Goal: Information Seeking & Learning: Learn about a topic

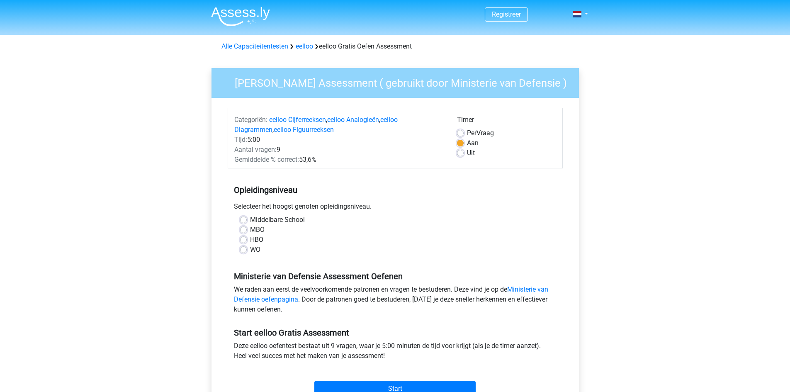
click at [254, 239] on label "HBO" at bounding box center [256, 240] width 13 height 10
click at [247, 239] on input "HBO" at bounding box center [243, 239] width 7 height 8
radio input "true"
click at [472, 134] on span "Per" at bounding box center [472, 133] width 10 height 8
click at [464, 134] on input "Per Vraag" at bounding box center [460, 132] width 7 height 8
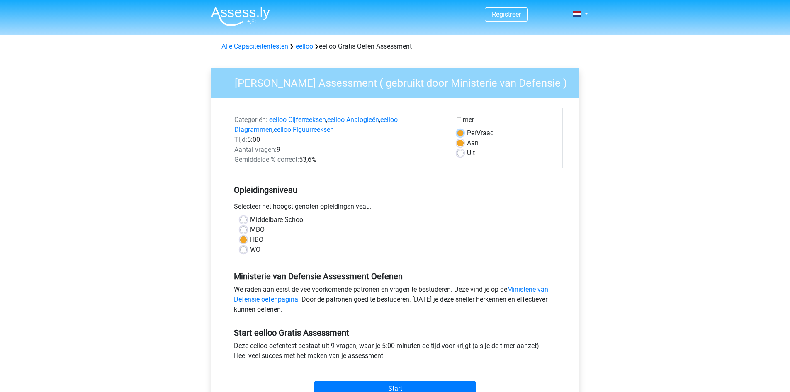
radio input "true"
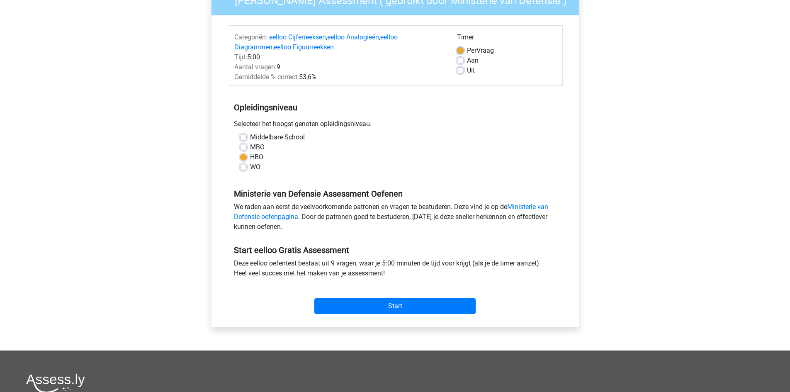
scroll to position [83, 0]
click at [408, 311] on input "Start" at bounding box center [394, 306] width 161 height 16
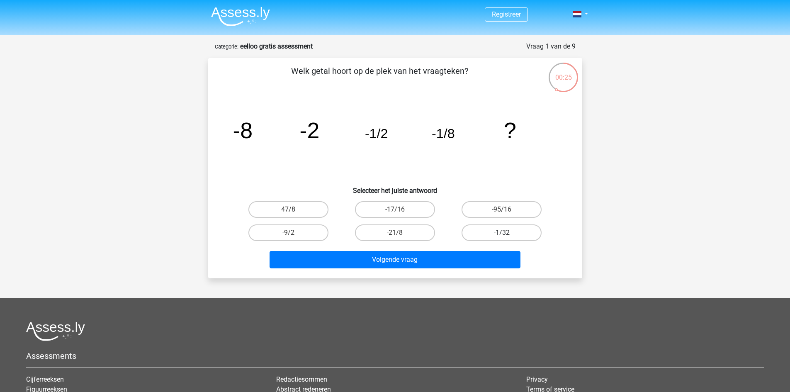
click at [504, 229] on label "-1/32" at bounding box center [502, 232] width 80 height 17
click at [504, 233] on input "-1/32" at bounding box center [504, 235] width 5 height 5
radio input "true"
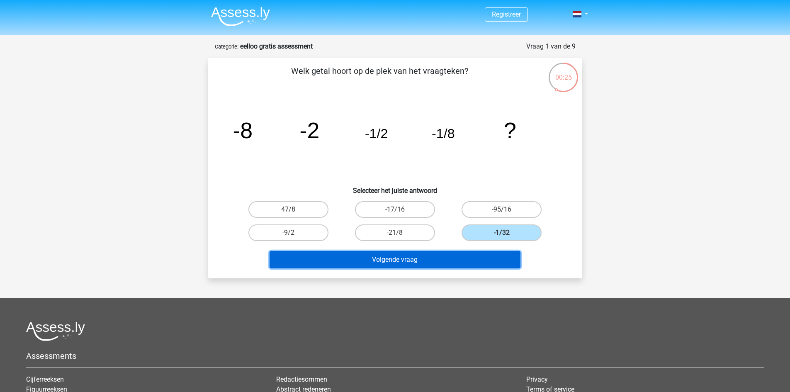
click at [490, 258] on button "Volgende vraag" at bounding box center [395, 259] width 251 height 17
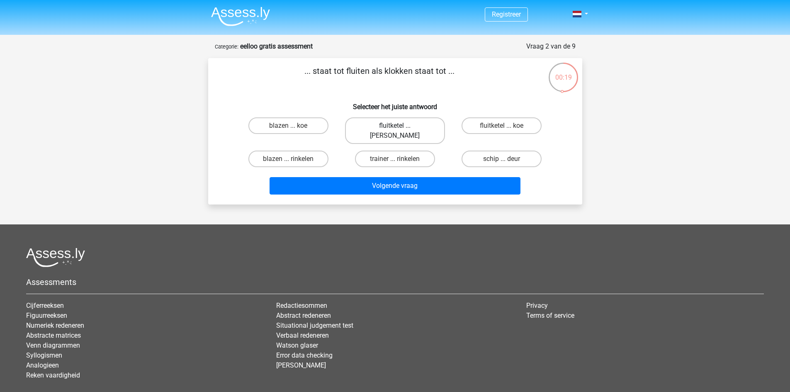
click at [420, 124] on label "fluitketel ... luiden" at bounding box center [395, 130] width 100 height 27
click at [400, 126] on input "fluitketel ... luiden" at bounding box center [397, 128] width 5 height 5
radio input "true"
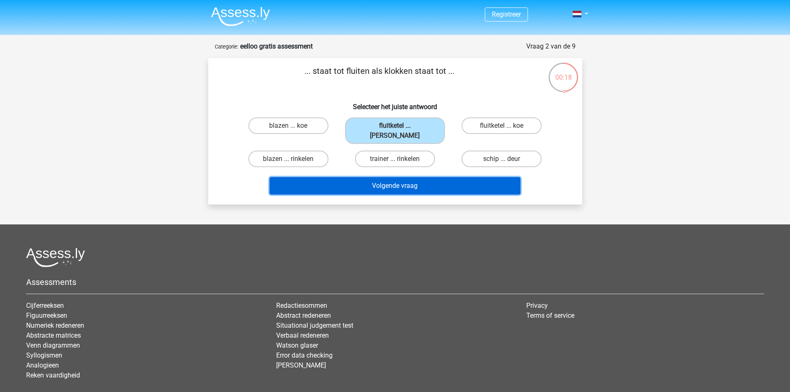
click at [446, 177] on button "Volgende vraag" at bounding box center [395, 185] width 251 height 17
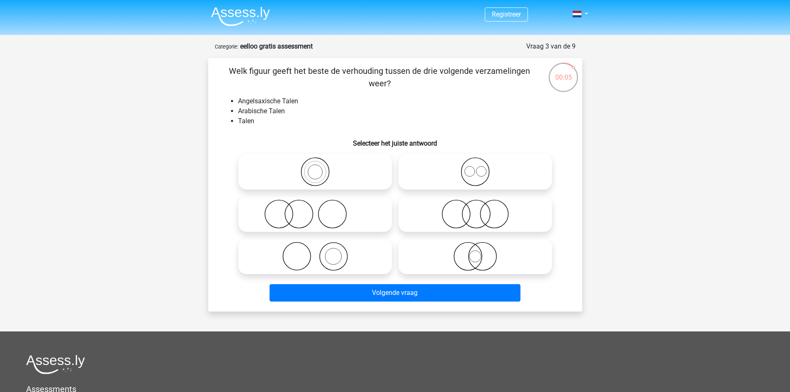
click at [476, 251] on input "radio" at bounding box center [477, 249] width 5 height 5
radio input "true"
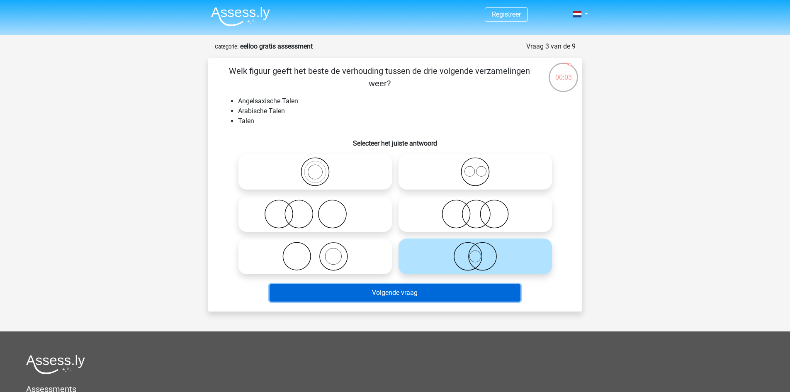
click at [476, 293] on button "Volgende vraag" at bounding box center [395, 292] width 251 height 17
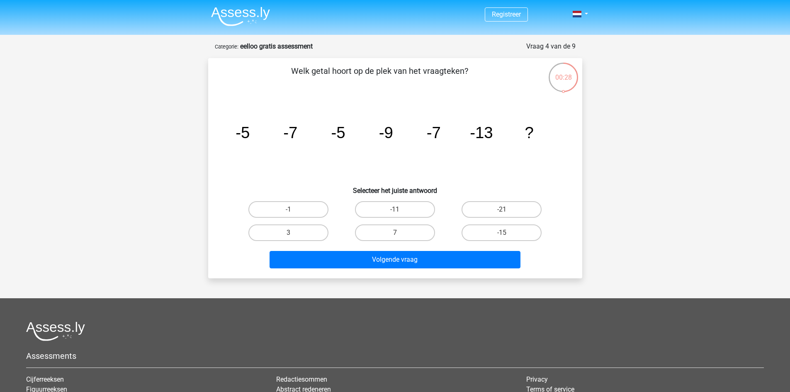
click at [436, 132] on tspan "-7" at bounding box center [433, 133] width 14 height 18
click at [420, 212] on label "-11" at bounding box center [395, 209] width 80 height 17
click at [400, 212] on input "-11" at bounding box center [397, 212] width 5 height 5
radio input "true"
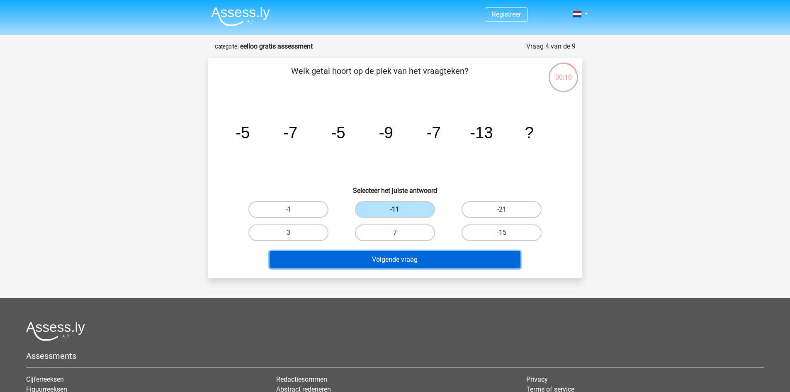
click at [461, 258] on button "Volgende vraag" at bounding box center [395, 259] width 251 height 17
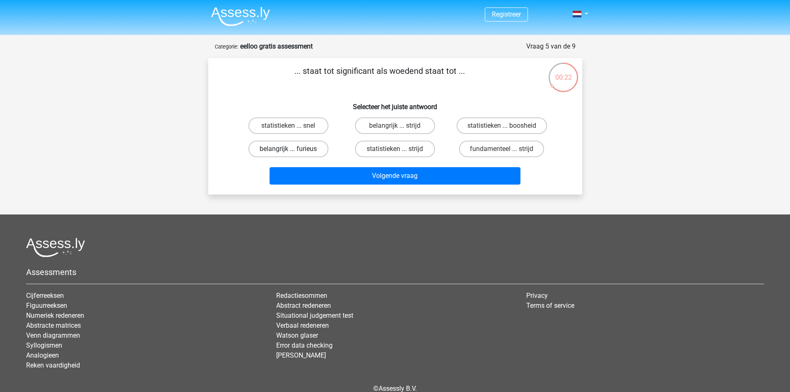
click at [313, 148] on label "belangrijk ... furieus" at bounding box center [289, 149] width 80 height 17
click at [294, 149] on input "belangrijk ... furieus" at bounding box center [290, 151] width 5 height 5
radio input "true"
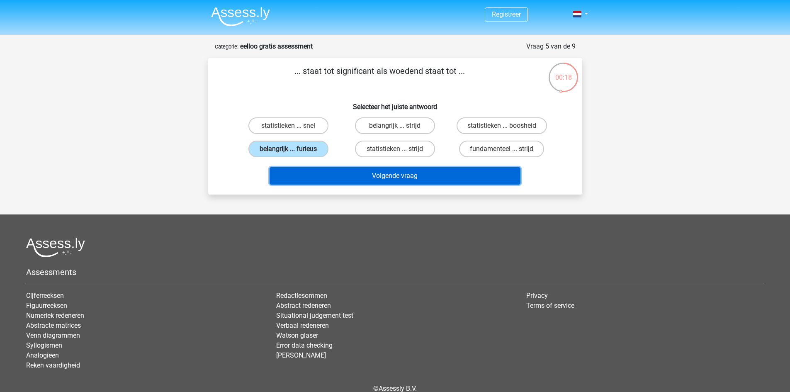
click at [442, 176] on button "Volgende vraag" at bounding box center [395, 175] width 251 height 17
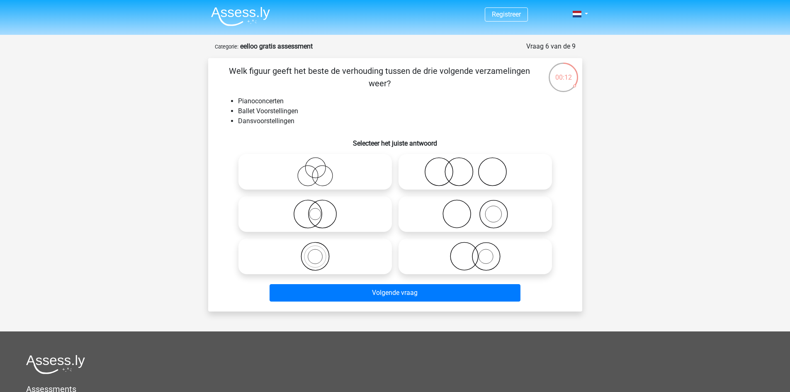
click at [462, 168] on icon at bounding box center [475, 171] width 147 height 29
click at [475, 168] on input "radio" at bounding box center [477, 164] width 5 height 5
radio input "true"
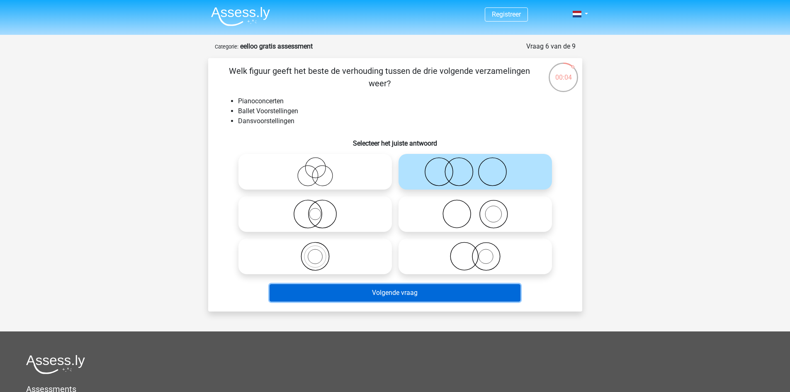
click at [455, 292] on button "Volgende vraag" at bounding box center [395, 292] width 251 height 17
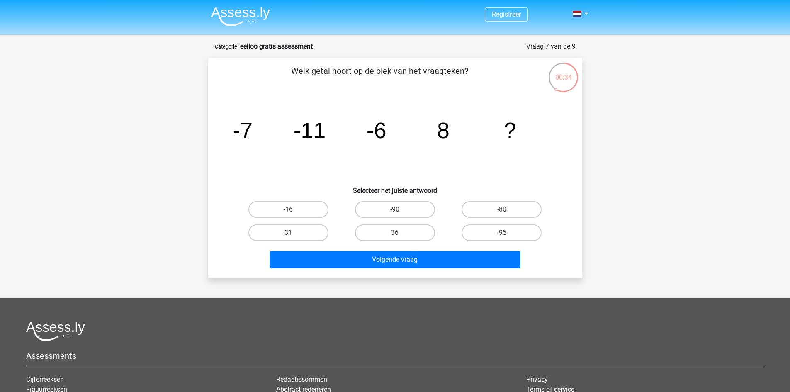
drag, startPoint x: 376, startPoint y: 133, endPoint x: 367, endPoint y: 133, distance: 9.1
click at [367, 133] on tspan "-6" at bounding box center [376, 130] width 20 height 25
click at [393, 236] on label "36" at bounding box center [395, 232] width 80 height 17
click at [395, 236] on input "36" at bounding box center [397, 235] width 5 height 5
radio input "true"
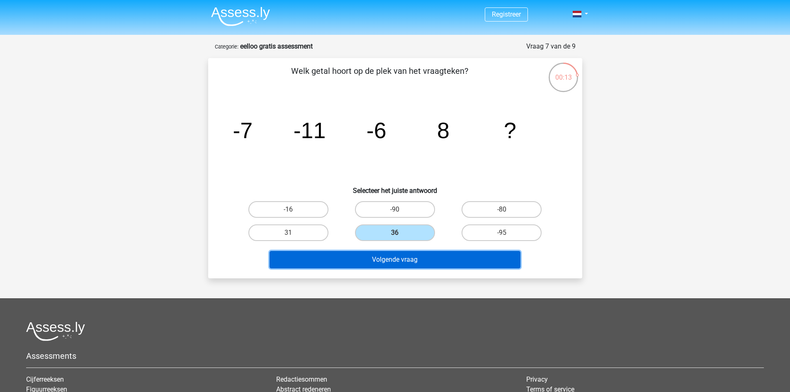
click at [442, 259] on button "Volgende vraag" at bounding box center [395, 259] width 251 height 17
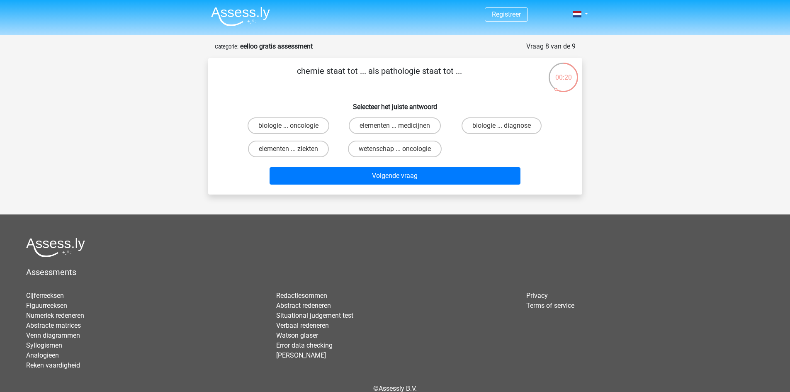
drag, startPoint x: 397, startPoint y: 76, endPoint x: 412, endPoint y: 75, distance: 15.0
click at [412, 75] on p "chemie staat tot ... als pathologie staat tot ..." at bounding box center [380, 77] width 317 height 25
click at [314, 150] on label "elementen ... ziekten" at bounding box center [288, 149] width 81 height 17
click at [294, 150] on input "elementen ... ziekten" at bounding box center [290, 151] width 5 height 5
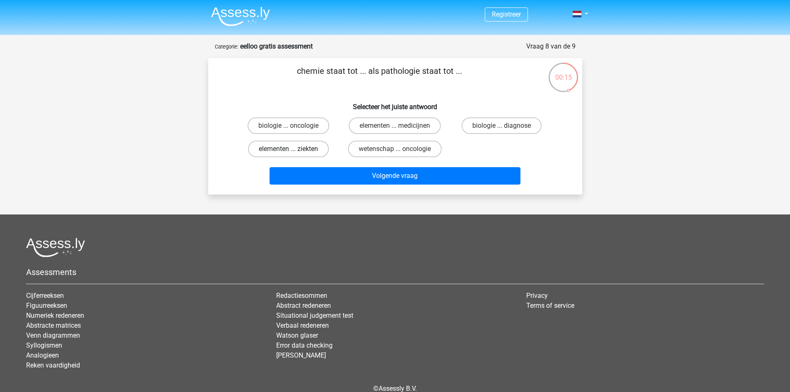
radio input "true"
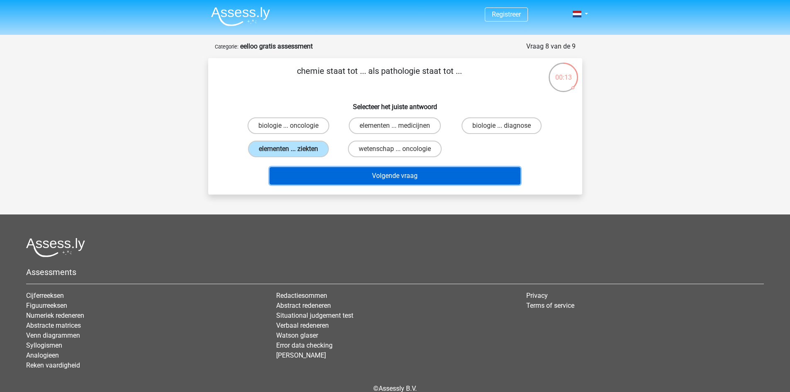
click at [420, 177] on button "Volgende vraag" at bounding box center [395, 175] width 251 height 17
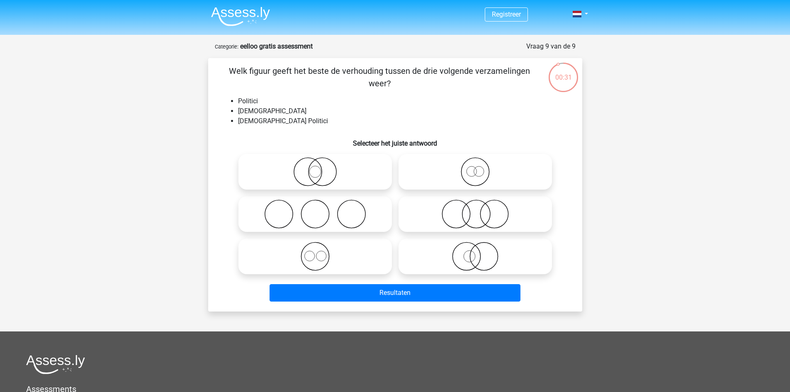
drag, startPoint x: 305, startPoint y: 74, endPoint x: 387, endPoint y: 80, distance: 82.4
click at [387, 80] on p "Welk figuur geeft het beste de verhouding tussen de drie volgende verzamelingen…" at bounding box center [380, 77] width 317 height 25
drag, startPoint x: 244, startPoint y: 102, endPoint x: 254, endPoint y: 107, distance: 10.6
click at [253, 104] on li "Politici" at bounding box center [403, 101] width 331 height 10
drag, startPoint x: 249, startPoint y: 115, endPoint x: 264, endPoint y: 115, distance: 15.4
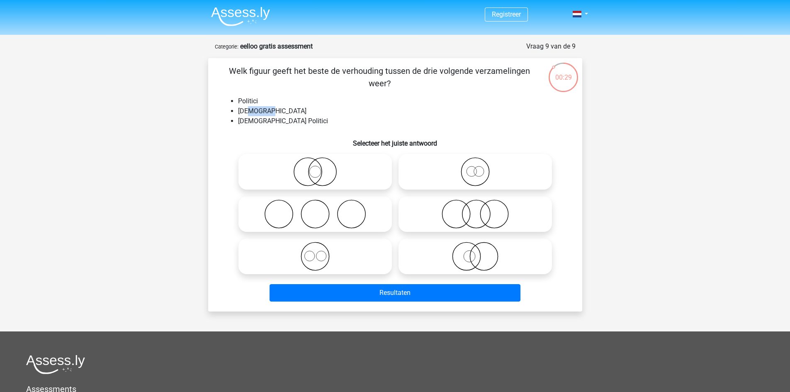
click at [267, 114] on li "Nederlanders" at bounding box center [403, 111] width 331 height 10
drag, startPoint x: 253, startPoint y: 119, endPoint x: 288, endPoint y: 120, distance: 35.3
click at [288, 120] on li "Nederlandse Politici" at bounding box center [403, 121] width 331 height 10
click at [471, 178] on icon at bounding box center [475, 171] width 147 height 29
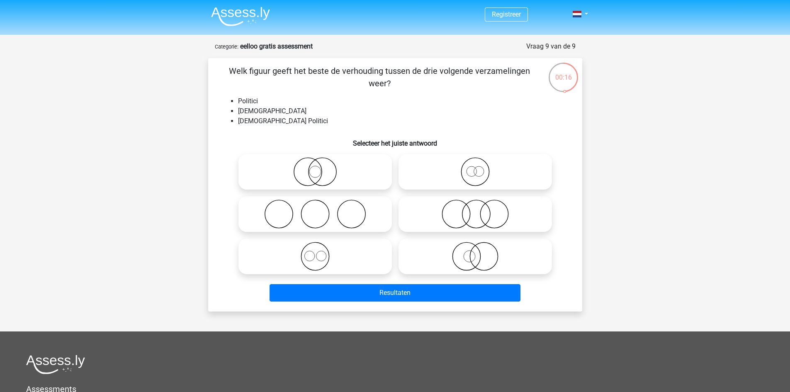
click at [475, 168] on input "radio" at bounding box center [477, 164] width 5 height 5
radio input "true"
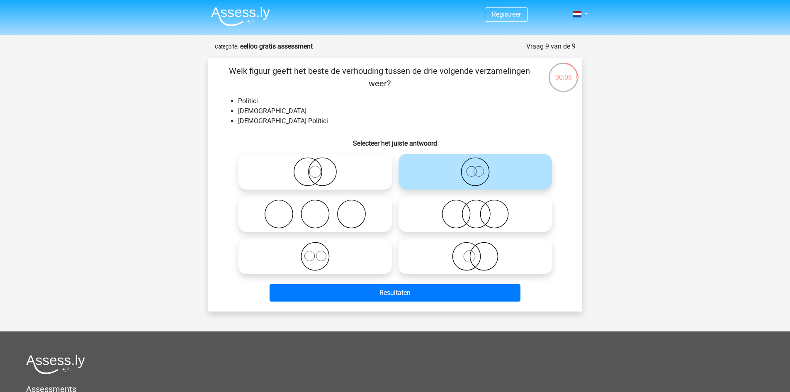
click at [482, 222] on icon at bounding box center [475, 214] width 147 height 29
click at [481, 210] on input "radio" at bounding box center [477, 207] width 5 height 5
radio input "true"
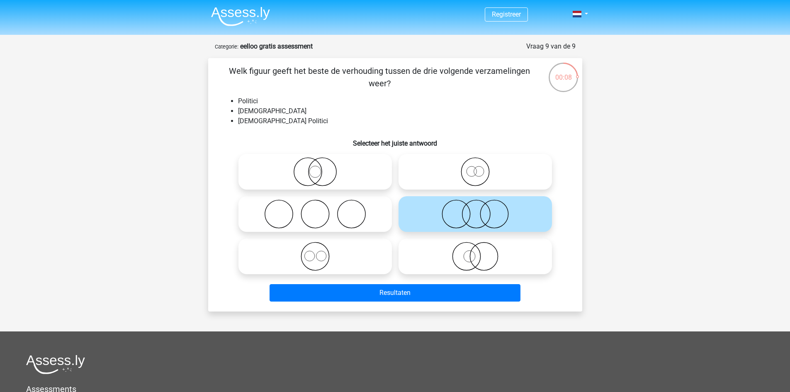
click at [307, 171] on icon at bounding box center [315, 171] width 147 height 29
click at [315, 168] on input "radio" at bounding box center [317, 164] width 5 height 5
radio input "true"
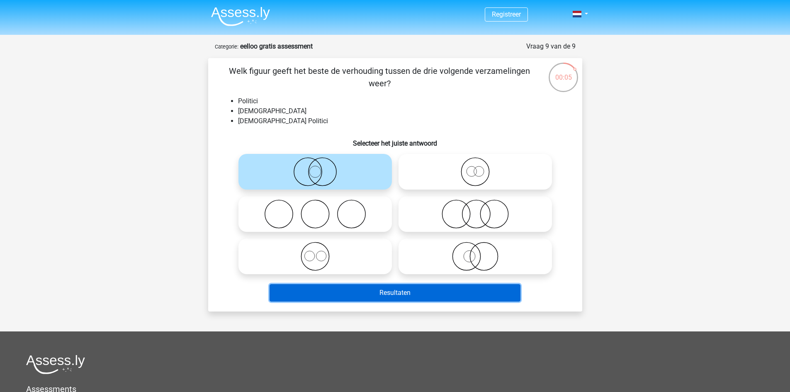
click at [394, 294] on button "Resultaten" at bounding box center [395, 292] width 251 height 17
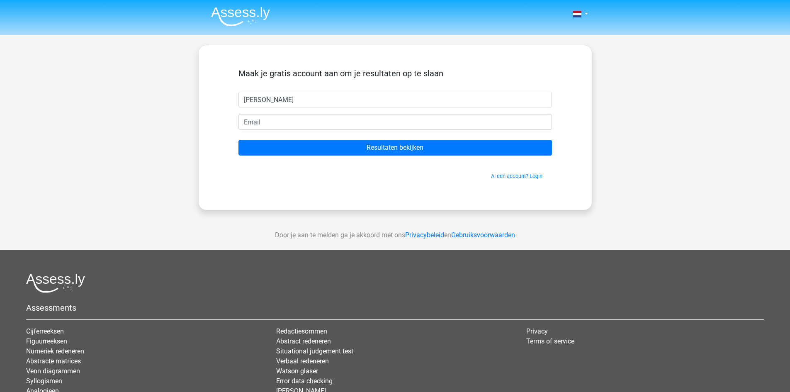
type input "karel"
click at [276, 124] on input "email" at bounding box center [396, 122] width 314 height 16
type input "[EMAIL_ADDRESS][DOMAIN_NAME]"
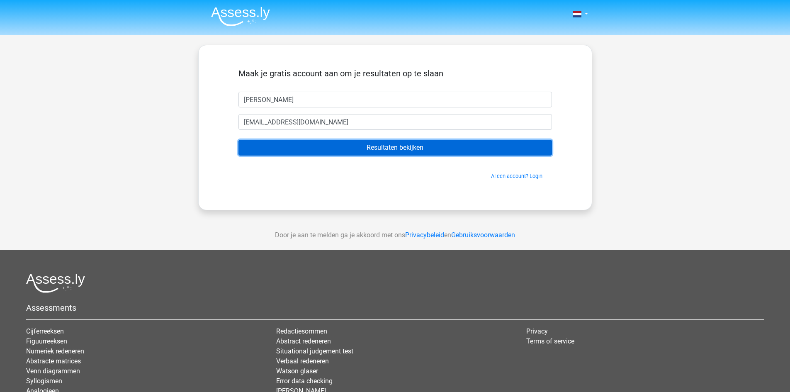
click at [366, 151] on input "Resultaten bekijken" at bounding box center [396, 148] width 314 height 16
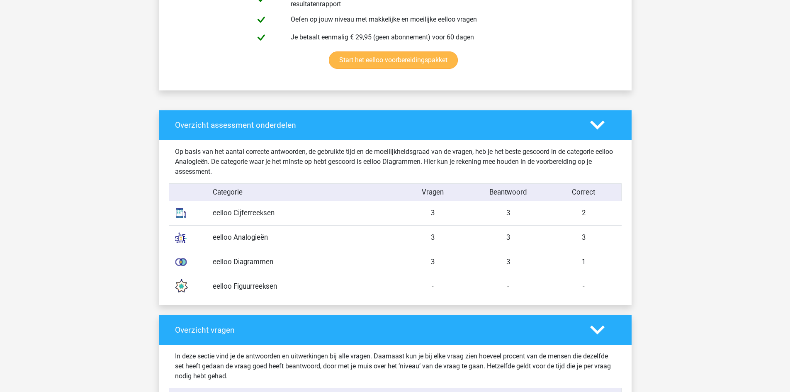
scroll to position [539, 0]
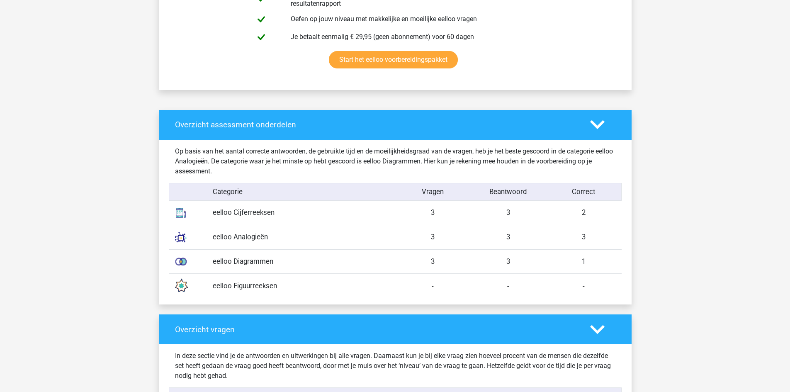
drag, startPoint x: 232, startPoint y: 239, endPoint x: 249, endPoint y: 241, distance: 17.1
click at [249, 241] on div "eelloo Analogieën" at bounding box center [301, 237] width 189 height 10
drag, startPoint x: 239, startPoint y: 261, endPoint x: 251, endPoint y: 261, distance: 12.0
click at [251, 261] on div "eelloo Diagrammen" at bounding box center [301, 261] width 189 height 10
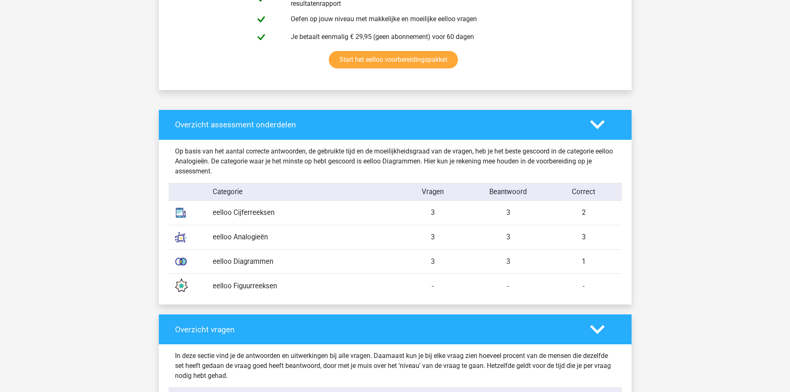
click at [251, 261] on div "eelloo Diagrammen" at bounding box center [301, 261] width 189 height 10
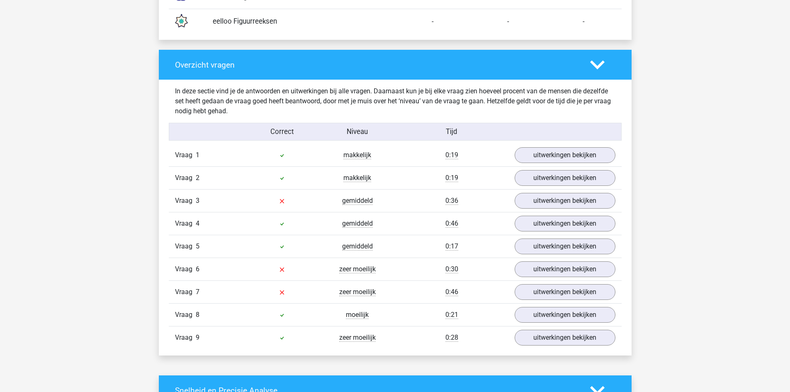
scroll to position [830, 0]
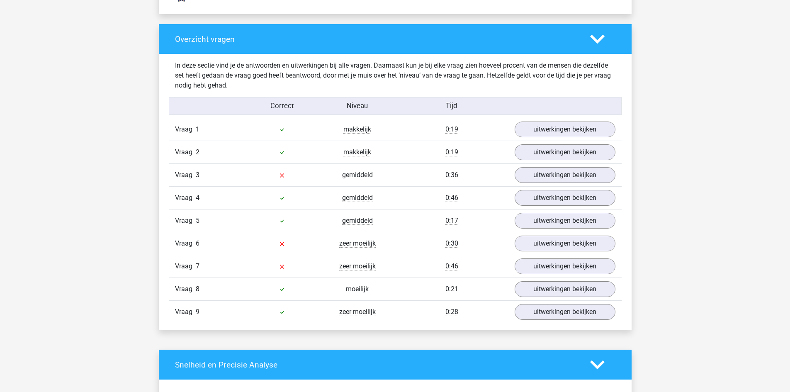
drag, startPoint x: 250, startPoint y: 261, endPoint x: 127, endPoint y: 250, distance: 123.8
click at [127, 250] on div "Kies premium karel timmieturner.tp@gmail.com" at bounding box center [395, 201] width 790 height 2063
click at [555, 315] on link "uitwerkingen bekijken" at bounding box center [565, 312] width 116 height 18
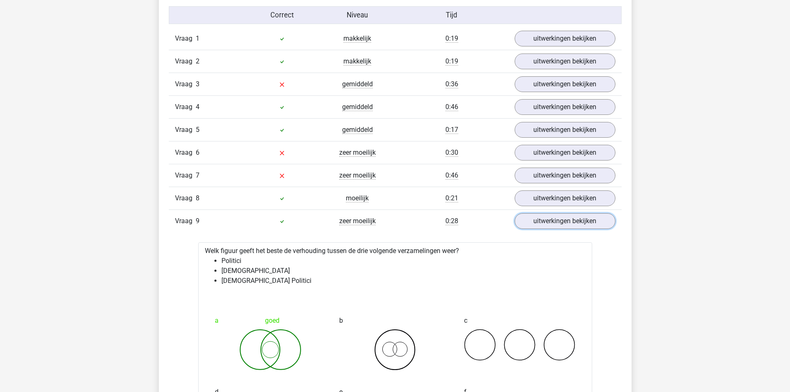
scroll to position [871, 0]
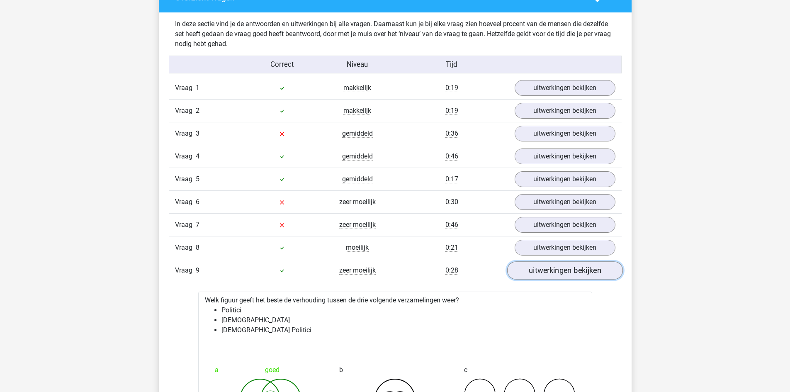
click at [548, 277] on link "uitwerkingen bekijken" at bounding box center [565, 271] width 116 height 18
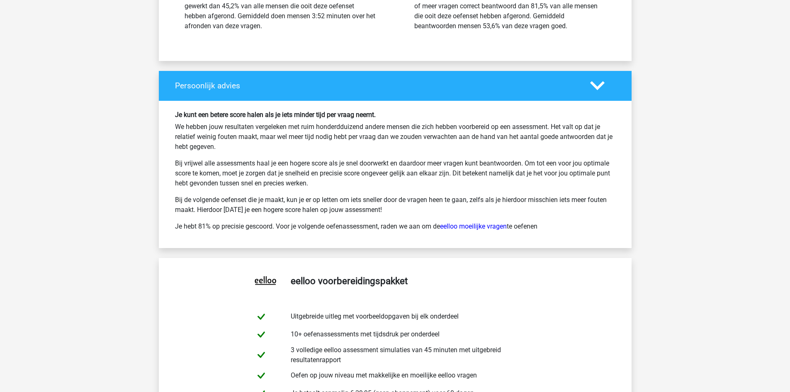
scroll to position [1369, 0]
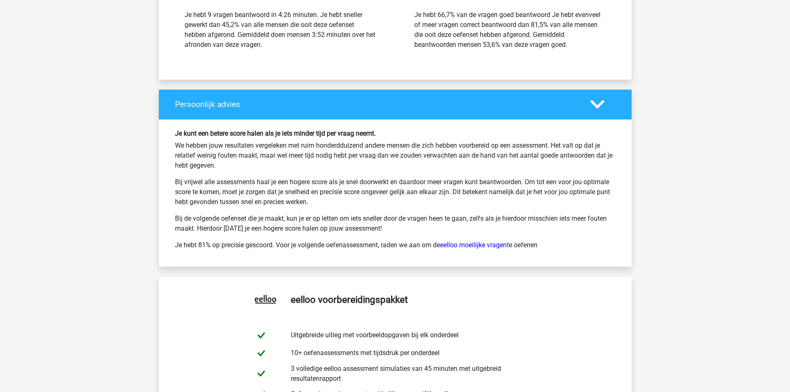
click at [388, 197] on p "Bij vrijwel alle assessments haal je een hogere score als je snel doorwerkt en …" at bounding box center [395, 192] width 441 height 30
click at [379, 202] on p "Bij vrijwel alle assessments haal je een hogere score als je snel doorwerkt en …" at bounding box center [395, 192] width 441 height 30
click at [317, 203] on p "Bij vrijwel alle assessments haal je een hogere score als je snel doorwerkt en …" at bounding box center [395, 192] width 441 height 30
click at [481, 246] on link "eelloo moeilijke vragen" at bounding box center [473, 245] width 67 height 8
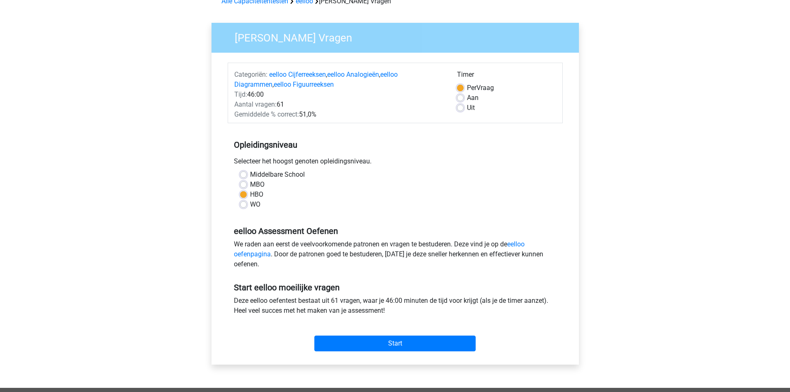
scroll to position [41, 0]
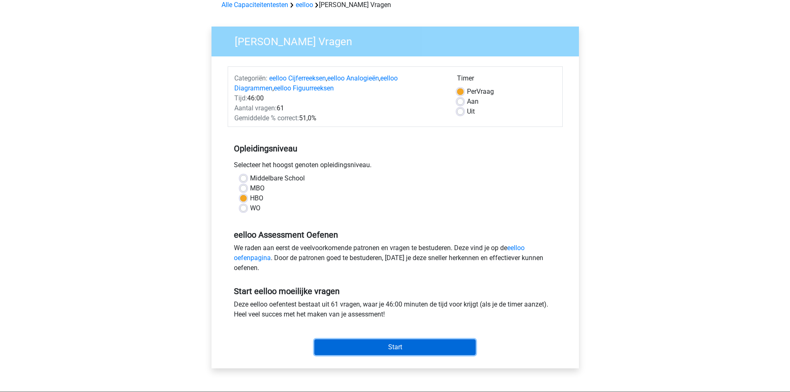
click at [404, 346] on input "Start" at bounding box center [394, 347] width 161 height 16
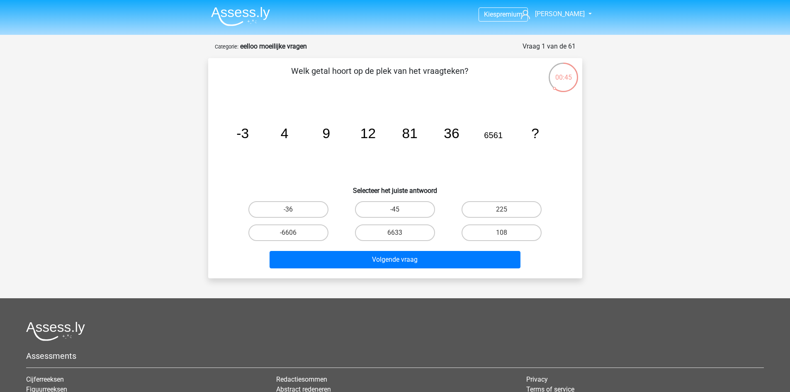
click at [451, 136] on tspan "36" at bounding box center [451, 133] width 15 height 15
click at [498, 233] on label "108" at bounding box center [502, 232] width 80 height 17
click at [502, 233] on input "108" at bounding box center [504, 235] width 5 height 5
radio input "true"
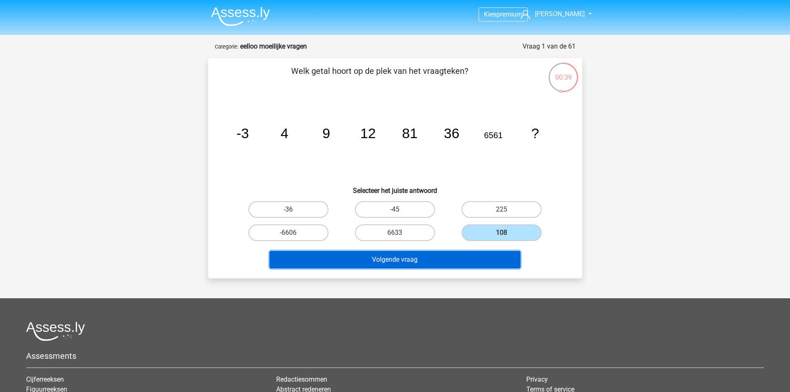
click at [447, 257] on button "Volgende vraag" at bounding box center [395, 259] width 251 height 17
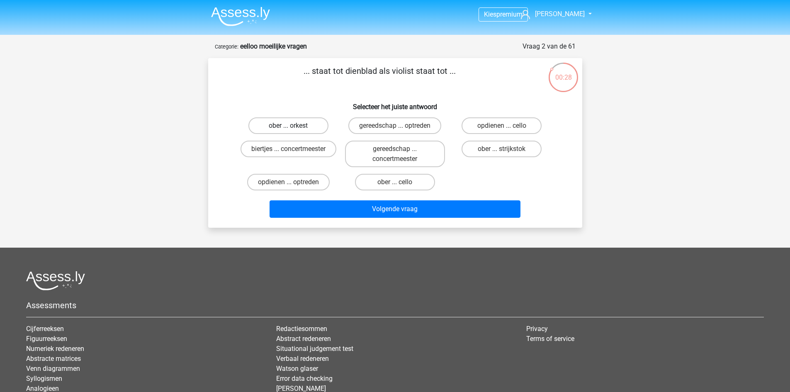
click at [315, 123] on label "ober ... orkest" at bounding box center [289, 125] width 80 height 17
click at [294, 126] on input "ober ... orkest" at bounding box center [290, 128] width 5 height 5
radio input "true"
click at [502, 150] on input "ober ... strijkstok" at bounding box center [504, 151] width 5 height 5
radio input "true"
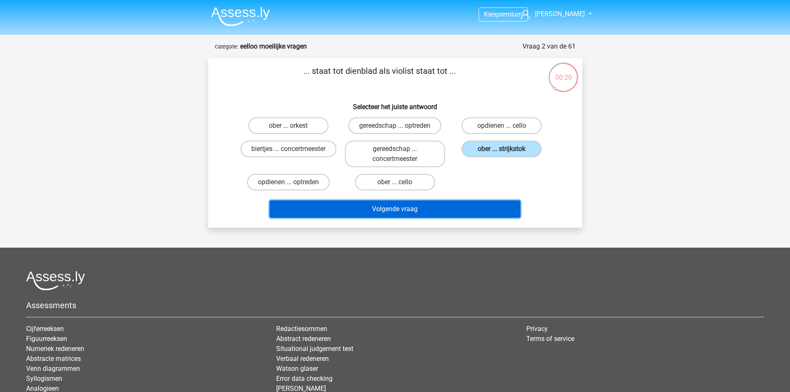
click at [476, 207] on button "Volgende vraag" at bounding box center [395, 208] width 251 height 17
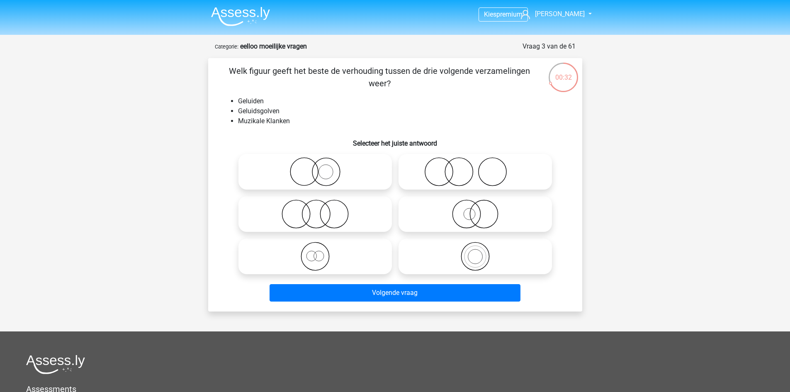
click at [432, 214] on icon at bounding box center [475, 214] width 147 height 29
click at [475, 210] on input "radio" at bounding box center [477, 207] width 5 height 5
radio input "true"
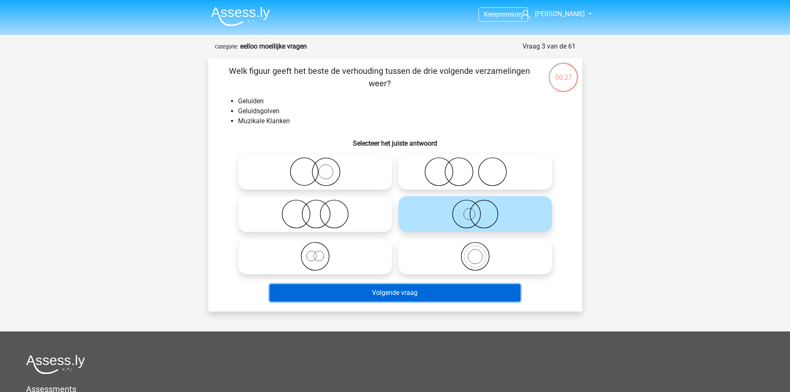
click at [431, 296] on button "Volgende vraag" at bounding box center [395, 292] width 251 height 17
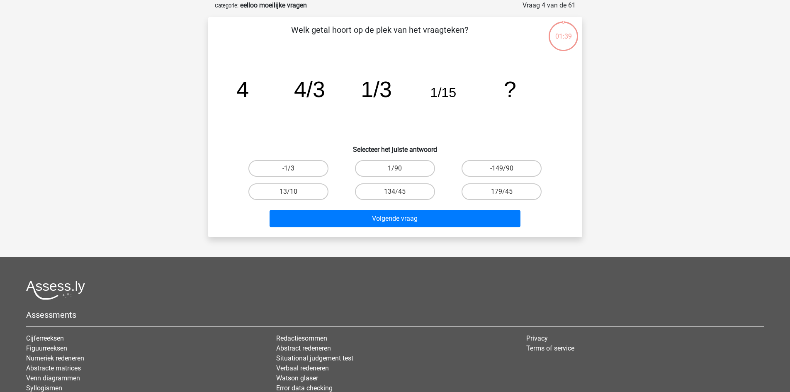
scroll to position [41, 0]
drag, startPoint x: 416, startPoint y: 168, endPoint x: 422, endPoint y: 174, distance: 8.8
click at [417, 167] on label "1/90" at bounding box center [395, 168] width 80 height 17
click at [400, 168] on input "1/90" at bounding box center [397, 170] width 5 height 5
radio input "true"
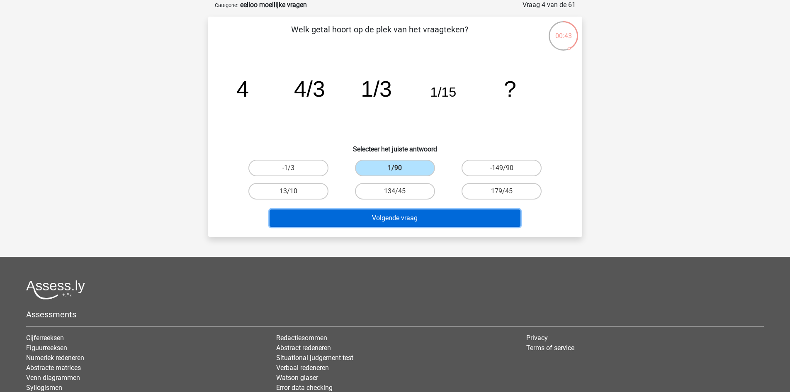
click at [441, 221] on button "Volgende vraag" at bounding box center [395, 218] width 251 height 17
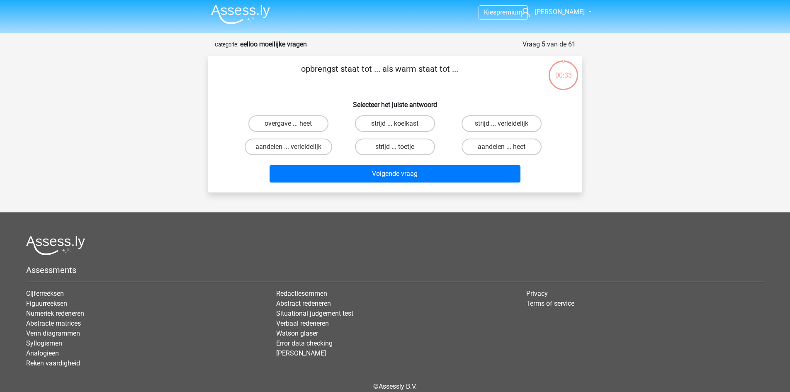
scroll to position [0, 0]
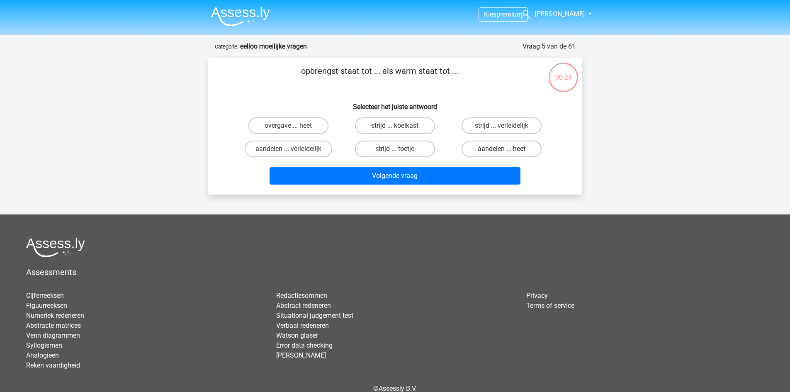
click at [491, 149] on label "aandelen ... heet" at bounding box center [502, 149] width 80 height 17
click at [502, 149] on input "aandelen ... heet" at bounding box center [504, 151] width 5 height 5
radio input "true"
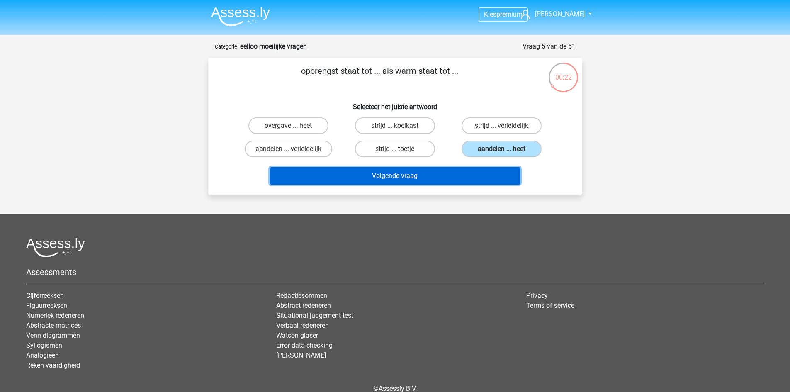
click at [458, 174] on button "Volgende vraag" at bounding box center [395, 175] width 251 height 17
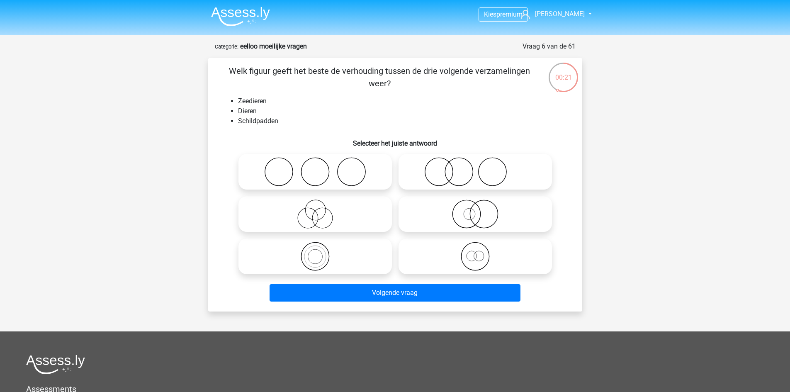
click at [479, 256] on icon at bounding box center [475, 256] width 147 height 29
click at [479, 252] on input "radio" at bounding box center [477, 249] width 5 height 5
radio input "true"
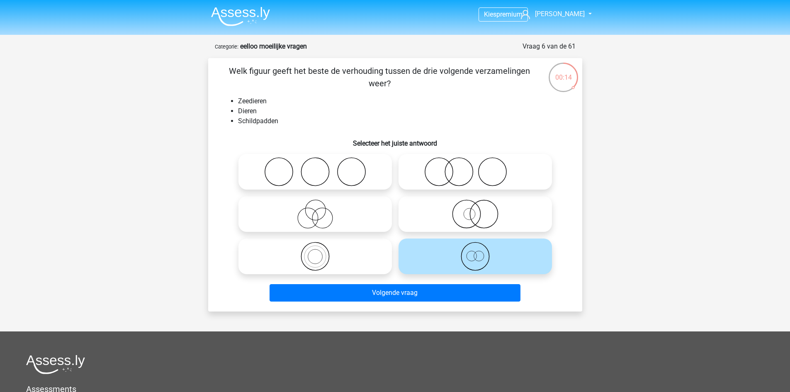
click at [455, 224] on icon at bounding box center [475, 214] width 147 height 29
click at [475, 210] on input "radio" at bounding box center [477, 207] width 5 height 5
radio input "true"
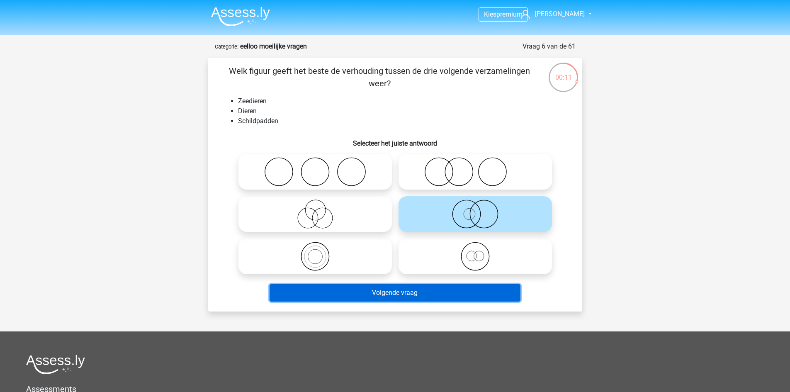
click at [431, 295] on button "Volgende vraag" at bounding box center [395, 292] width 251 height 17
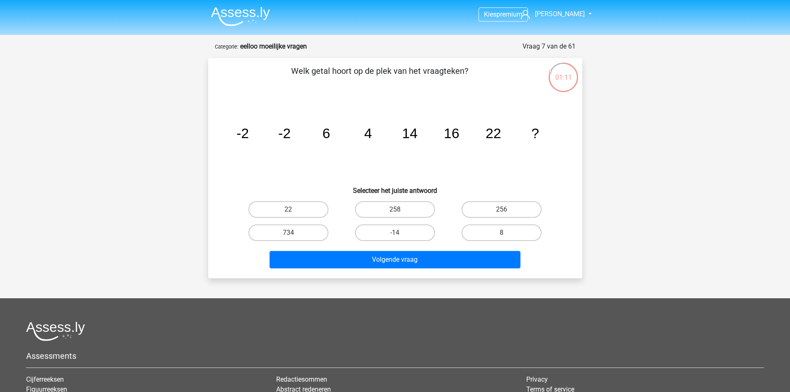
drag, startPoint x: 496, startPoint y: 137, endPoint x: 451, endPoint y: 141, distance: 45.4
click at [451, 141] on icon "image/svg+xml -2 -2 6 4 14 16 22 ?" at bounding box center [395, 138] width 334 height 84
click at [307, 213] on label "22" at bounding box center [289, 209] width 80 height 17
click at [294, 213] on input "22" at bounding box center [290, 212] width 5 height 5
radio input "true"
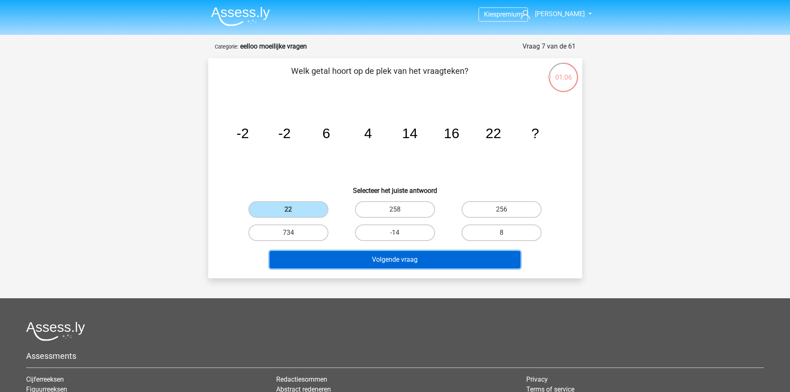
click at [412, 257] on button "Volgende vraag" at bounding box center [395, 259] width 251 height 17
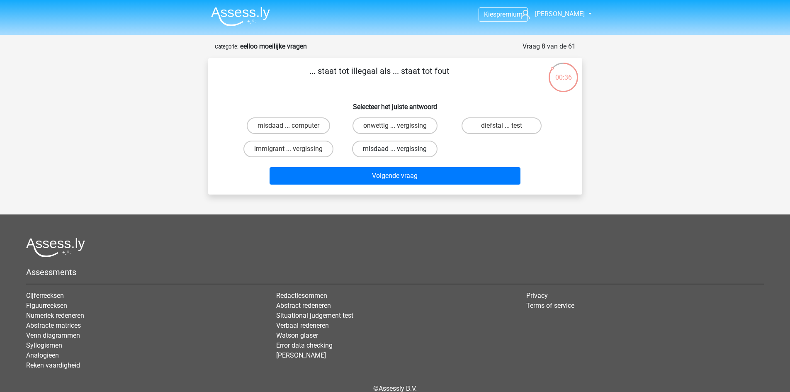
click at [388, 149] on label "misdaad ... vergissing" at bounding box center [394, 149] width 85 height 17
click at [395, 149] on input "misdaad ... vergissing" at bounding box center [397, 151] width 5 height 5
radio input "true"
click at [395, 123] on label "onwettig ... vergissing" at bounding box center [395, 125] width 85 height 17
click at [395, 126] on input "onwettig ... vergissing" at bounding box center [397, 128] width 5 height 5
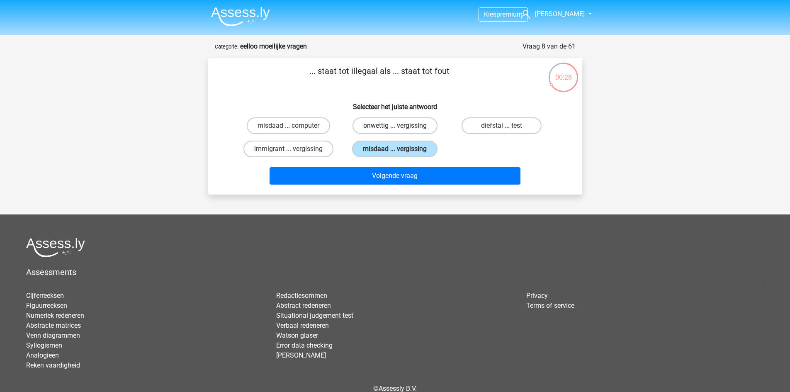
radio input "true"
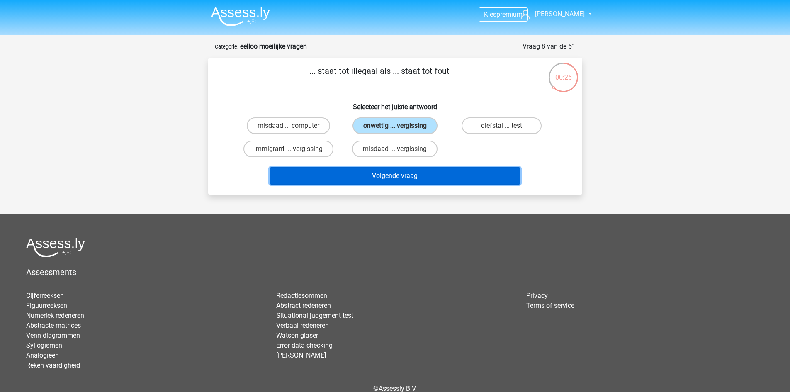
click at [473, 174] on button "Volgende vraag" at bounding box center [395, 175] width 251 height 17
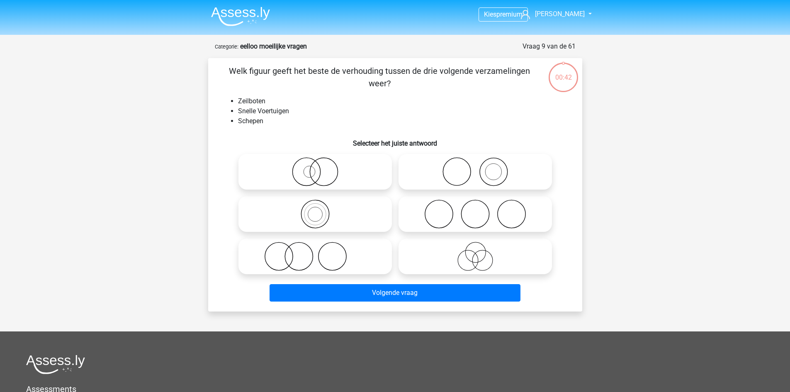
scroll to position [41, 0]
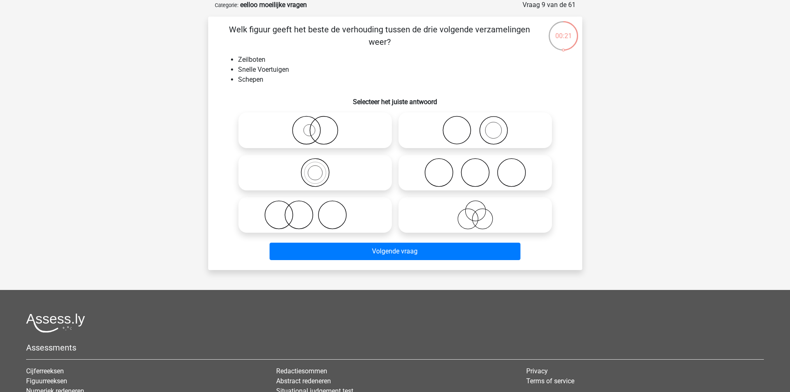
drag, startPoint x: 348, startPoint y: 135, endPoint x: 410, endPoint y: 171, distance: 71.4
click at [348, 135] on icon at bounding box center [315, 130] width 147 height 29
click at [321, 126] on input "radio" at bounding box center [317, 123] width 5 height 5
radio input "true"
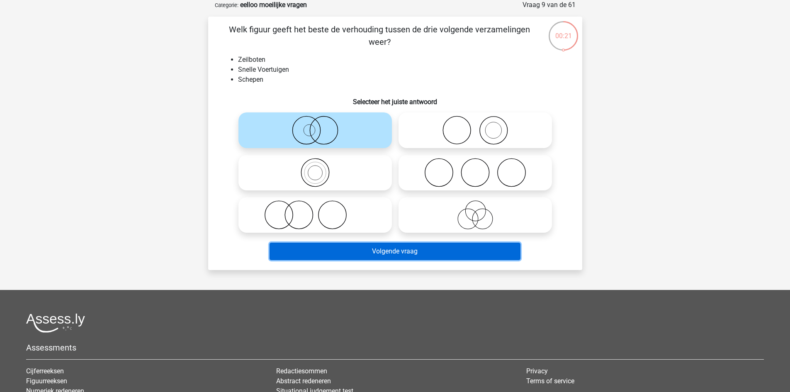
click at [461, 253] on button "Volgende vraag" at bounding box center [395, 251] width 251 height 17
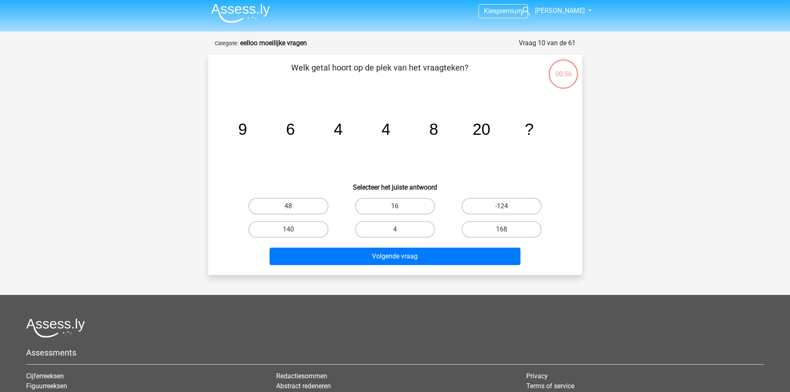
scroll to position [0, 0]
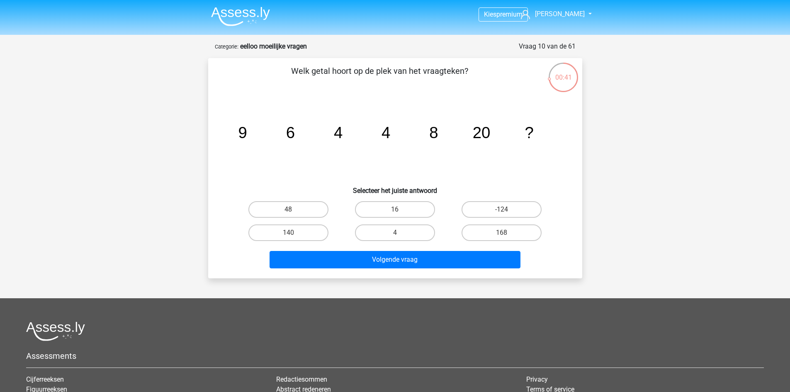
drag, startPoint x: 256, startPoint y: 132, endPoint x: 448, endPoint y: 131, distance: 192.1
click at [448, 131] on icon "image/svg+xml 9 6 4 4 8 20 ?" at bounding box center [395, 138] width 334 height 84
click at [301, 208] on label "48" at bounding box center [289, 209] width 80 height 17
click at [294, 210] on input "48" at bounding box center [290, 212] width 5 height 5
radio input "true"
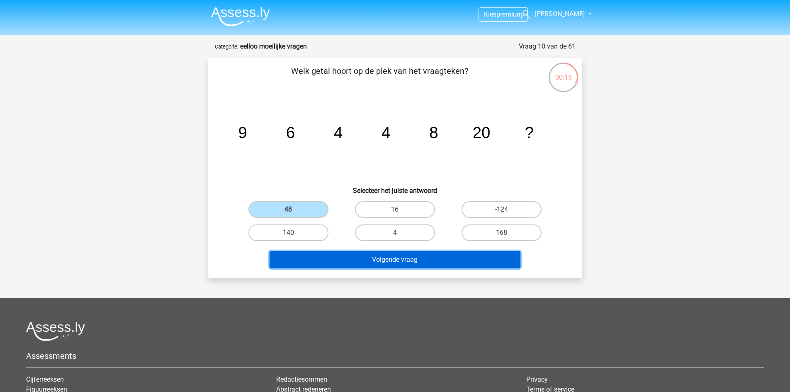
click at [461, 255] on button "Volgende vraag" at bounding box center [395, 259] width 251 height 17
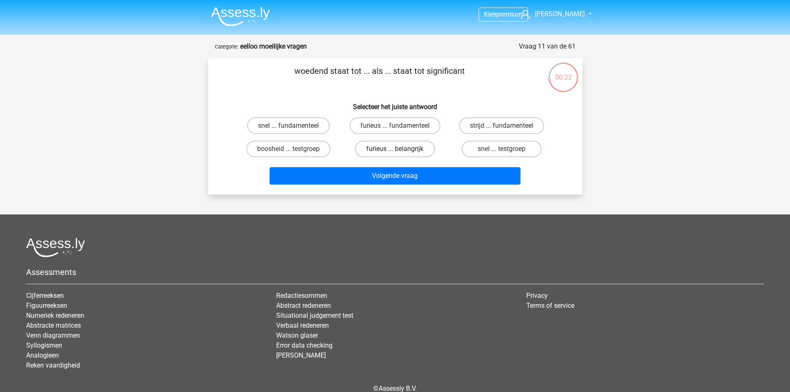
click at [413, 148] on label "furieus ... belangrijk" at bounding box center [395, 149] width 80 height 17
click at [400, 149] on input "furieus ... belangrijk" at bounding box center [397, 151] width 5 height 5
radio input "true"
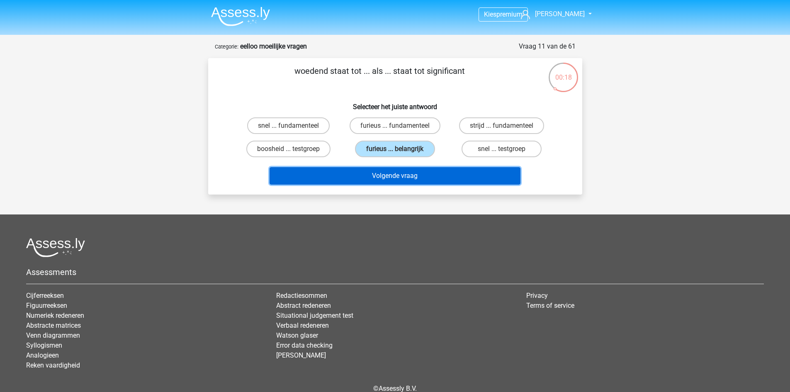
click at [448, 177] on button "Volgende vraag" at bounding box center [395, 175] width 251 height 17
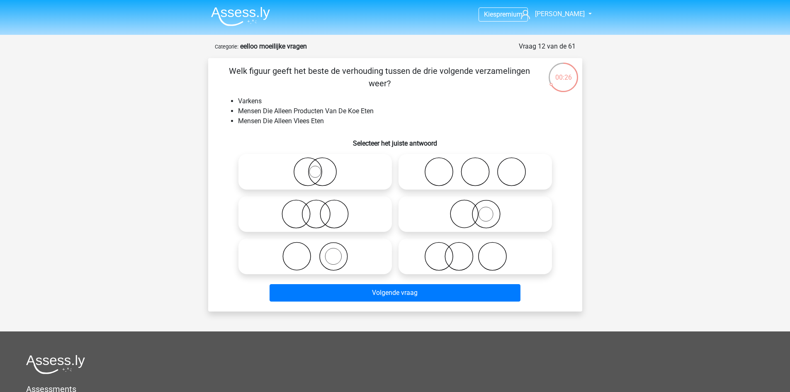
click at [493, 254] on icon at bounding box center [475, 256] width 147 height 29
click at [481, 252] on input "radio" at bounding box center [477, 249] width 5 height 5
radio input "true"
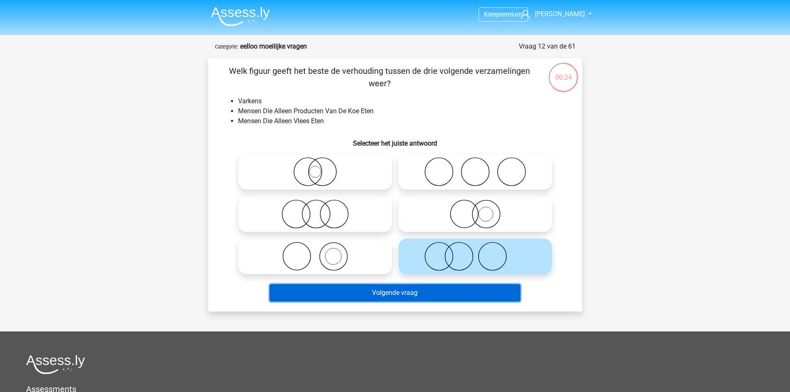
click at [485, 295] on button "Volgende vraag" at bounding box center [395, 292] width 251 height 17
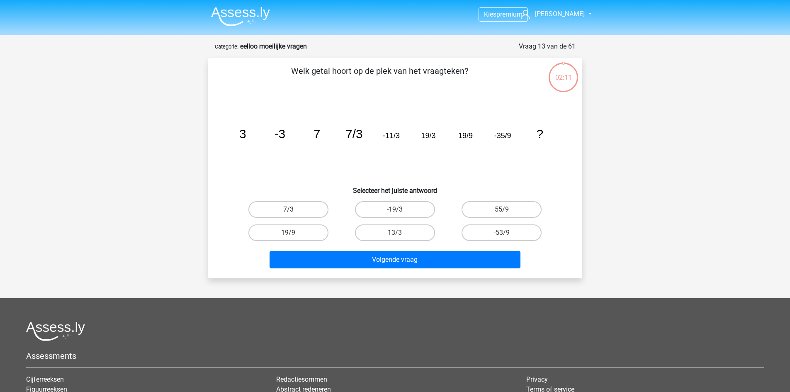
scroll to position [41, 0]
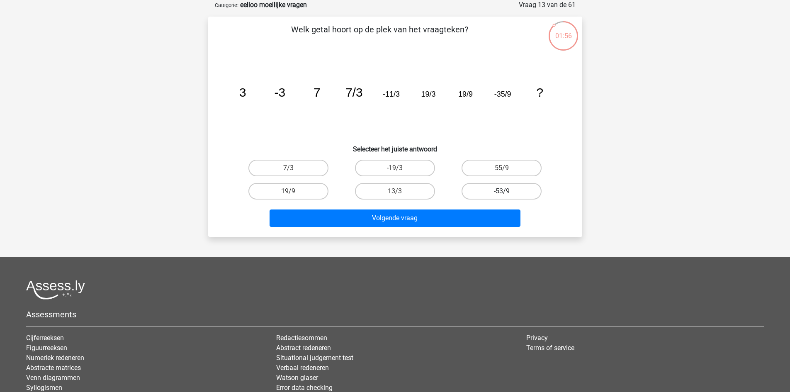
click at [507, 188] on label "-53/9" at bounding box center [502, 191] width 80 height 17
click at [507, 191] on input "-53/9" at bounding box center [504, 193] width 5 height 5
radio input "true"
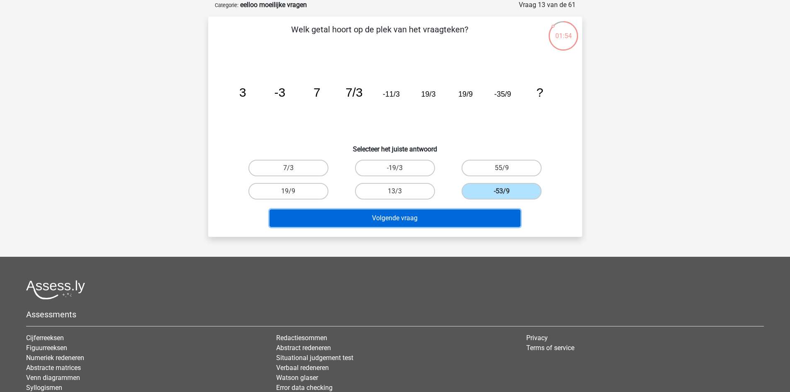
click at [394, 218] on button "Volgende vraag" at bounding box center [395, 218] width 251 height 17
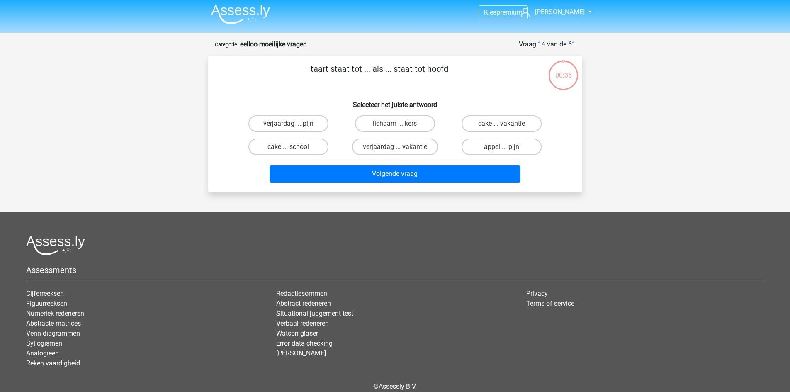
scroll to position [0, 0]
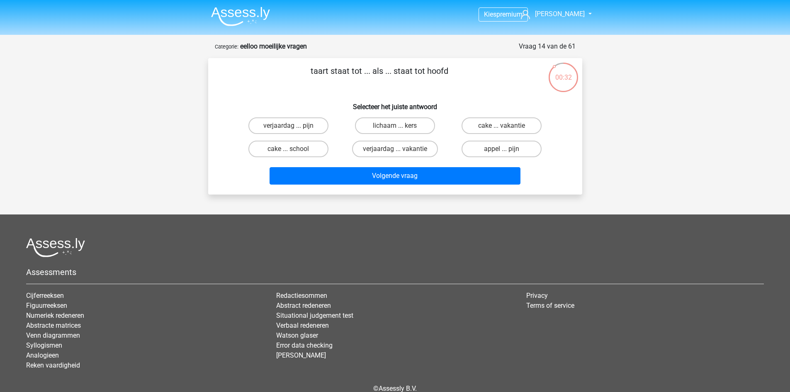
drag, startPoint x: 319, startPoint y: 121, endPoint x: 328, endPoint y: 95, distance: 26.8
click at [328, 95] on div "taart staat tot ... als ... staat tot hoofd Selecteer het juiste antwoord verja…" at bounding box center [396, 126] width 368 height 123
click at [385, 148] on label "verjaardag ... vakantie" at bounding box center [395, 149] width 86 height 17
click at [395, 149] on input "verjaardag ... vakantie" at bounding box center [397, 151] width 5 height 5
radio input "true"
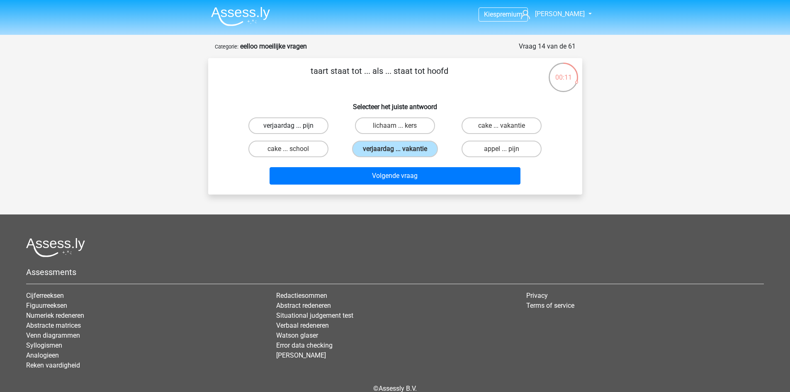
click at [313, 127] on label "verjaardag ... pijn" at bounding box center [289, 125] width 80 height 17
click at [294, 127] on input "verjaardag ... pijn" at bounding box center [290, 128] width 5 height 5
radio input "true"
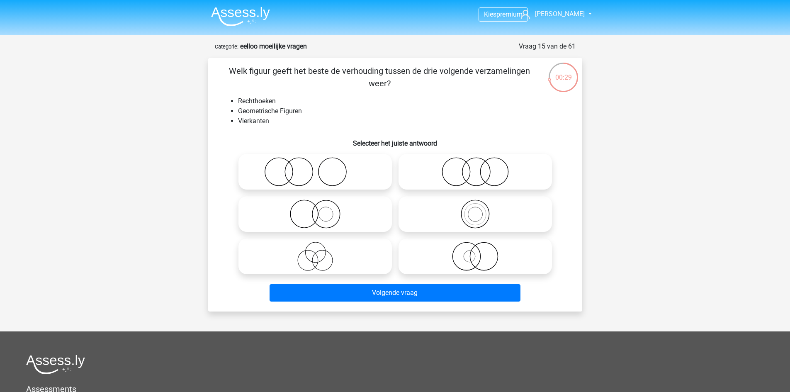
click at [465, 175] on icon at bounding box center [475, 171] width 147 height 29
click at [475, 168] on input "radio" at bounding box center [477, 164] width 5 height 5
radio input "true"
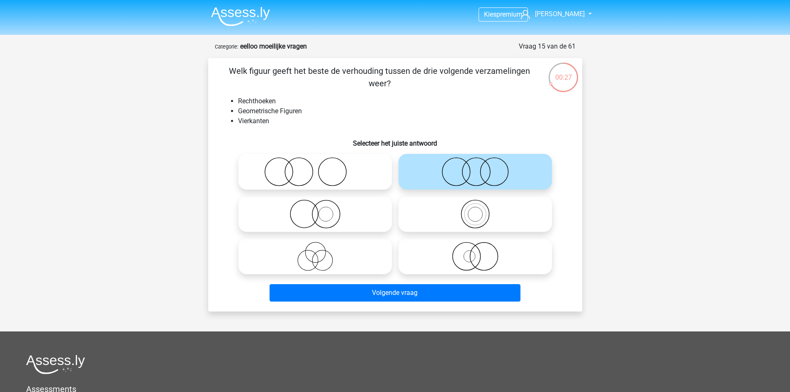
click at [476, 216] on icon at bounding box center [475, 214] width 147 height 29
click at [476, 210] on input "radio" at bounding box center [477, 207] width 5 height 5
radio input "true"
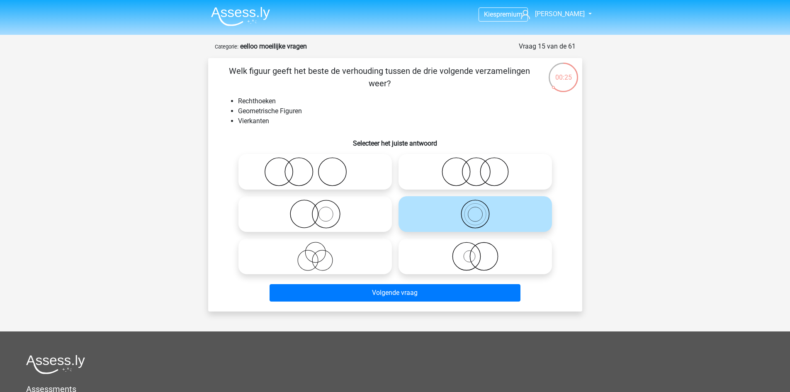
click at [480, 250] on input "radio" at bounding box center [477, 249] width 5 height 5
radio input "true"
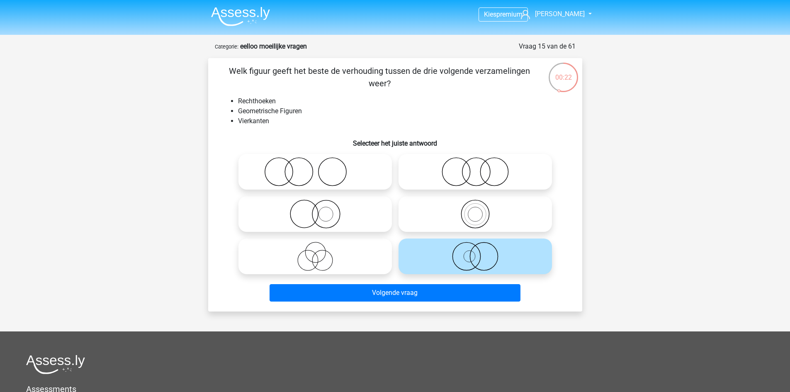
click at [443, 217] on icon at bounding box center [475, 214] width 147 height 29
click at [475, 210] on input "radio" at bounding box center [477, 207] width 5 height 5
radio input "true"
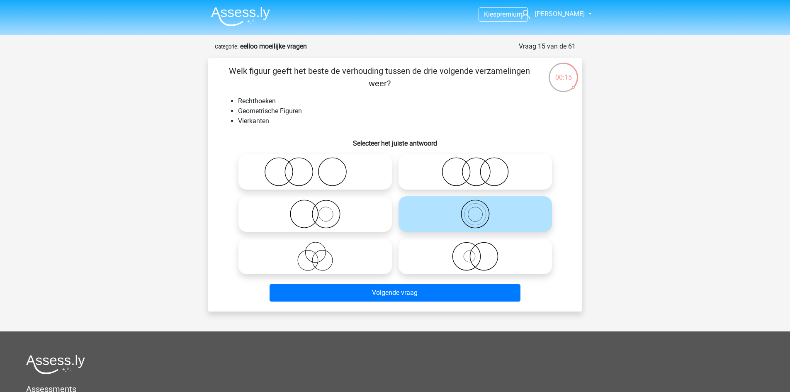
click at [353, 212] on icon at bounding box center [315, 214] width 147 height 29
click at [321, 210] on input "radio" at bounding box center [317, 207] width 5 height 5
radio input "true"
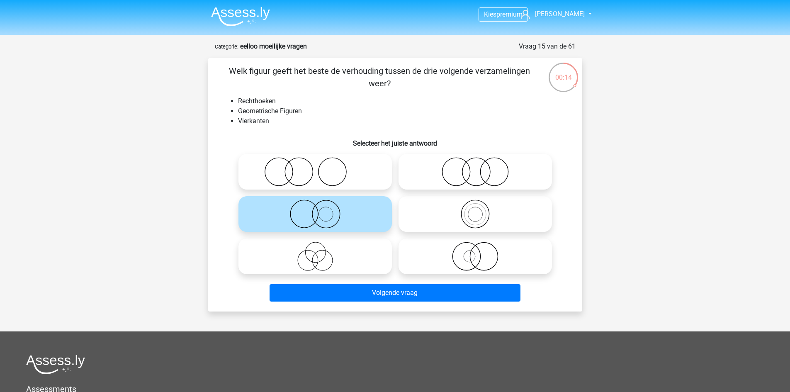
click at [449, 260] on icon at bounding box center [475, 256] width 147 height 29
click at [475, 252] on input "radio" at bounding box center [477, 249] width 5 height 5
radio input "true"
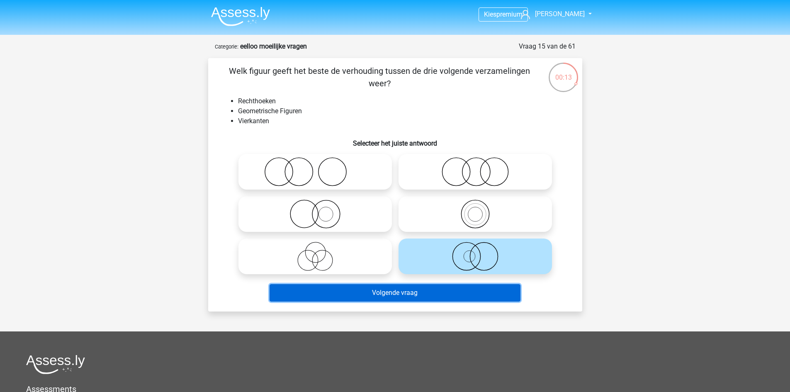
click at [444, 296] on button "Volgende vraag" at bounding box center [395, 292] width 251 height 17
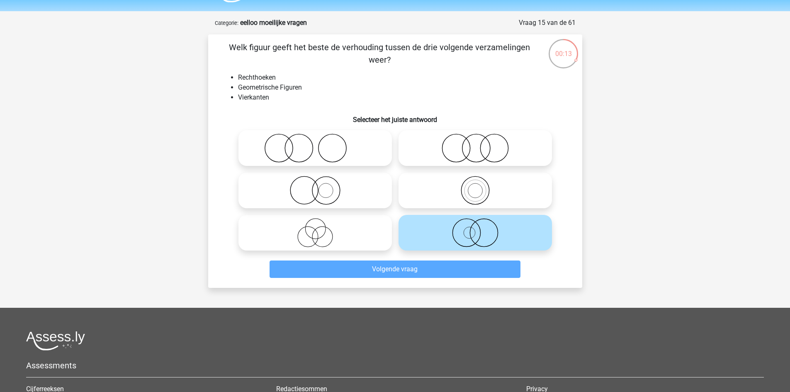
scroll to position [41, 0]
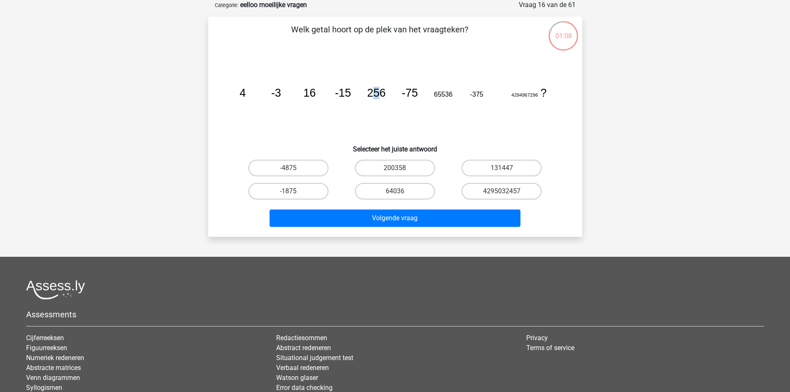
drag, startPoint x: 377, startPoint y: 89, endPoint x: 371, endPoint y: 91, distance: 5.9
click at [371, 91] on tspan "256" at bounding box center [376, 93] width 19 height 12
drag, startPoint x: 345, startPoint y: 94, endPoint x: 310, endPoint y: 95, distance: 34.9
click at [317, 95] on icon "image/svg+xml 4 -3 16 -15 256 -75 65536 -375 4294967296 ?" at bounding box center [395, 97] width 334 height 84
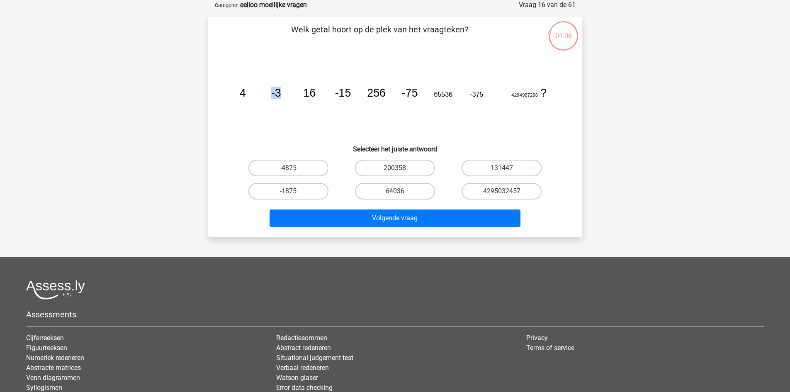
drag, startPoint x: 302, startPoint y: 95, endPoint x: 263, endPoint y: 95, distance: 38.6
click at [263, 95] on icon "image/svg+xml 4 -3 16 -15 256 -75 65536 -375 4294967296 ?" at bounding box center [395, 97] width 334 height 84
drag, startPoint x: 240, startPoint y: 94, endPoint x: 509, endPoint y: 91, distance: 269.3
click at [509, 91] on icon "image/svg+xml 4 -3 16 -15 256 -75 65536 -375 4294967296 ?" at bounding box center [395, 97] width 334 height 84
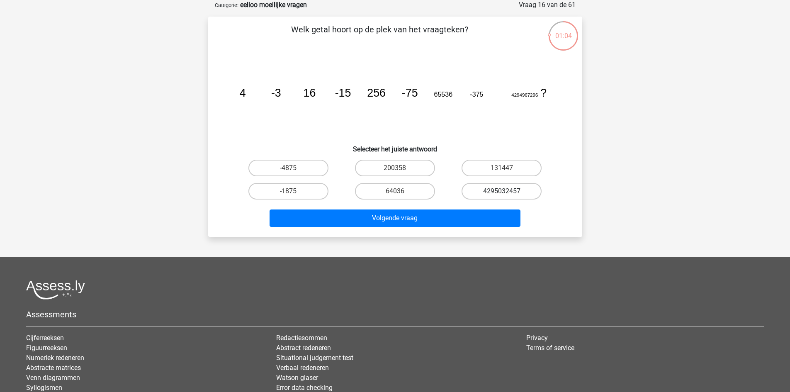
click at [510, 192] on label "4295032457" at bounding box center [502, 191] width 80 height 17
click at [507, 192] on input "4295032457" at bounding box center [504, 193] width 5 height 5
radio input "true"
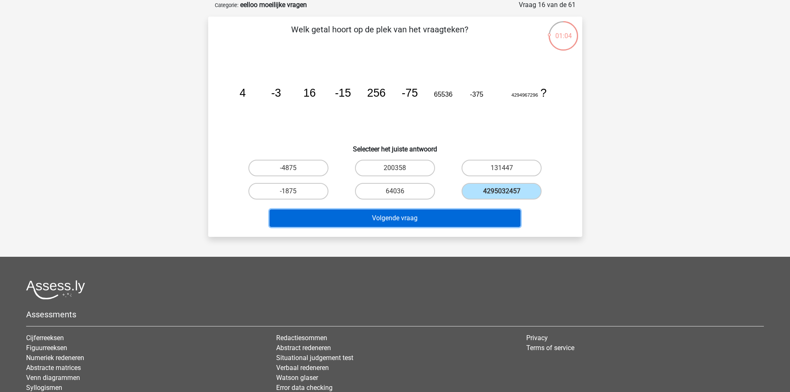
click at [487, 213] on button "Volgende vraag" at bounding box center [395, 218] width 251 height 17
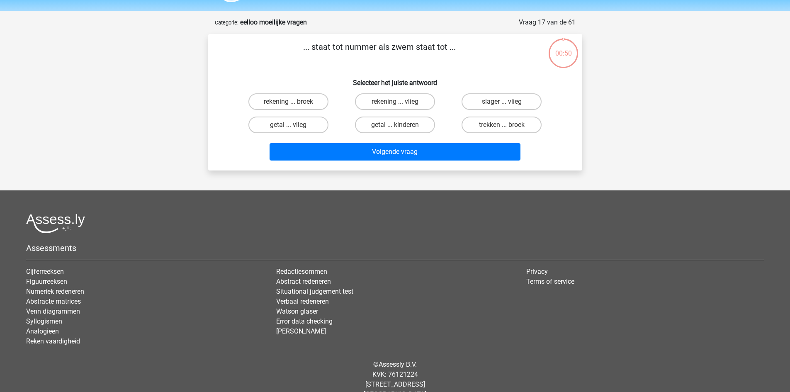
scroll to position [0, 0]
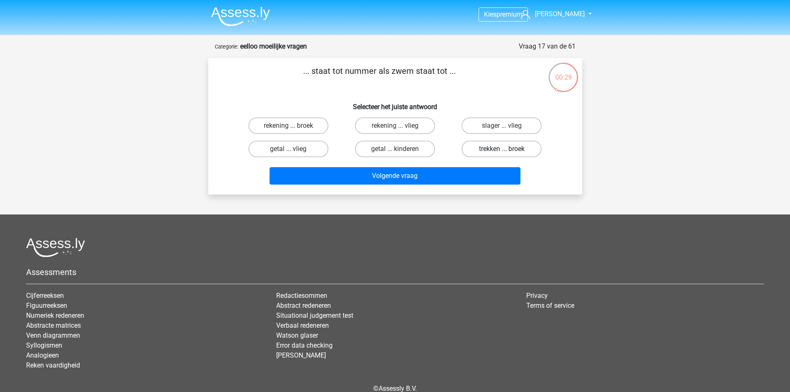
click at [504, 155] on label "trekken ... broek" at bounding box center [502, 149] width 80 height 17
click at [504, 154] on input "trekken ... broek" at bounding box center [504, 151] width 5 height 5
radio input "true"
click at [466, 128] on label "slager ... vlieg" at bounding box center [502, 125] width 80 height 17
click at [502, 128] on input "slager ... vlieg" at bounding box center [504, 128] width 5 height 5
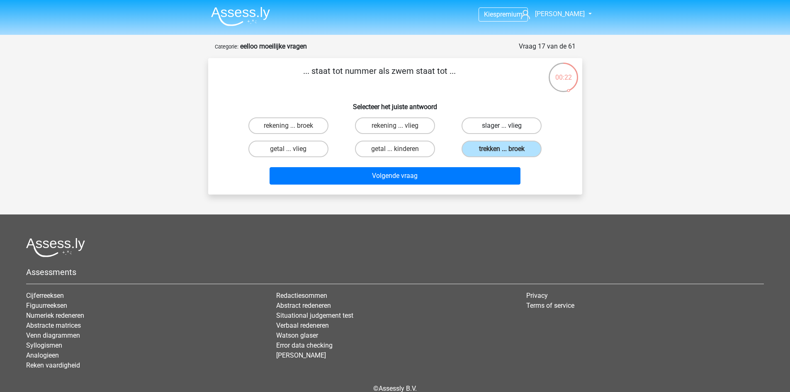
radio input "true"
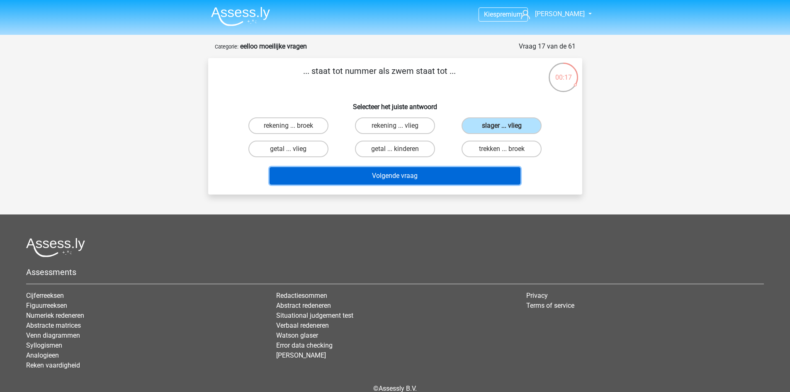
click at [440, 173] on button "Volgende vraag" at bounding box center [395, 175] width 251 height 17
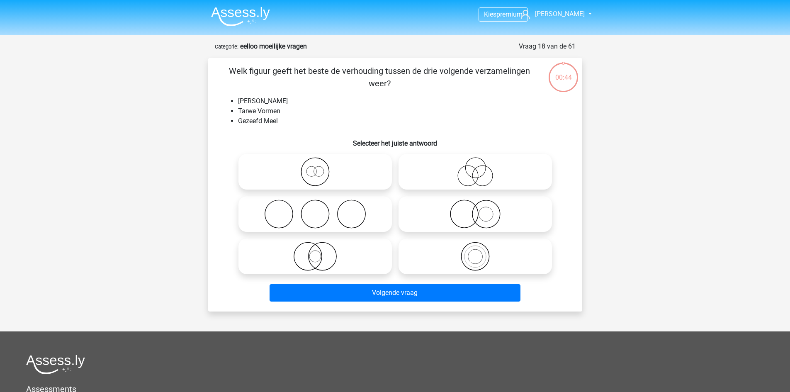
scroll to position [41, 0]
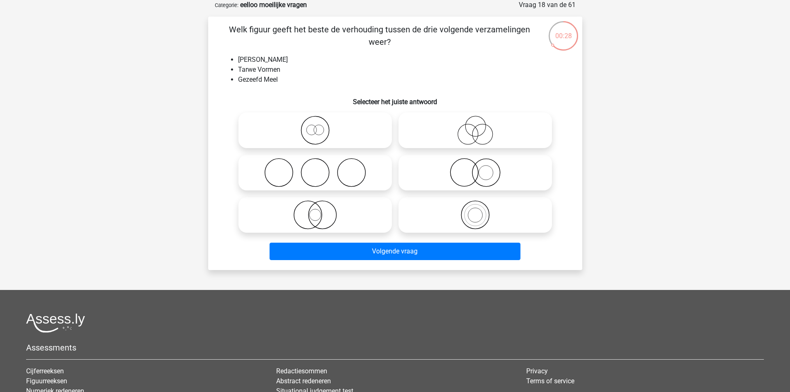
click at [330, 215] on icon at bounding box center [315, 214] width 147 height 29
click at [321, 211] on input "radio" at bounding box center [317, 207] width 5 height 5
radio input "true"
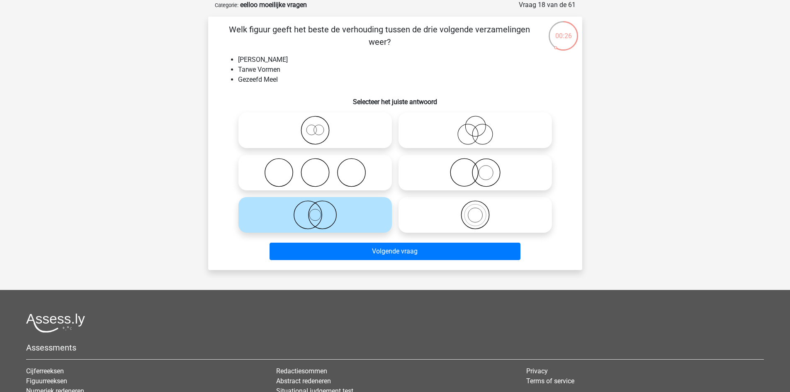
click at [330, 215] on icon at bounding box center [315, 214] width 147 height 29
click at [321, 211] on input "radio" at bounding box center [317, 207] width 5 height 5
click at [475, 137] on icon at bounding box center [475, 130] width 147 height 29
click at [475, 126] on input "radio" at bounding box center [477, 123] width 5 height 5
radio input "true"
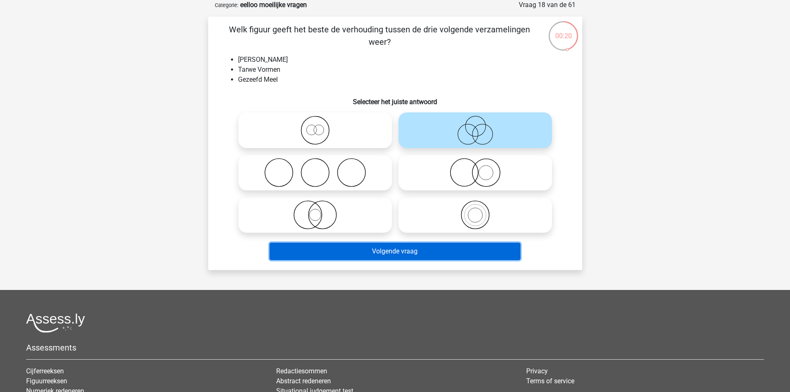
click at [385, 250] on button "Volgende vraag" at bounding box center [395, 251] width 251 height 17
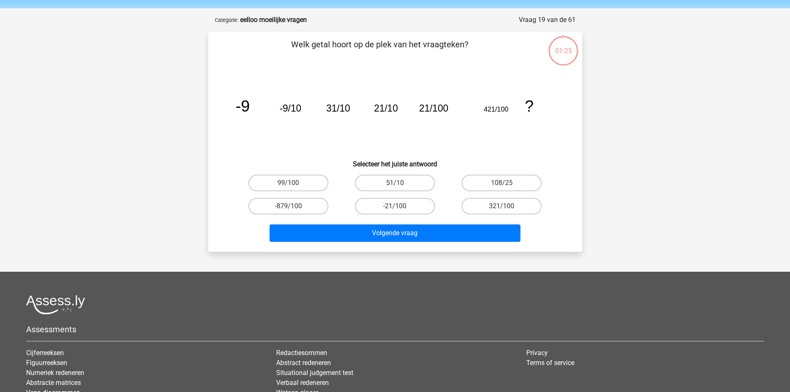
scroll to position [0, 0]
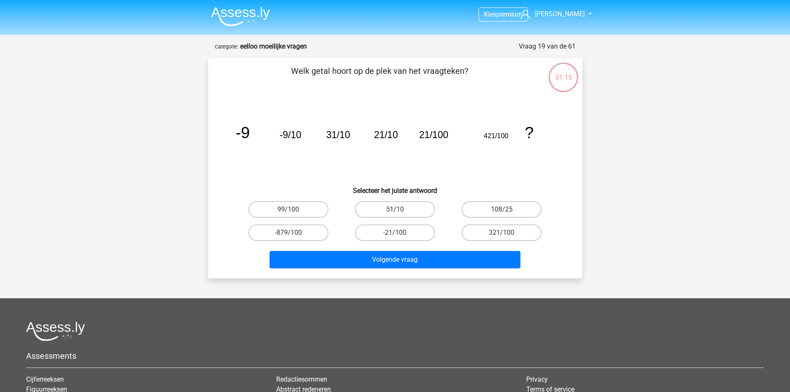
click at [409, 136] on icon "image/svg+xml -9 -9/10 31/10 21/10 21/100 421/100 ?" at bounding box center [395, 138] width 334 height 84
click at [349, 139] on tspan "31/10" at bounding box center [338, 134] width 24 height 11
click at [504, 235] on input "321/100" at bounding box center [504, 235] width 5 height 5
radio input "true"
drag, startPoint x: 505, startPoint y: 241, endPoint x: 502, endPoint y: 245, distance: 5.0
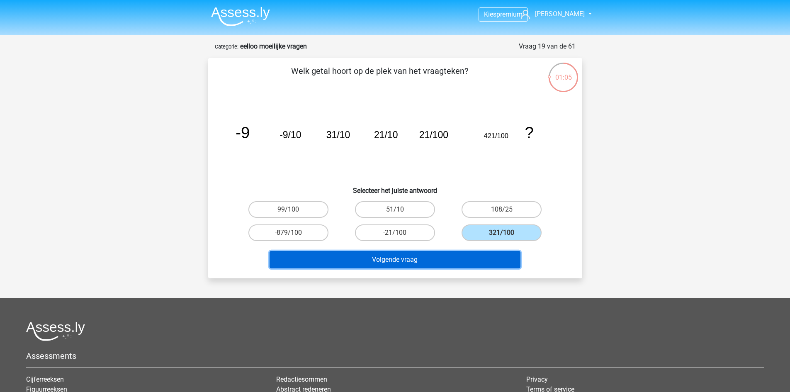
drag, startPoint x: 502, startPoint y: 245, endPoint x: 491, endPoint y: 263, distance: 20.8
click at [491, 263] on button "Volgende vraag" at bounding box center [395, 259] width 251 height 17
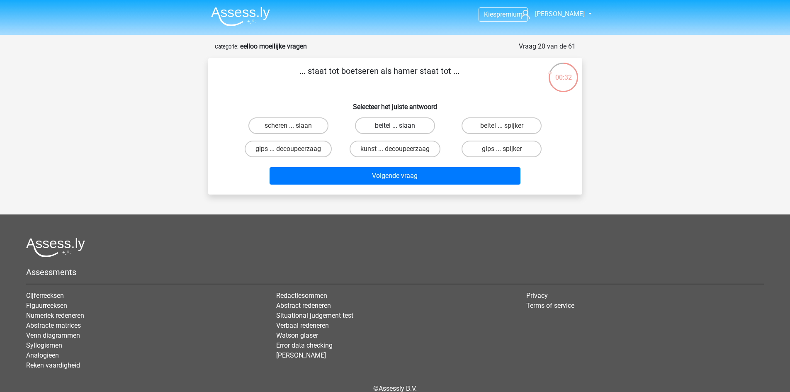
click at [408, 125] on label "beitel ... slaan" at bounding box center [395, 125] width 80 height 17
click at [400, 126] on input "beitel ... slaan" at bounding box center [397, 128] width 5 height 5
radio input "true"
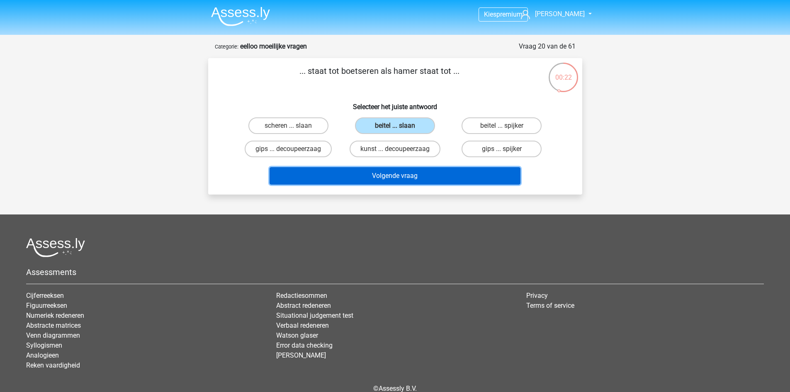
click at [444, 173] on button "Volgende vraag" at bounding box center [395, 175] width 251 height 17
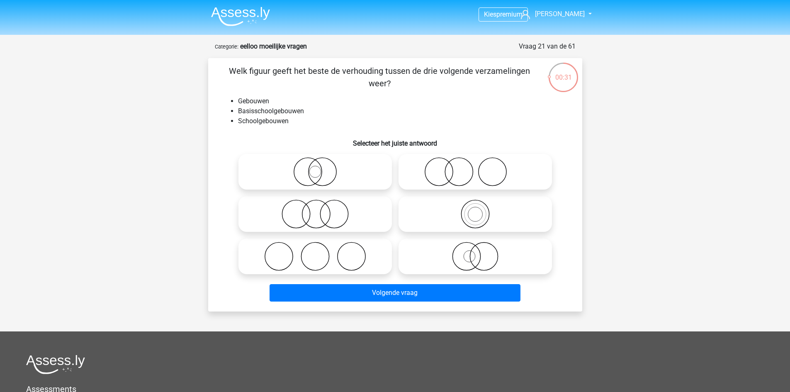
click at [463, 217] on icon at bounding box center [475, 214] width 147 height 29
click at [475, 210] on input "radio" at bounding box center [477, 207] width 5 height 5
radio input "true"
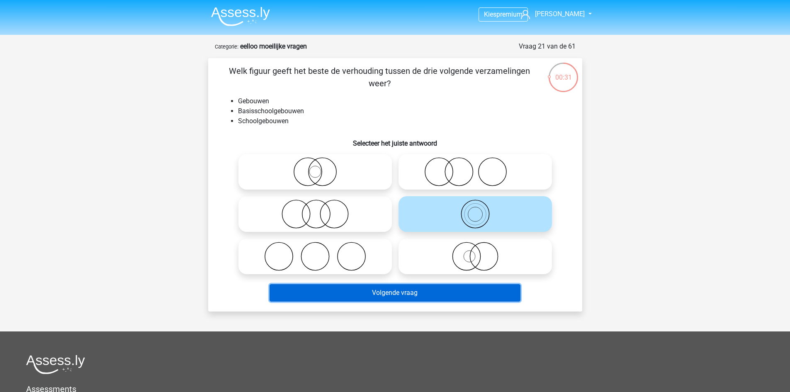
click at [467, 290] on button "Volgende vraag" at bounding box center [395, 292] width 251 height 17
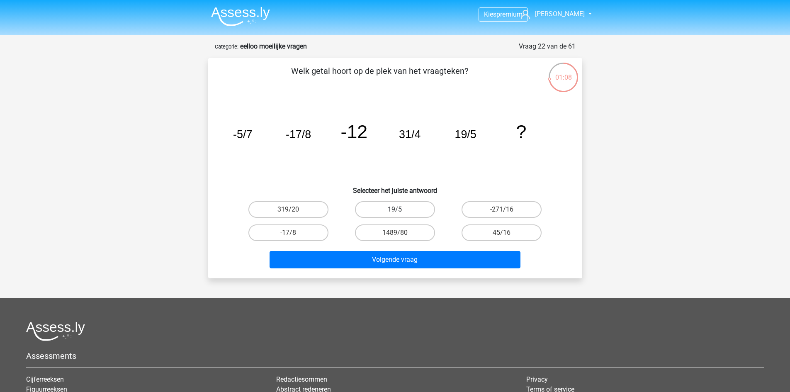
click at [393, 205] on label "19/5" at bounding box center [395, 209] width 80 height 17
click at [395, 210] on input "19/5" at bounding box center [397, 212] width 5 height 5
radio input "true"
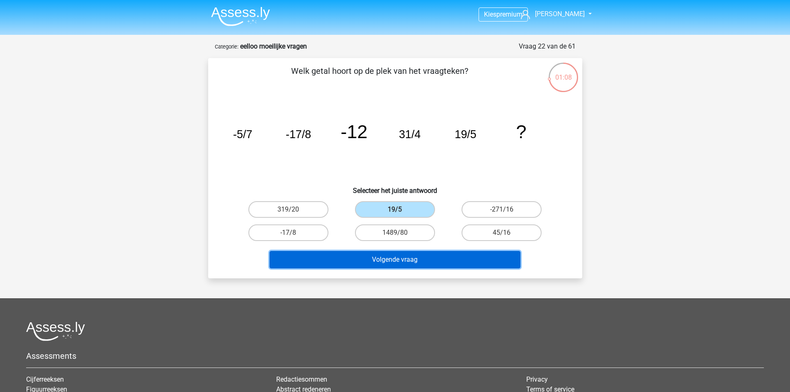
click at [448, 253] on button "Volgende vraag" at bounding box center [395, 259] width 251 height 17
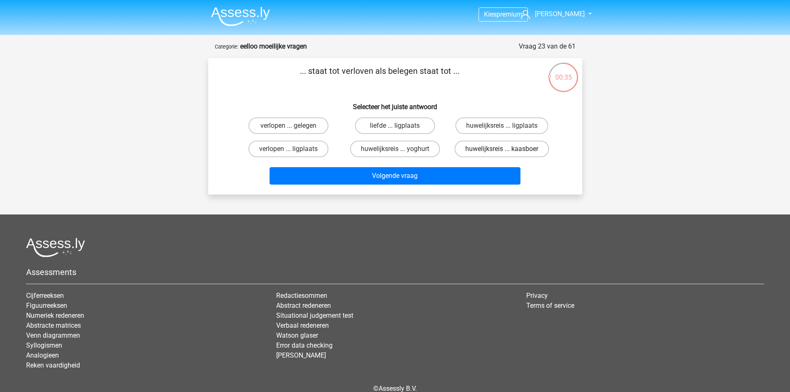
click at [530, 142] on label "huwelijksreis ... kaasboer" at bounding box center [502, 149] width 95 height 17
click at [507, 149] on input "huwelijksreis ... kaasboer" at bounding box center [504, 151] width 5 height 5
radio input "true"
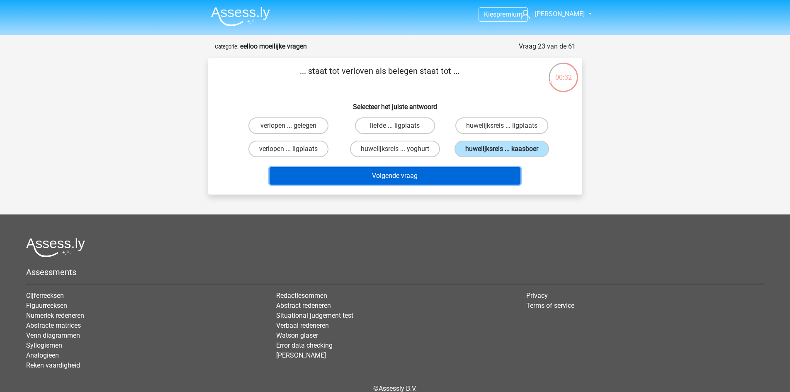
click at [442, 180] on button "Volgende vraag" at bounding box center [395, 175] width 251 height 17
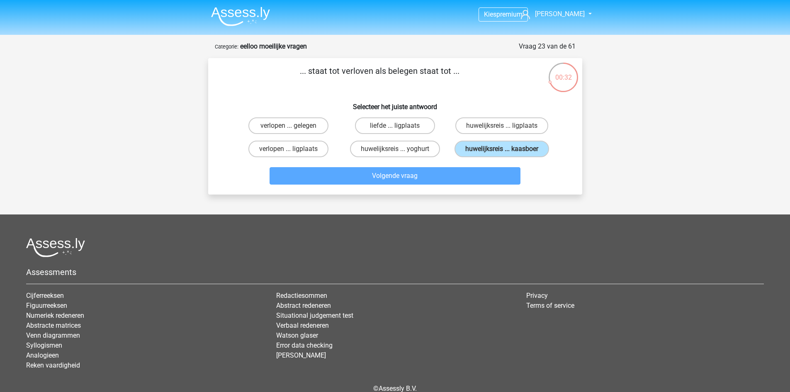
scroll to position [41, 0]
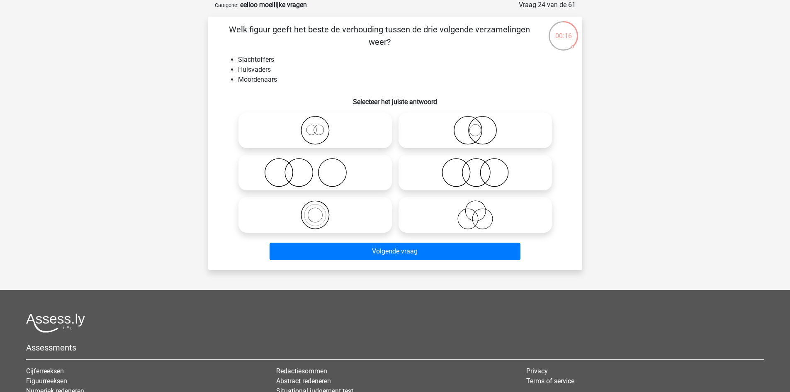
click at [522, 182] on icon at bounding box center [475, 172] width 147 height 29
click at [481, 168] on input "radio" at bounding box center [477, 165] width 5 height 5
radio input "true"
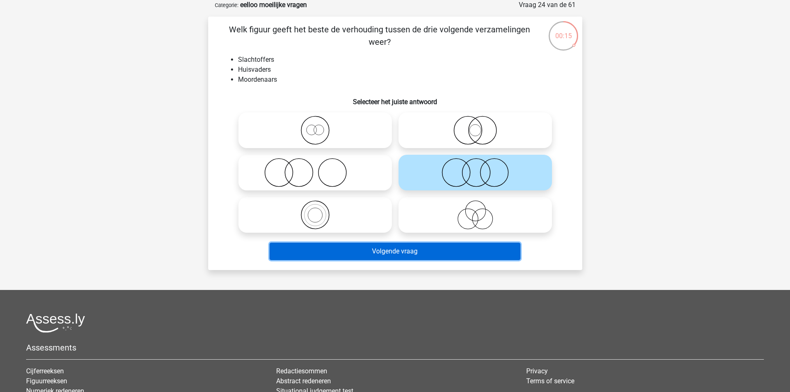
click at [478, 251] on button "Volgende vraag" at bounding box center [395, 251] width 251 height 17
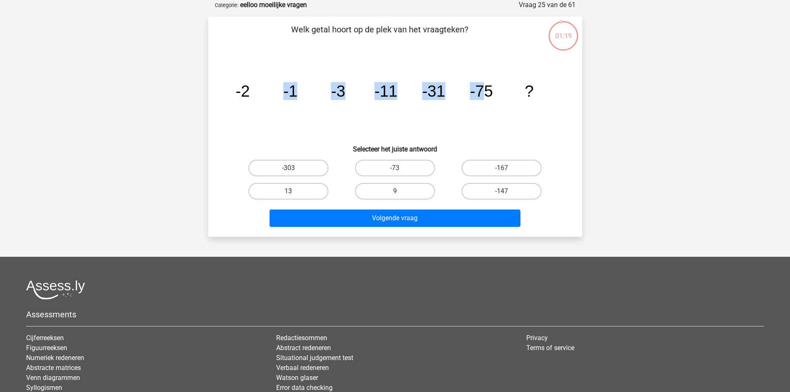
drag, startPoint x: 247, startPoint y: 94, endPoint x: 481, endPoint y: 100, distance: 233.7
click at [481, 100] on icon "image/svg+xml -2 -1 -3 -11 -31 -75 ?" at bounding box center [395, 97] width 334 height 84
click at [486, 124] on icon "image/svg+xml -2 -1 -3 -11 -31 -75 ?" at bounding box center [395, 97] width 334 height 84
drag, startPoint x: 389, startPoint y: 99, endPoint x: 446, endPoint y: 97, distance: 57.3
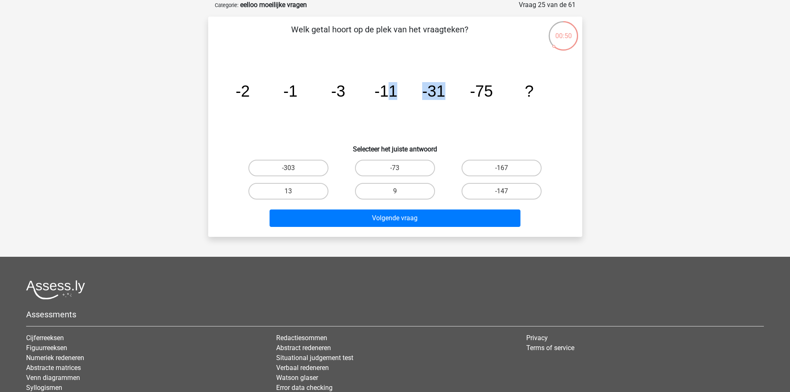
click at [446, 97] on icon "image/svg+xml -2 -1 -3 -11 -31 -75 ?" at bounding box center [395, 97] width 334 height 84
click at [390, 93] on tspan "-11" at bounding box center [385, 91] width 23 height 18
drag, startPoint x: 441, startPoint y: 92, endPoint x: 438, endPoint y: 95, distance: 4.4
click at [435, 97] on tspan "-31" at bounding box center [433, 91] width 23 height 18
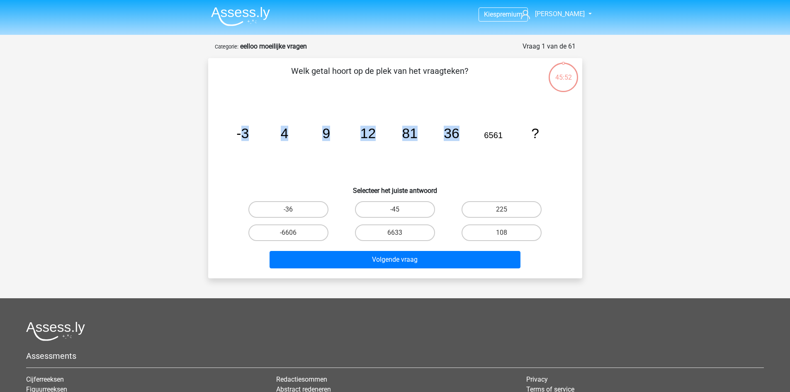
drag, startPoint x: 241, startPoint y: 132, endPoint x: 482, endPoint y: 155, distance: 242.5
click at [482, 155] on icon "image/svg+xml -3 4 9 12 81 36 6561 ?" at bounding box center [395, 138] width 334 height 84
click at [383, 140] on icon "image/svg+xml -3 4 9 12 81 36 6561 ?" at bounding box center [395, 138] width 334 height 84
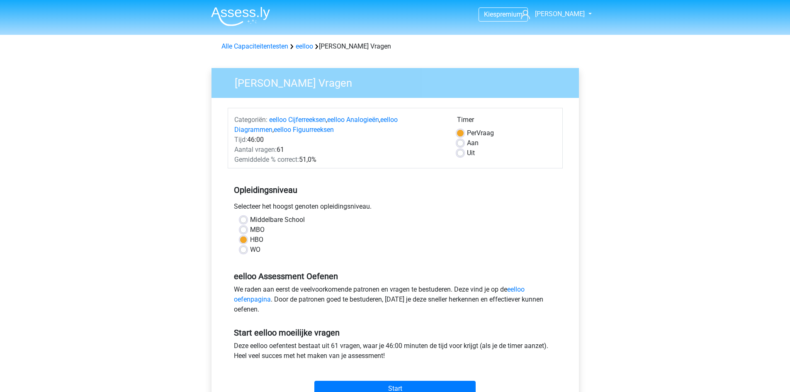
scroll to position [41, 0]
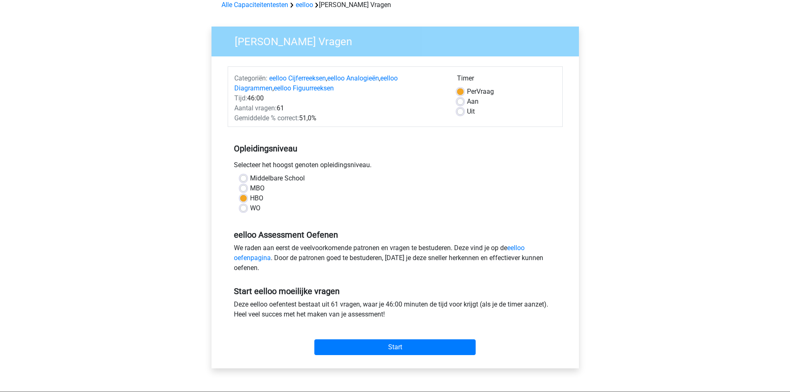
click at [467, 93] on label "Per Vraag" at bounding box center [480, 92] width 27 height 10
click at [463, 93] on input "Per Vraag" at bounding box center [460, 91] width 7 height 8
click at [467, 101] on label "Aan" at bounding box center [473, 102] width 12 height 10
click at [460, 101] on input "Aan" at bounding box center [460, 101] width 7 height 8
radio input "true"
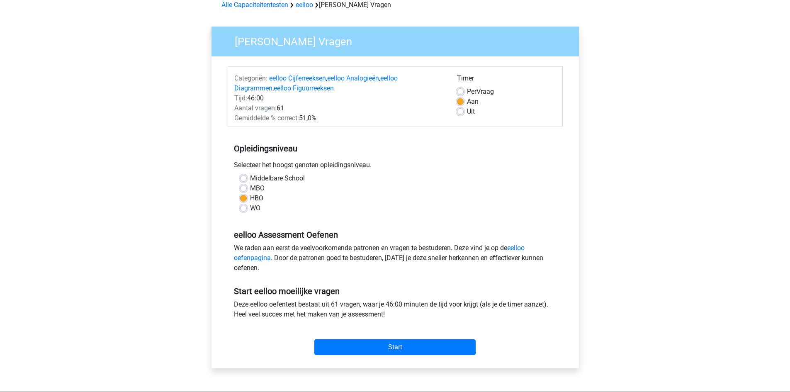
click at [467, 93] on label "Per Vraag" at bounding box center [480, 92] width 27 height 10
click at [460, 93] on input "Per Vraag" at bounding box center [460, 91] width 7 height 8
radio input "true"
click at [420, 347] on input "Start" at bounding box center [394, 347] width 161 height 16
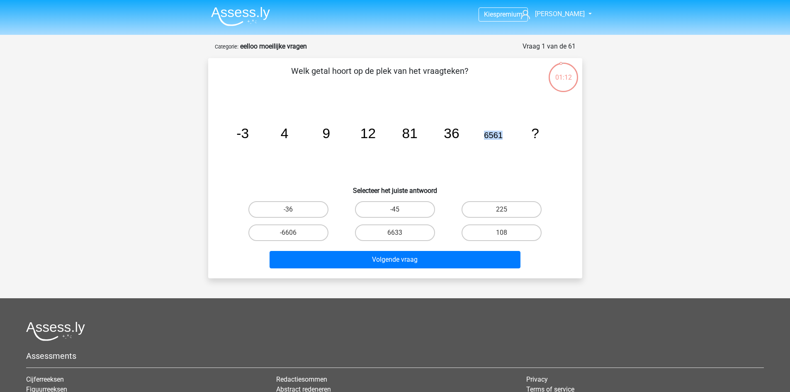
drag, startPoint x: 485, startPoint y: 138, endPoint x: 521, endPoint y: 149, distance: 37.7
click at [521, 149] on icon "image/svg+xml -3 4 9 12 81 36 6561 ?" at bounding box center [395, 138] width 334 height 84
click at [511, 229] on label "108" at bounding box center [502, 232] width 80 height 17
click at [507, 233] on input "108" at bounding box center [504, 235] width 5 height 5
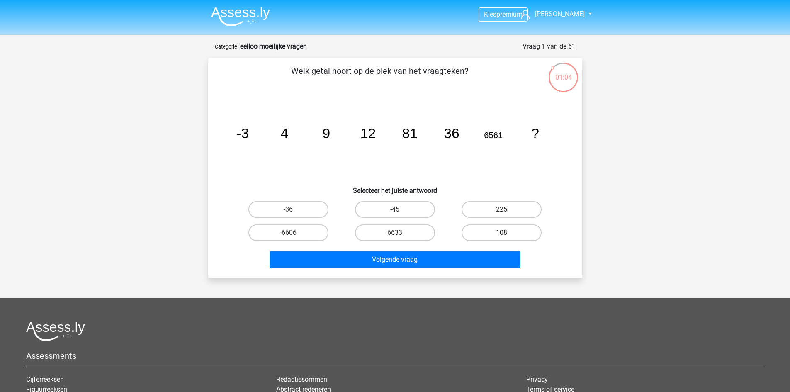
radio input "true"
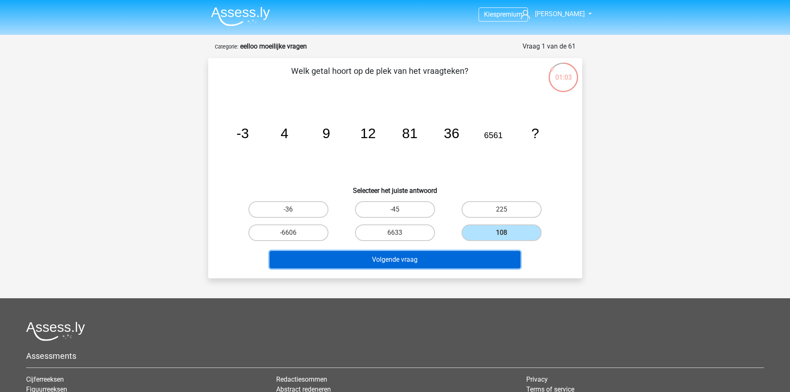
click at [480, 263] on button "Volgende vraag" at bounding box center [395, 259] width 251 height 17
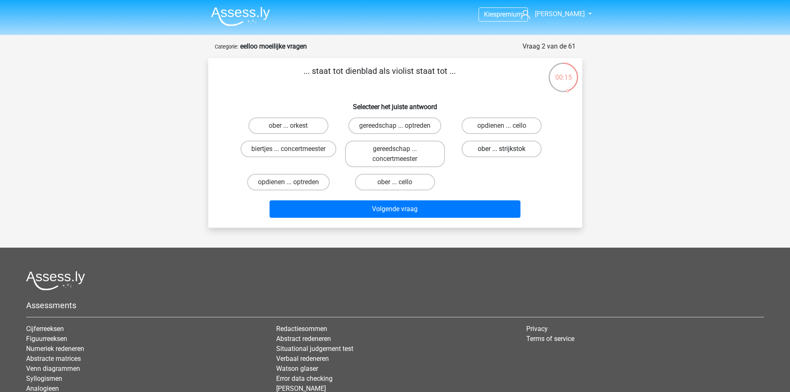
click at [486, 151] on label "ober ... strijkstok" at bounding box center [502, 149] width 80 height 17
click at [502, 151] on input "ober ... strijkstok" at bounding box center [504, 151] width 5 height 5
radio input "true"
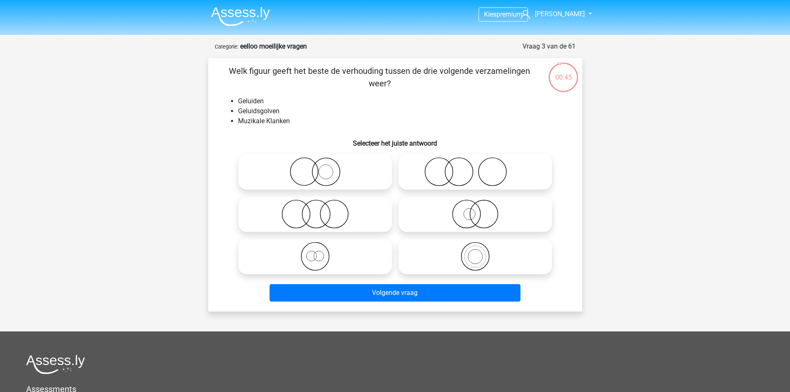
click at [248, 8] on img at bounding box center [240, 16] width 59 height 19
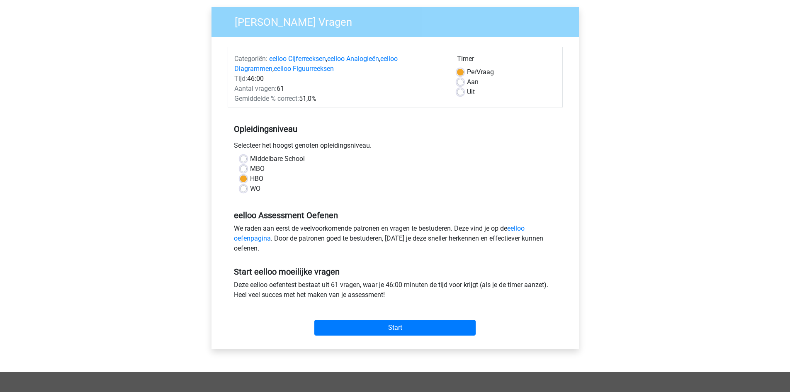
scroll to position [83, 0]
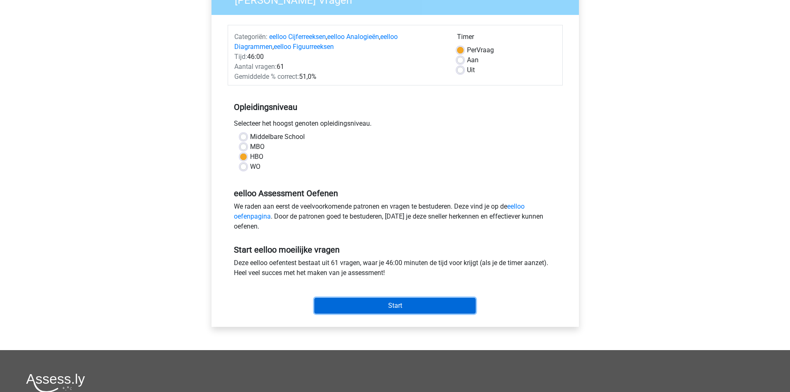
click at [422, 302] on input "Start" at bounding box center [394, 306] width 161 height 16
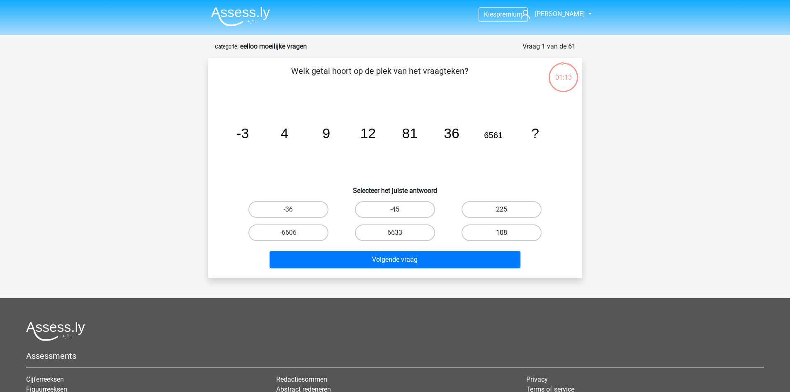
drag, startPoint x: 500, startPoint y: 229, endPoint x: 494, endPoint y: 239, distance: 11.3
click at [499, 231] on label "108" at bounding box center [502, 232] width 80 height 17
click at [502, 233] on input "108" at bounding box center [504, 235] width 5 height 5
radio input "true"
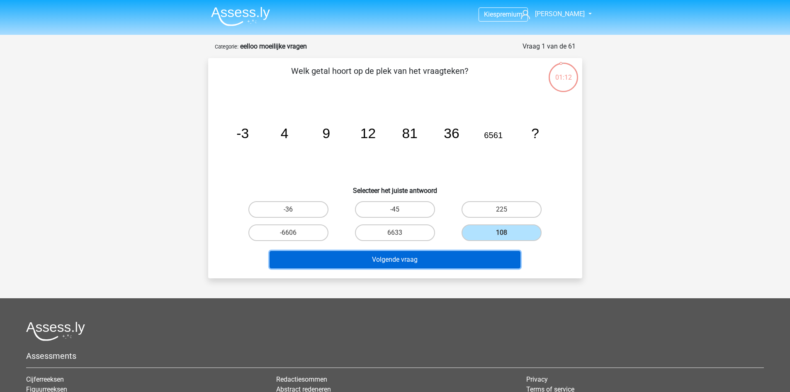
click at [476, 266] on button "Volgende vraag" at bounding box center [395, 259] width 251 height 17
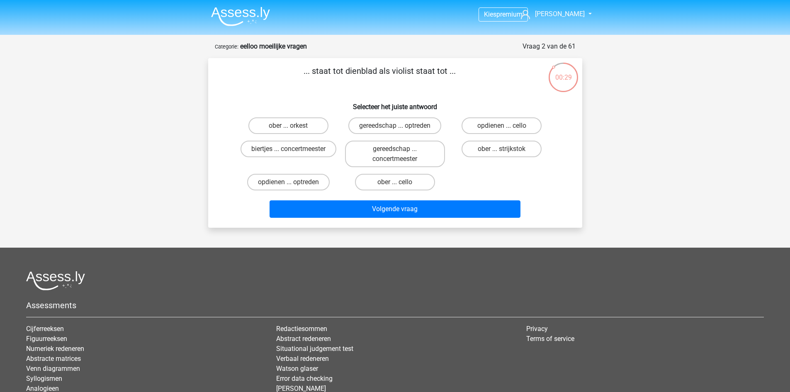
click at [268, 46] on strong "eelloo moeilijke vragen" at bounding box center [273, 46] width 67 height 8
drag, startPoint x: 268, startPoint y: 46, endPoint x: 278, endPoint y: 49, distance: 11.2
click at [276, 48] on strong "eelloo moeilijke vragen" at bounding box center [273, 46] width 67 height 8
click at [468, 148] on label "ober ... strijkstok" at bounding box center [502, 149] width 80 height 17
click at [502, 149] on input "ober ... strijkstok" at bounding box center [504, 151] width 5 height 5
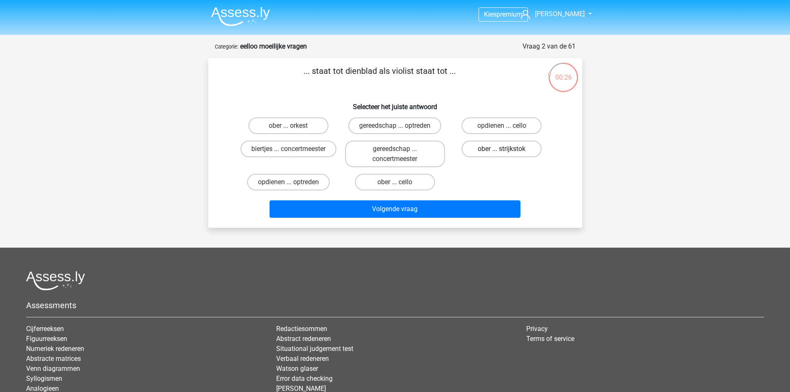
radio input "true"
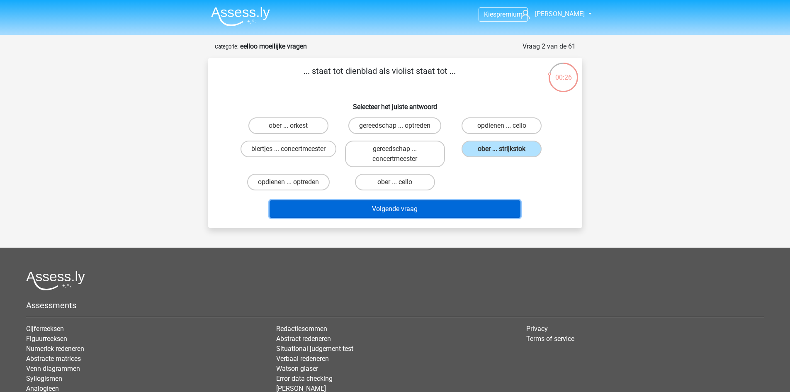
click at [462, 206] on button "Volgende vraag" at bounding box center [395, 208] width 251 height 17
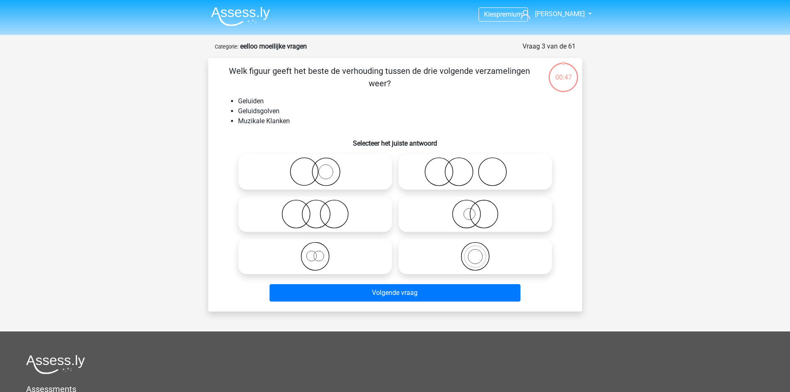
scroll to position [41, 0]
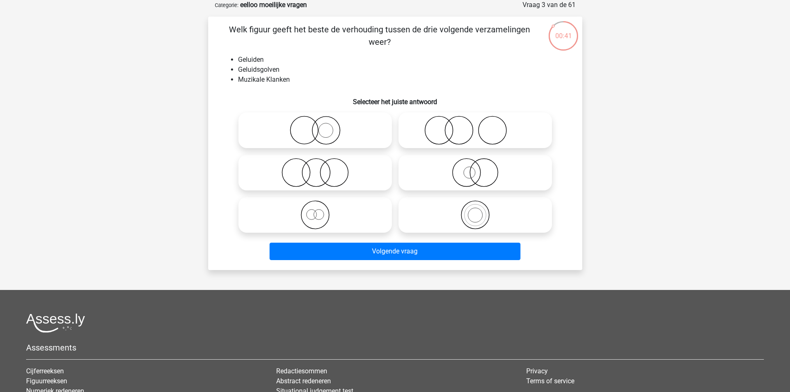
click at [472, 217] on icon at bounding box center [475, 214] width 147 height 29
click at [475, 211] on input "radio" at bounding box center [477, 207] width 5 height 5
radio input "true"
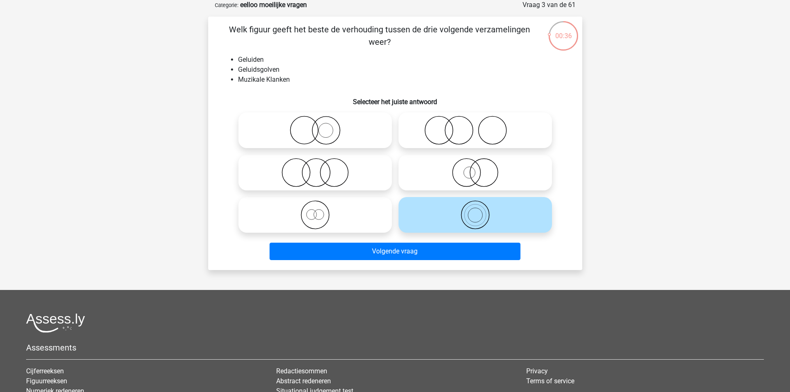
click at [479, 163] on input "radio" at bounding box center [477, 165] width 5 height 5
radio input "true"
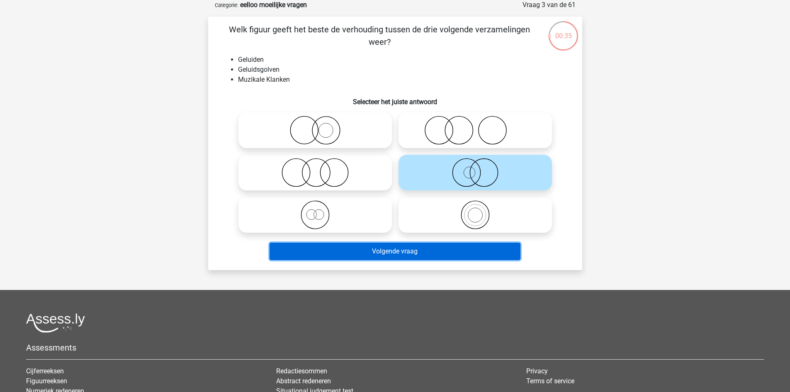
click at [474, 253] on button "Volgende vraag" at bounding box center [395, 251] width 251 height 17
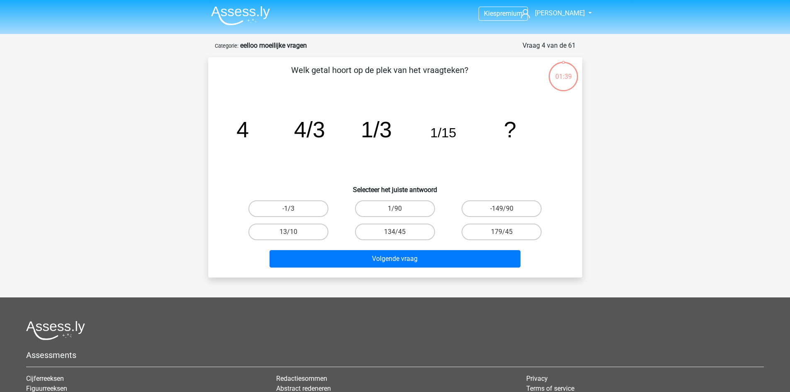
scroll to position [0, 0]
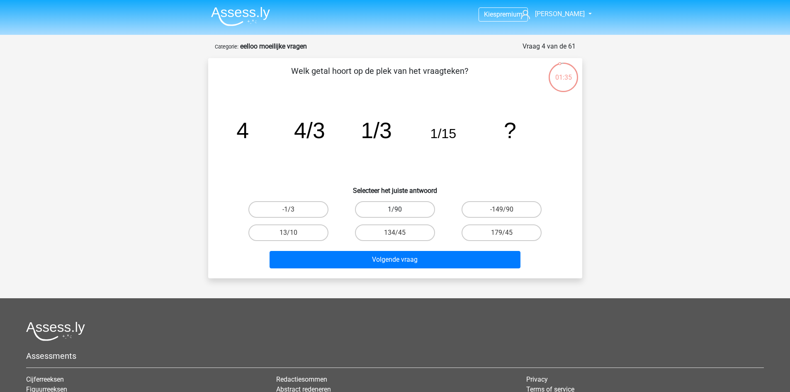
click at [410, 206] on label "1/90" at bounding box center [395, 209] width 80 height 17
click at [400, 210] on input "1/90" at bounding box center [397, 212] width 5 height 5
radio input "true"
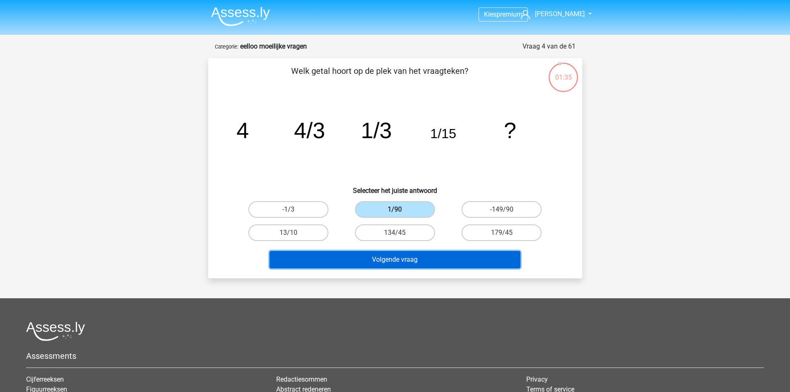
click at [471, 266] on button "Volgende vraag" at bounding box center [395, 259] width 251 height 17
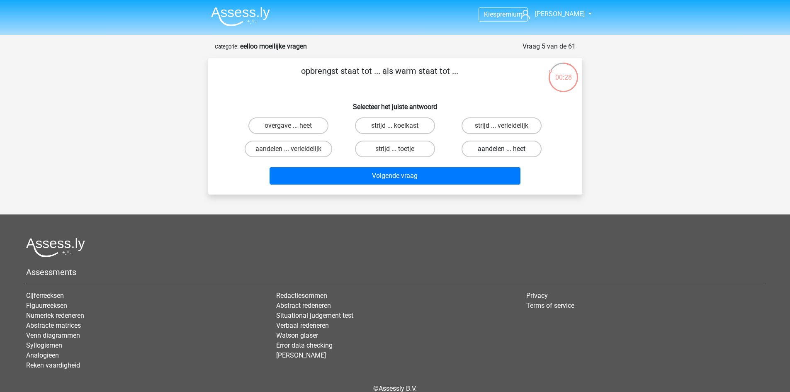
click at [500, 147] on label "aandelen ... heet" at bounding box center [502, 149] width 80 height 17
click at [502, 149] on input "aandelen ... heet" at bounding box center [504, 151] width 5 height 5
radio input "true"
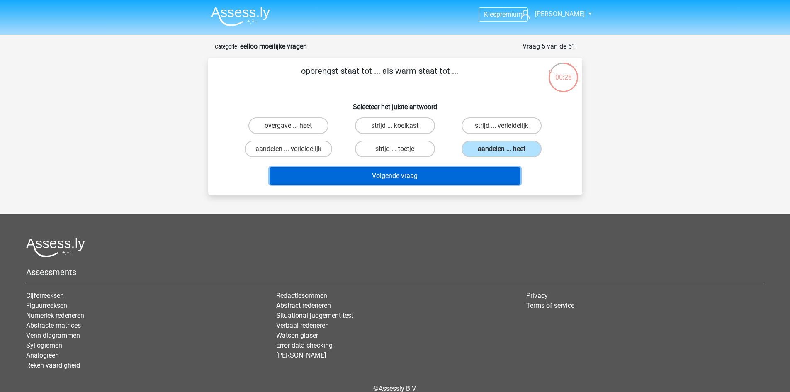
click at [467, 175] on button "Volgende vraag" at bounding box center [395, 175] width 251 height 17
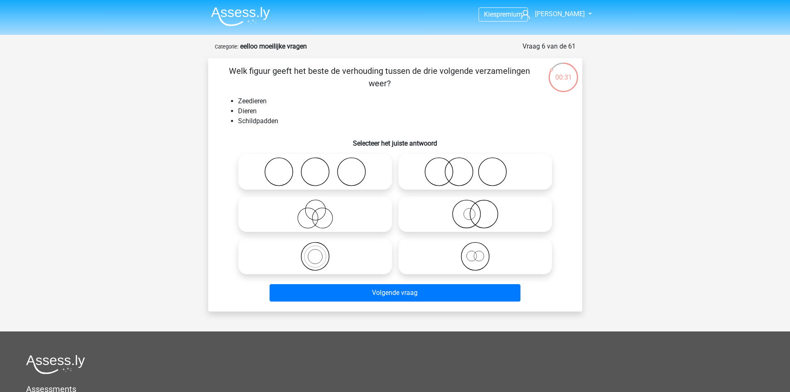
click at [456, 217] on icon at bounding box center [475, 214] width 147 height 29
click at [475, 210] on input "radio" at bounding box center [477, 207] width 5 height 5
radio input "true"
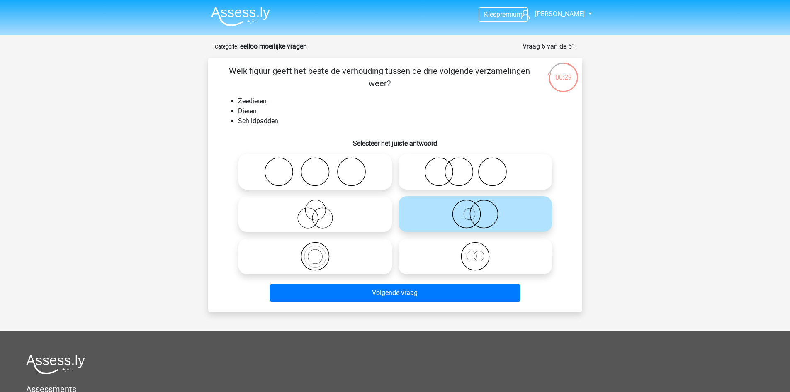
click at [334, 207] on icon at bounding box center [315, 214] width 147 height 29
click at [321, 207] on input "radio" at bounding box center [317, 207] width 5 height 5
radio input "true"
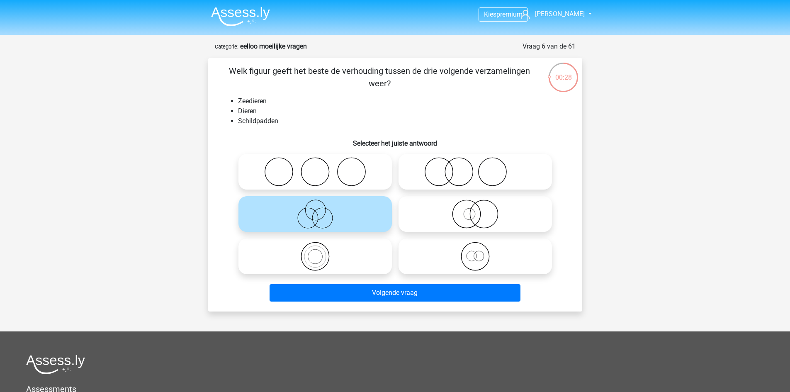
click at [342, 242] on label at bounding box center [316, 257] width 154 height 36
click at [321, 247] on input "radio" at bounding box center [317, 249] width 5 height 5
radio input "true"
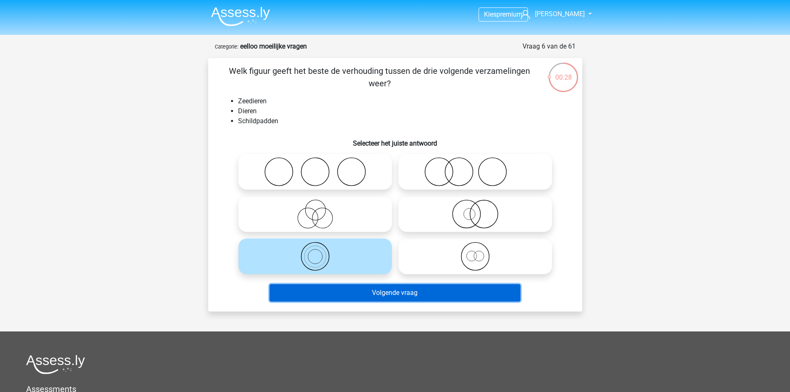
click at [419, 293] on button "Volgende vraag" at bounding box center [395, 292] width 251 height 17
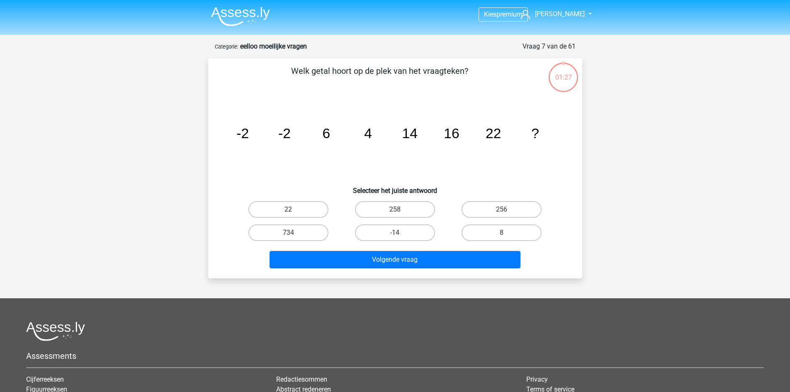
scroll to position [41, 0]
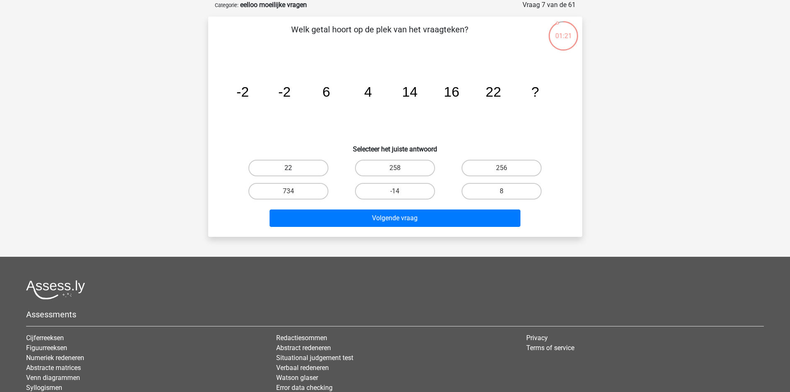
click at [316, 166] on label "22" at bounding box center [289, 168] width 80 height 17
click at [294, 168] on input "22" at bounding box center [290, 170] width 5 height 5
radio input "true"
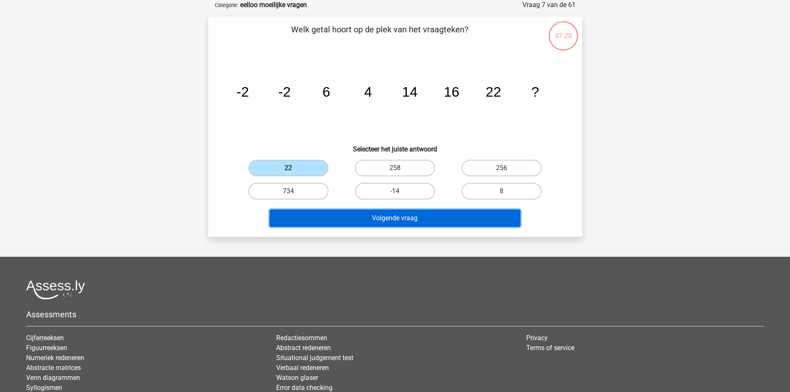
click at [444, 219] on button "Volgende vraag" at bounding box center [395, 218] width 251 height 17
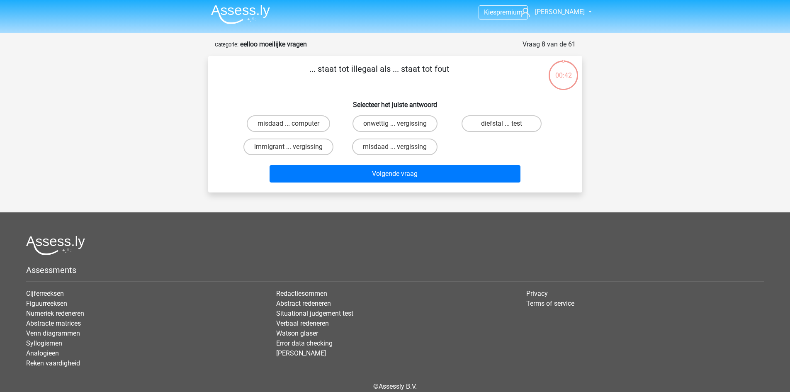
scroll to position [0, 0]
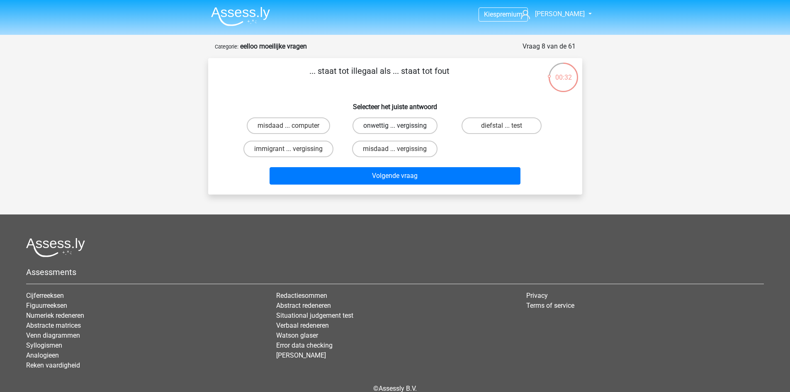
click at [397, 124] on label "onwettig ... vergissing" at bounding box center [395, 125] width 85 height 17
click at [397, 126] on input "onwettig ... vergissing" at bounding box center [397, 128] width 5 height 5
radio input "true"
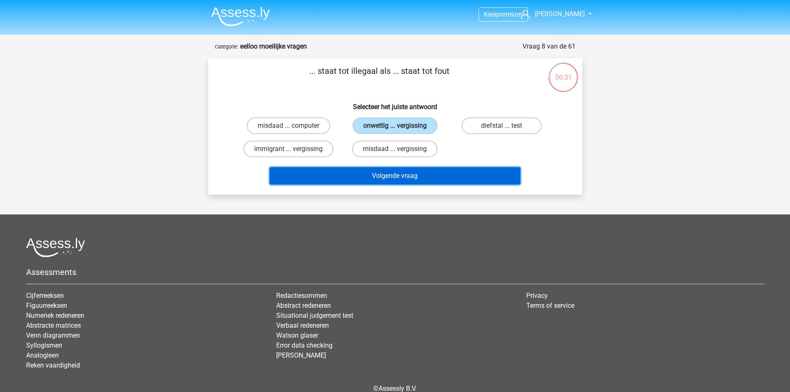
click at [409, 175] on button "Volgende vraag" at bounding box center [395, 175] width 251 height 17
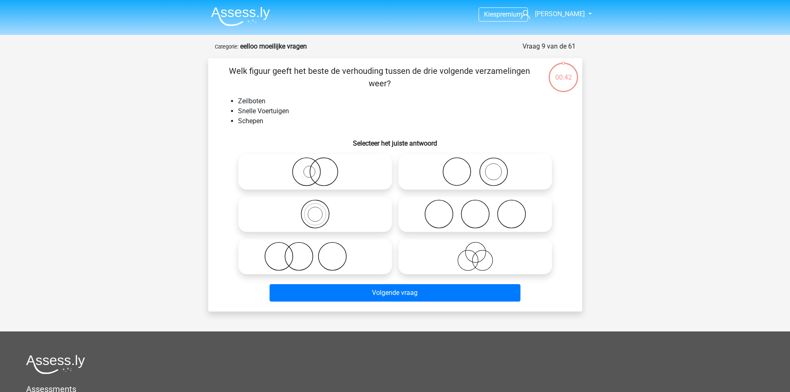
scroll to position [41, 0]
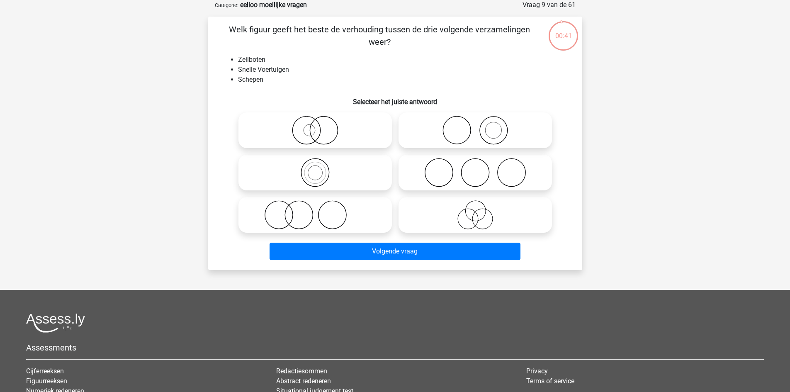
click at [394, 168] on div at bounding box center [315, 172] width 160 height 42
click at [392, 169] on div at bounding box center [315, 172] width 160 height 42
click at [326, 125] on icon at bounding box center [315, 130] width 147 height 29
click at [321, 125] on input "radio" at bounding box center [317, 123] width 5 height 5
radio input "true"
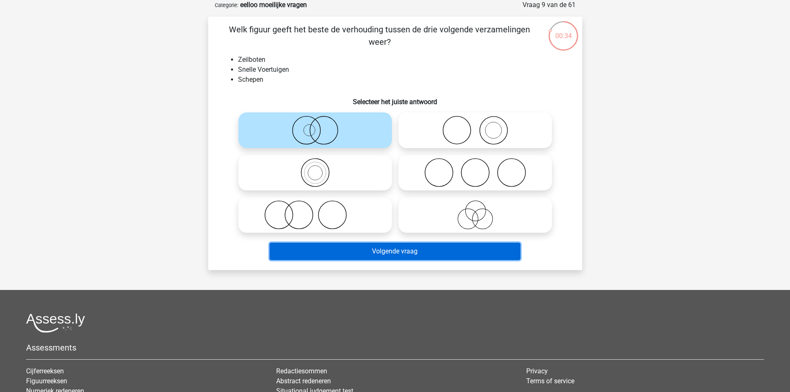
click at [405, 252] on button "Volgende vraag" at bounding box center [395, 251] width 251 height 17
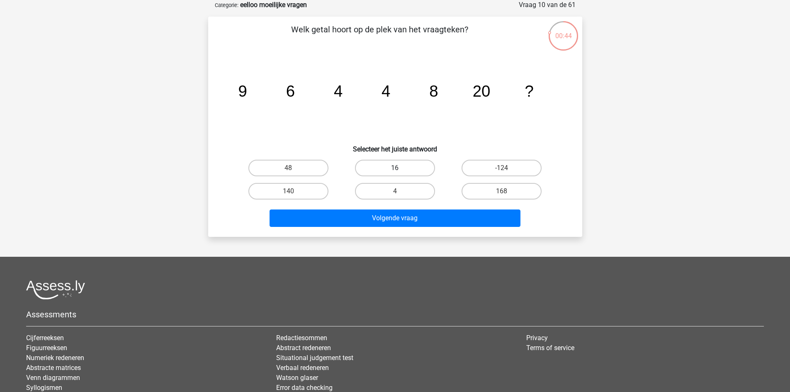
click at [405, 167] on label "16" at bounding box center [395, 168] width 80 height 17
click at [400, 168] on input "16" at bounding box center [397, 170] width 5 height 5
radio input "true"
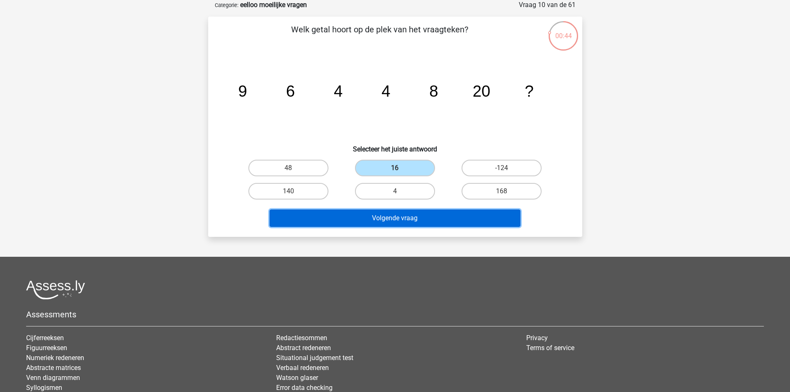
click at [462, 214] on button "Volgende vraag" at bounding box center [395, 218] width 251 height 17
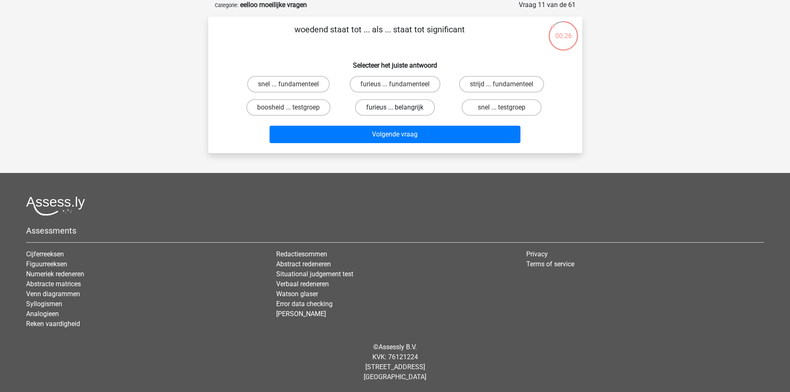
click at [397, 106] on label "furieus ... belangrijk" at bounding box center [395, 107] width 80 height 17
click at [397, 107] on input "furieus ... belangrijk" at bounding box center [397, 109] width 5 height 5
radio input "true"
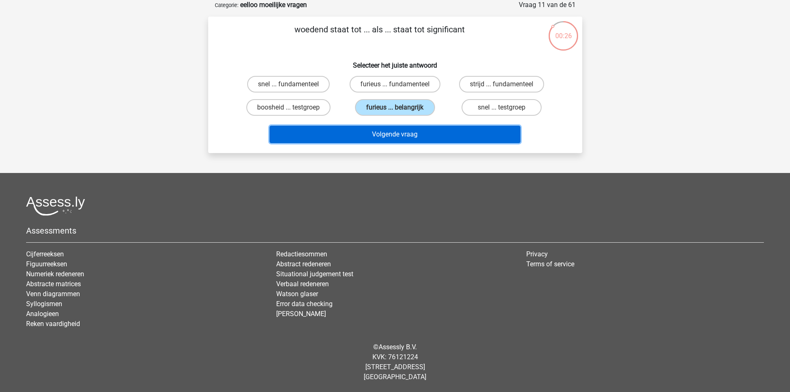
click at [426, 131] on button "Volgende vraag" at bounding box center [395, 134] width 251 height 17
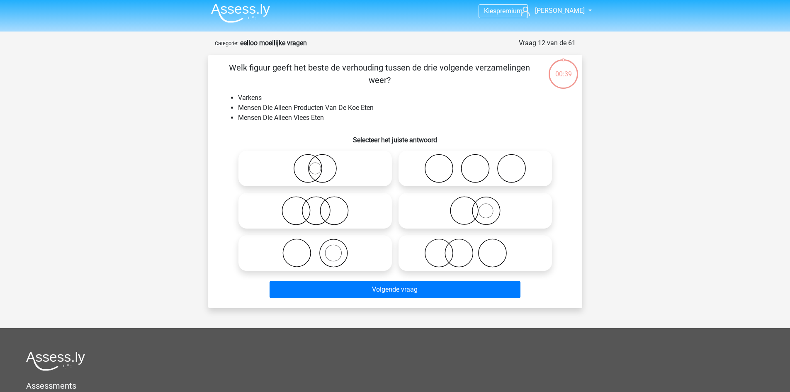
scroll to position [0, 0]
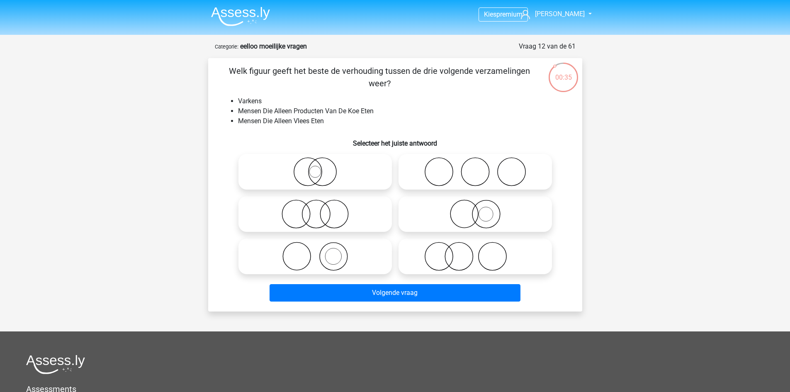
click at [476, 261] on icon at bounding box center [475, 256] width 147 height 29
click at [476, 252] on input "radio" at bounding box center [477, 249] width 5 height 5
radio input "true"
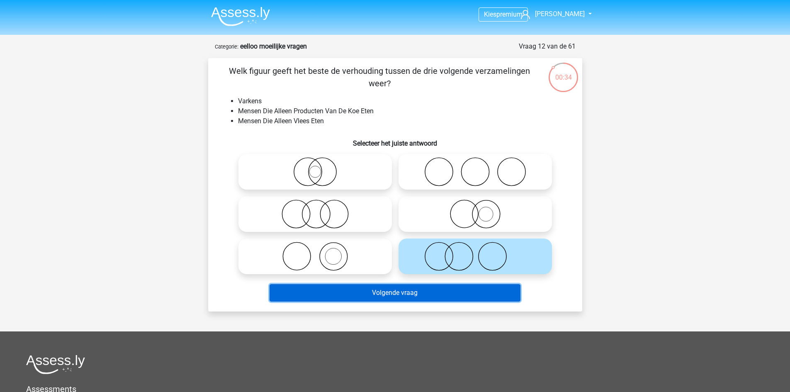
click at [465, 299] on button "Volgende vraag" at bounding box center [395, 292] width 251 height 17
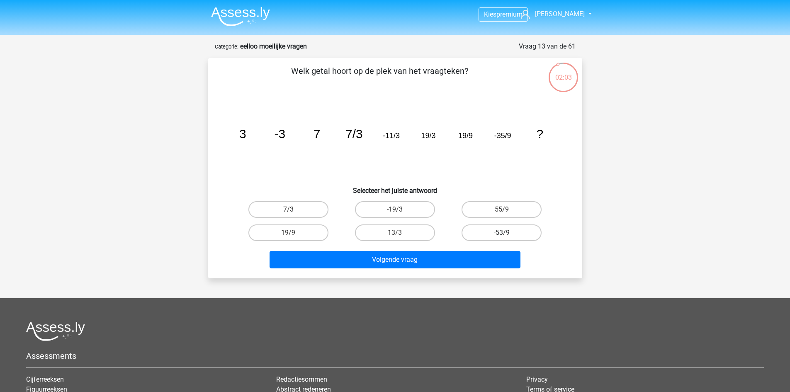
click at [497, 229] on label "-53/9" at bounding box center [502, 232] width 80 height 17
click at [502, 233] on input "-53/9" at bounding box center [504, 235] width 5 height 5
radio input "true"
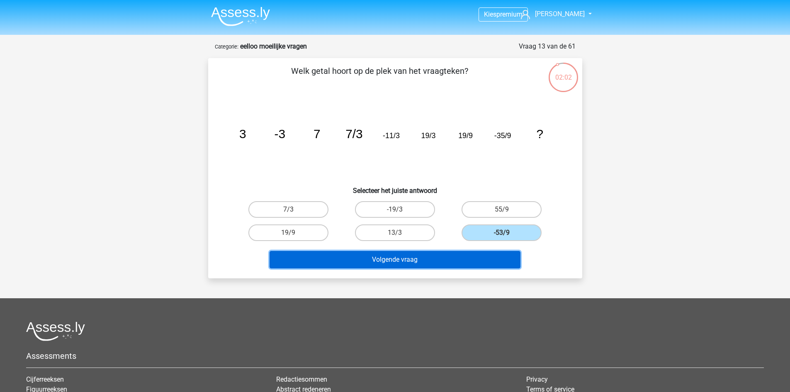
click at [500, 262] on button "Volgende vraag" at bounding box center [395, 259] width 251 height 17
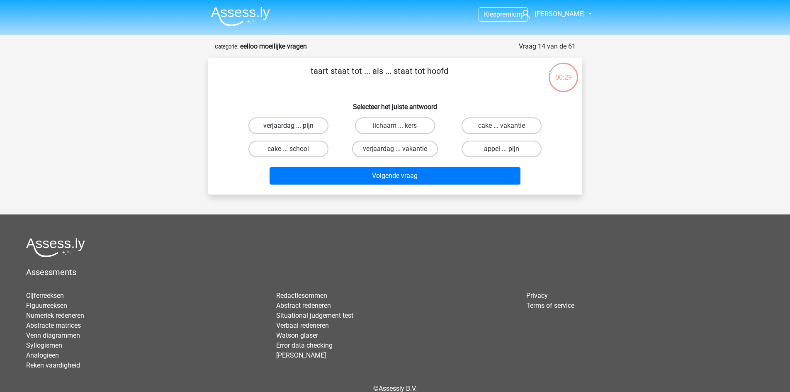
click at [285, 125] on label "verjaardag ... pijn" at bounding box center [289, 125] width 80 height 17
click at [288, 126] on input "verjaardag ... pijn" at bounding box center [290, 128] width 5 height 5
radio input "true"
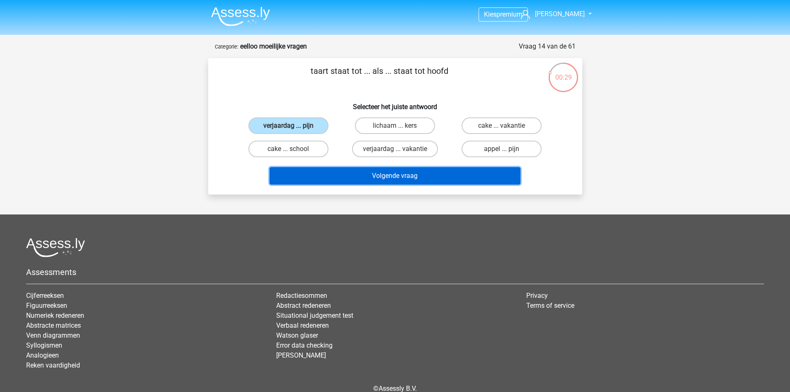
click at [412, 176] on button "Volgende vraag" at bounding box center [395, 175] width 251 height 17
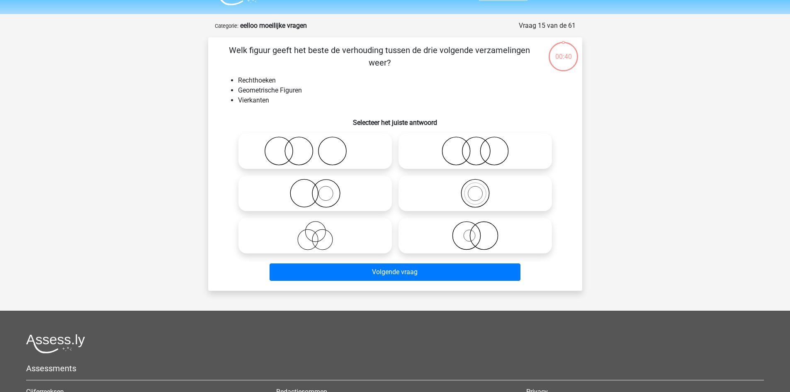
scroll to position [41, 0]
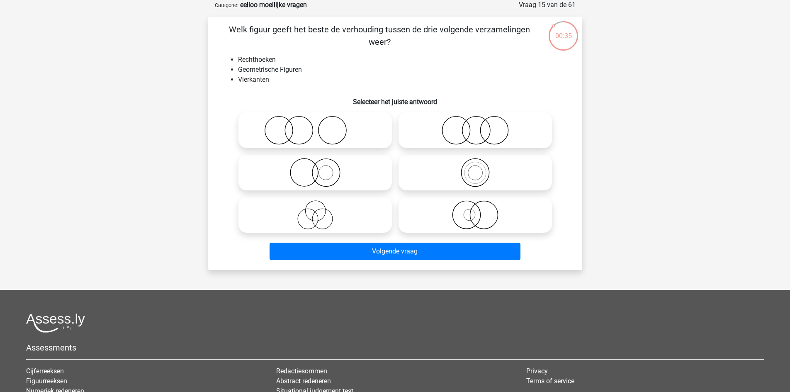
click at [422, 133] on icon at bounding box center [475, 130] width 147 height 29
click at [475, 126] on input "radio" at bounding box center [477, 123] width 5 height 5
radio input "true"
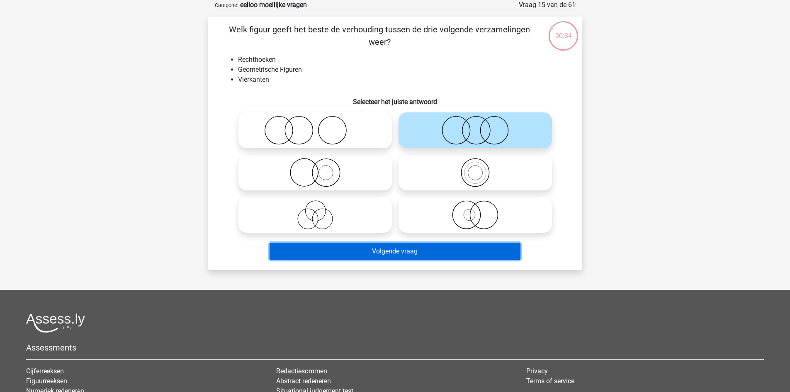
click at [450, 254] on button "Volgende vraag" at bounding box center [395, 251] width 251 height 17
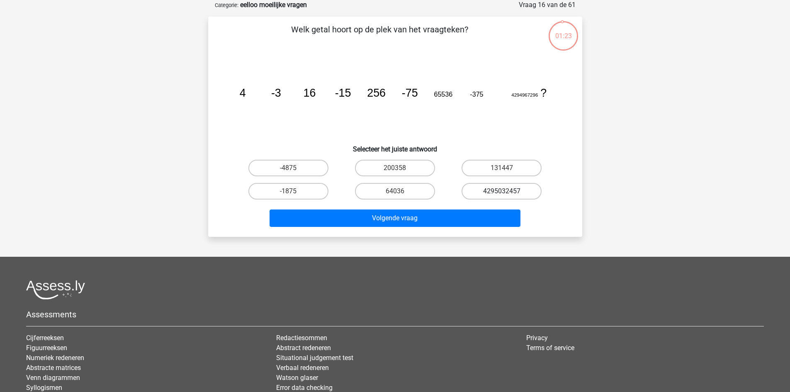
click at [502, 190] on div "4295032457" at bounding box center [502, 191] width 100 height 17
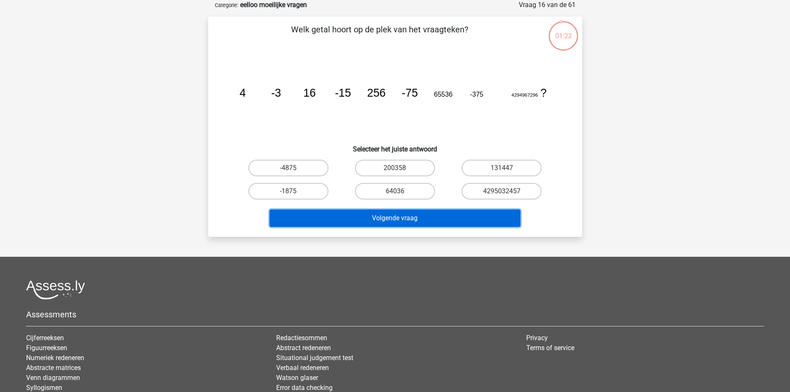
click at [495, 218] on button "Volgende vraag" at bounding box center [395, 218] width 251 height 17
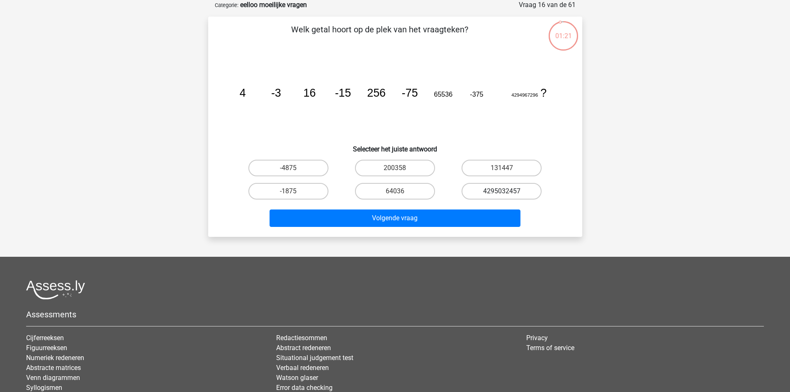
click at [498, 191] on label "4295032457" at bounding box center [502, 191] width 80 height 17
click at [502, 191] on input "4295032457" at bounding box center [504, 193] width 5 height 5
radio input "true"
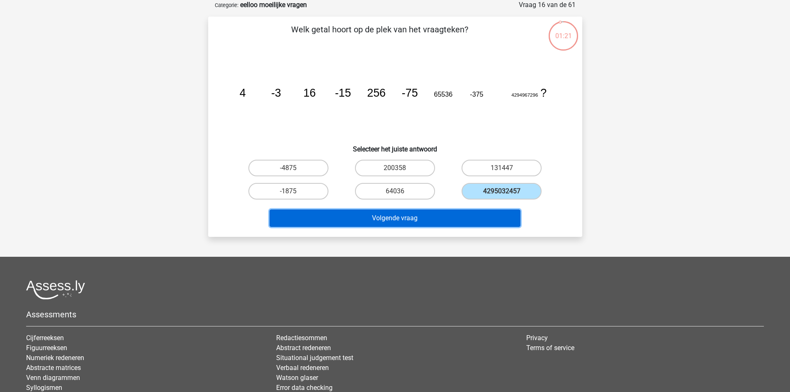
click at [484, 219] on button "Volgende vraag" at bounding box center [395, 218] width 251 height 17
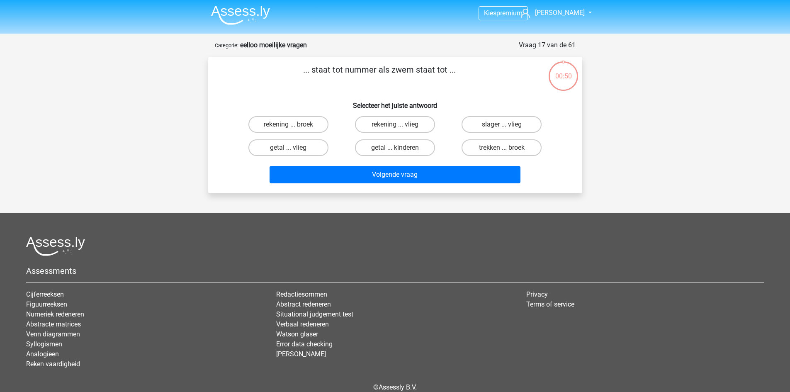
scroll to position [0, 0]
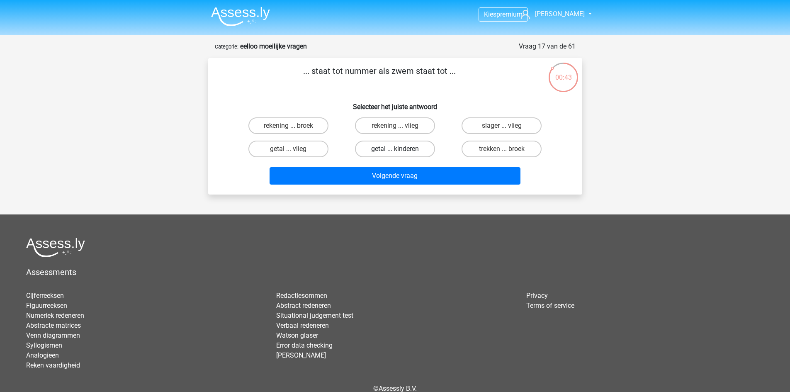
click at [404, 150] on label "getal ... kinderen" at bounding box center [395, 149] width 80 height 17
click at [400, 150] on input "getal ... kinderen" at bounding box center [397, 151] width 5 height 5
radio input "true"
click at [314, 119] on label "rekening ... broek" at bounding box center [289, 125] width 80 height 17
click at [294, 126] on input "rekening ... broek" at bounding box center [290, 128] width 5 height 5
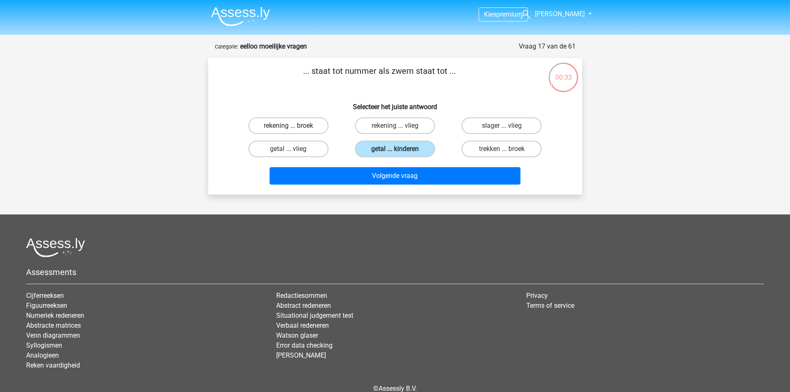
radio input "true"
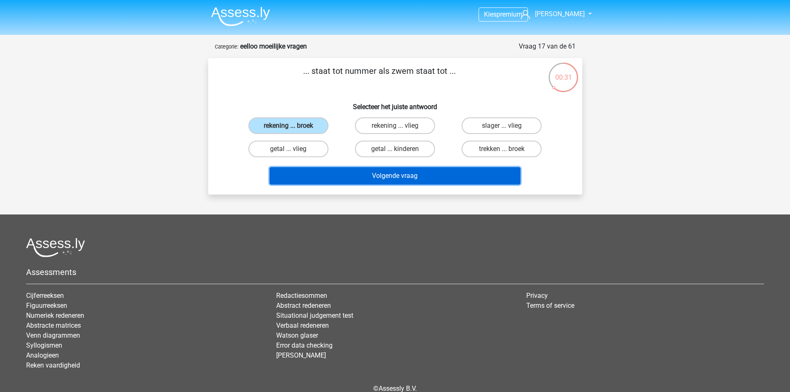
click at [443, 174] on button "Volgende vraag" at bounding box center [395, 175] width 251 height 17
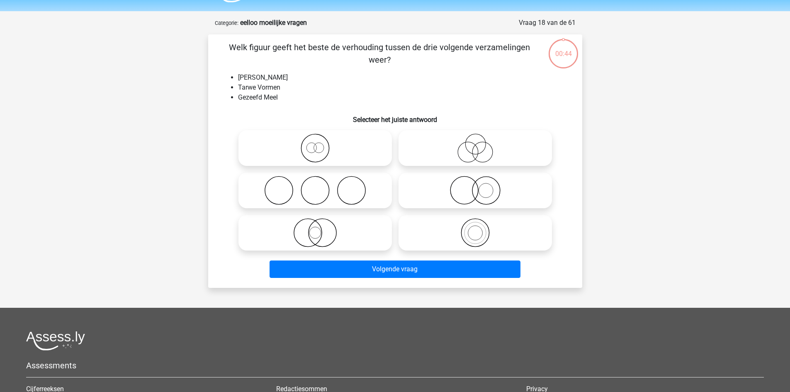
scroll to position [41, 0]
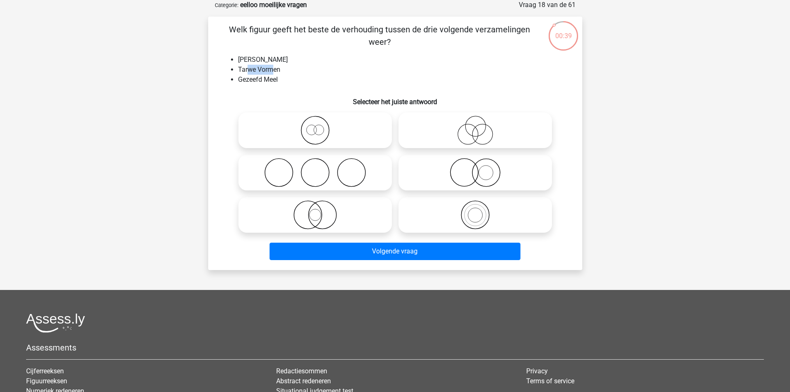
drag, startPoint x: 250, startPoint y: 70, endPoint x: 273, endPoint y: 70, distance: 23.2
click at [273, 70] on li "Tarwe Vormen" at bounding box center [403, 70] width 331 height 10
click at [322, 211] on icon at bounding box center [315, 214] width 147 height 29
click at [321, 211] on input "radio" at bounding box center [317, 207] width 5 height 5
radio input "true"
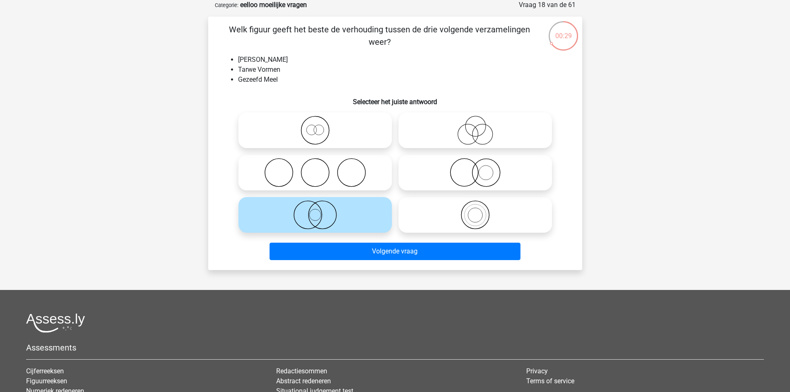
click at [393, 131] on div at bounding box center [315, 130] width 160 height 42
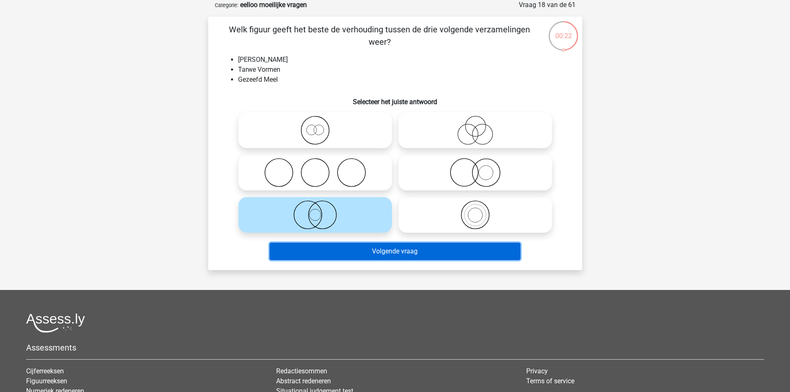
click at [412, 252] on button "Volgende vraag" at bounding box center [395, 251] width 251 height 17
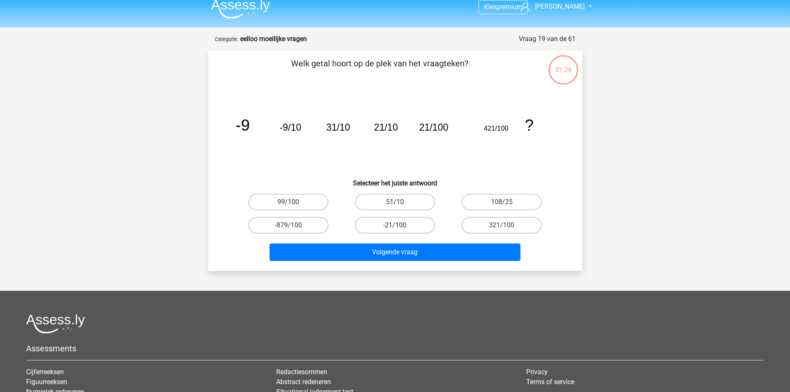
scroll to position [0, 0]
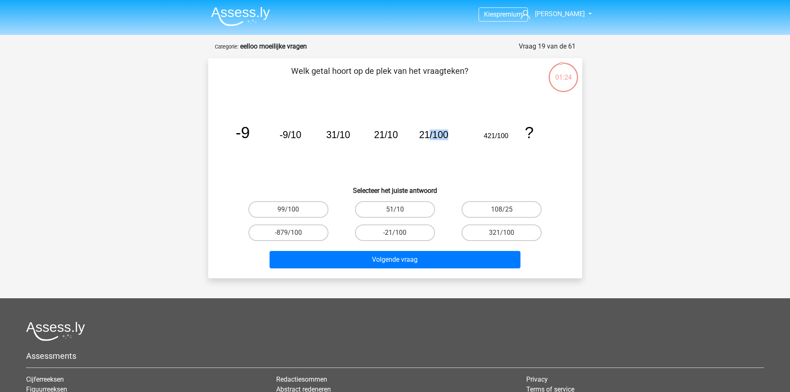
drag, startPoint x: 428, startPoint y: 135, endPoint x: 453, endPoint y: 136, distance: 24.9
click at [453, 136] on icon "image/svg+xml -9 -9/10 31/10 21/10 21/100 421/100 ?" at bounding box center [395, 138] width 334 height 84
click at [413, 136] on icon "image/svg+xml -9 -9/10 31/10 21/10 21/100 421/100 ?" at bounding box center [395, 138] width 334 height 84
drag, startPoint x: 449, startPoint y: 139, endPoint x: 481, endPoint y: 142, distance: 32.5
click at [481, 142] on icon "image/svg+xml -9 -9/10 31/10 21/10 21/100 421/100 ?" at bounding box center [395, 138] width 334 height 84
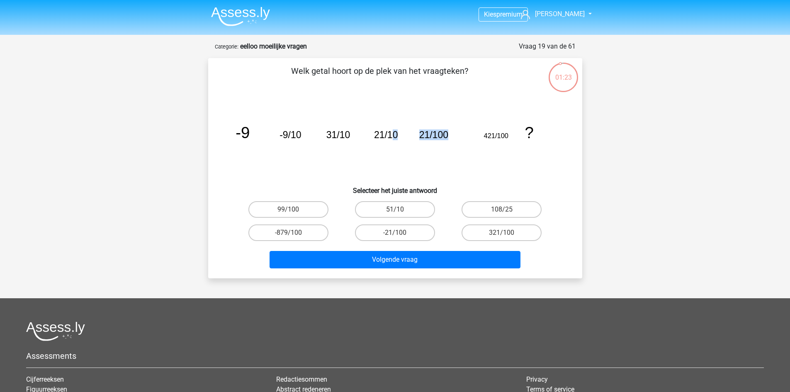
click at [483, 137] on icon "image/svg+xml -9 -9/10 31/10 21/10 21/100 421/100 ?" at bounding box center [395, 138] width 334 height 84
click at [488, 230] on label "321/100" at bounding box center [502, 232] width 80 height 17
click at [502, 233] on input "321/100" at bounding box center [504, 235] width 5 height 5
radio input "true"
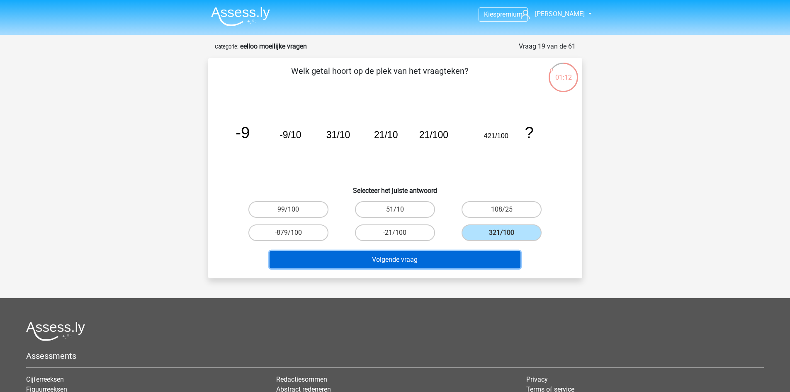
click at [465, 256] on button "Volgende vraag" at bounding box center [395, 259] width 251 height 17
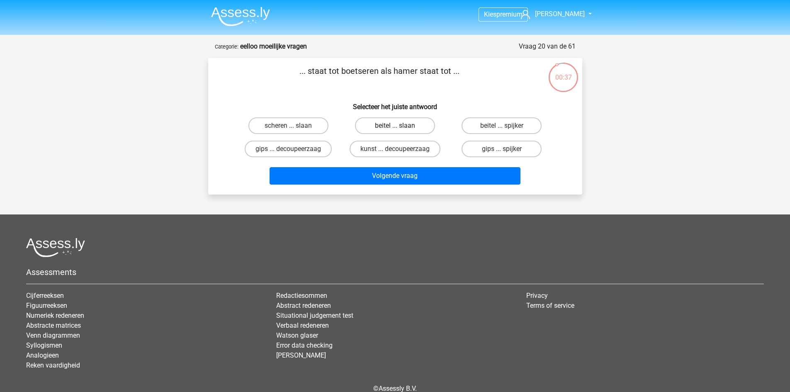
click at [379, 124] on label "beitel ... slaan" at bounding box center [395, 125] width 80 height 17
click at [395, 126] on input "beitel ... slaan" at bounding box center [397, 128] width 5 height 5
radio input "true"
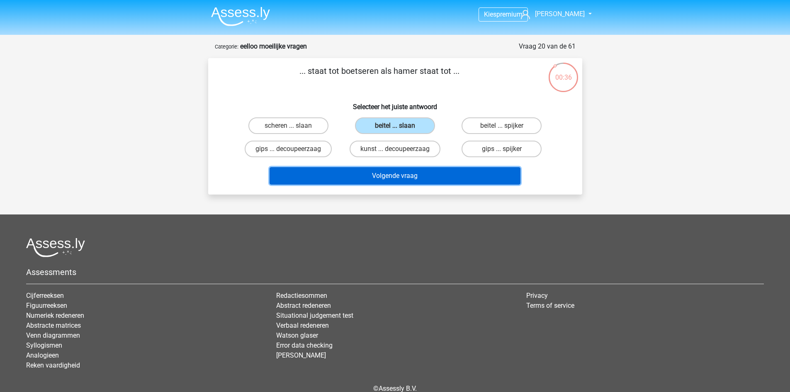
click at [418, 175] on button "Volgende vraag" at bounding box center [395, 175] width 251 height 17
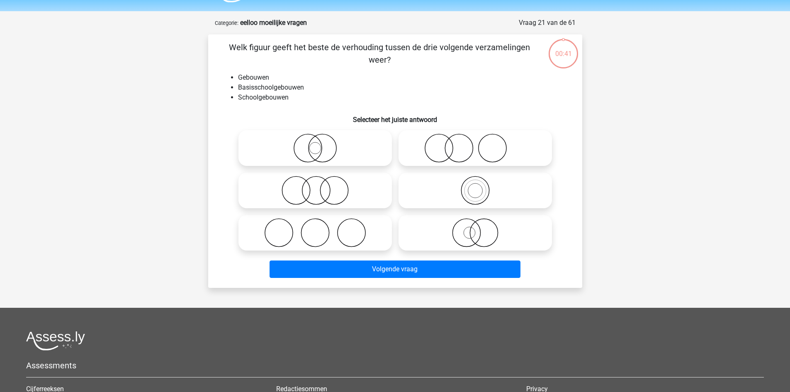
scroll to position [41, 0]
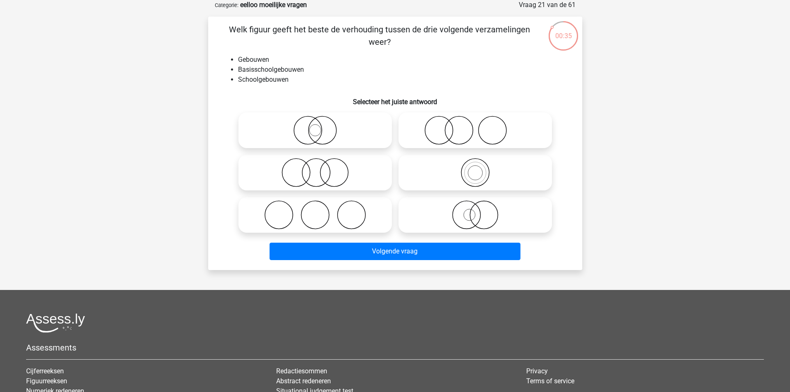
click at [454, 171] on icon at bounding box center [475, 172] width 147 height 29
click at [475, 168] on input "radio" at bounding box center [477, 165] width 5 height 5
radio input "true"
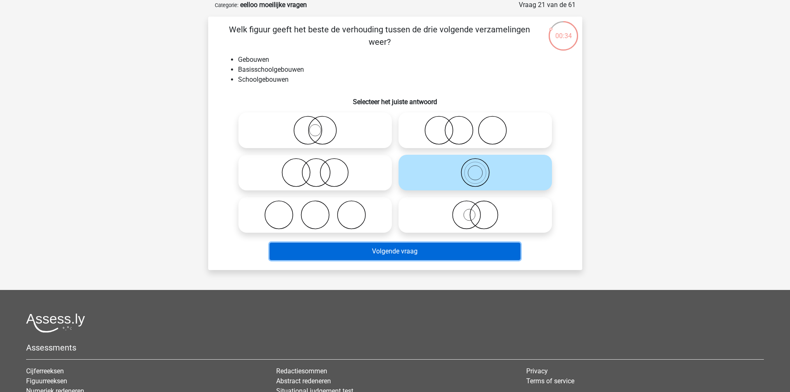
click at [484, 251] on button "Volgende vraag" at bounding box center [395, 251] width 251 height 17
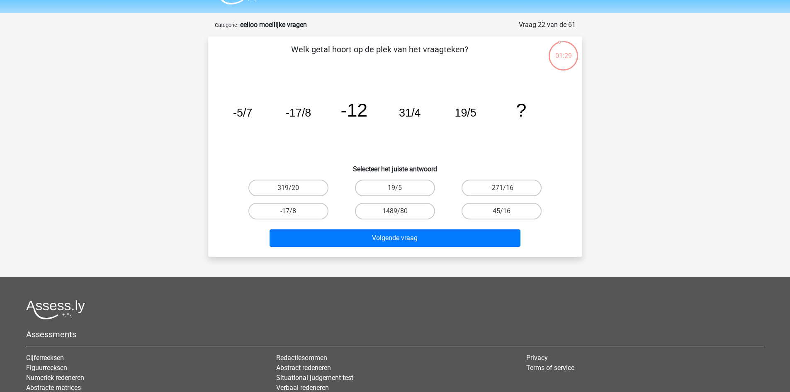
scroll to position [0, 0]
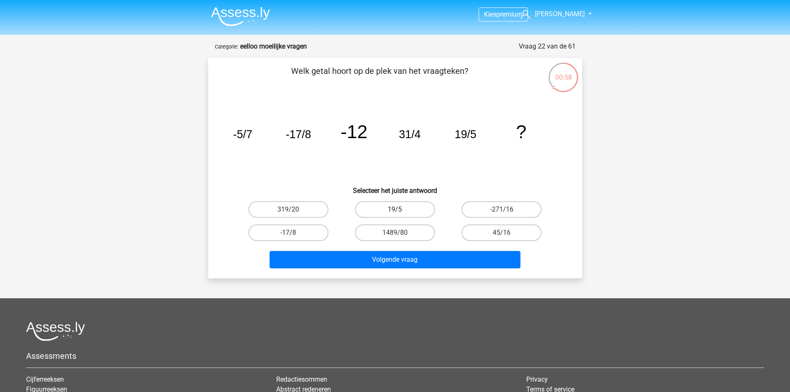
click at [424, 205] on label "19/5" at bounding box center [395, 209] width 80 height 17
click at [400, 210] on input "19/5" at bounding box center [397, 212] width 5 height 5
radio input "true"
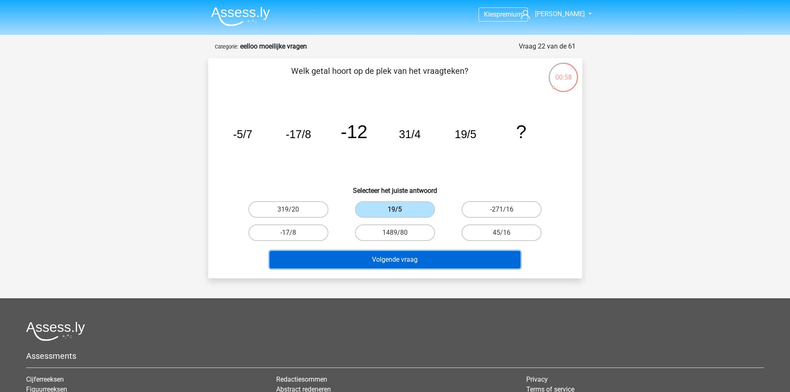
click at [458, 255] on button "Volgende vraag" at bounding box center [395, 259] width 251 height 17
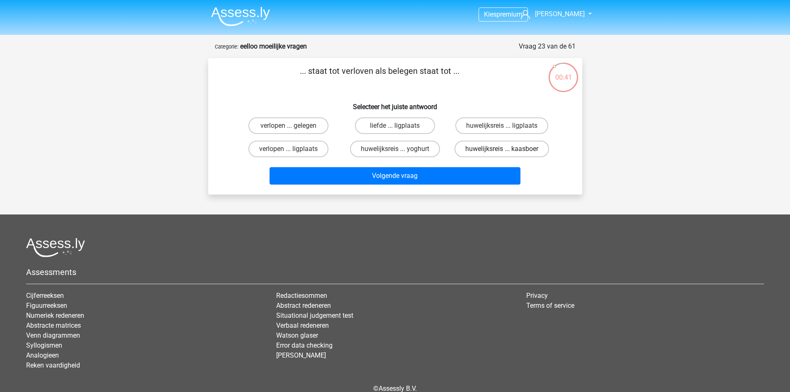
click at [480, 149] on label "huwelijksreis ... kaasboer" at bounding box center [502, 149] width 95 height 17
click at [502, 149] on input "huwelijksreis ... kaasboer" at bounding box center [504, 151] width 5 height 5
radio input "true"
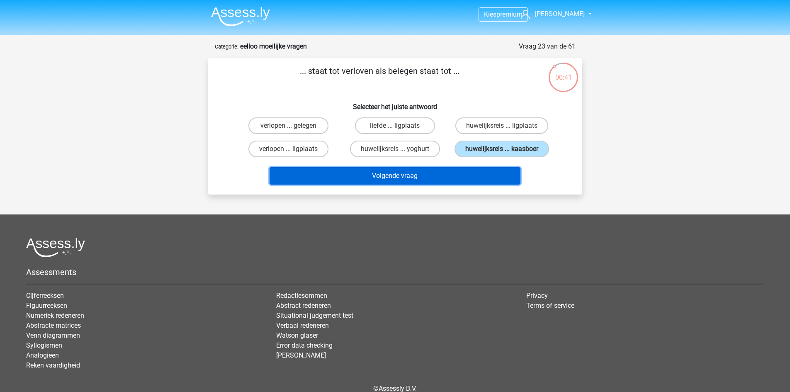
click at [480, 174] on button "Volgende vraag" at bounding box center [395, 175] width 251 height 17
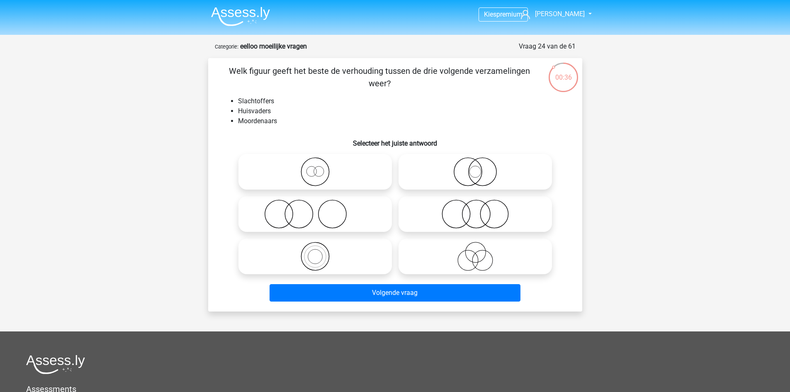
click at [441, 169] on icon at bounding box center [475, 171] width 147 height 29
click at [475, 168] on input "radio" at bounding box center [477, 164] width 5 height 5
radio input "true"
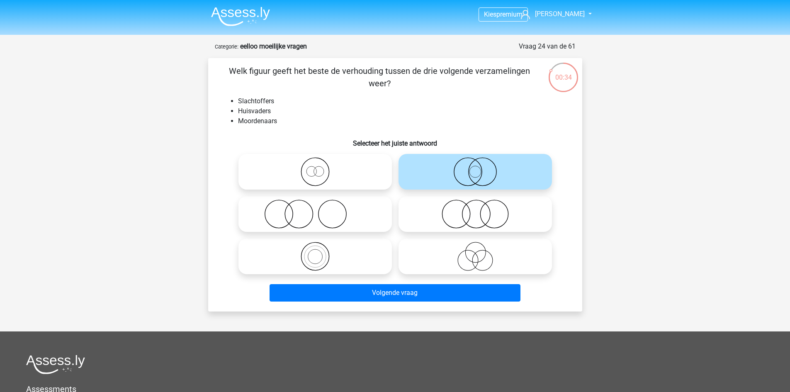
click at [437, 223] on icon at bounding box center [475, 214] width 147 height 29
click at [475, 210] on input "radio" at bounding box center [477, 207] width 5 height 5
radio input "true"
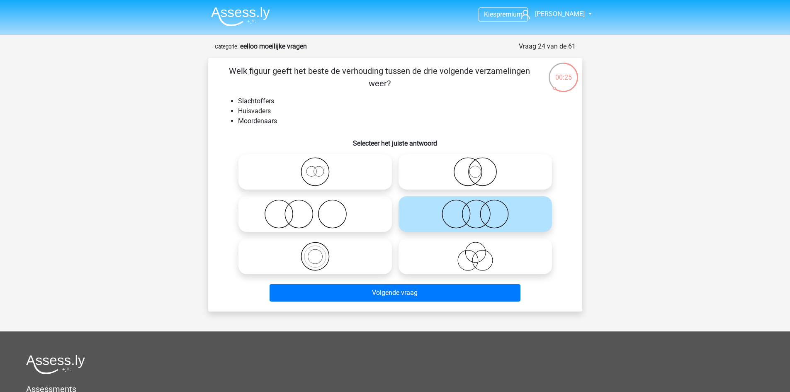
click at [384, 217] on icon at bounding box center [315, 214] width 147 height 29
click at [321, 210] on input "radio" at bounding box center [317, 207] width 5 height 5
radio input "true"
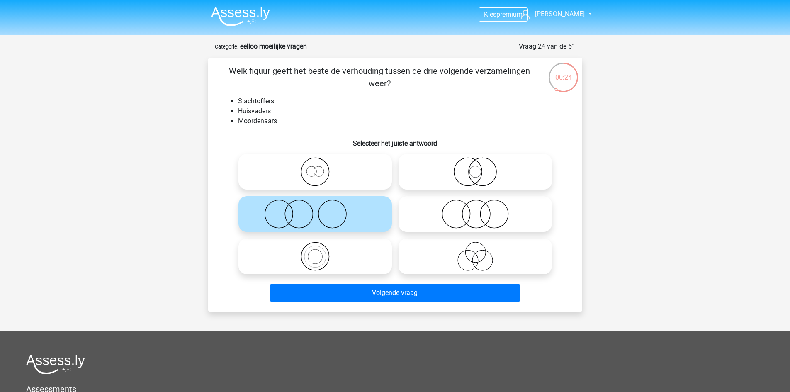
click at [457, 219] on icon at bounding box center [475, 214] width 147 height 29
click at [475, 210] on input "radio" at bounding box center [477, 207] width 5 height 5
radio input "true"
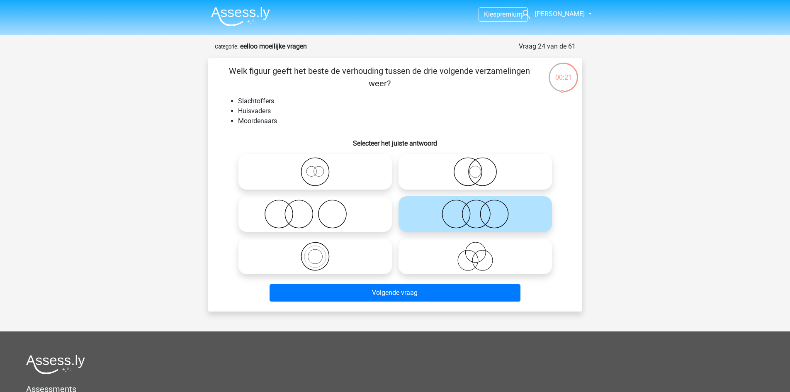
click at [359, 214] on icon at bounding box center [315, 214] width 147 height 29
click at [321, 210] on input "radio" at bounding box center [317, 207] width 5 height 5
radio input "true"
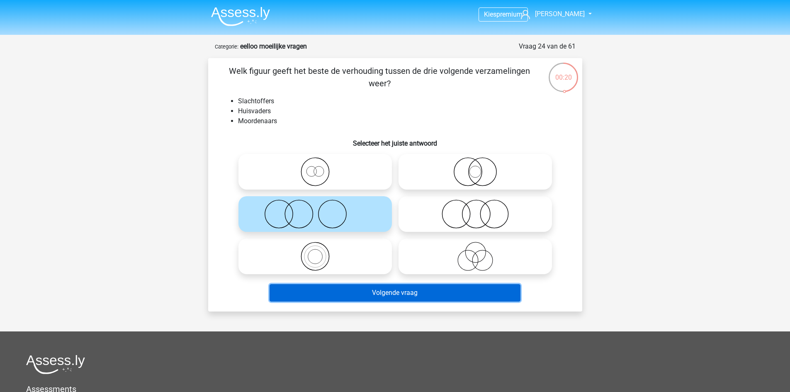
click at [498, 294] on button "Volgende vraag" at bounding box center [395, 292] width 251 height 17
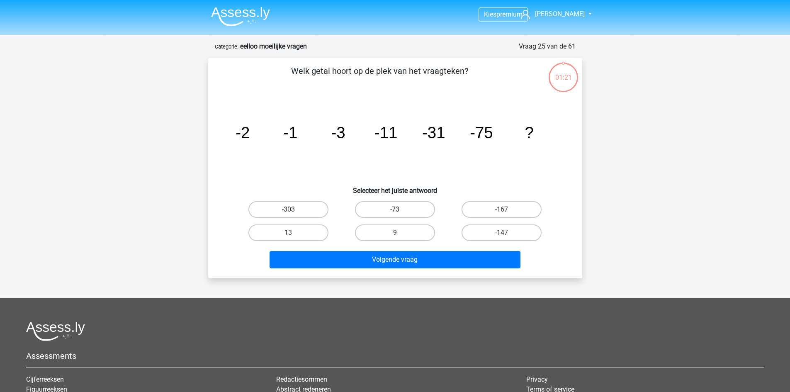
scroll to position [41, 0]
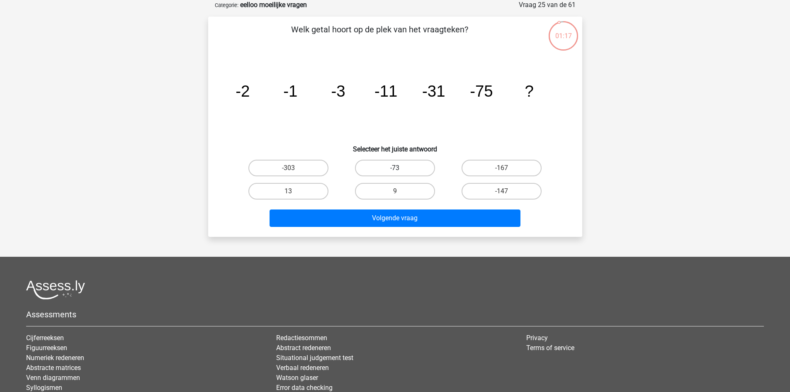
drag, startPoint x: 420, startPoint y: 162, endPoint x: 424, endPoint y: 174, distance: 12.7
click at [420, 162] on label "-73" at bounding box center [395, 168] width 80 height 17
click at [400, 168] on input "-73" at bounding box center [397, 170] width 5 height 5
radio input "true"
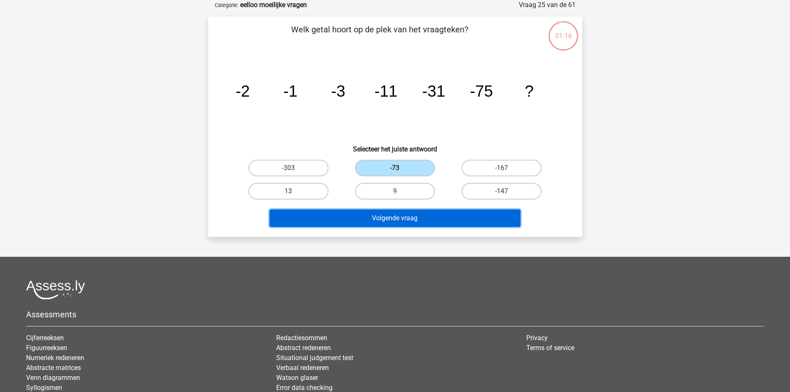
click at [461, 223] on button "Volgende vraag" at bounding box center [395, 218] width 251 height 17
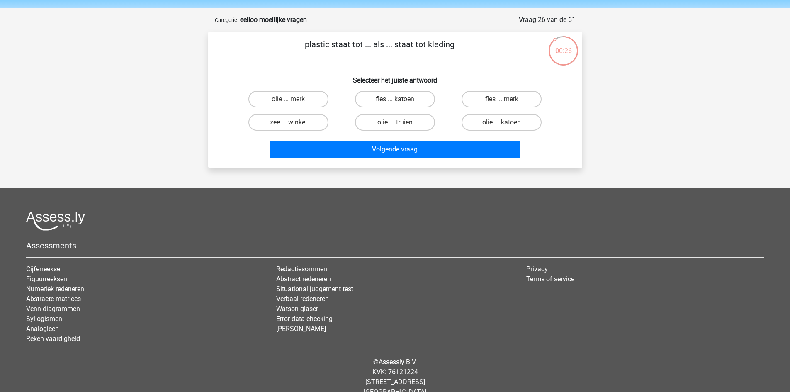
scroll to position [0, 0]
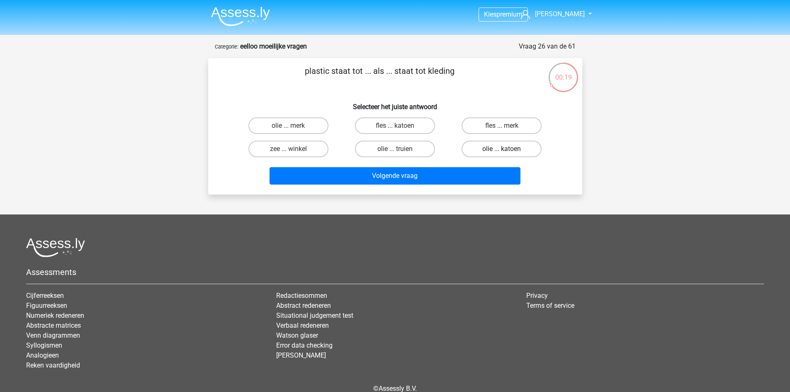
click at [488, 151] on label "olie ... katoen" at bounding box center [502, 149] width 80 height 17
click at [502, 151] on input "olie ... katoen" at bounding box center [504, 151] width 5 height 5
radio input "true"
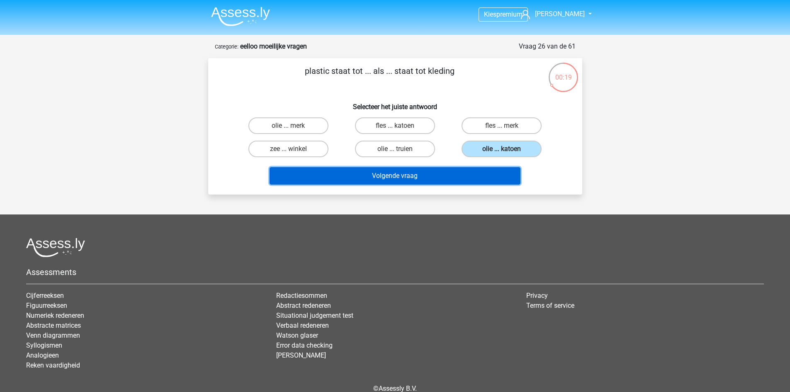
click at [484, 177] on button "Volgende vraag" at bounding box center [395, 175] width 251 height 17
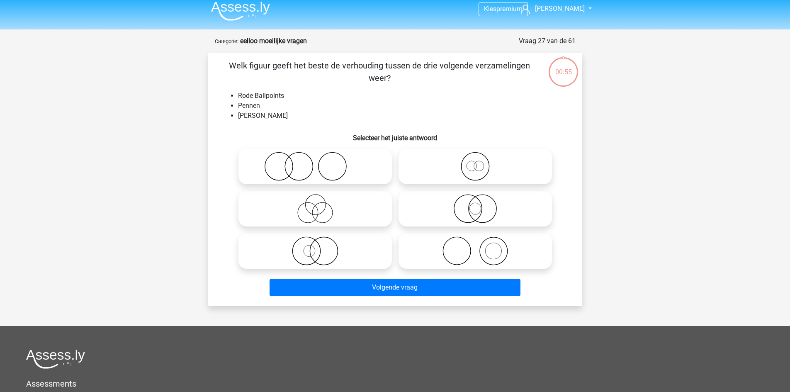
scroll to position [41, 0]
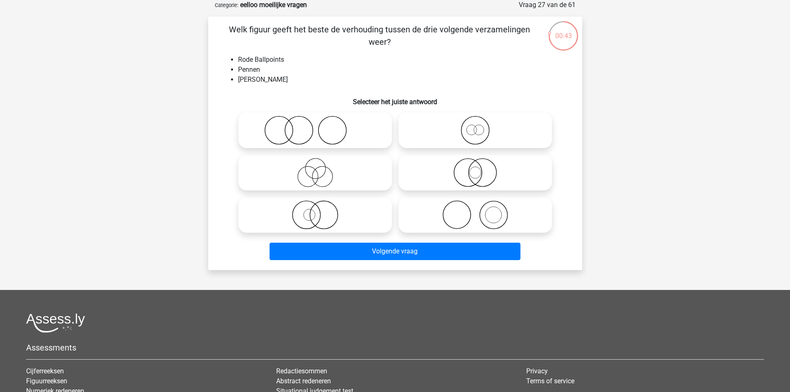
click at [334, 212] on icon at bounding box center [315, 214] width 147 height 29
click at [321, 211] on input "radio" at bounding box center [317, 207] width 5 height 5
radio input "true"
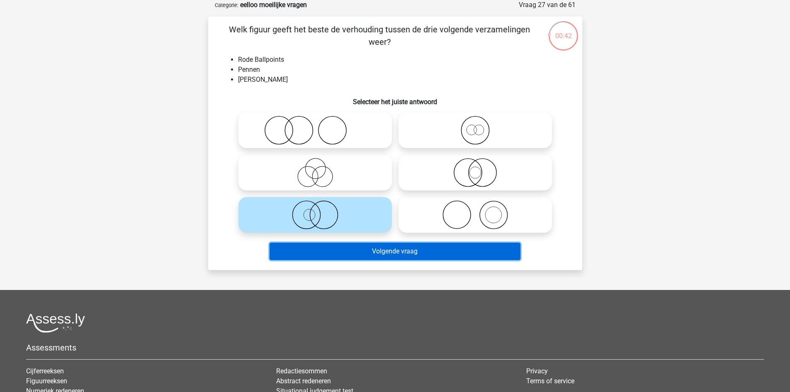
click at [446, 249] on button "Volgende vraag" at bounding box center [395, 251] width 251 height 17
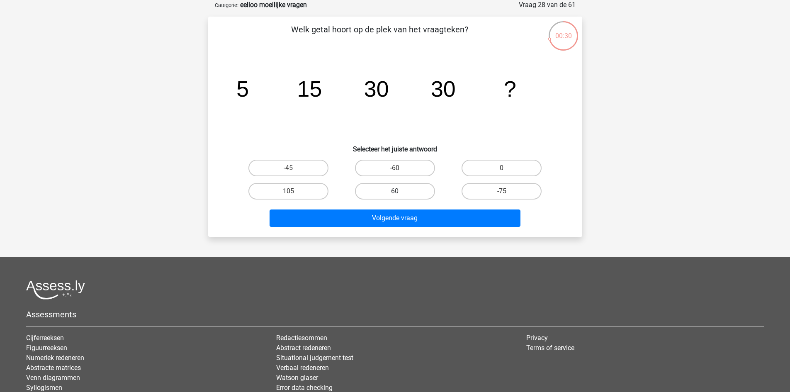
click at [407, 189] on label "60" at bounding box center [395, 191] width 80 height 17
click at [400, 191] on input "60" at bounding box center [397, 193] width 5 height 5
radio input "true"
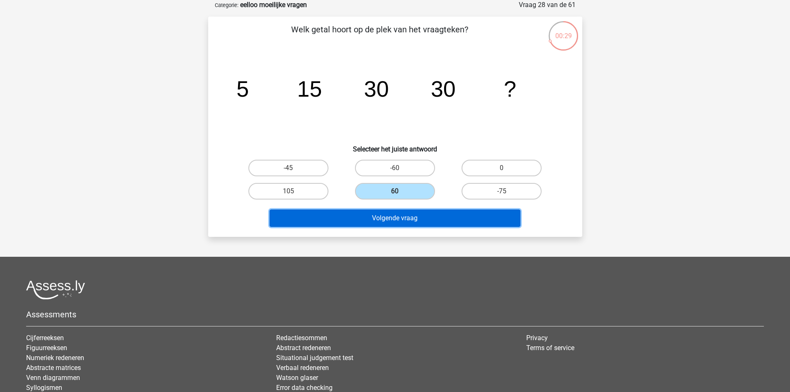
click at [445, 218] on button "Volgende vraag" at bounding box center [395, 218] width 251 height 17
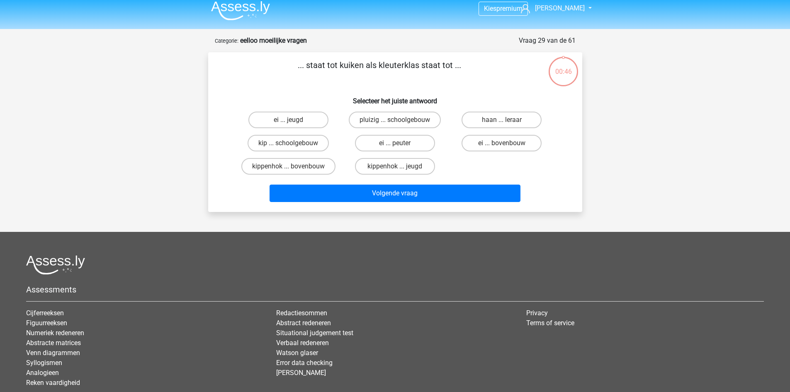
scroll to position [0, 0]
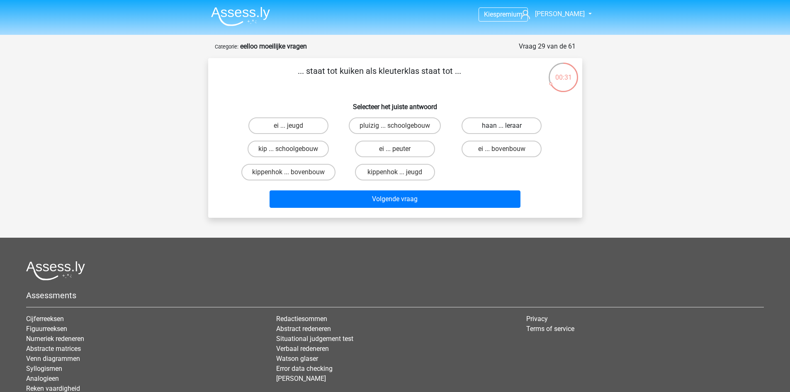
click at [485, 127] on label "haan ... leraar" at bounding box center [502, 125] width 80 height 17
click at [502, 127] on input "haan ... leraar" at bounding box center [504, 128] width 5 height 5
radio input "true"
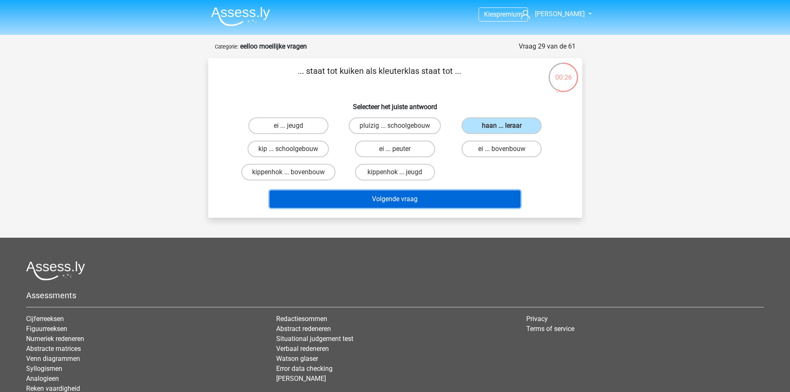
click at [436, 196] on button "Volgende vraag" at bounding box center [395, 198] width 251 height 17
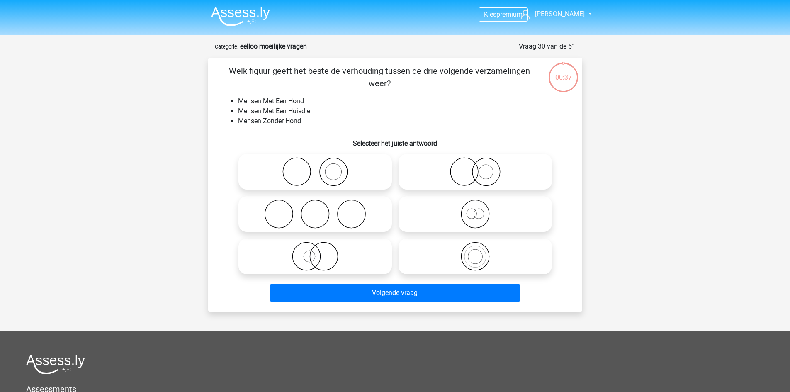
scroll to position [41, 0]
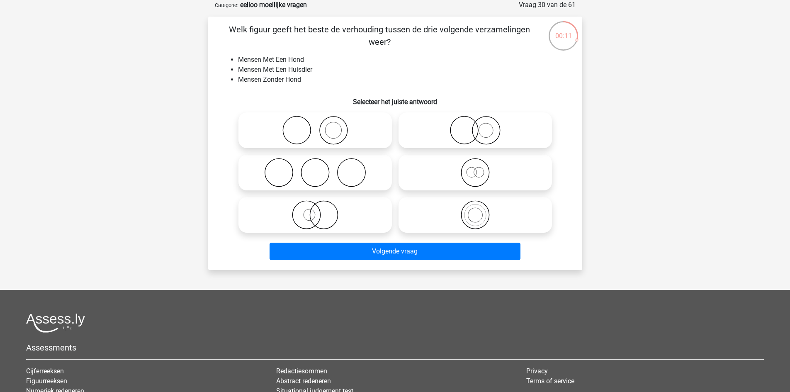
click at [328, 216] on icon at bounding box center [315, 214] width 147 height 29
click at [321, 211] on input "radio" at bounding box center [317, 207] width 5 height 5
radio input "true"
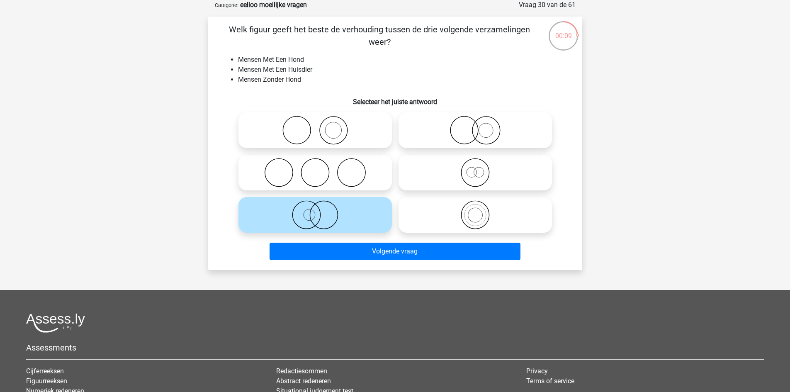
click at [300, 126] on icon at bounding box center [315, 130] width 147 height 29
click at [315, 126] on input "radio" at bounding box center [317, 123] width 5 height 5
radio input "true"
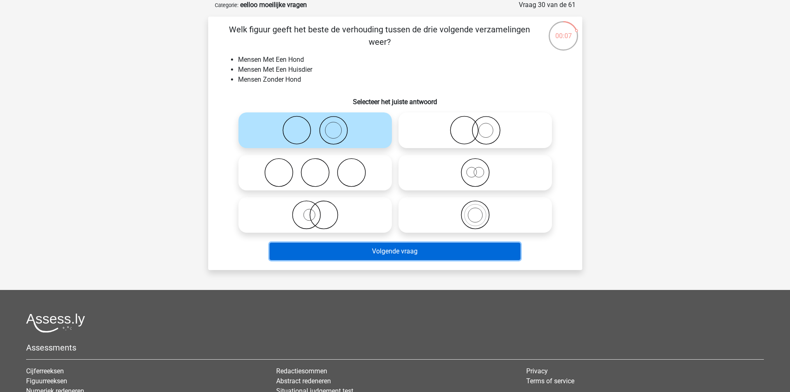
click at [454, 255] on button "Volgende vraag" at bounding box center [395, 251] width 251 height 17
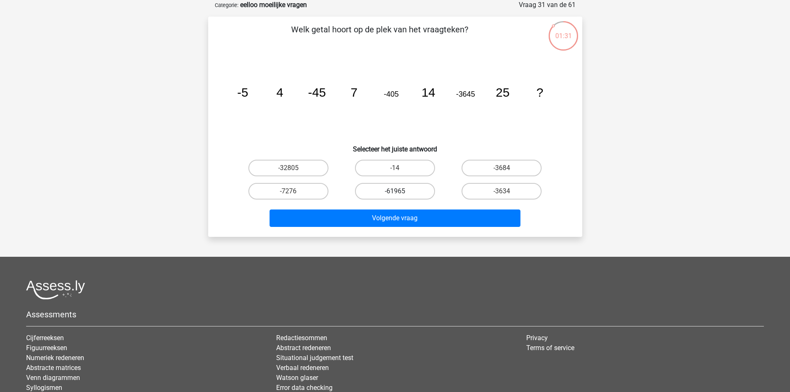
click at [401, 191] on label "-61965" at bounding box center [395, 191] width 80 height 17
click at [400, 191] on input "-61965" at bounding box center [397, 193] width 5 height 5
radio input "true"
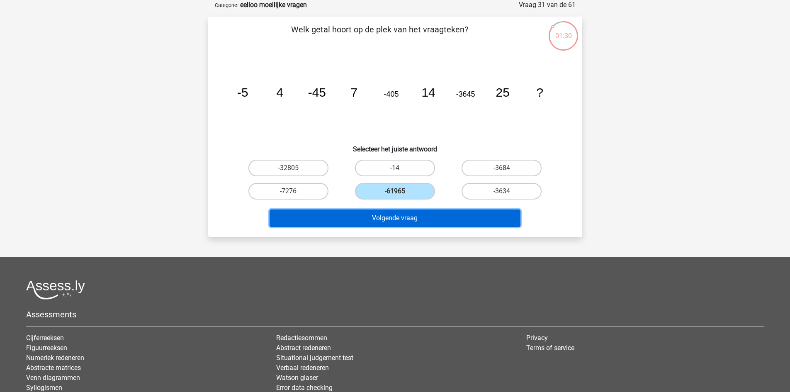
click at [446, 220] on button "Volgende vraag" at bounding box center [395, 218] width 251 height 17
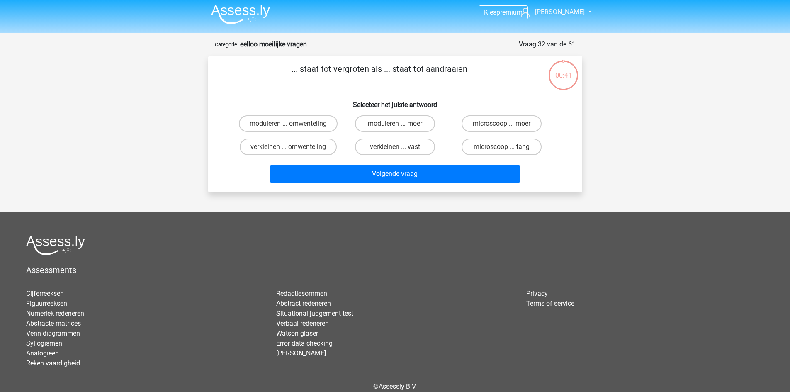
scroll to position [0, 0]
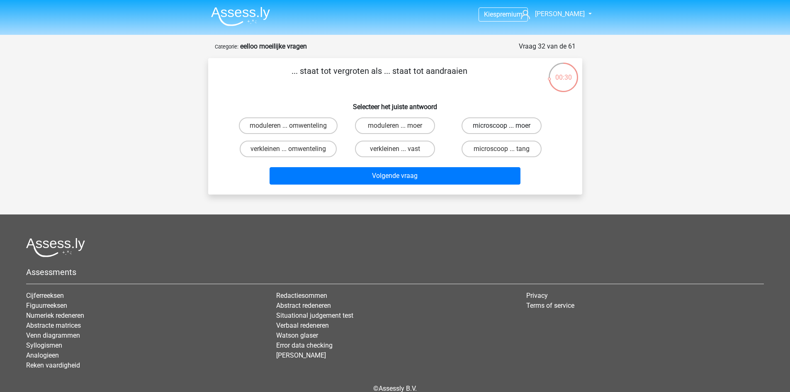
click at [505, 124] on label "microscoop ... moer" at bounding box center [502, 125] width 80 height 17
click at [505, 126] on input "microscoop ... moer" at bounding box center [504, 128] width 5 height 5
radio input "true"
click at [509, 151] on label "microscoop ... tang" at bounding box center [502, 149] width 80 height 17
click at [507, 151] on input "microscoop ... tang" at bounding box center [504, 151] width 5 height 5
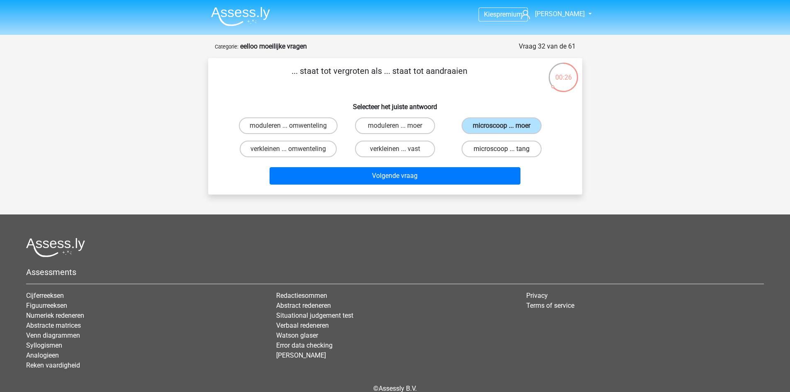
radio input "true"
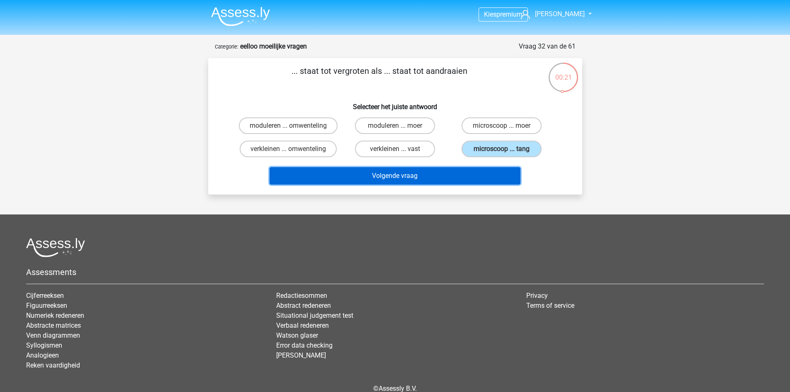
click at [480, 175] on button "Volgende vraag" at bounding box center [395, 175] width 251 height 17
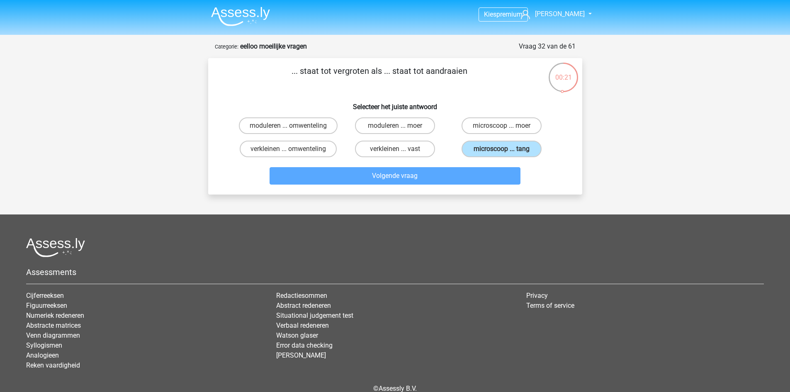
scroll to position [41, 0]
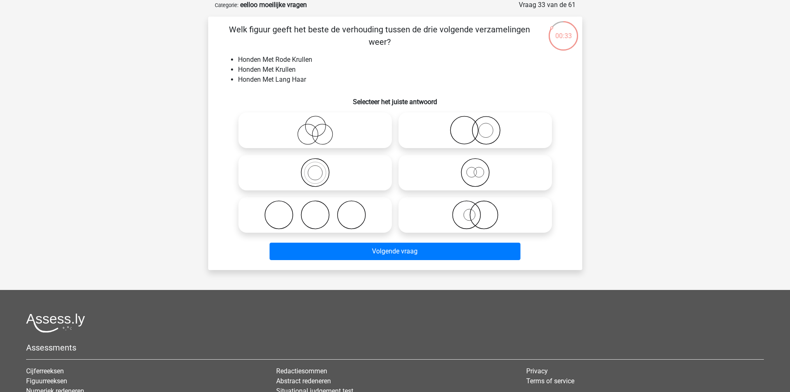
click at [314, 130] on icon at bounding box center [315, 130] width 147 height 29
click at [315, 126] on input "radio" at bounding box center [317, 123] width 5 height 5
radio input "true"
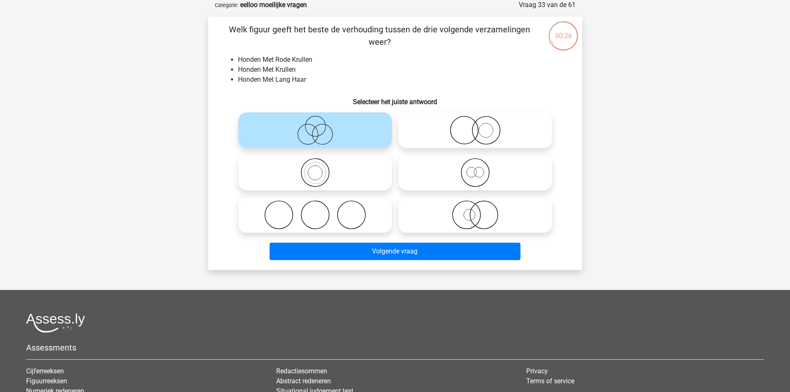
click at [442, 240] on div "Volgende vraag" at bounding box center [396, 249] width 348 height 27
click at [471, 133] on icon at bounding box center [475, 130] width 147 height 29
click at [475, 126] on input "radio" at bounding box center [477, 123] width 5 height 5
radio input "true"
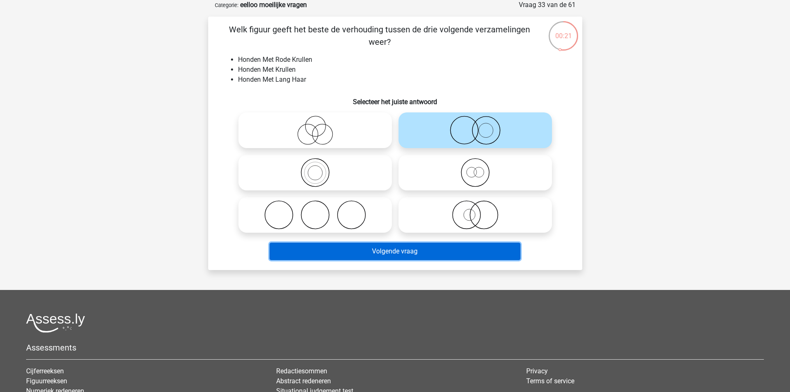
click at [473, 252] on button "Volgende vraag" at bounding box center [395, 251] width 251 height 17
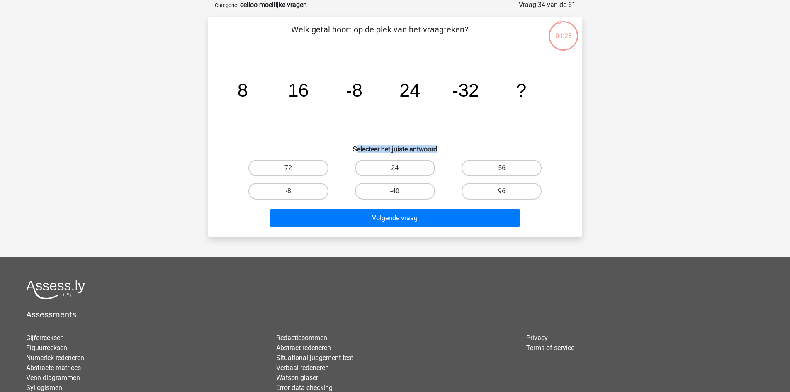
drag, startPoint x: 356, startPoint y: 149, endPoint x: 439, endPoint y: 151, distance: 83.0
click at [439, 151] on h6 "Selecteer het juiste antwoord" at bounding box center [396, 146] width 348 height 15
drag, startPoint x: 439, startPoint y: 151, endPoint x: 352, endPoint y: 149, distance: 86.7
click at [352, 149] on h6 "Selecteer het juiste antwoord" at bounding box center [396, 146] width 348 height 15
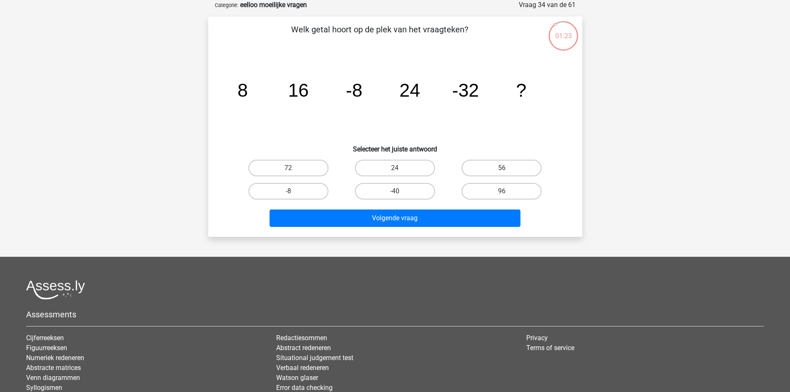
click at [427, 126] on icon "image/svg+xml 8 16 -8 24 -32 ?" at bounding box center [395, 97] width 334 height 84
drag, startPoint x: 468, startPoint y: 171, endPoint x: 401, endPoint y: 115, distance: 87.2
click at [401, 115] on icon "image/svg+xml 8 16 -8 24 -32 ?" at bounding box center [395, 97] width 334 height 84
click at [515, 165] on label "56" at bounding box center [502, 168] width 80 height 17
click at [507, 168] on input "56" at bounding box center [504, 170] width 5 height 5
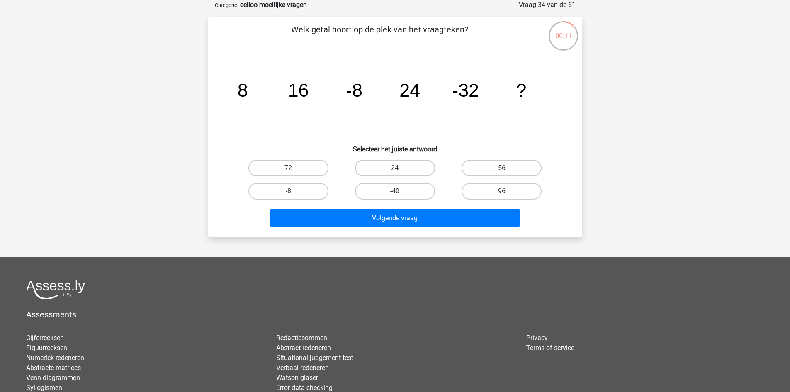
radio input "true"
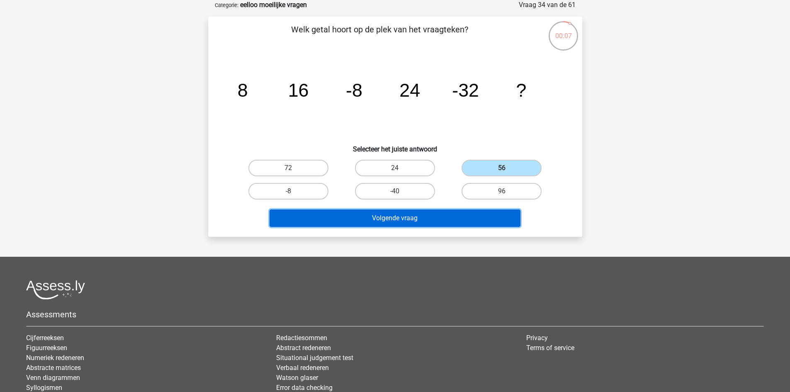
click at [500, 216] on button "Volgende vraag" at bounding box center [395, 218] width 251 height 17
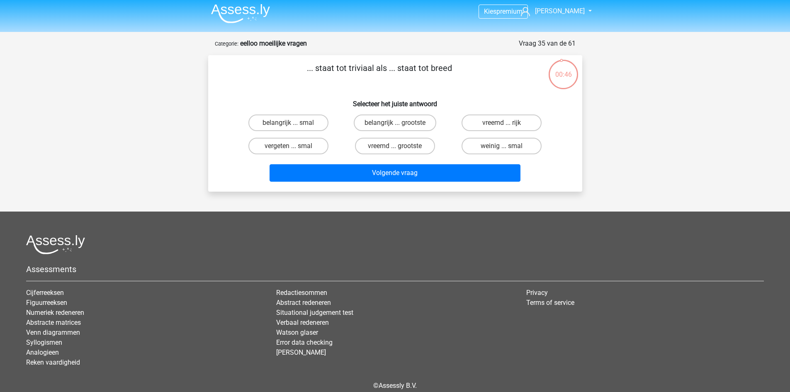
scroll to position [0, 0]
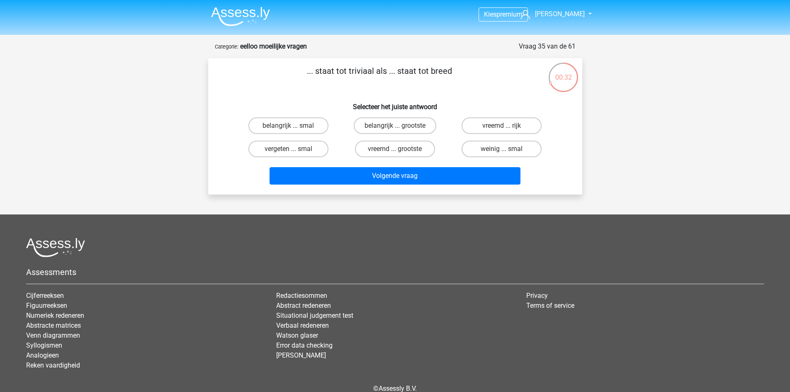
drag, startPoint x: 417, startPoint y: 95, endPoint x: 328, endPoint y: 91, distance: 89.3
click at [328, 91] on div "... staat tot triviaal als ... staat tot breed Selecteer het juiste antwoord be…" at bounding box center [396, 126] width 368 height 123
click at [388, 124] on label "belangrijk ... grootste" at bounding box center [395, 125] width 83 height 17
click at [395, 126] on input "belangrijk ... grootste" at bounding box center [397, 128] width 5 height 5
radio input "true"
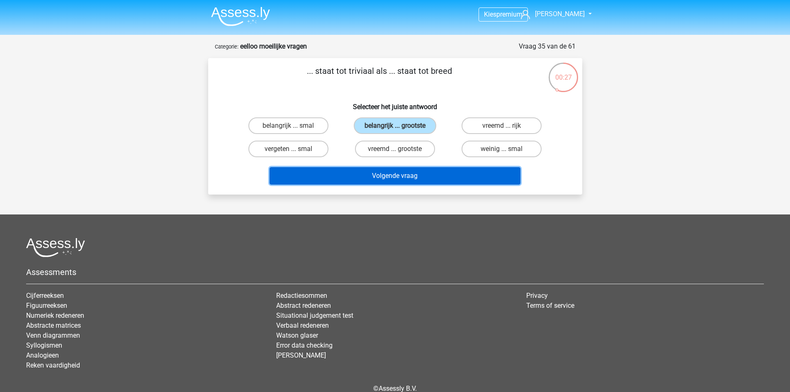
click at [394, 176] on button "Volgende vraag" at bounding box center [395, 175] width 251 height 17
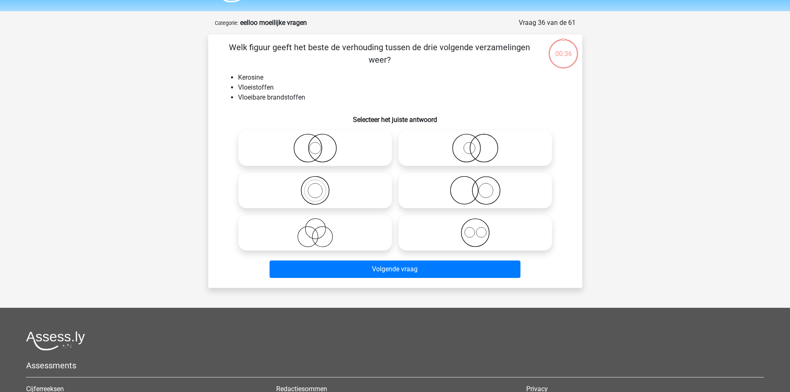
scroll to position [41, 0]
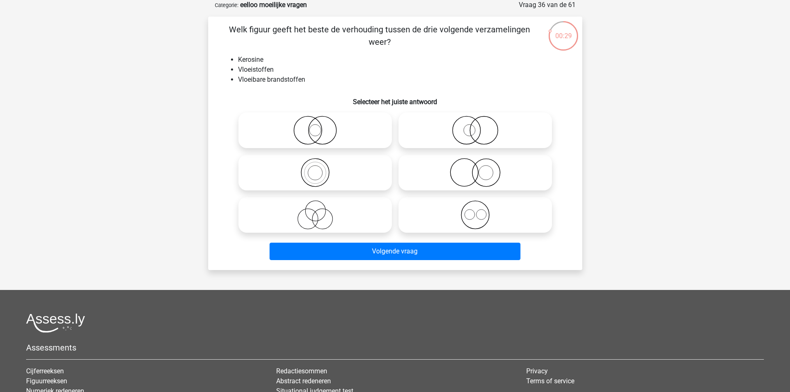
click at [317, 175] on icon at bounding box center [315, 172] width 147 height 29
click at [317, 168] on input "radio" at bounding box center [317, 165] width 5 height 5
radio input "true"
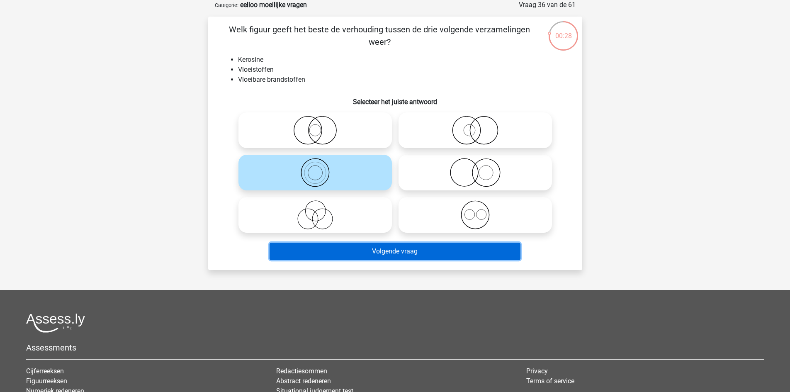
click at [456, 253] on button "Volgende vraag" at bounding box center [395, 251] width 251 height 17
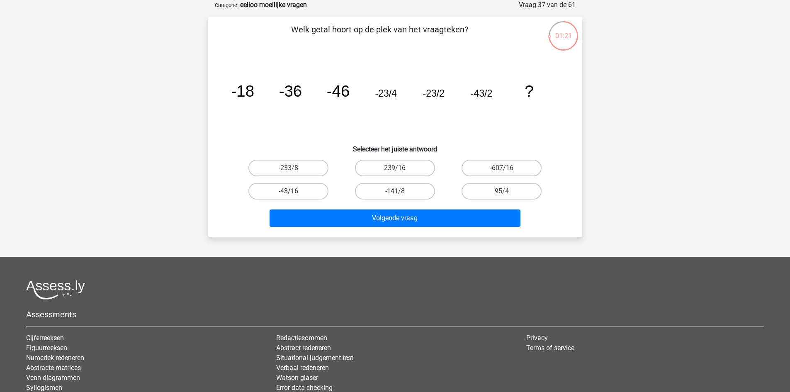
click at [316, 190] on label "-43/16" at bounding box center [289, 191] width 80 height 17
click at [294, 191] on input "-43/16" at bounding box center [290, 193] width 5 height 5
radio input "true"
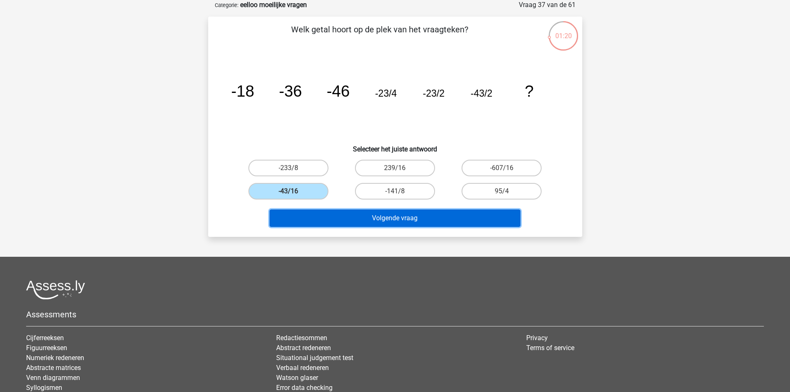
click at [460, 222] on button "Volgende vraag" at bounding box center [395, 218] width 251 height 17
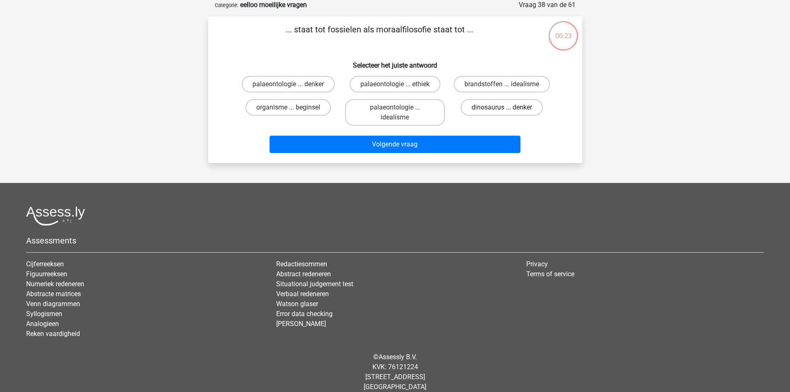
click at [477, 107] on label "dinosaurus ... denker" at bounding box center [502, 107] width 82 height 17
click at [502, 107] on input "dinosaurus ... denker" at bounding box center [504, 109] width 5 height 5
radio input "true"
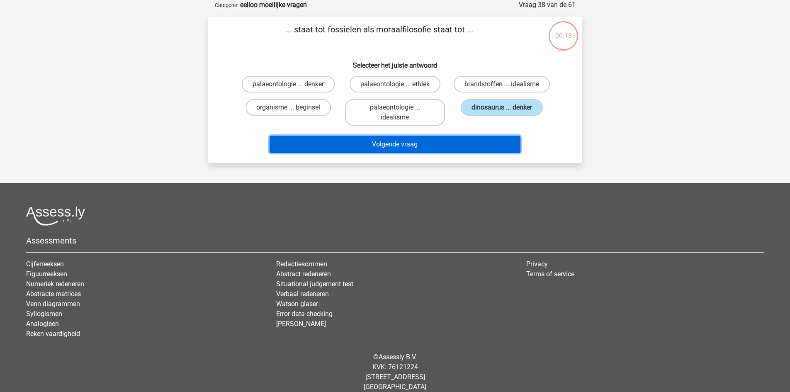
click at [457, 141] on button "Volgende vraag" at bounding box center [395, 144] width 251 height 17
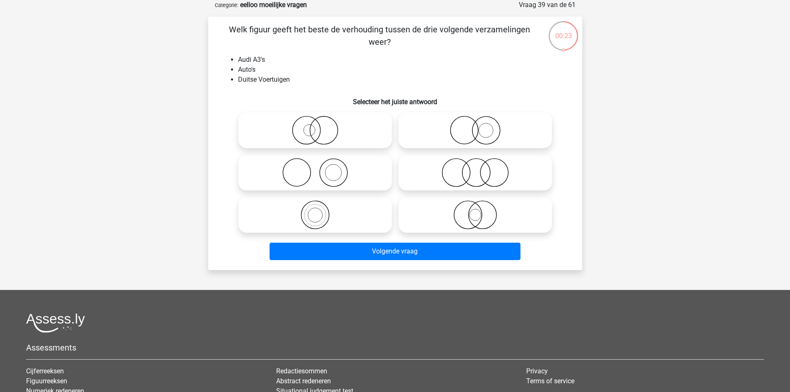
click at [327, 130] on icon at bounding box center [315, 130] width 147 height 29
click at [321, 126] on input "radio" at bounding box center [317, 123] width 5 height 5
radio input "true"
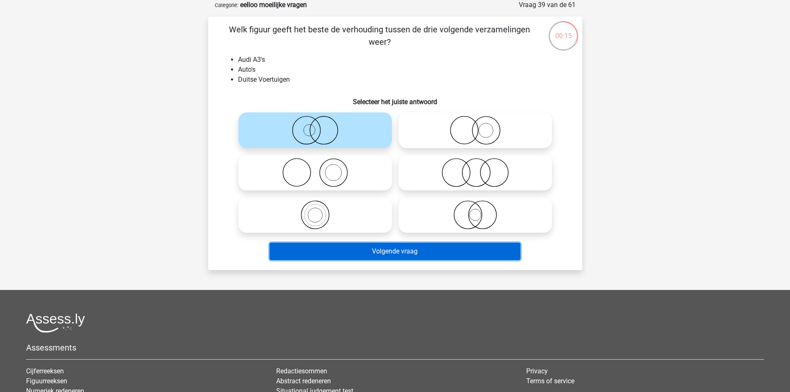
click at [494, 252] on button "Volgende vraag" at bounding box center [395, 251] width 251 height 17
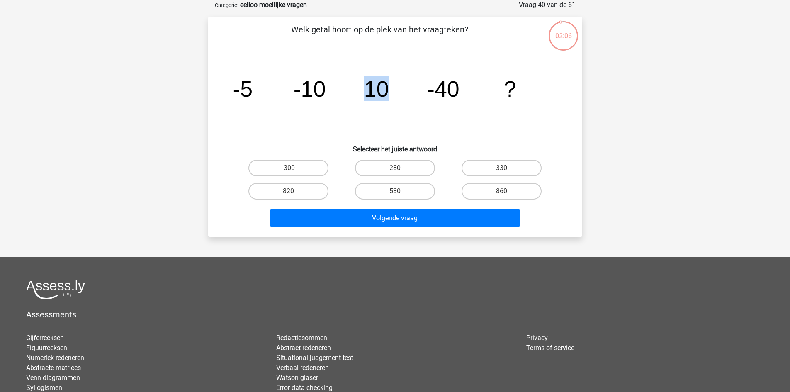
drag, startPoint x: 365, startPoint y: 89, endPoint x: 387, endPoint y: 89, distance: 21.6
click at [387, 89] on tspan "10" at bounding box center [376, 88] width 25 height 25
drag, startPoint x: 240, startPoint y: 95, endPoint x: 328, endPoint y: 91, distance: 88.1
click at [328, 91] on icon "image/svg+xml -5 -10 10 -40 ?" at bounding box center [395, 97] width 334 height 84
click at [245, 91] on tspan "-5" at bounding box center [243, 88] width 20 height 25
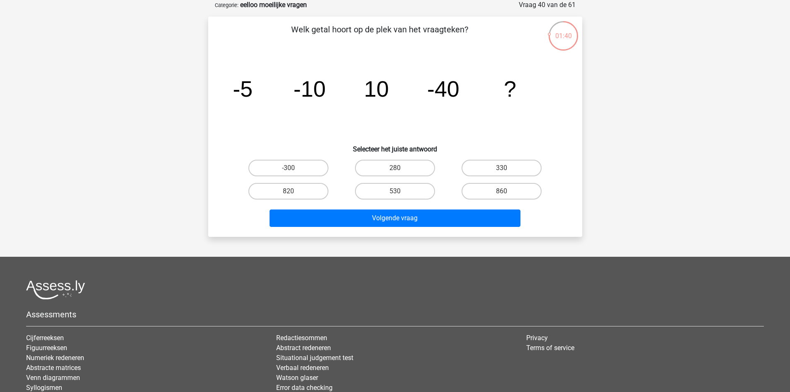
click at [443, 81] on tspan "-40" at bounding box center [443, 88] width 32 height 25
click at [317, 166] on label "-300" at bounding box center [289, 168] width 80 height 17
click at [294, 168] on input "-300" at bounding box center [290, 170] width 5 height 5
radio input "true"
click at [417, 173] on label "280" at bounding box center [395, 168] width 80 height 17
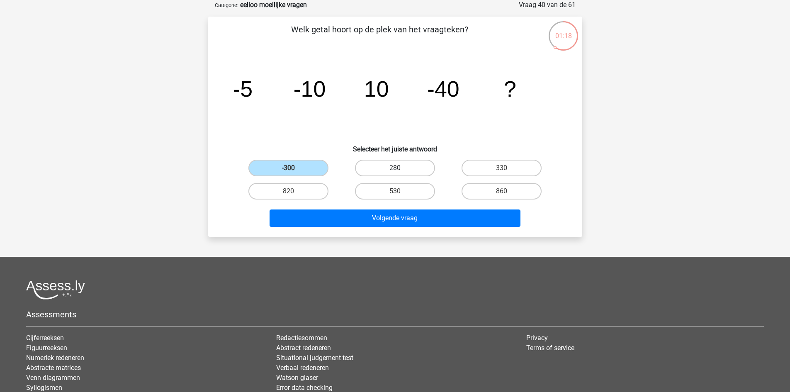
click at [400, 173] on input "280" at bounding box center [397, 170] width 5 height 5
radio input "true"
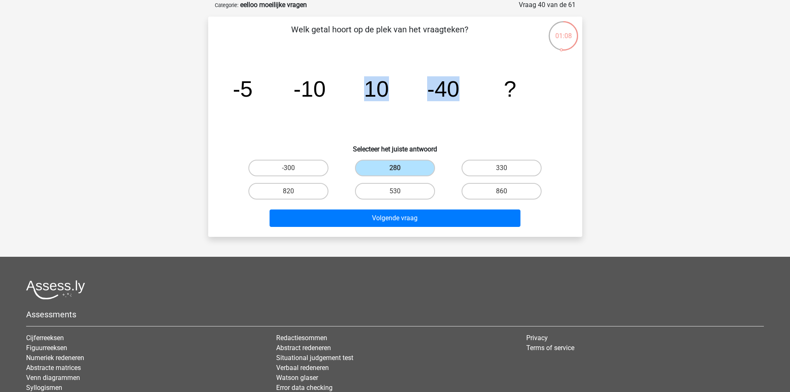
drag, startPoint x: 458, startPoint y: 87, endPoint x: 369, endPoint y: 94, distance: 89.5
click at [369, 94] on g "-5 -10 10 -40 ?" at bounding box center [375, 88] width 284 height 25
click at [451, 184] on div "860" at bounding box center [501, 191] width 107 height 23
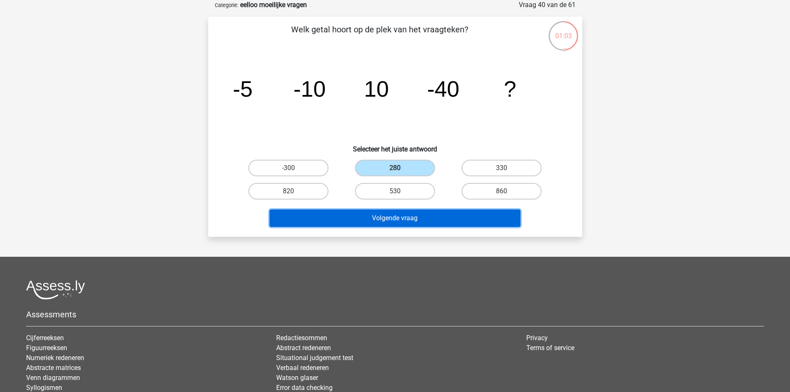
click at [432, 216] on button "Volgende vraag" at bounding box center [395, 218] width 251 height 17
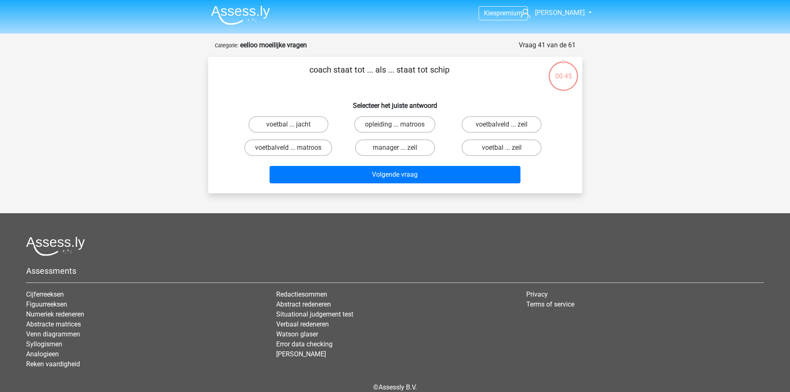
scroll to position [0, 0]
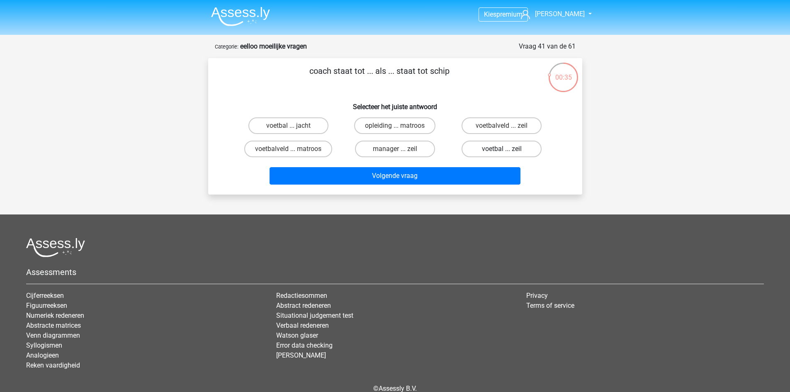
click at [506, 148] on label "voetbal ... zeil" at bounding box center [502, 149] width 80 height 17
click at [506, 149] on input "voetbal ... zeil" at bounding box center [504, 151] width 5 height 5
radio input "true"
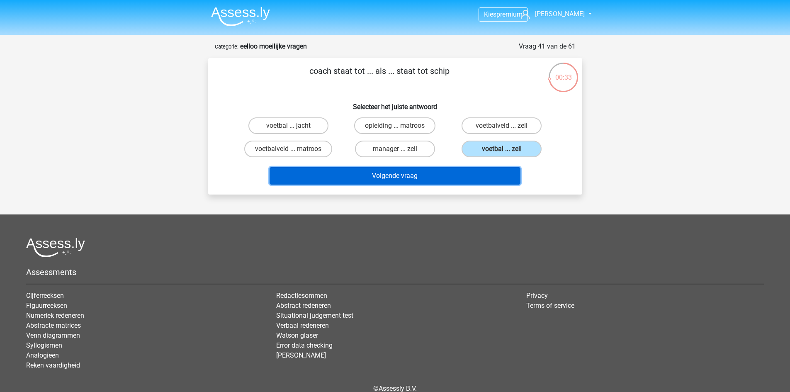
click at [477, 180] on button "Volgende vraag" at bounding box center [395, 175] width 251 height 17
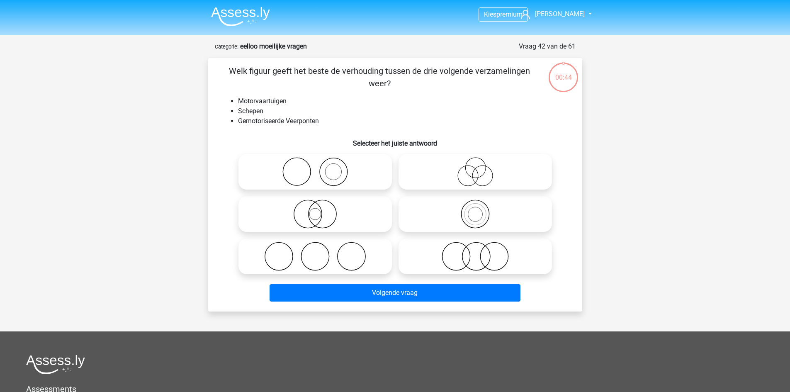
scroll to position [41, 0]
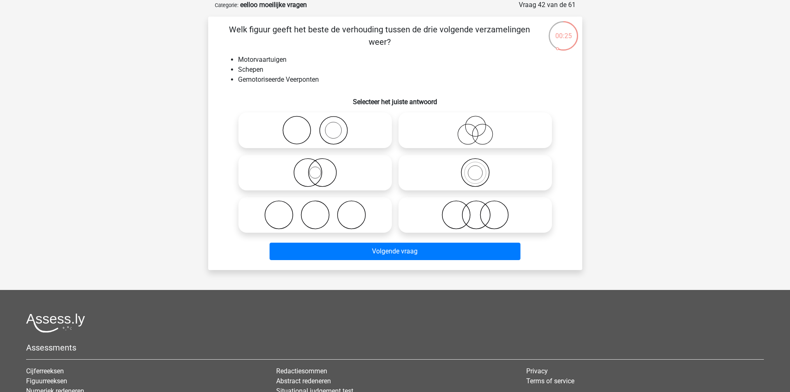
click at [445, 167] on icon at bounding box center [475, 172] width 147 height 29
click at [475, 167] on input "radio" at bounding box center [477, 165] width 5 height 5
radio input "true"
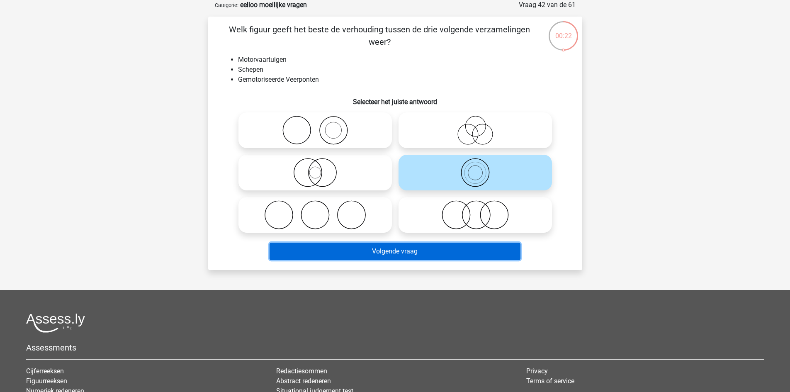
click at [438, 252] on button "Volgende vraag" at bounding box center [395, 251] width 251 height 17
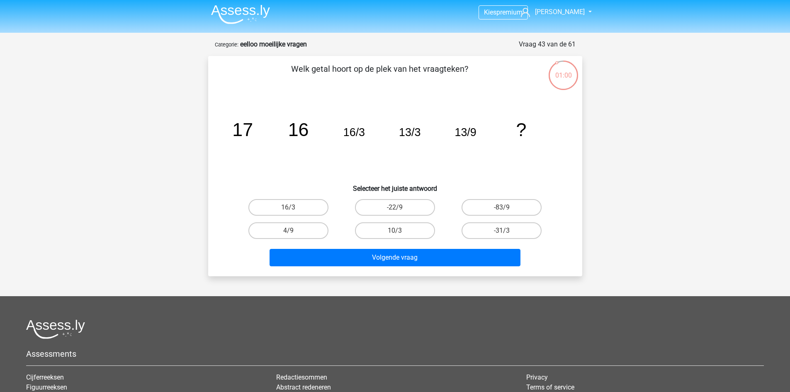
scroll to position [0, 0]
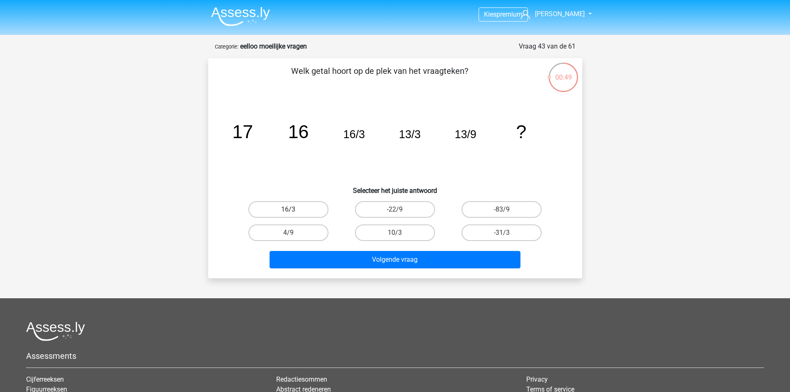
click at [326, 212] on label "16/3" at bounding box center [289, 209] width 80 height 17
click at [294, 212] on input "16/3" at bounding box center [290, 212] width 5 height 5
radio input "true"
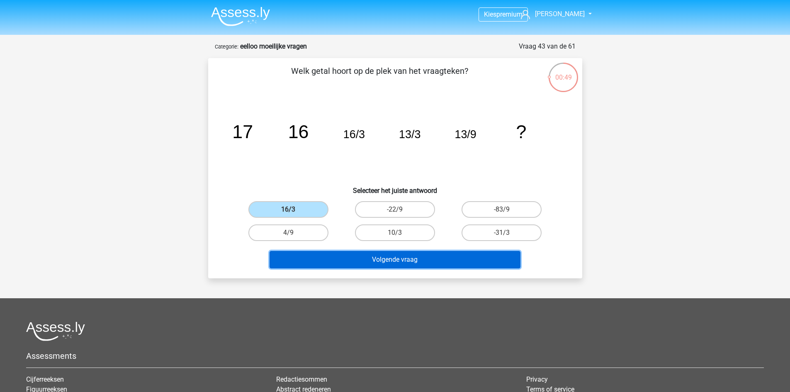
click at [422, 261] on button "Volgende vraag" at bounding box center [395, 259] width 251 height 17
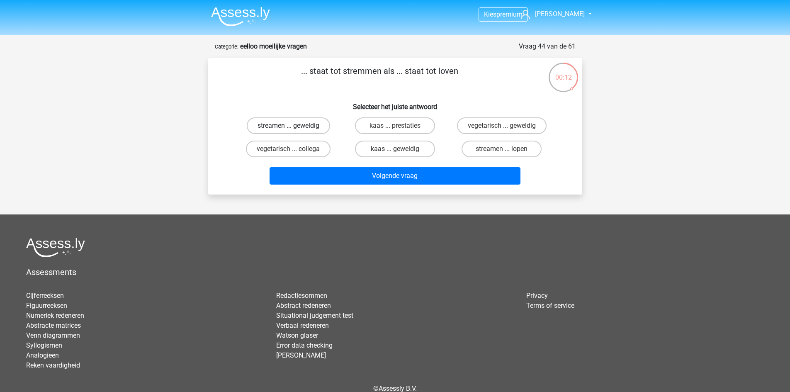
click at [289, 118] on label "streamen ... geweldig" at bounding box center [288, 125] width 83 height 17
click at [289, 126] on input "streamen ... geweldig" at bounding box center [290, 128] width 5 height 5
radio input "true"
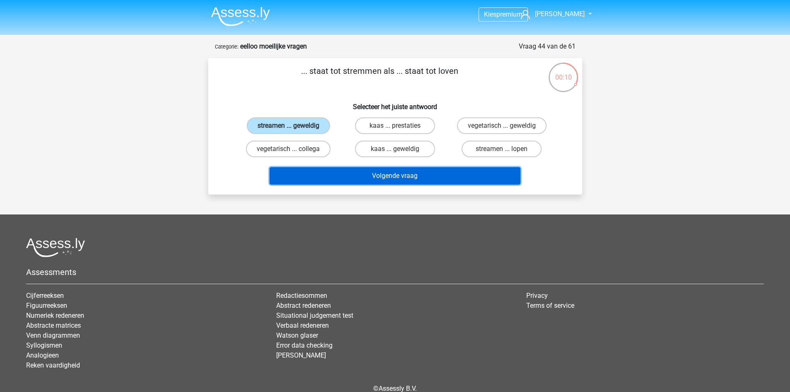
click at [385, 179] on button "Volgende vraag" at bounding box center [395, 175] width 251 height 17
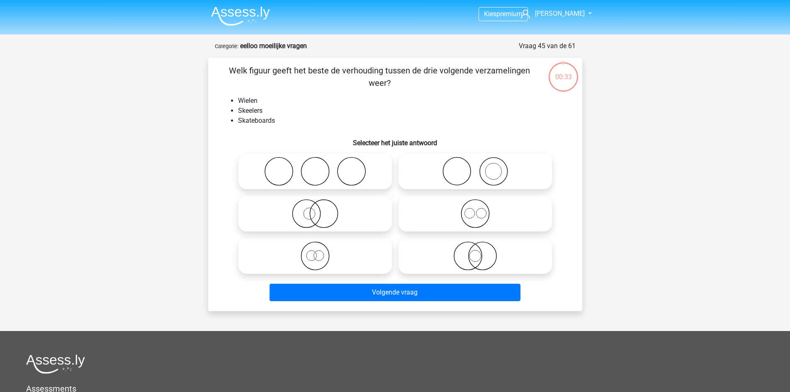
scroll to position [41, 0]
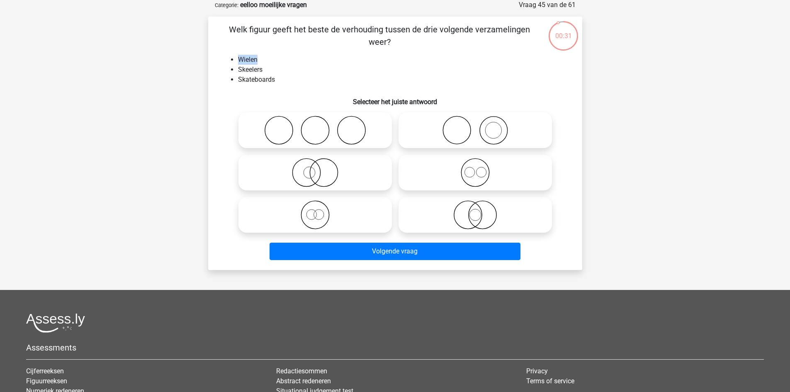
drag, startPoint x: 238, startPoint y: 59, endPoint x: 261, endPoint y: 58, distance: 22.8
click at [261, 58] on li "Wielen" at bounding box center [403, 60] width 331 height 10
drag, startPoint x: 241, startPoint y: 68, endPoint x: 268, endPoint y: 72, distance: 27.4
click at [268, 72] on li "Skeelers" at bounding box center [403, 70] width 331 height 10
drag, startPoint x: 253, startPoint y: 76, endPoint x: 278, endPoint y: 76, distance: 25.3
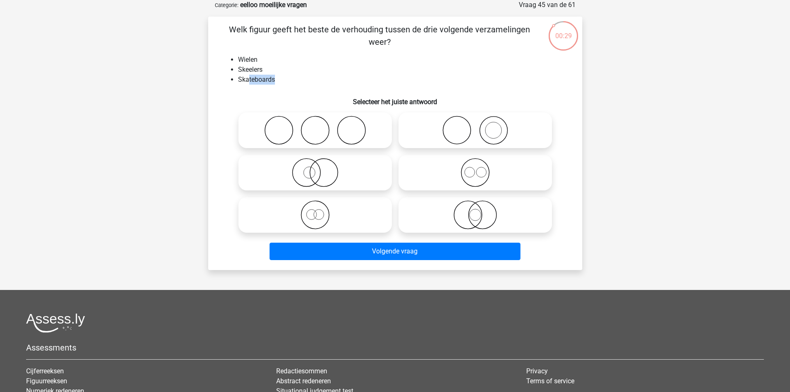
click at [278, 76] on li "Skateboards" at bounding box center [403, 80] width 331 height 10
click at [335, 79] on li "Skateboards" at bounding box center [403, 80] width 331 height 10
drag, startPoint x: 335, startPoint y: 79, endPoint x: 311, endPoint y: 55, distance: 34.6
click at [311, 55] on li "Wielen" at bounding box center [403, 60] width 331 height 10
click at [477, 215] on icon at bounding box center [475, 214] width 147 height 29
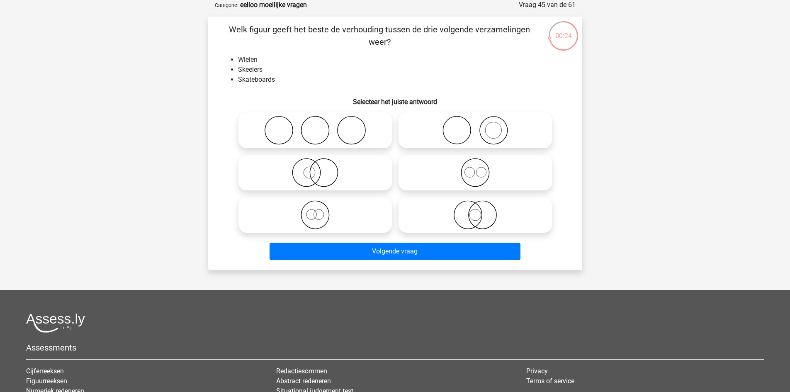
click at [477, 211] on input "radio" at bounding box center [477, 207] width 5 height 5
radio input "true"
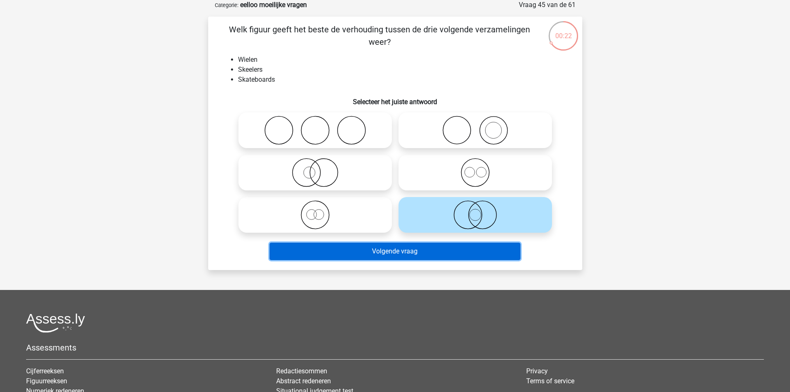
click at [456, 252] on button "Volgende vraag" at bounding box center [395, 251] width 251 height 17
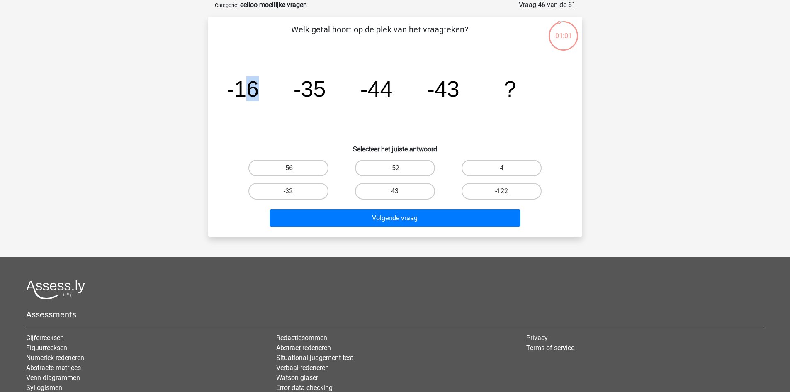
drag, startPoint x: 258, startPoint y: 83, endPoint x: 293, endPoint y: 89, distance: 36.1
click at [288, 88] on icon "image/svg+xml -16 -35 -44 -43 ?" at bounding box center [395, 97] width 334 height 84
drag, startPoint x: 300, startPoint y: 89, endPoint x: 377, endPoint y: 90, distance: 77.6
click at [360, 90] on g "-16 -35 -44 -43 ?" at bounding box center [372, 88] width 290 height 25
drag, startPoint x: 378, startPoint y: 90, endPoint x: 549, endPoint y: 97, distance: 171.5
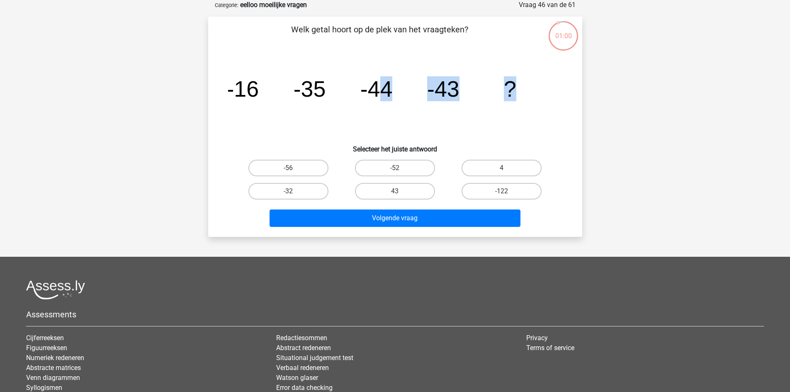
click at [555, 100] on icon "image/svg+xml -16 -35 -44 -43 ?" at bounding box center [395, 97] width 334 height 84
click at [406, 103] on icon "image/svg+xml -16 -35 -44 -43 ?" at bounding box center [395, 97] width 334 height 84
click at [300, 170] on label "-56" at bounding box center [289, 168] width 80 height 17
click at [294, 170] on input "-56" at bounding box center [290, 170] width 5 height 5
radio input "true"
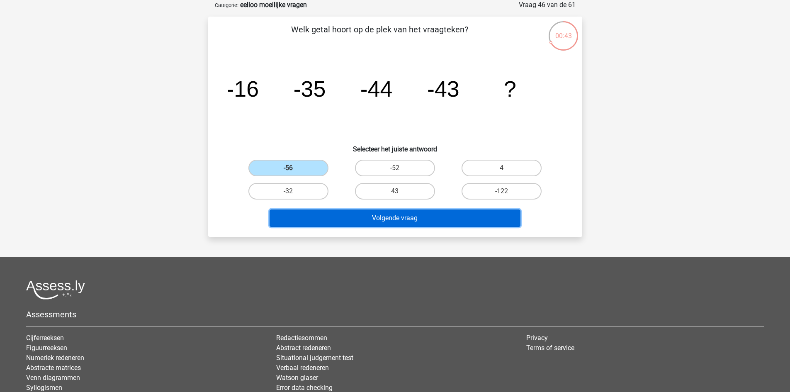
click at [481, 219] on button "Volgende vraag" at bounding box center [395, 218] width 251 height 17
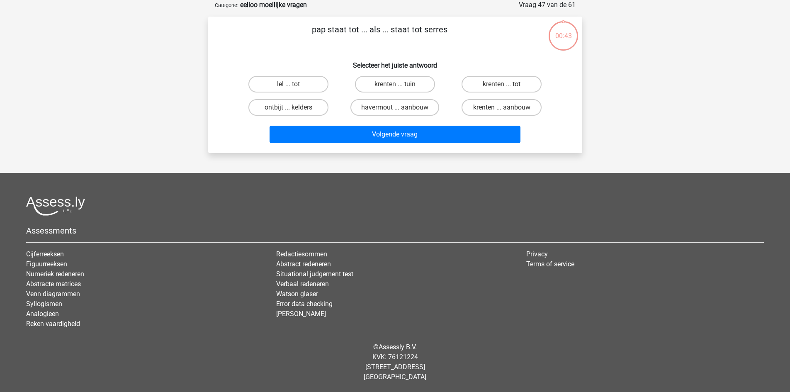
drag, startPoint x: 459, startPoint y: 247, endPoint x: 375, endPoint y: 219, distance: 88.6
click at [375, 219] on div "Assessments Cijferreeksen Figuurreeksen Numeriek redeneren Abstracte matrices V…" at bounding box center [395, 265] width 751 height 139
click at [302, 108] on label "ontbijt ... kelders" at bounding box center [289, 107] width 80 height 17
click at [294, 108] on input "ontbijt ... kelders" at bounding box center [290, 109] width 5 height 5
radio input "true"
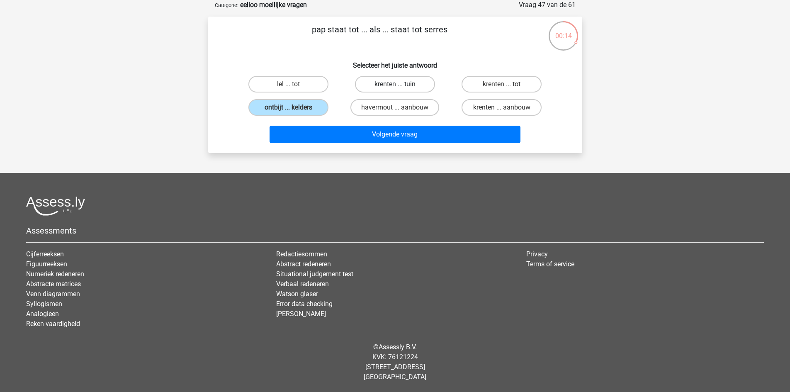
click at [383, 90] on label "krenten ... tuin" at bounding box center [395, 84] width 80 height 17
click at [395, 90] on input "krenten ... tuin" at bounding box center [397, 86] width 5 height 5
radio input "true"
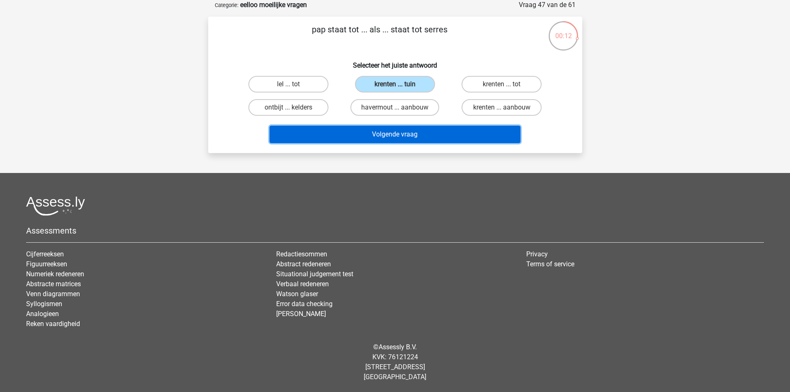
click at [413, 132] on button "Volgende vraag" at bounding box center [395, 134] width 251 height 17
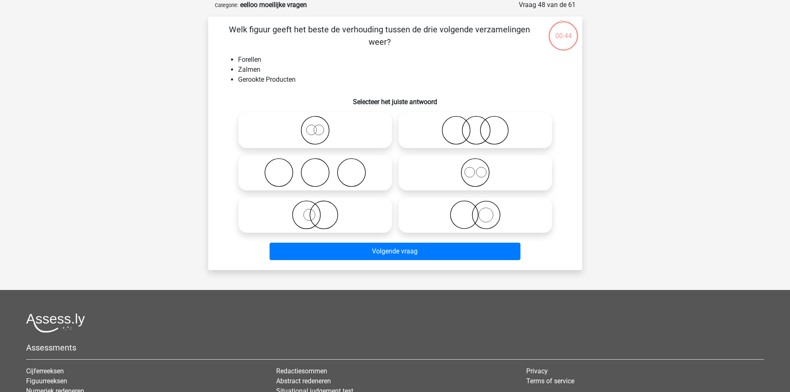
click at [249, 67] on li "Zalmen" at bounding box center [403, 70] width 331 height 10
drag, startPoint x: 246, startPoint y: 78, endPoint x: 303, endPoint y: 78, distance: 56.8
click at [303, 78] on li "Gerookte Producten" at bounding box center [403, 80] width 331 height 10
click at [290, 78] on li "Gerookte Producten" at bounding box center [403, 80] width 331 height 10
click at [472, 132] on icon at bounding box center [475, 130] width 147 height 29
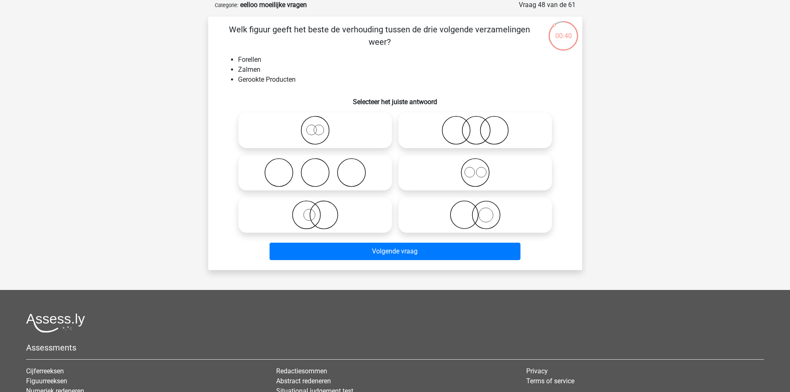
click at [475, 126] on input "radio" at bounding box center [477, 123] width 5 height 5
radio input "true"
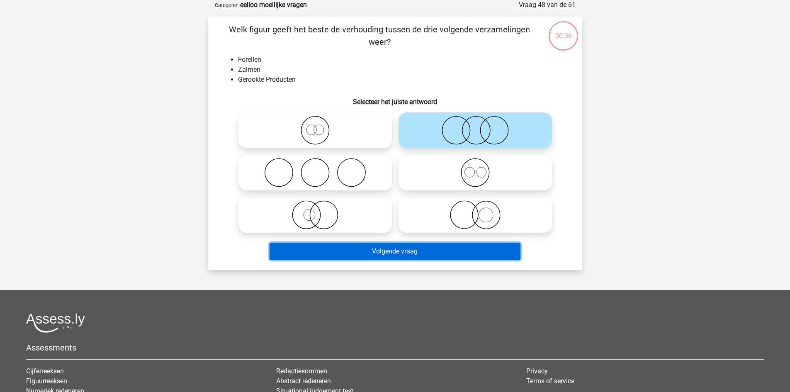
click at [392, 252] on button "Volgende vraag" at bounding box center [395, 251] width 251 height 17
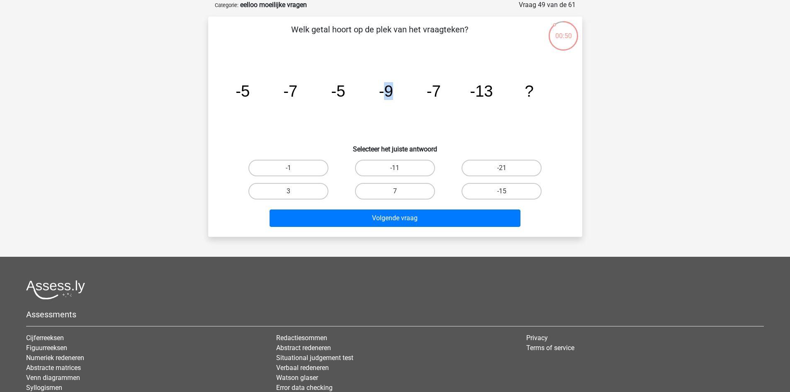
drag, startPoint x: 383, startPoint y: 96, endPoint x: 392, endPoint y: 94, distance: 9.3
click at [392, 94] on tspan "-9" at bounding box center [386, 91] width 14 height 18
drag, startPoint x: 336, startPoint y: 93, endPoint x: 385, endPoint y: 97, distance: 48.7
click at [385, 97] on g "-5 -7 -5 -9 -7 -13 ?" at bounding box center [385, 91] width 298 height 18
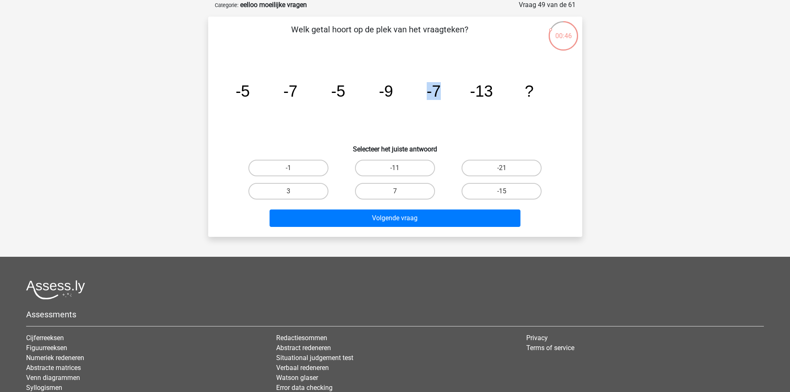
drag, startPoint x: 389, startPoint y: 92, endPoint x: 444, endPoint y: 90, distance: 55.2
click at [444, 90] on icon "image/svg+xml -5 -7 -5 -9 -7 -13 ?" at bounding box center [395, 97] width 334 height 84
click at [482, 90] on tspan "-13" at bounding box center [481, 91] width 23 height 18
drag, startPoint x: 421, startPoint y: 166, endPoint x: 426, endPoint y: 171, distance: 6.8
click at [421, 166] on label "-11" at bounding box center [395, 168] width 80 height 17
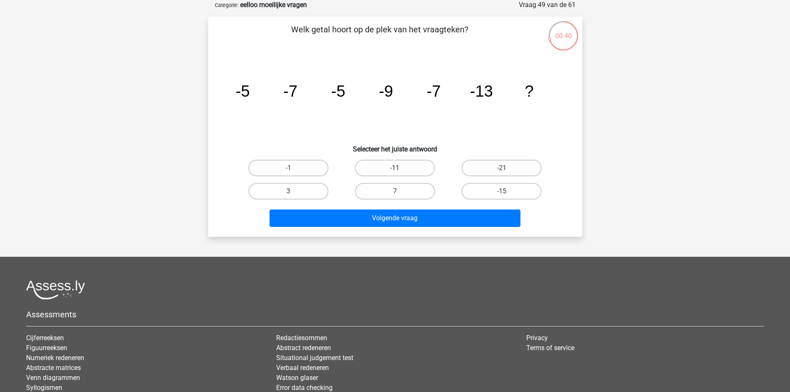
click at [400, 168] on input "-11" at bounding box center [397, 170] width 5 height 5
radio input "true"
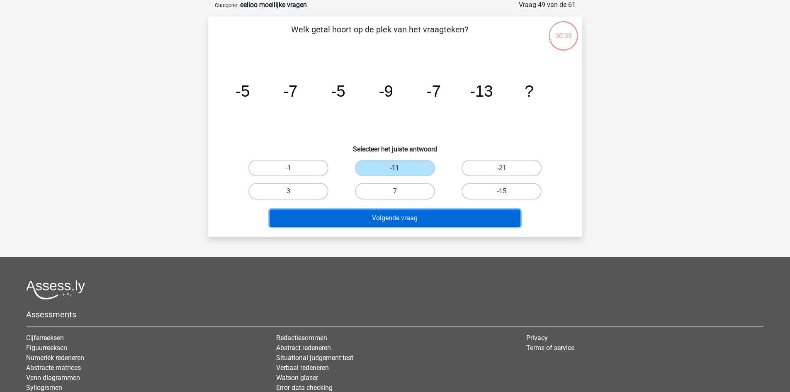
click at [455, 214] on button "Volgende vraag" at bounding box center [395, 218] width 251 height 17
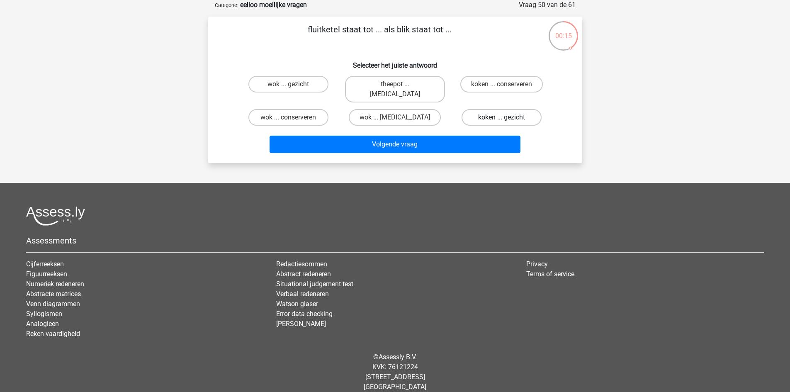
click at [485, 109] on label "koken ... gezicht" at bounding box center [502, 117] width 80 height 17
click at [502, 117] on input "koken ... gezicht" at bounding box center [504, 119] width 5 height 5
radio input "true"
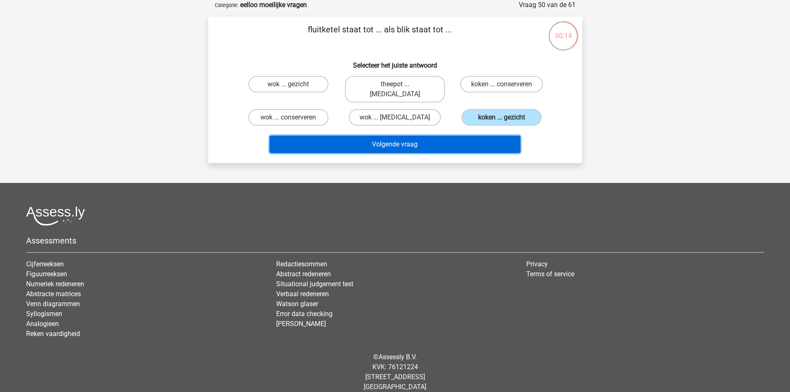
click at [475, 136] on button "Volgende vraag" at bounding box center [395, 144] width 251 height 17
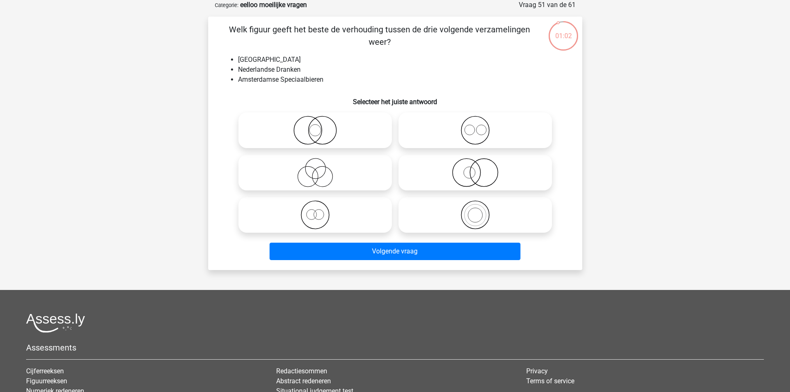
click at [471, 205] on icon at bounding box center [475, 214] width 147 height 29
click at [475, 205] on input "radio" at bounding box center [477, 207] width 5 height 5
radio input "true"
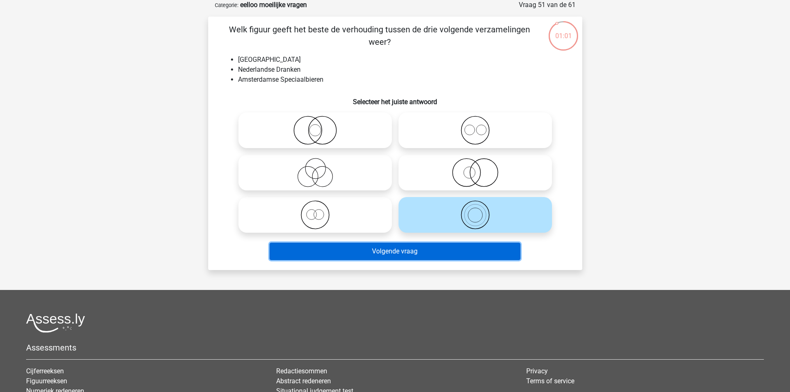
click at [473, 246] on button "Volgende vraag" at bounding box center [395, 251] width 251 height 17
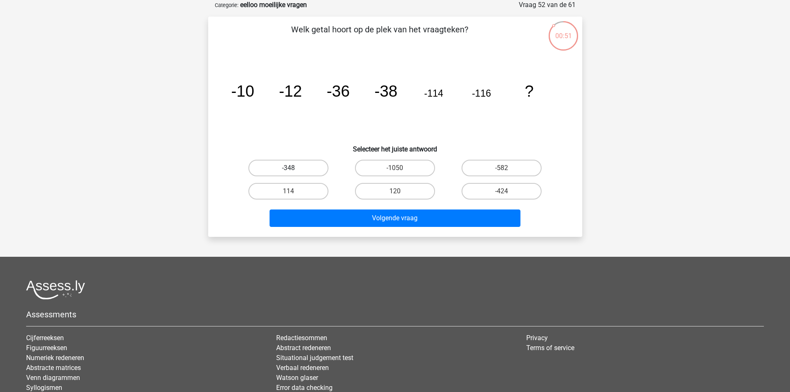
click at [298, 170] on label "-348" at bounding box center [289, 168] width 80 height 17
click at [294, 170] on input "-348" at bounding box center [290, 170] width 5 height 5
radio input "true"
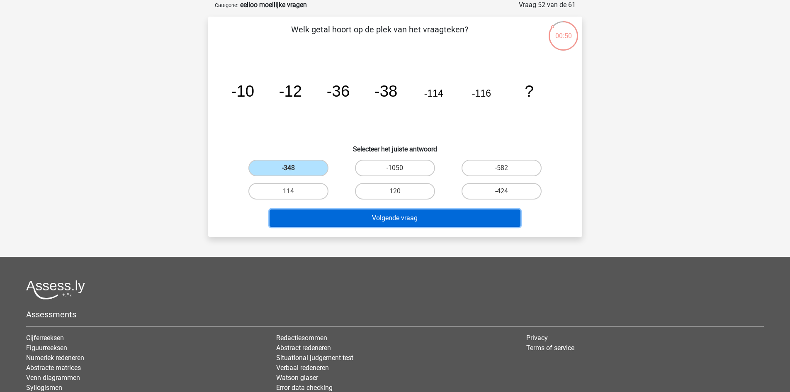
click at [383, 218] on button "Volgende vraag" at bounding box center [395, 218] width 251 height 17
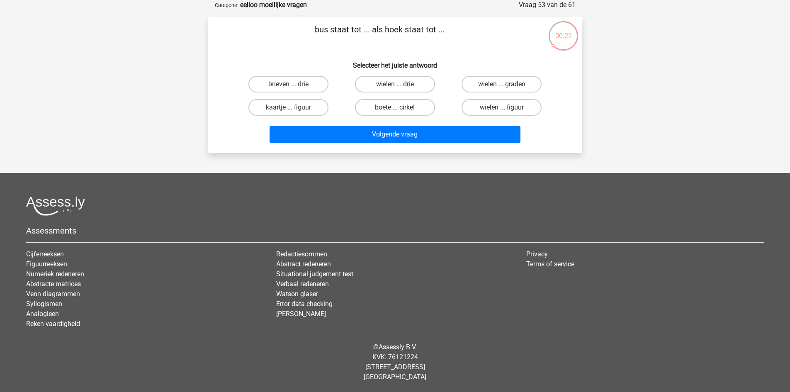
click at [502, 112] on input "wielen ... figuur" at bounding box center [504, 109] width 5 height 5
radio input "true"
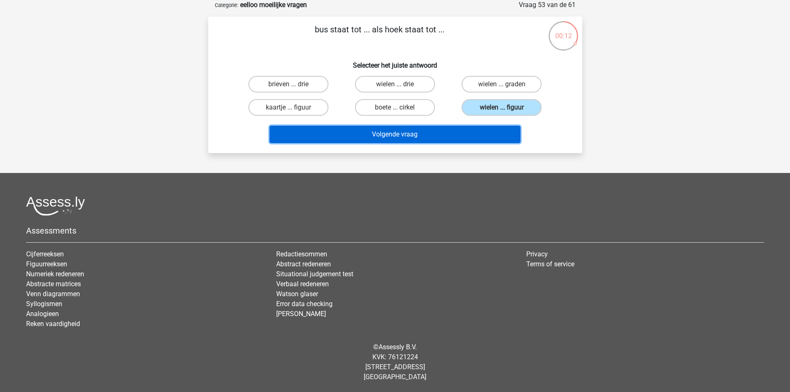
click at [449, 133] on button "Volgende vraag" at bounding box center [395, 134] width 251 height 17
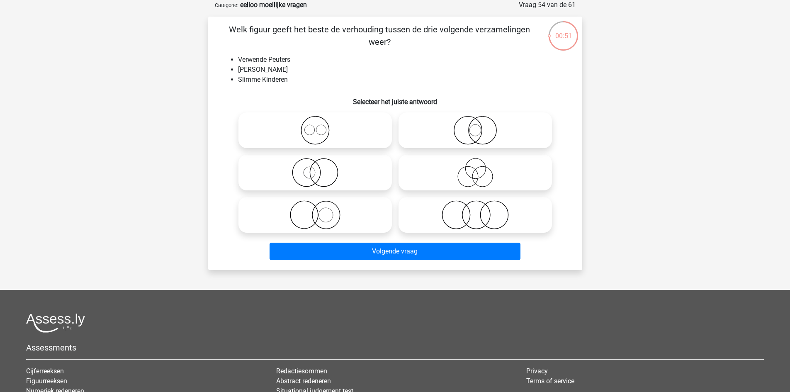
click at [472, 212] on icon at bounding box center [475, 214] width 147 height 29
click at [475, 211] on input "radio" at bounding box center [477, 207] width 5 height 5
radio input "true"
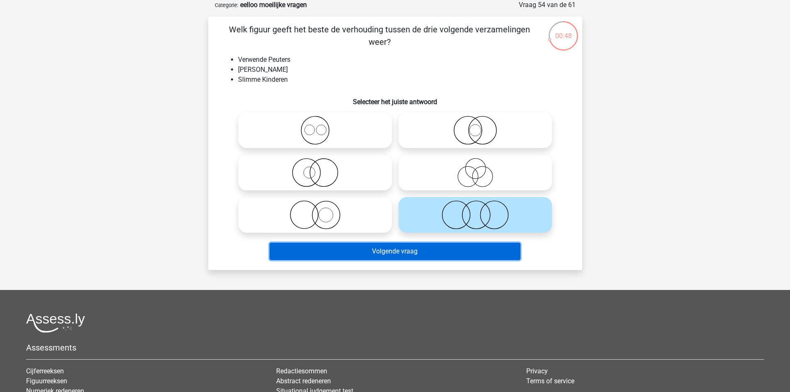
click at [426, 251] on button "Volgende vraag" at bounding box center [395, 251] width 251 height 17
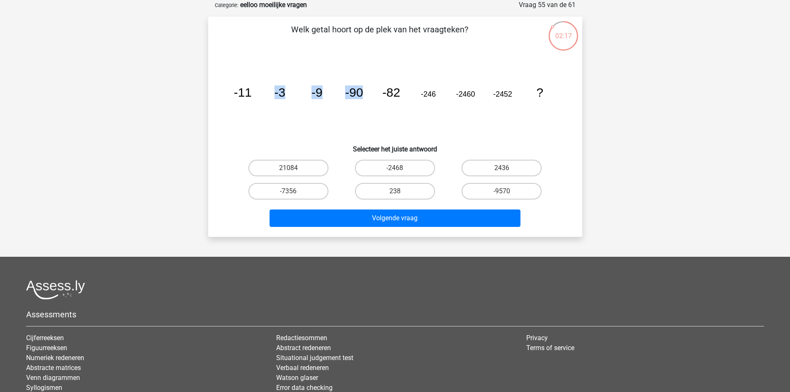
drag, startPoint x: 266, startPoint y: 93, endPoint x: 363, endPoint y: 95, distance: 97.1
click at [363, 95] on icon "image/svg+xml -11 -3 -9 -90 -82 -246 -2460 -2452 ?" at bounding box center [395, 97] width 334 height 84
drag, startPoint x: 385, startPoint y: 94, endPoint x: 512, endPoint y: 97, distance: 127.0
click at [512, 97] on icon "image/svg+xml -11 -3 -9 -90 -82 -246 -2460 -2452 ?" at bounding box center [395, 97] width 334 height 84
click at [511, 96] on tspan "-2452" at bounding box center [502, 94] width 19 height 8
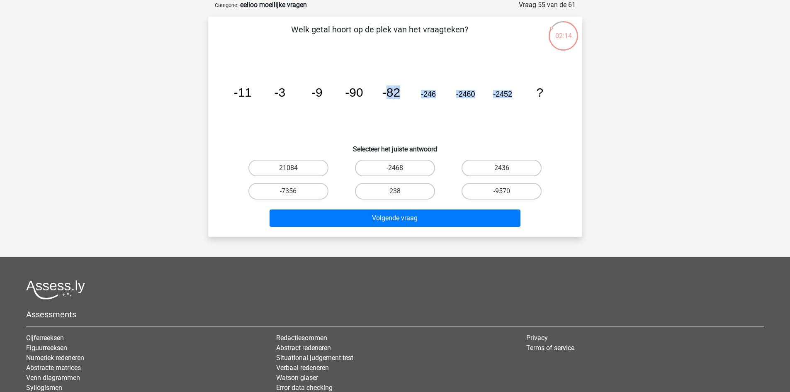
click at [403, 94] on icon "image/svg+xml -11 -3 -9 -90 -82 -246 -2460 -2452 ?" at bounding box center [395, 97] width 334 height 84
click at [390, 91] on tspan "-82" at bounding box center [391, 92] width 18 height 14
drag, startPoint x: 388, startPoint y: 92, endPoint x: 401, endPoint y: 91, distance: 13.3
click at [401, 91] on icon "image/svg+xml -11 -3 -9 -90 -82 -246 -2460 -2452 ?" at bounding box center [395, 97] width 334 height 84
drag, startPoint x: 323, startPoint y: 87, endPoint x: 301, endPoint y: 89, distance: 21.6
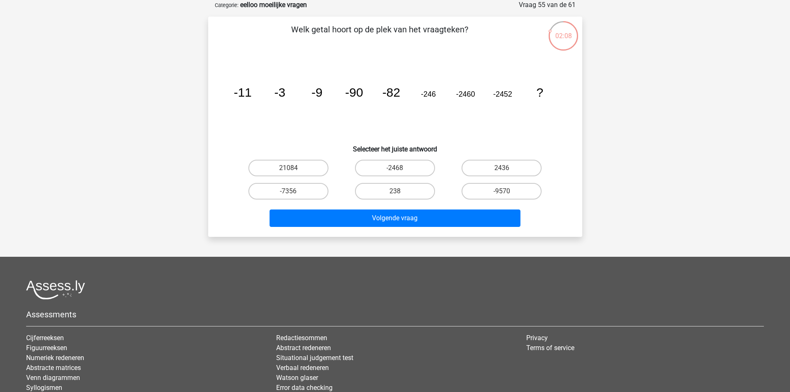
click at [317, 88] on icon "image/svg+xml -11 -3 -9 -90 -82 -246 -2460 -2452 ?" at bounding box center [395, 97] width 334 height 84
drag, startPoint x: 288, startPoint y: 90, endPoint x: 269, endPoint y: 93, distance: 19.3
click at [269, 93] on icon "image/svg+xml -11 -3 -9 -90 -82 -246 -2460 -2452 ?" at bounding box center [395, 97] width 334 height 84
drag, startPoint x: 233, startPoint y: 93, endPoint x: 400, endPoint y: 85, distance: 167.8
click at [413, 84] on icon "image/svg+xml -11 -3 -9 -90 -82 -246 -2460 -2452 ?" at bounding box center [395, 97] width 334 height 84
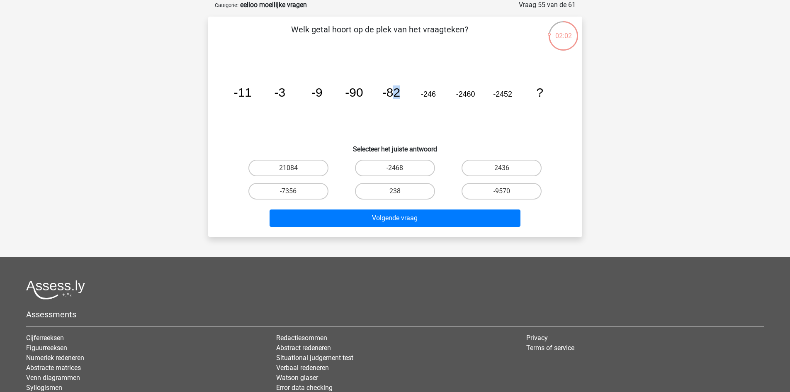
drag, startPoint x: 397, startPoint y: 91, endPoint x: 419, endPoint y: 94, distance: 22.2
click at [419, 94] on icon "image/svg+xml -11 -3 -9 -90 -82 -246 -2460 -2452 ?" at bounding box center [395, 97] width 334 height 84
click at [428, 92] on tspan "-246" at bounding box center [428, 94] width 15 height 8
click at [463, 93] on tspan "-2460" at bounding box center [465, 94] width 19 height 8
click at [507, 93] on tspan "-2452" at bounding box center [502, 94] width 19 height 8
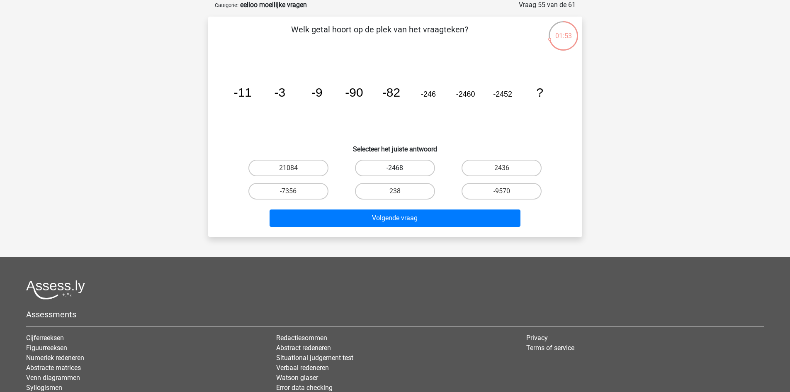
click at [426, 168] on label "-2468" at bounding box center [395, 168] width 80 height 17
click at [400, 168] on input "-2468" at bounding box center [397, 170] width 5 height 5
radio input "true"
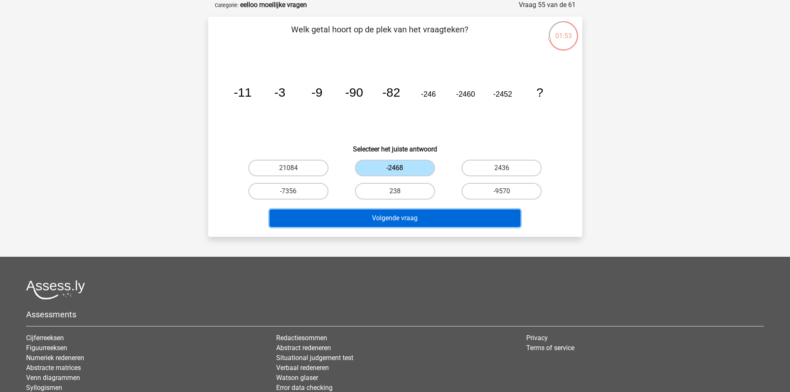
click at [443, 211] on button "Volgende vraag" at bounding box center [395, 218] width 251 height 17
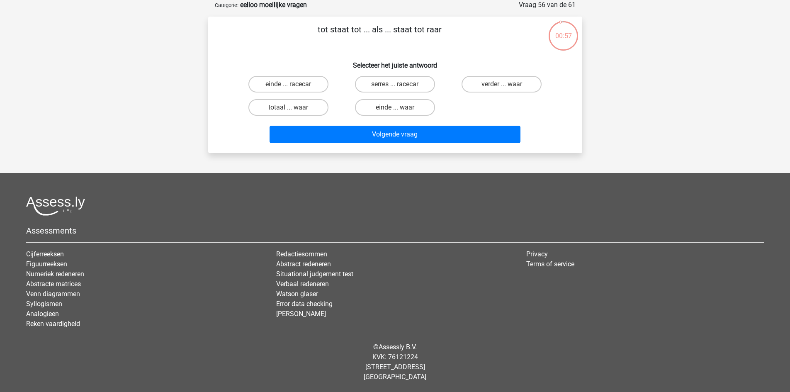
drag, startPoint x: 432, startPoint y: 200, endPoint x: 382, endPoint y: 191, distance: 50.6
click at [382, 191] on footer "Assessments Cijferreeksen Figuurreeksen Numeriek redeneren Abstracte matrices V…" at bounding box center [395, 282] width 790 height 219
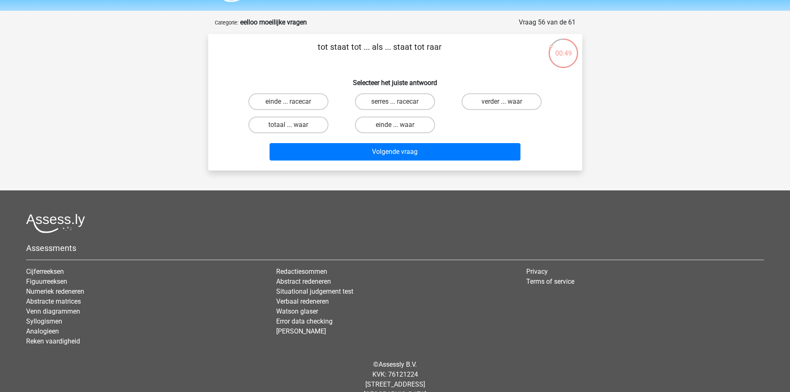
scroll to position [0, 0]
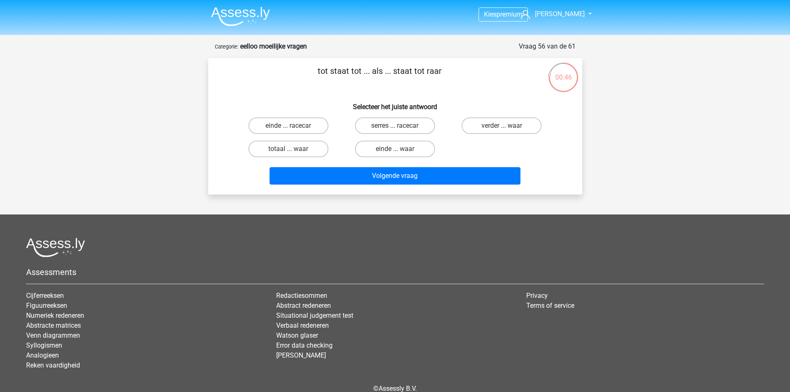
click at [292, 149] on input "totaal ... waar" at bounding box center [290, 151] width 5 height 5
radio input "true"
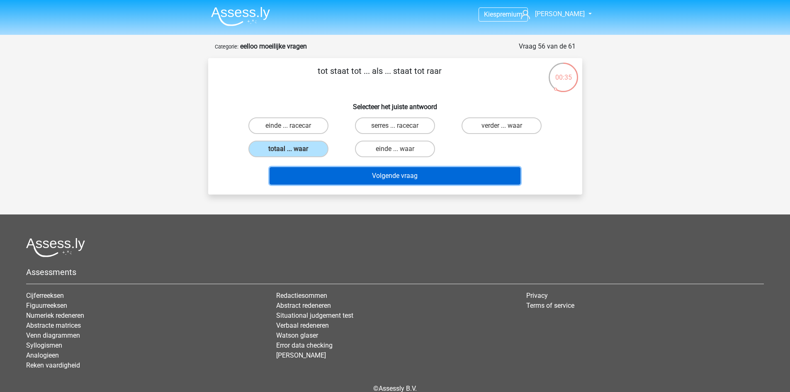
click at [292, 175] on button "Volgende vraag" at bounding box center [395, 175] width 251 height 17
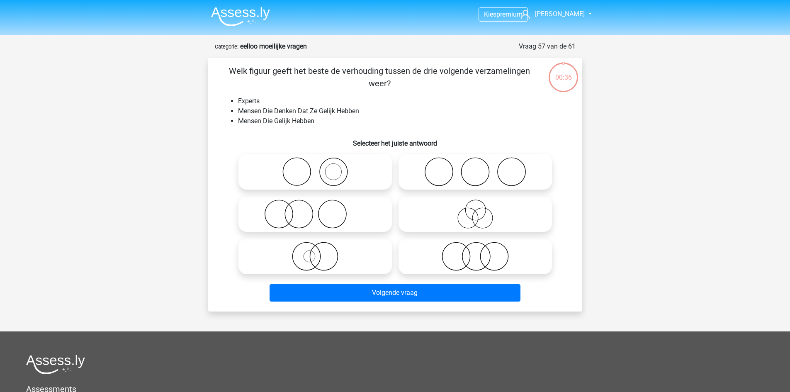
scroll to position [41, 0]
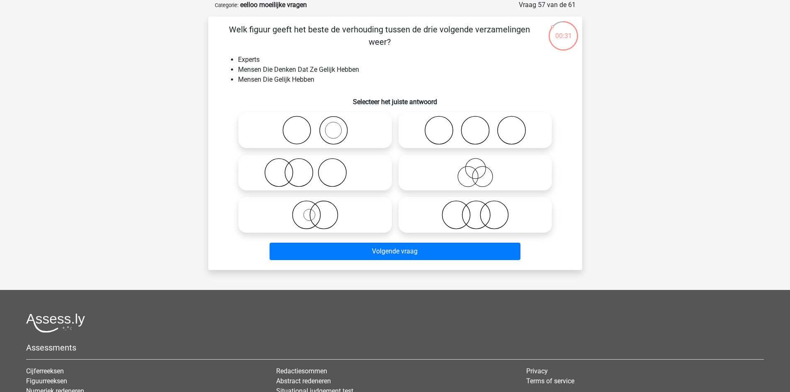
click at [477, 210] on input "radio" at bounding box center [477, 207] width 5 height 5
radio input "true"
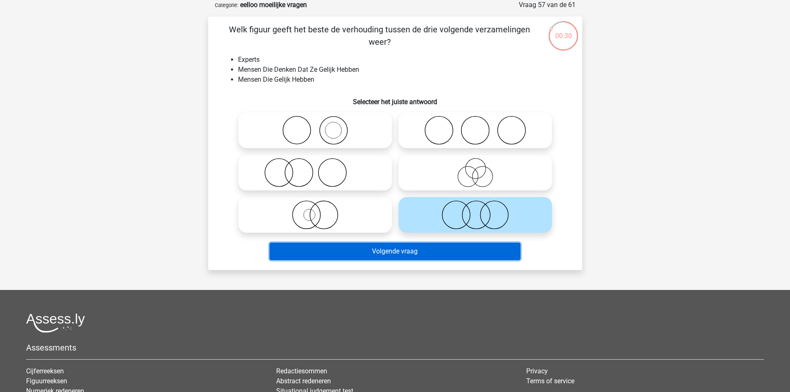
click at [472, 253] on button "Volgende vraag" at bounding box center [395, 251] width 251 height 17
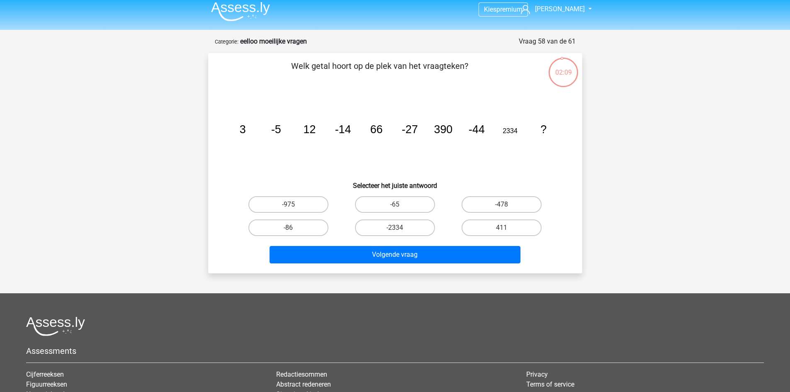
scroll to position [0, 0]
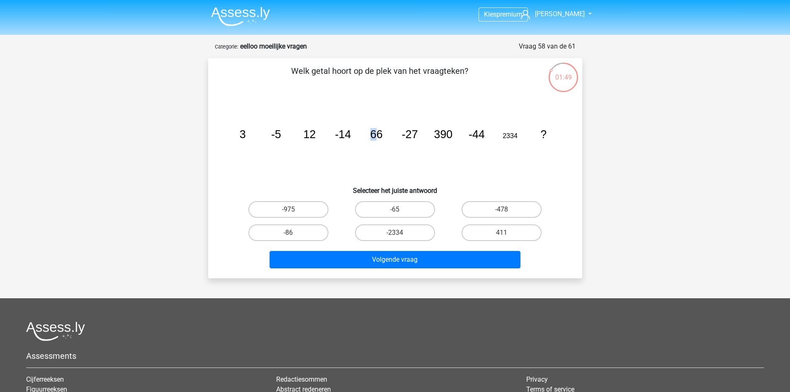
drag, startPoint x: 375, startPoint y: 129, endPoint x: 370, endPoint y: 133, distance: 5.6
click at [370, 133] on tspan "66" at bounding box center [376, 134] width 12 height 12
drag, startPoint x: 414, startPoint y: 134, endPoint x: 376, endPoint y: 133, distance: 37.8
click at [376, 133] on g "3 -5 12 -14 66 -27 390 -44 2334 ?" at bounding box center [392, 134] width 307 height 12
click at [403, 236] on label "-2334" at bounding box center [395, 232] width 80 height 17
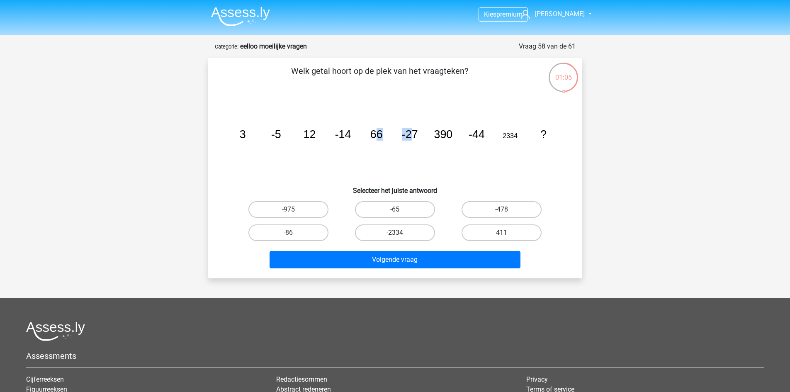
click at [400, 236] on input "-2334" at bounding box center [397, 235] width 5 height 5
radio input "true"
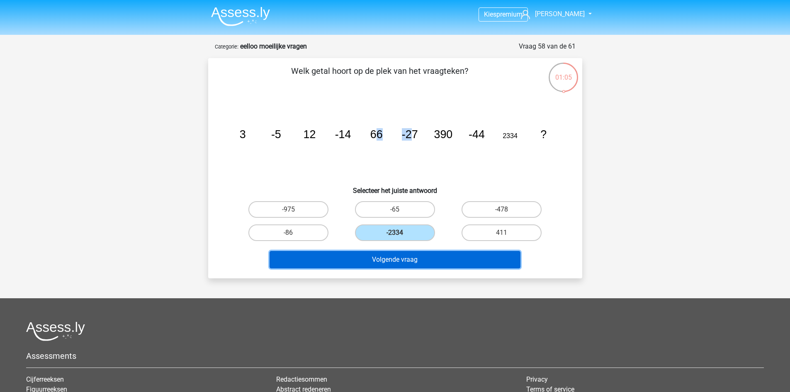
click at [439, 267] on button "Volgende vraag" at bounding box center [395, 259] width 251 height 17
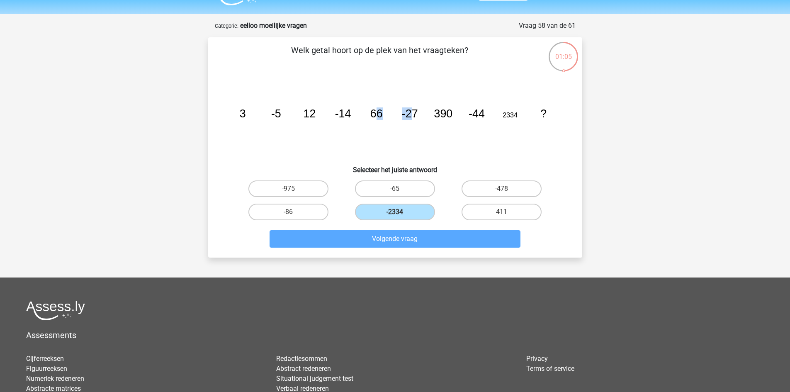
scroll to position [41, 0]
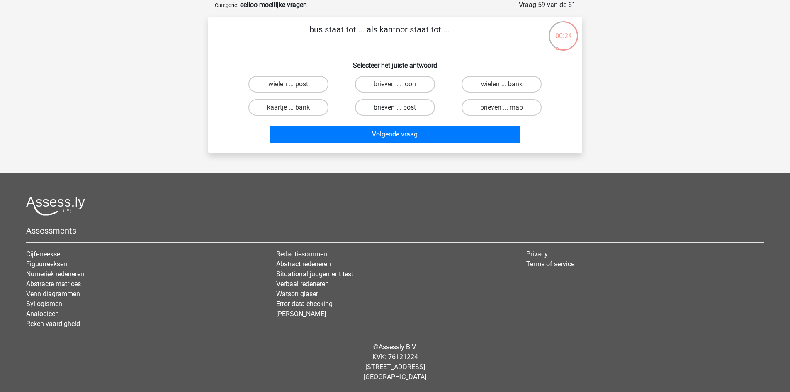
click at [407, 104] on label "brieven ... post" at bounding box center [395, 107] width 80 height 17
click at [400, 107] on input "brieven ... post" at bounding box center [397, 109] width 5 height 5
radio input "true"
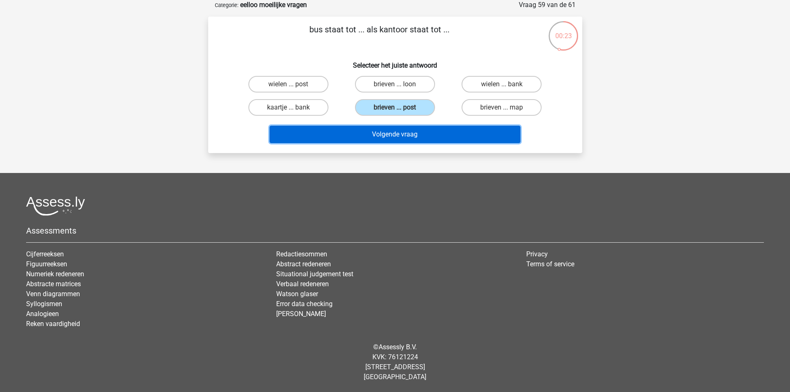
click at [456, 131] on button "Volgende vraag" at bounding box center [395, 134] width 251 height 17
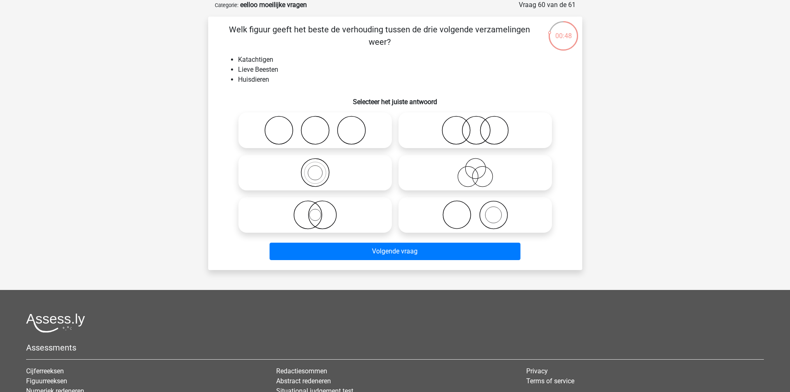
click at [479, 183] on icon at bounding box center [475, 172] width 147 height 29
click at [479, 168] on input "radio" at bounding box center [477, 165] width 5 height 5
radio input "true"
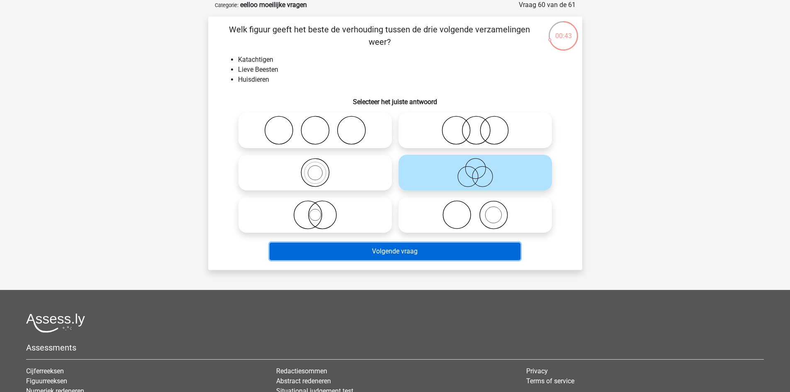
click at [478, 252] on button "Volgende vraag" at bounding box center [395, 251] width 251 height 17
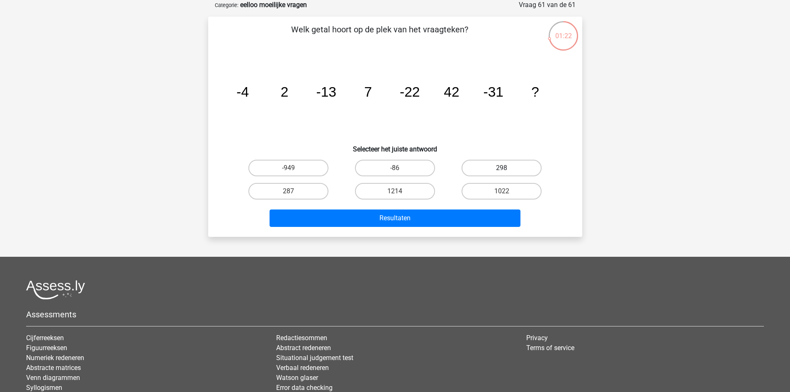
click at [486, 168] on label "298" at bounding box center [502, 168] width 80 height 17
click at [502, 168] on input "298" at bounding box center [504, 170] width 5 height 5
radio input "true"
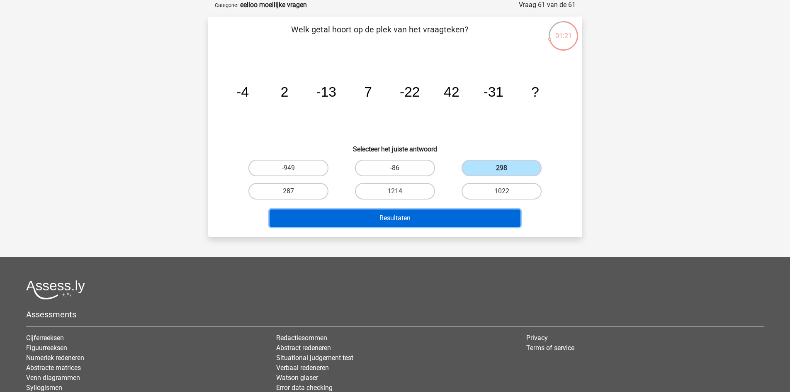
click at [453, 215] on button "Resultaten" at bounding box center [395, 218] width 251 height 17
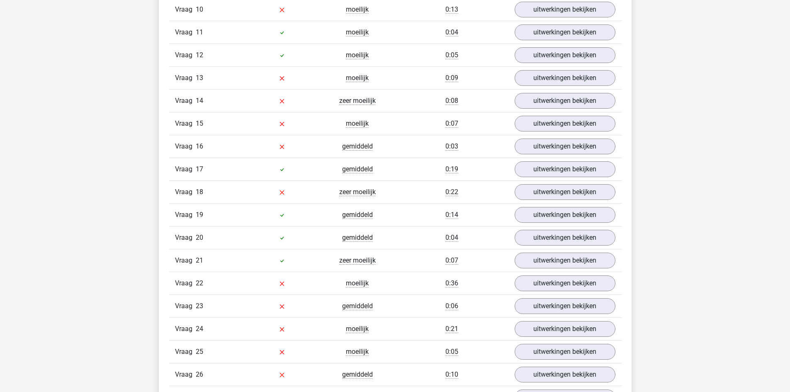
scroll to position [1162, 0]
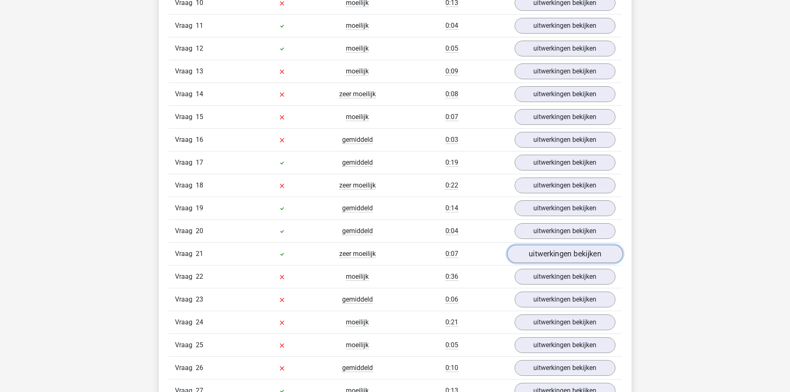
click at [539, 251] on link "uitwerkingen bekijken" at bounding box center [565, 254] width 116 height 18
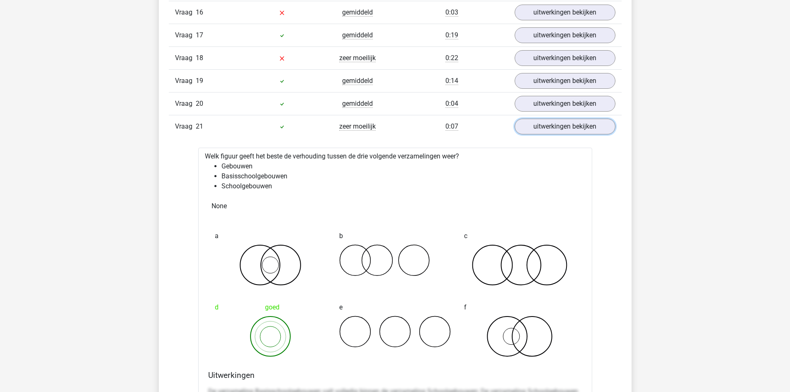
scroll to position [1286, 0]
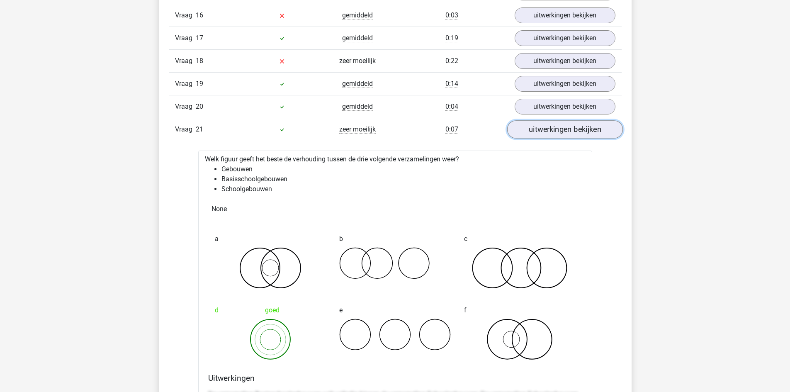
click at [546, 129] on link "uitwerkingen bekijken" at bounding box center [565, 130] width 116 height 18
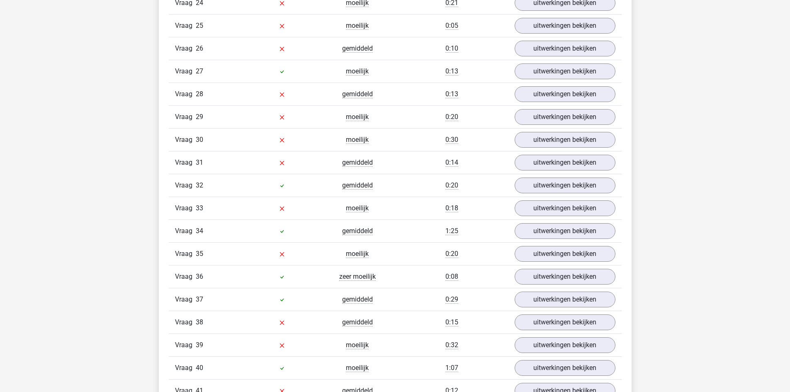
scroll to position [1494, 0]
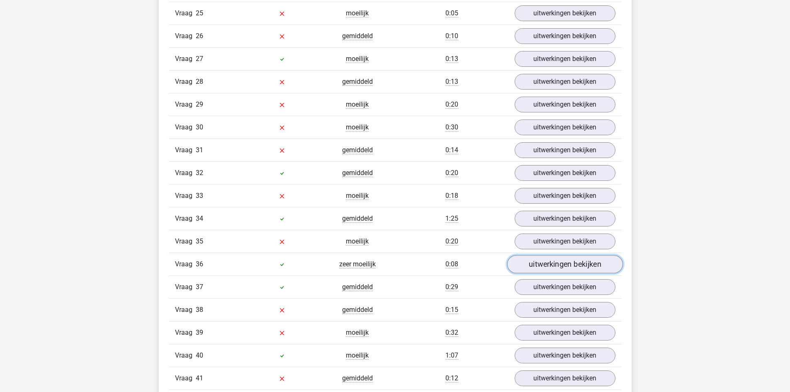
click at [541, 264] on link "uitwerkingen bekijken" at bounding box center [565, 265] width 116 height 18
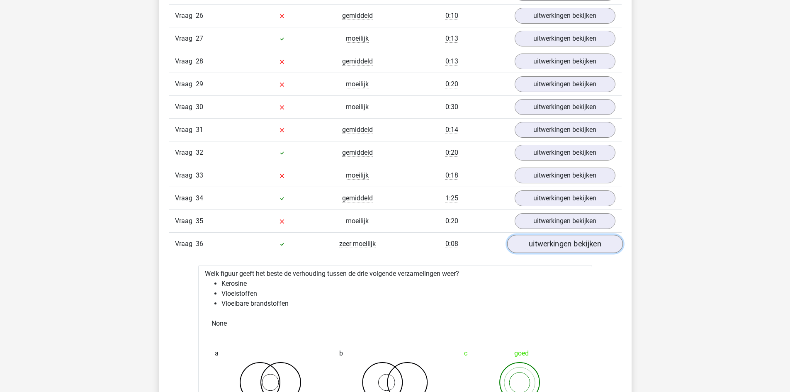
scroll to position [1577, 0]
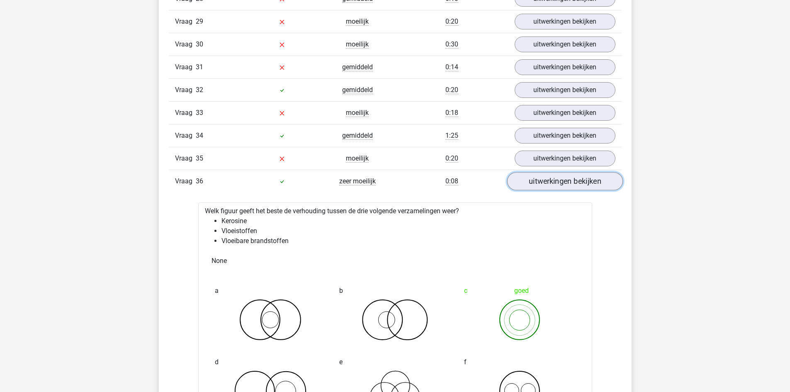
click at [538, 179] on link "uitwerkingen bekijken" at bounding box center [565, 182] width 116 height 18
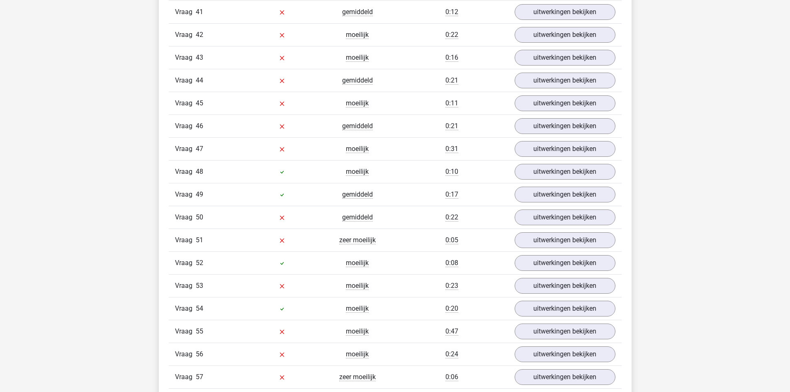
scroll to position [1867, 0]
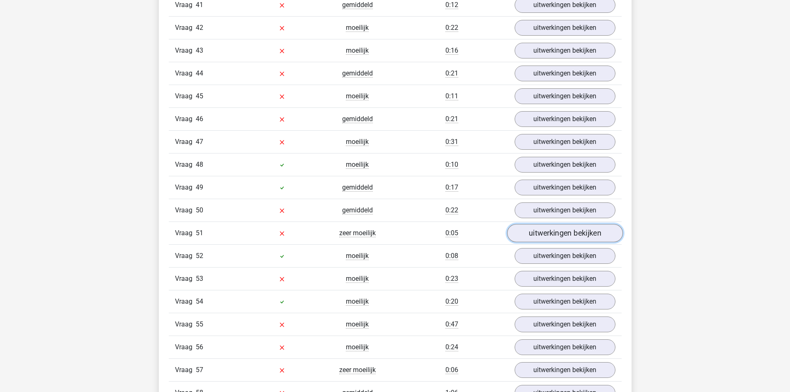
click at [539, 235] on link "uitwerkingen bekijken" at bounding box center [565, 233] width 116 height 18
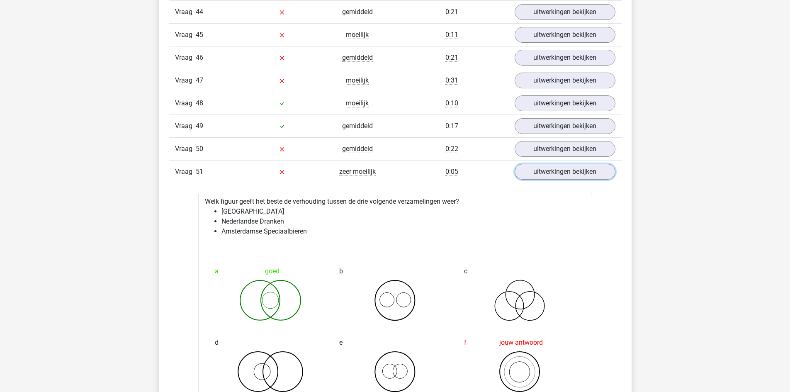
scroll to position [1950, 0]
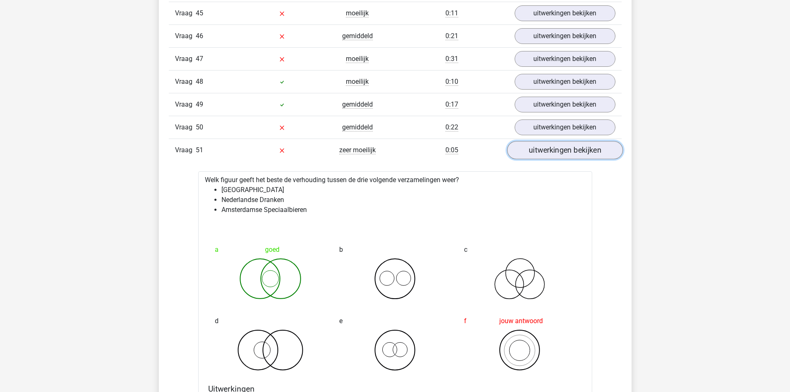
click at [526, 150] on link "uitwerkingen bekijken" at bounding box center [565, 150] width 116 height 18
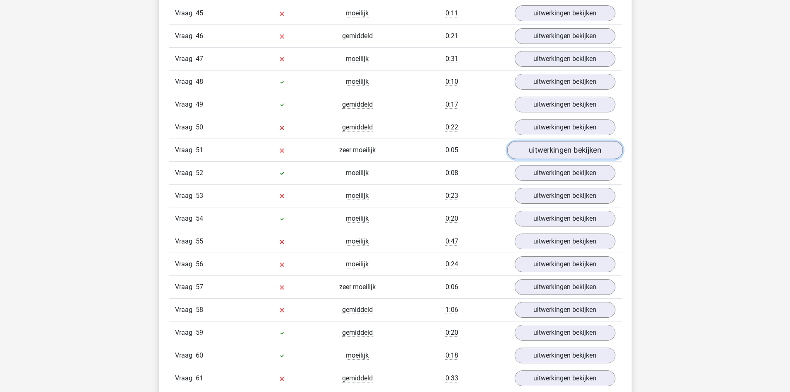
click at [527, 151] on link "uitwerkingen bekijken" at bounding box center [565, 150] width 116 height 18
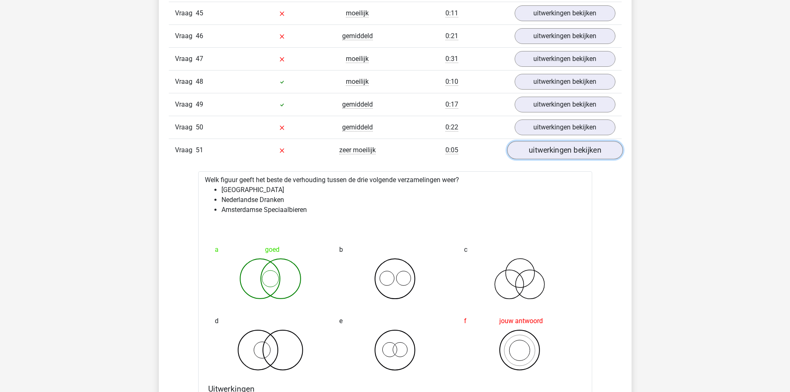
click at [539, 156] on link "uitwerkingen bekijken" at bounding box center [565, 150] width 116 height 18
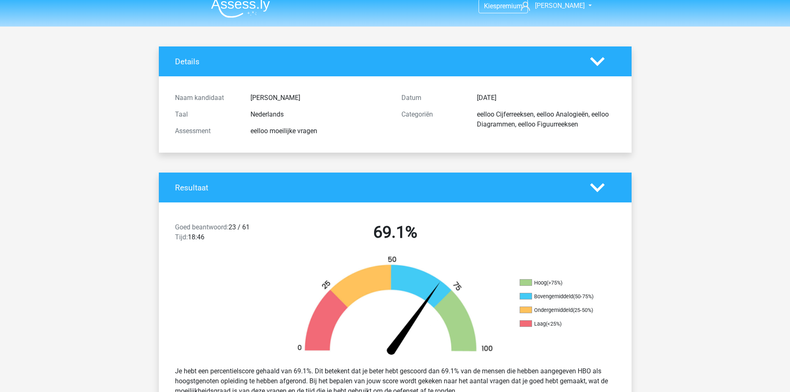
scroll to position [0, 0]
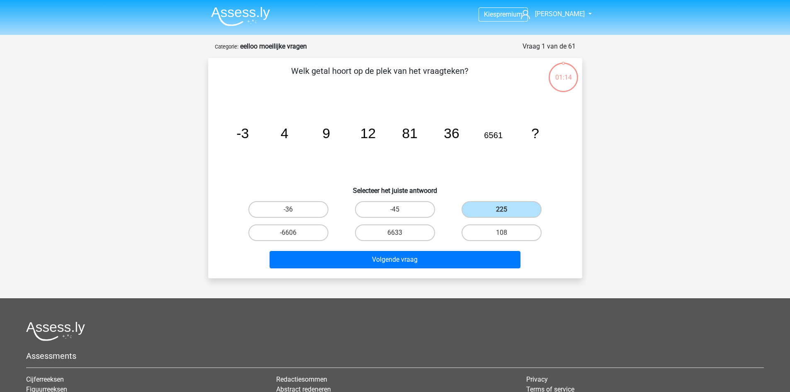
scroll to position [41, 0]
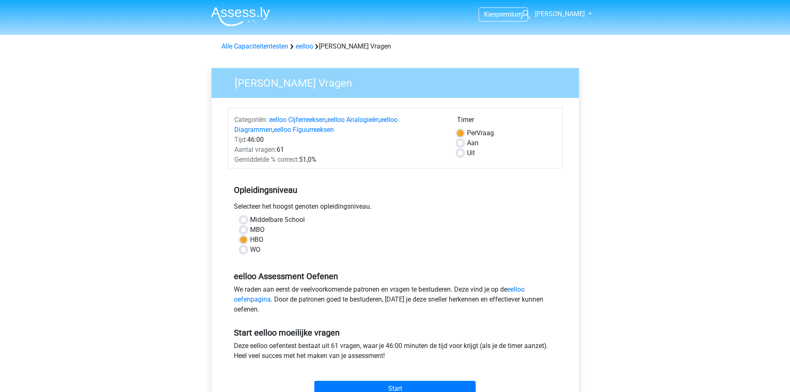
scroll to position [83, 0]
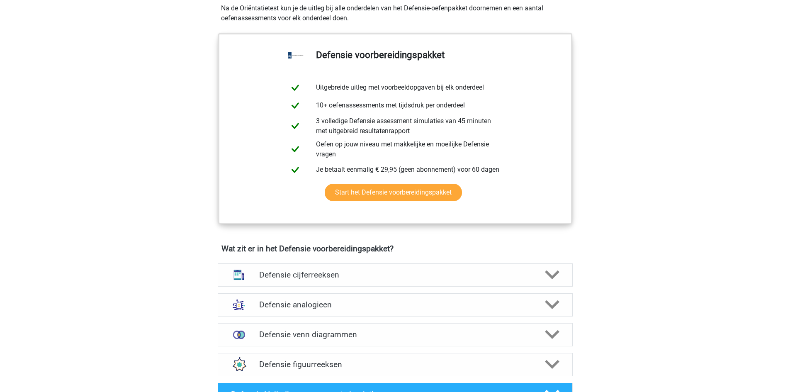
scroll to position [415, 0]
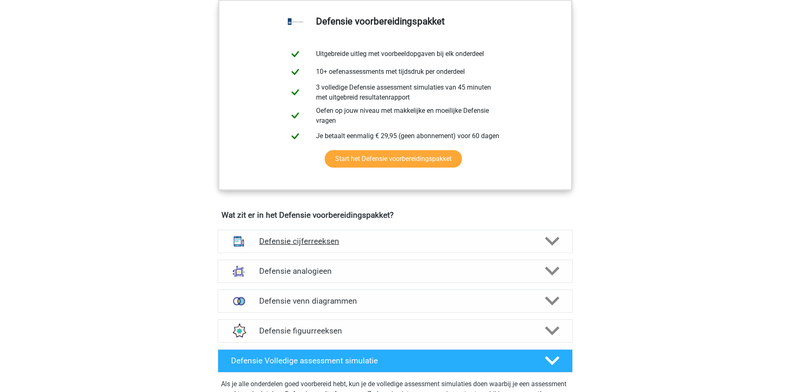
click at [399, 240] on h4 "Defensie cijferreeksen" at bounding box center [395, 241] width 272 height 10
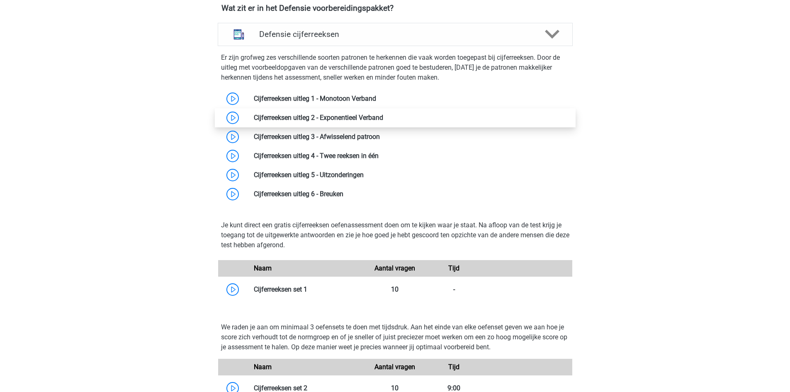
scroll to position [622, 0]
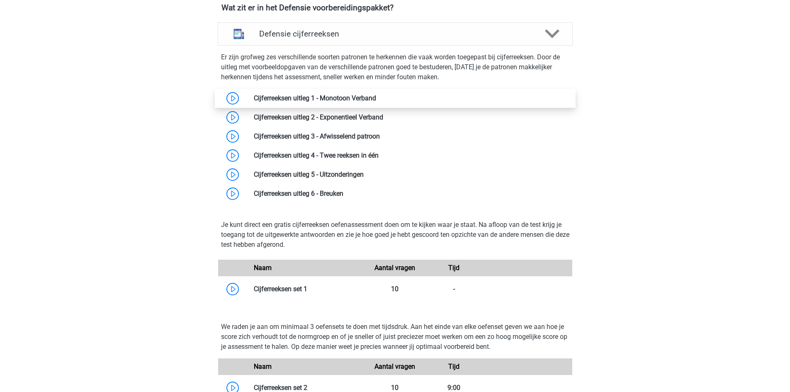
click at [376, 95] on link at bounding box center [376, 98] width 0 height 8
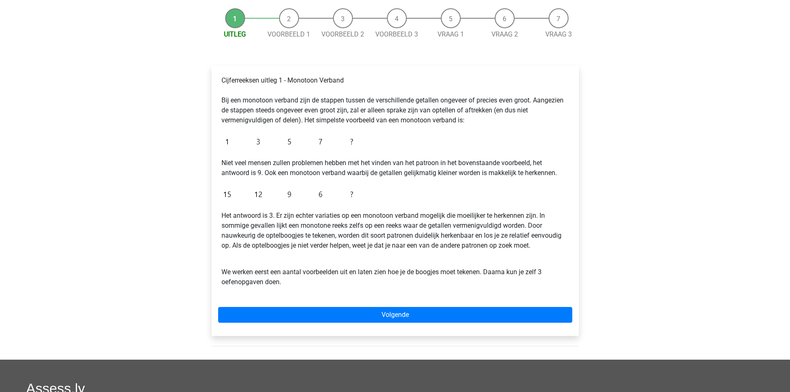
scroll to position [83, 0]
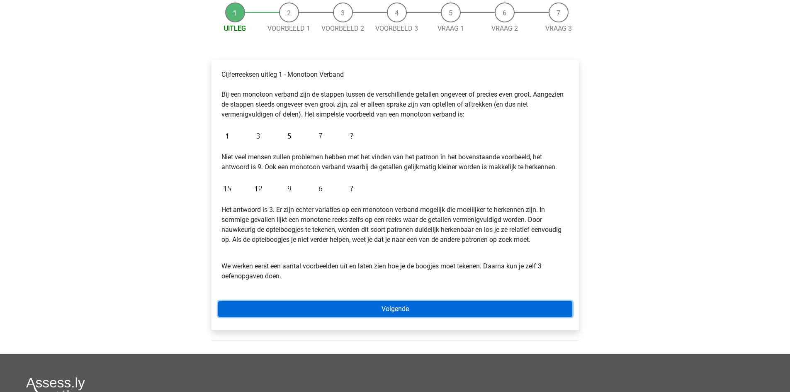
click at [515, 309] on link "Volgende" at bounding box center [395, 309] width 354 height 16
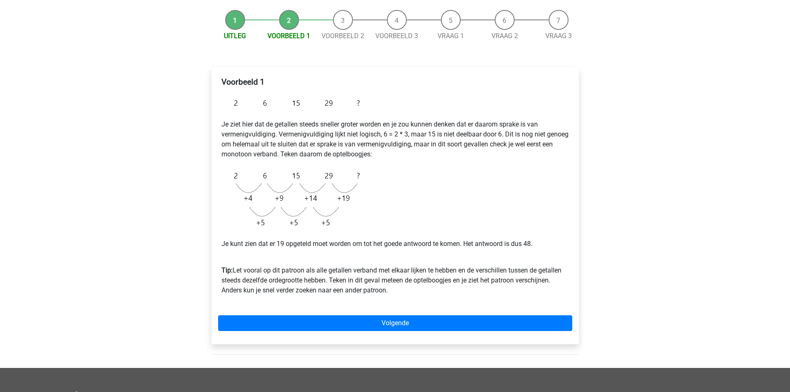
scroll to position [166, 0]
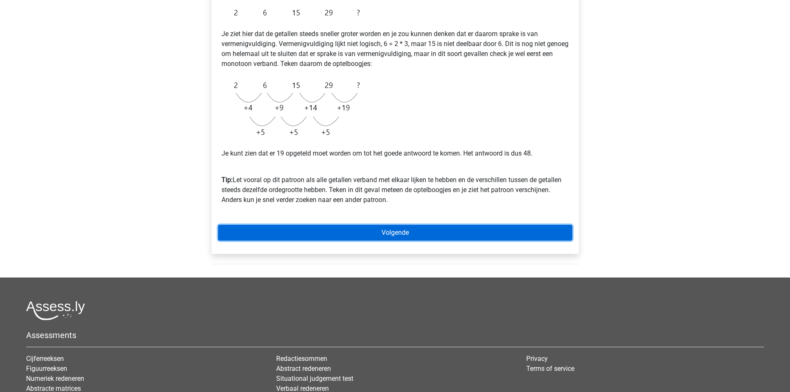
click at [424, 232] on link "Volgende" at bounding box center [395, 233] width 354 height 16
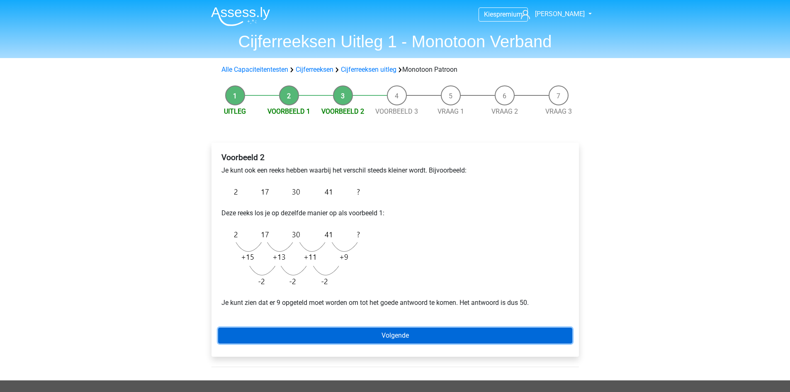
click at [440, 331] on link "Volgende" at bounding box center [395, 336] width 354 height 16
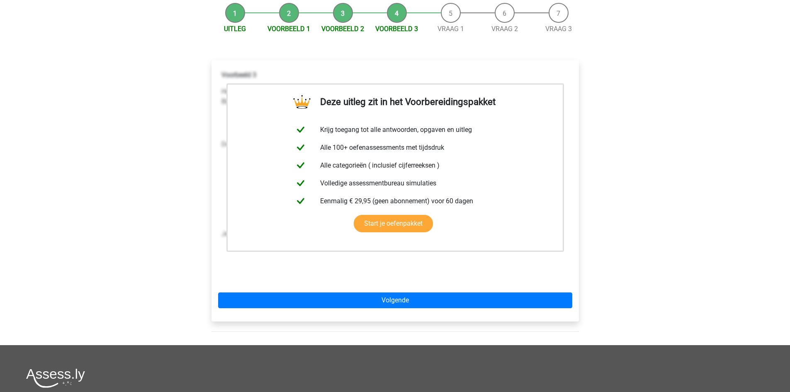
scroll to position [83, 0]
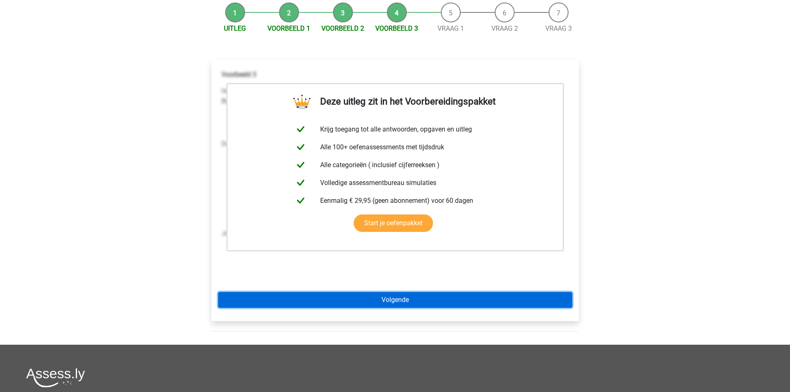
click at [417, 298] on link "Volgende" at bounding box center [395, 300] width 354 height 16
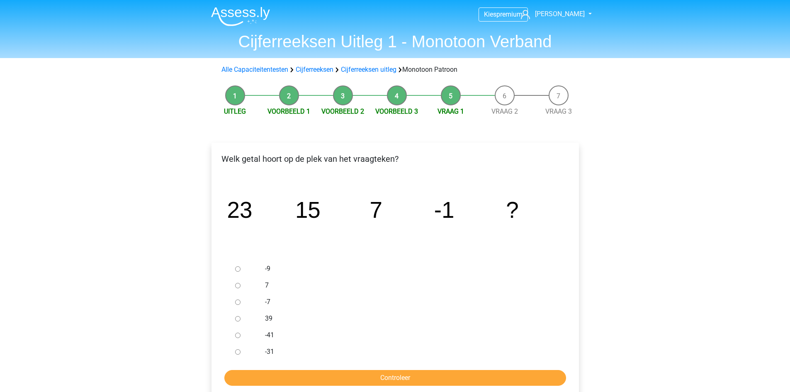
click at [264, 266] on div "-9" at bounding box center [409, 269] width 300 height 17
click at [235, 269] on input "-9" at bounding box center [237, 268] width 5 height 5
radio input "true"
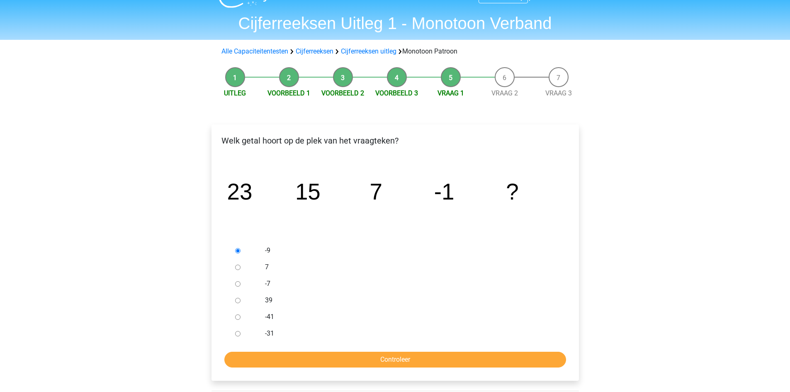
scroll to position [83, 0]
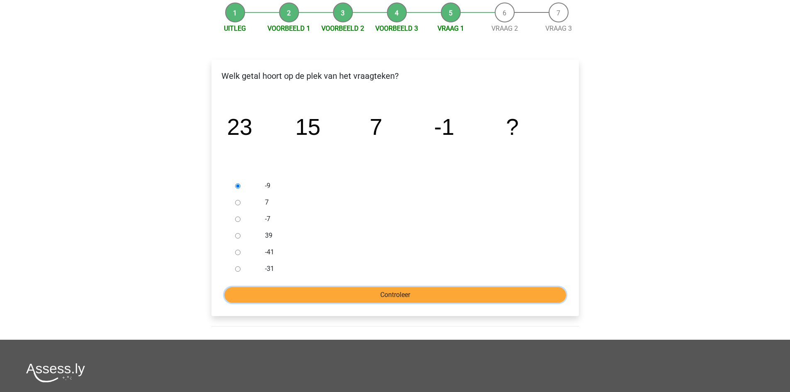
click at [421, 300] on input "Controleer" at bounding box center [395, 295] width 342 height 16
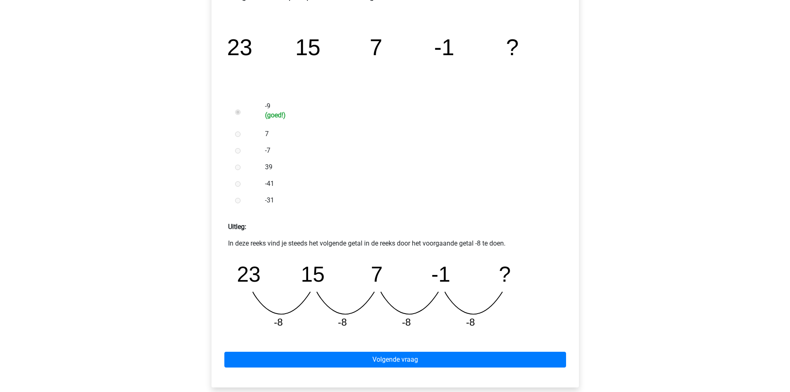
scroll to position [166, 0]
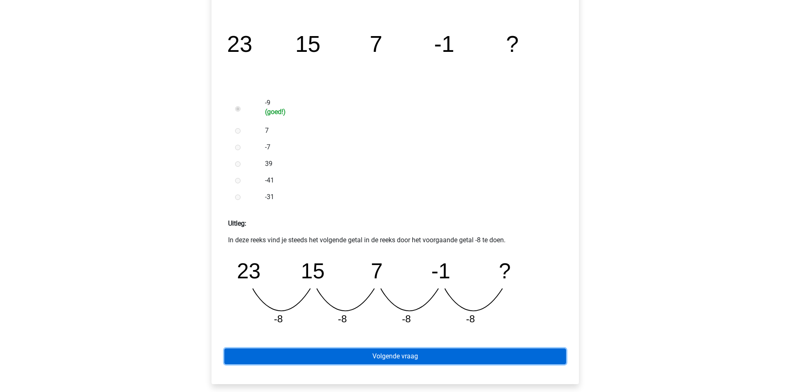
click at [490, 354] on link "Volgende vraag" at bounding box center [395, 356] width 342 height 16
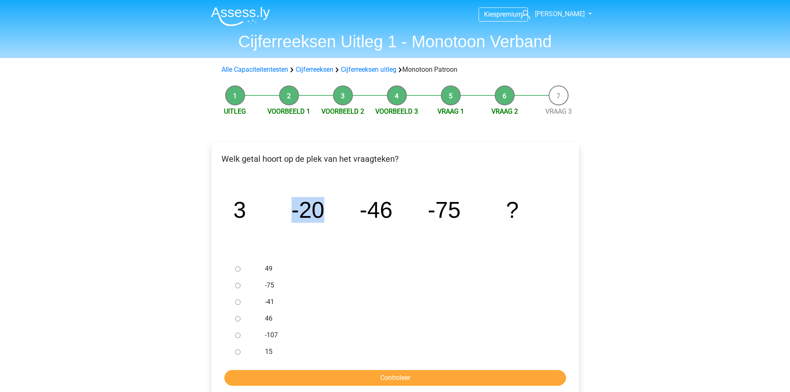
drag, startPoint x: 294, startPoint y: 211, endPoint x: 319, endPoint y: 211, distance: 25.3
click at [319, 211] on tspan "-20" at bounding box center [307, 210] width 33 height 26
click at [308, 217] on tspan "-20" at bounding box center [307, 210] width 33 height 26
drag, startPoint x: 238, startPoint y: 215, endPoint x: 255, endPoint y: 214, distance: 17.1
click at [253, 214] on icon "image/svg+xml 3 -20 -46 -75 ?" at bounding box center [395, 217] width 341 height 85
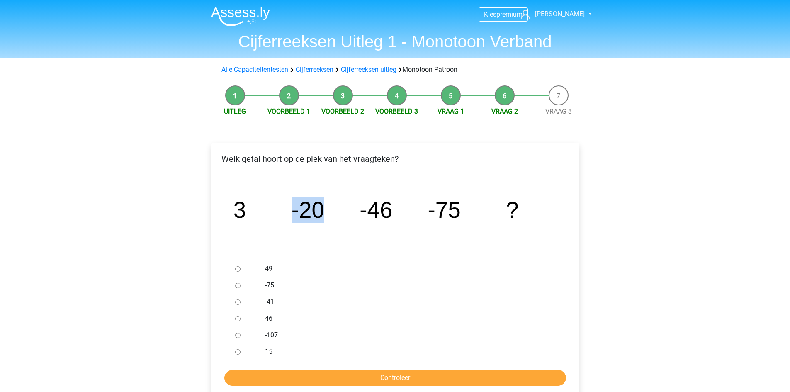
drag, startPoint x: 322, startPoint y: 211, endPoint x: 296, endPoint y: 211, distance: 26.6
click at [321, 211] on tspan "-20" at bounding box center [307, 210] width 33 height 26
click at [316, 213] on tspan "-20" at bounding box center [307, 210] width 33 height 26
drag, startPoint x: 308, startPoint y: 214, endPoint x: 384, endPoint y: 212, distance: 75.5
click at [383, 212] on g "3 -20 -46 -75 ?" at bounding box center [375, 210] width 285 height 26
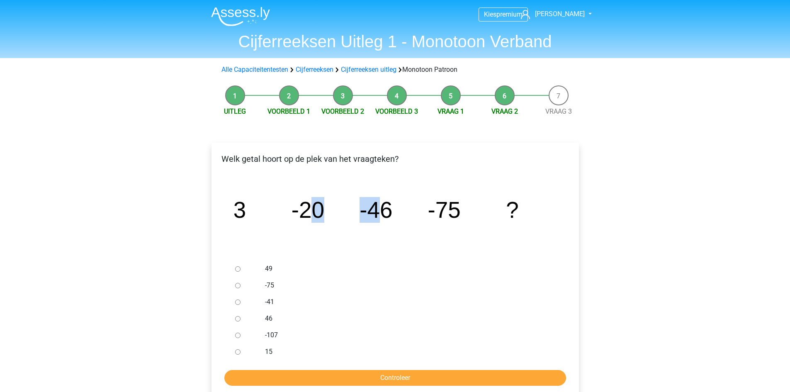
click at [384, 212] on tspan "-46" at bounding box center [376, 210] width 33 height 26
drag, startPoint x: 372, startPoint y: 214, endPoint x: 392, endPoint y: 211, distance: 20.1
click at [392, 211] on tspan "-46" at bounding box center [376, 210] width 33 height 26
drag, startPoint x: 426, startPoint y: 212, endPoint x: 467, endPoint y: 214, distance: 41.1
click at [467, 214] on icon "image/svg+xml 3 -20 -46 -75 ?" at bounding box center [395, 217] width 341 height 85
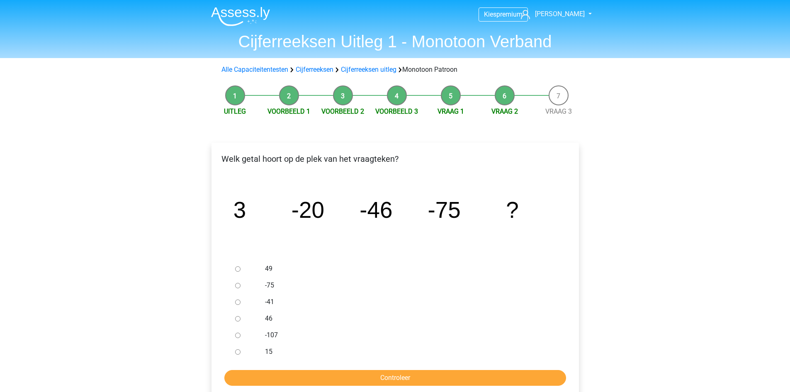
click at [257, 334] on div at bounding box center [245, 335] width 27 height 17
click at [275, 335] on label "-107" at bounding box center [408, 335] width 287 height 10
click at [241, 335] on input "-107" at bounding box center [237, 335] width 5 height 5
radio input "true"
click at [401, 374] on input "Controleer" at bounding box center [395, 378] width 342 height 16
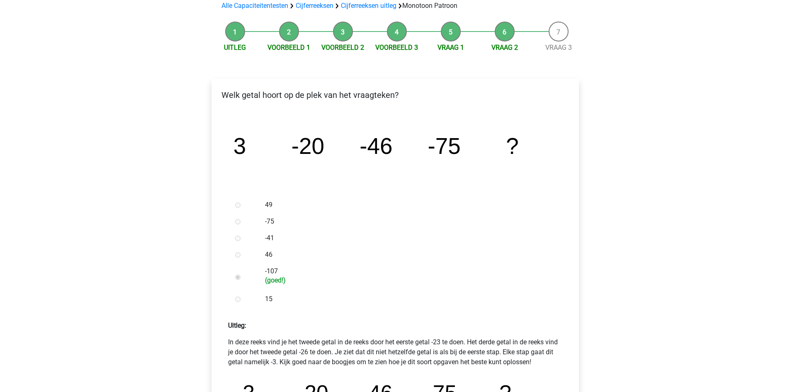
scroll to position [207, 0]
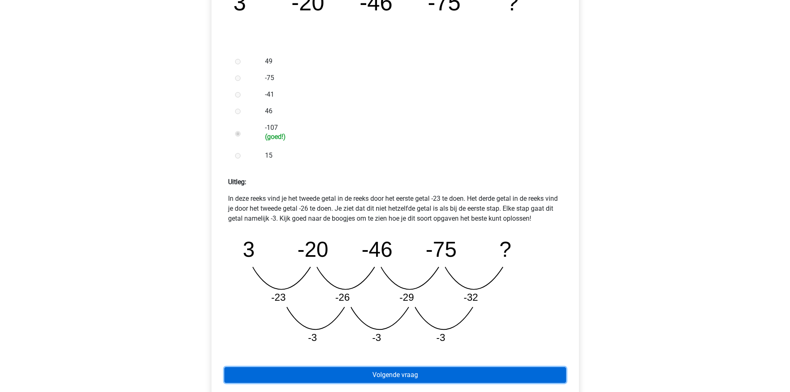
click at [451, 371] on link "Volgende vraag" at bounding box center [395, 375] width 342 height 16
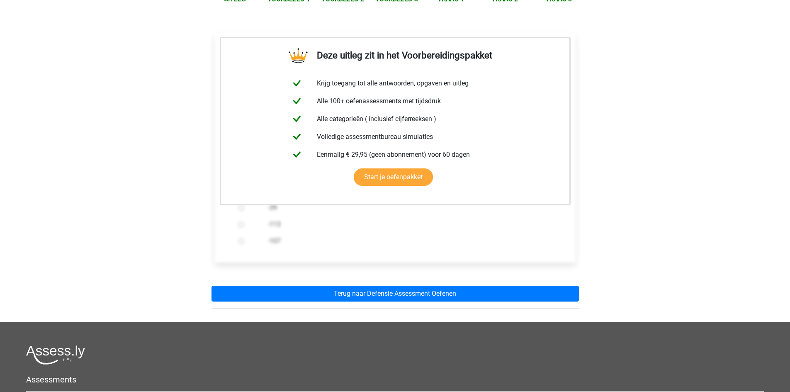
scroll to position [207, 0]
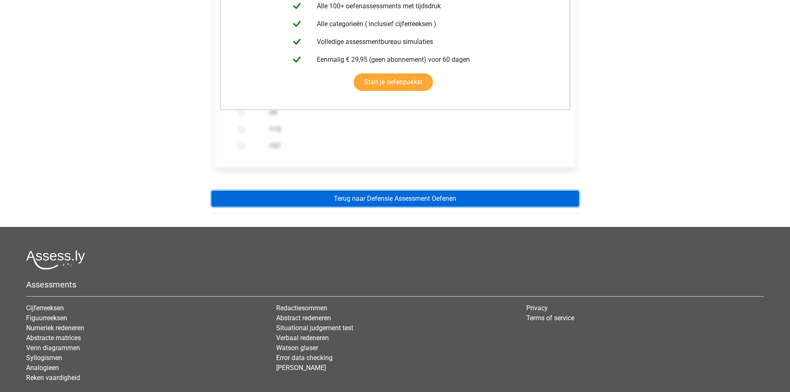
click at [412, 201] on link "Terug naar Defensie Assessment Oefenen" at bounding box center [396, 199] width 368 height 16
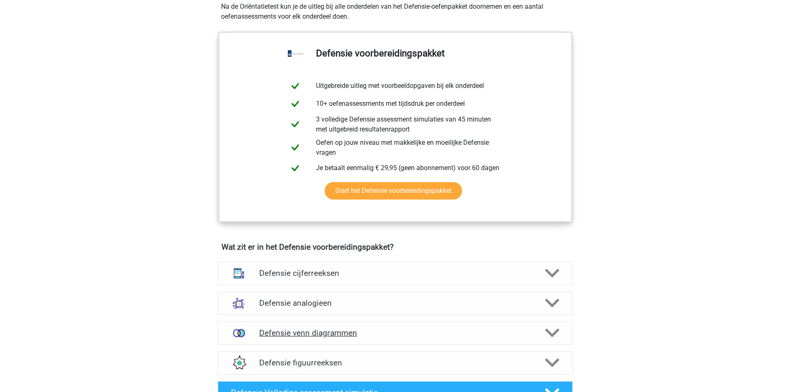
scroll to position [166, 0]
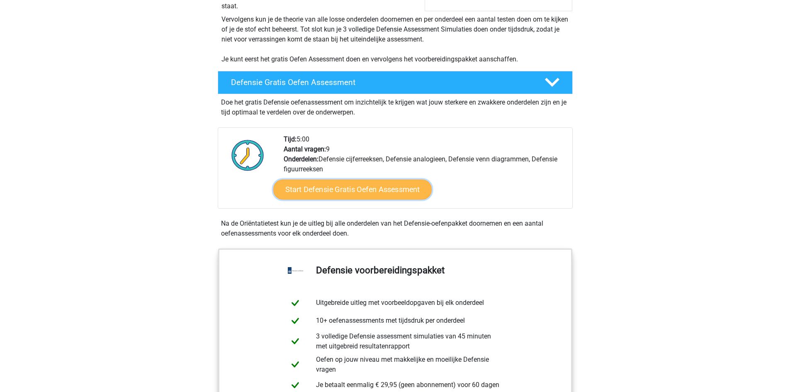
click at [388, 194] on link "Start Defensie Gratis Oefen Assessment" at bounding box center [352, 190] width 158 height 20
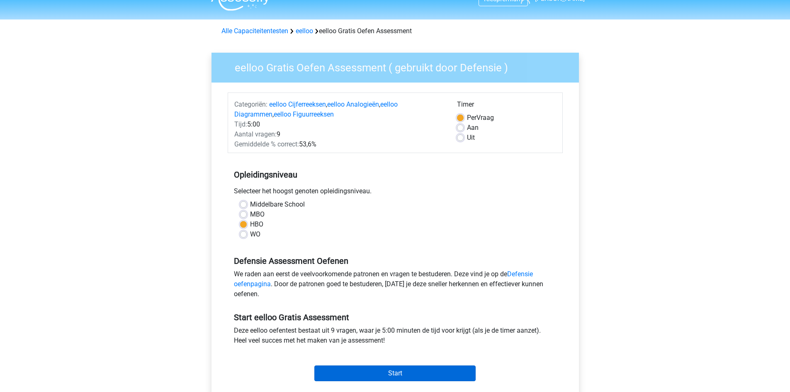
scroll to position [41, 0]
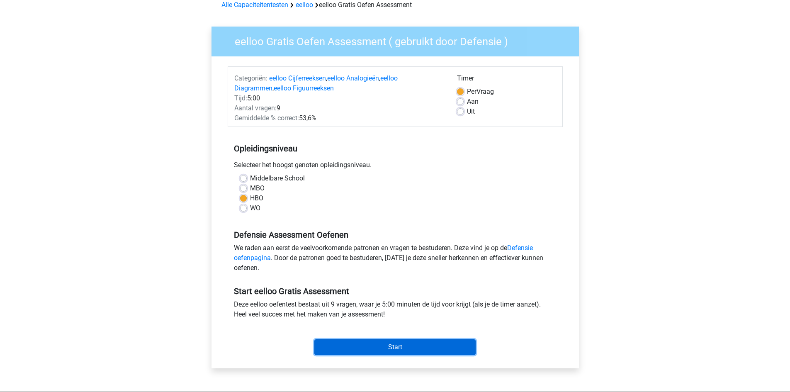
click at [392, 355] on input "Start" at bounding box center [394, 347] width 161 height 16
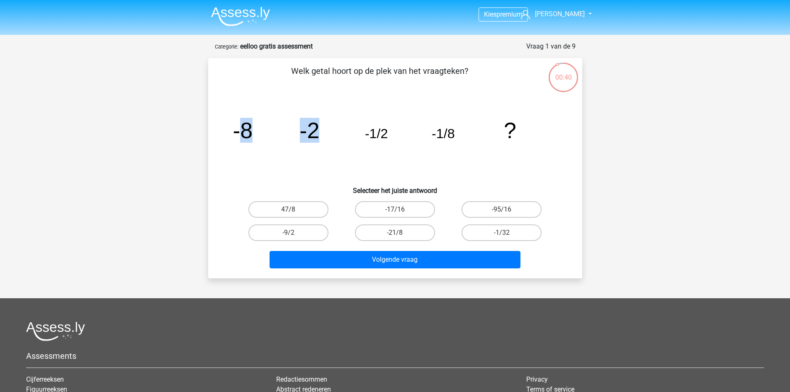
drag, startPoint x: 243, startPoint y: 132, endPoint x: 329, endPoint y: 132, distance: 86.7
click at [329, 132] on icon "image/svg+xml -8 -2 -1/2 -1/8 ?" at bounding box center [395, 138] width 334 height 84
click at [372, 137] on tspan "-1/2" at bounding box center [376, 133] width 23 height 15
click at [517, 235] on label "-1/32" at bounding box center [502, 232] width 80 height 17
click at [507, 235] on input "-1/32" at bounding box center [504, 235] width 5 height 5
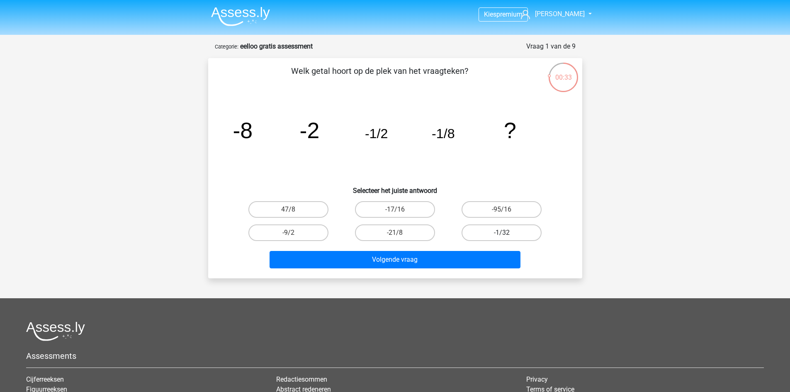
radio input "true"
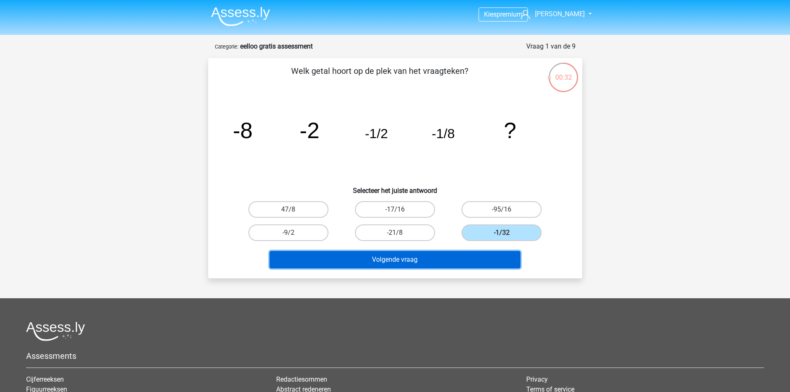
click at [495, 258] on button "Volgende vraag" at bounding box center [395, 259] width 251 height 17
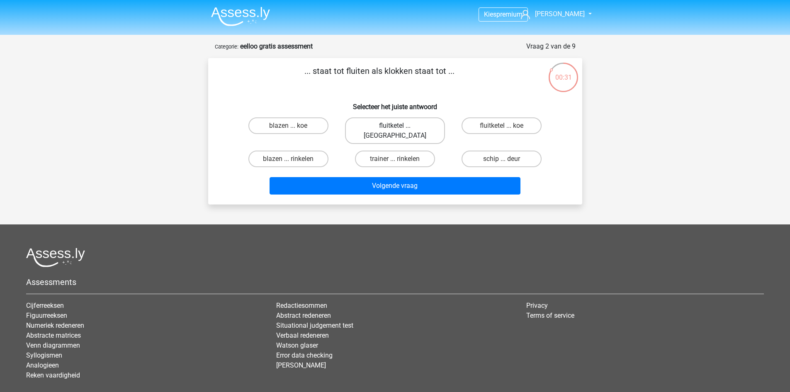
click at [421, 127] on label "fluitketel ... luiden" at bounding box center [395, 130] width 100 height 27
click at [400, 127] on input "fluitketel ... luiden" at bounding box center [397, 128] width 5 height 5
radio input "true"
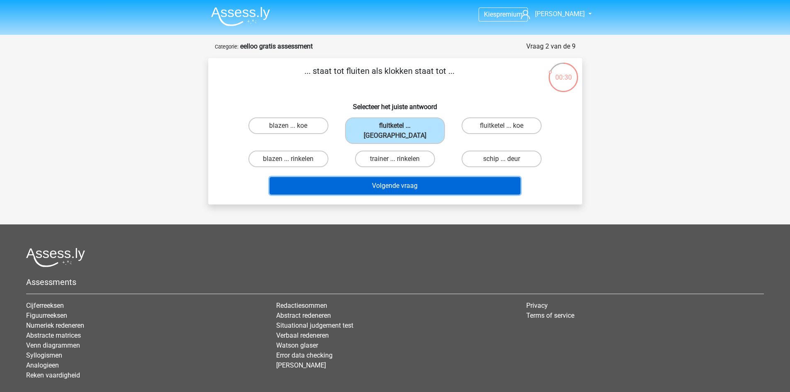
click at [454, 177] on button "Volgende vraag" at bounding box center [395, 185] width 251 height 17
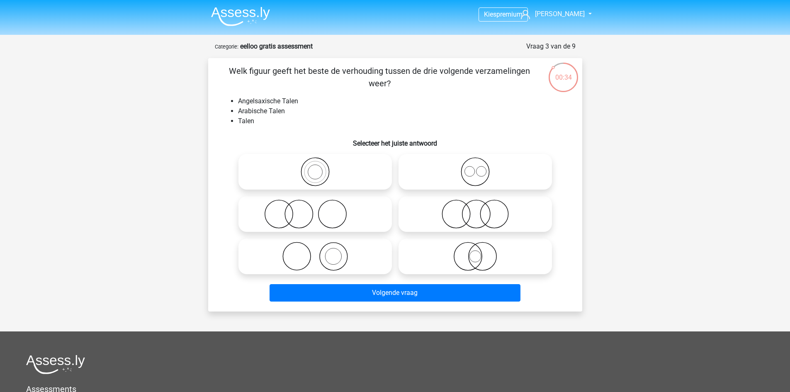
click at [475, 211] on icon at bounding box center [475, 214] width 147 height 29
click at [475, 210] on input "radio" at bounding box center [477, 207] width 5 height 5
radio input "true"
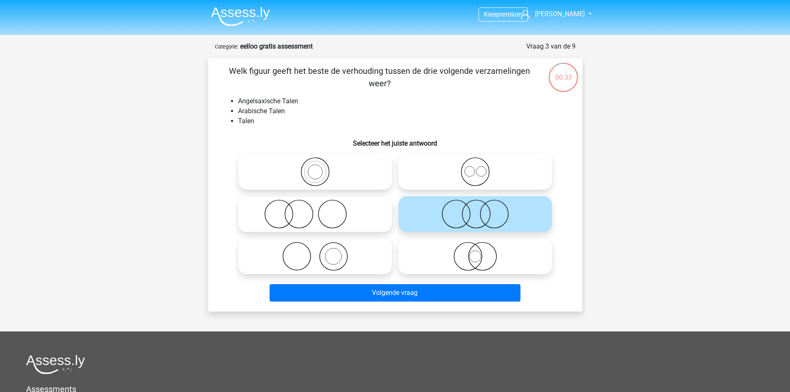
click at [476, 257] on icon at bounding box center [475, 256] width 147 height 29
click at [476, 252] on input "radio" at bounding box center [477, 249] width 5 height 5
radio input "true"
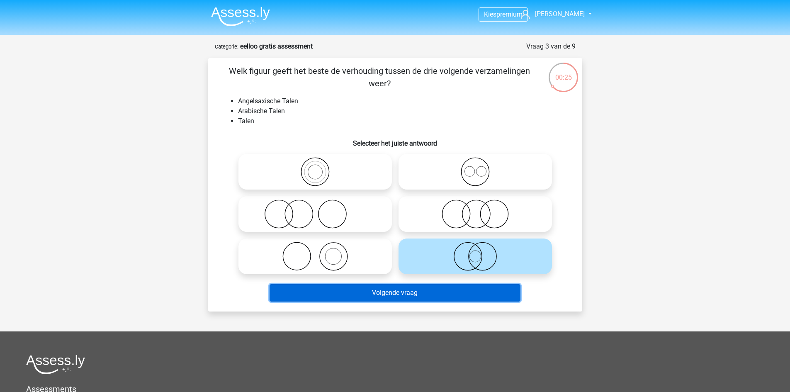
click at [455, 292] on button "Volgende vraag" at bounding box center [395, 292] width 251 height 17
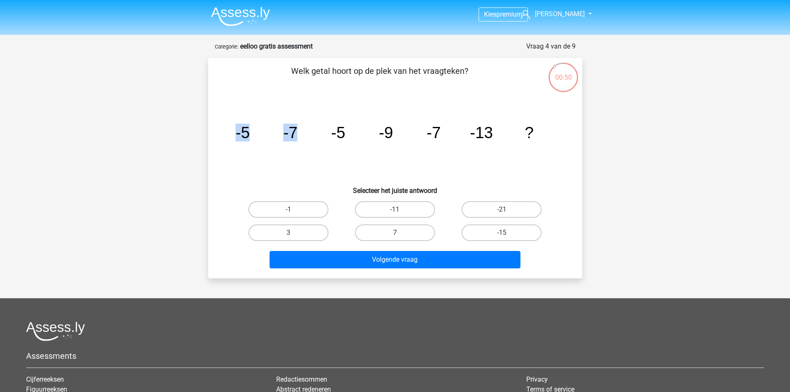
drag, startPoint x: 238, startPoint y: 133, endPoint x: 297, endPoint y: 133, distance: 58.9
click at [297, 133] on g "-5 -7 -5 -9 -7 -13 ?" at bounding box center [385, 133] width 298 height 18
click at [281, 139] on icon "image/svg+xml -5 -7 -5 -9 -7 -13 ?" at bounding box center [395, 138] width 334 height 84
click at [294, 139] on tspan "-7" at bounding box center [290, 133] width 14 height 18
drag, startPoint x: 432, startPoint y: 133, endPoint x: 490, endPoint y: 133, distance: 57.7
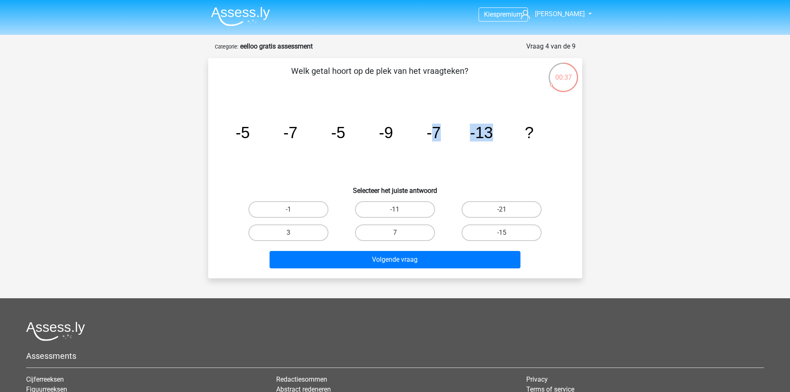
click at [490, 133] on g "-5 -7 -5 -9 -7 -13 ?" at bounding box center [385, 133] width 298 height 18
click at [392, 201] on label "-11" at bounding box center [395, 209] width 80 height 17
click at [395, 210] on input "-11" at bounding box center [397, 212] width 5 height 5
radio input "true"
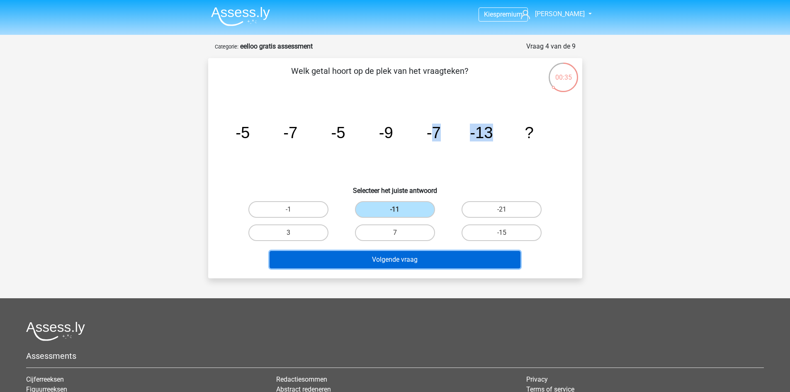
click at [436, 262] on button "Volgende vraag" at bounding box center [395, 259] width 251 height 17
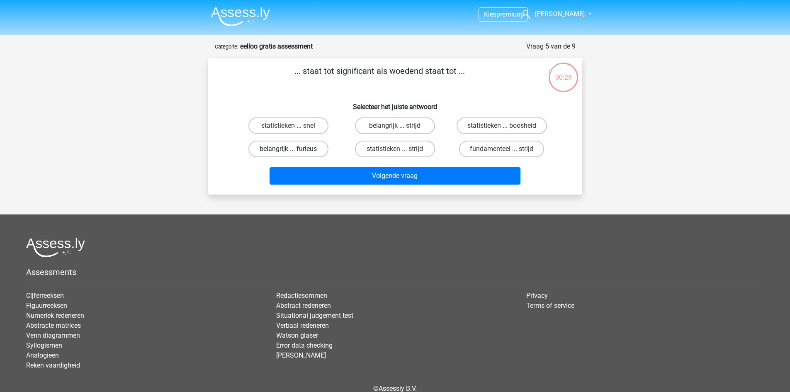
click at [315, 145] on label "belangrijk ... furieus" at bounding box center [289, 149] width 80 height 17
click at [294, 149] on input "belangrijk ... furieus" at bounding box center [290, 151] width 5 height 5
radio input "true"
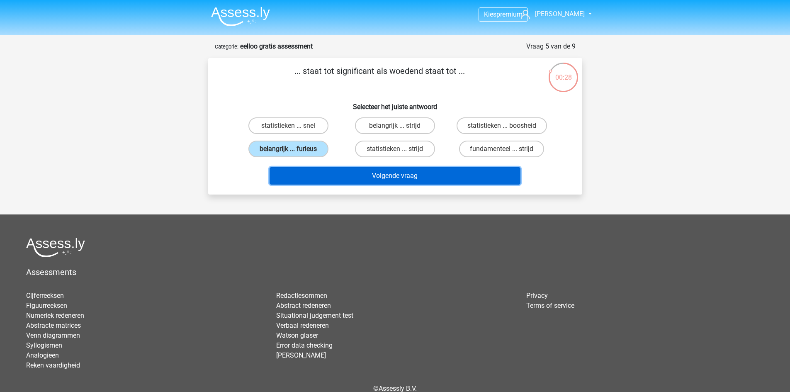
click at [385, 171] on button "Volgende vraag" at bounding box center [395, 175] width 251 height 17
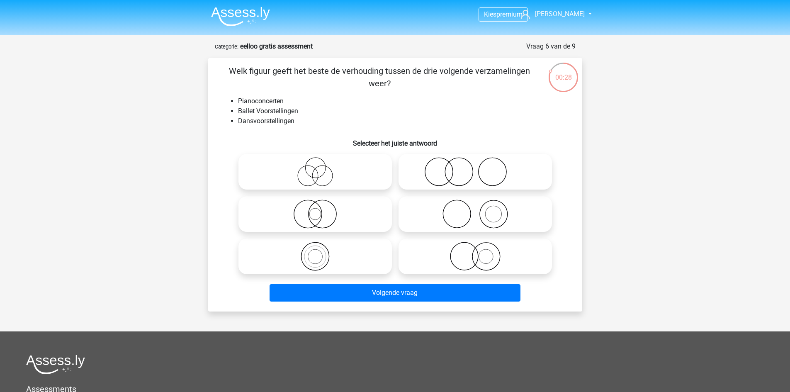
click at [328, 175] on icon at bounding box center [315, 171] width 147 height 29
click at [321, 168] on input "radio" at bounding box center [317, 164] width 5 height 5
radio input "true"
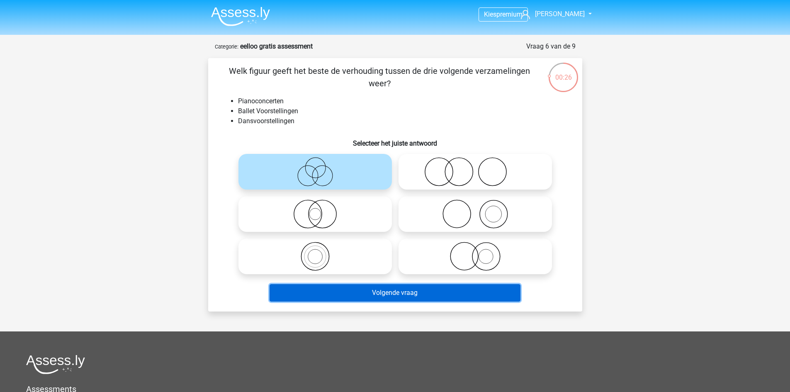
click at [425, 294] on button "Volgende vraag" at bounding box center [395, 292] width 251 height 17
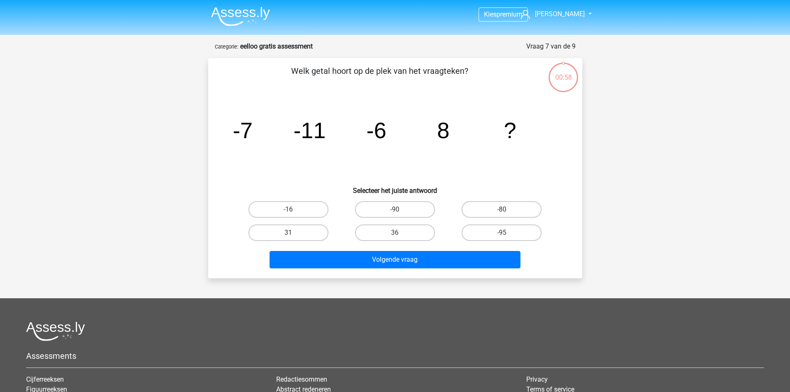
scroll to position [41, 0]
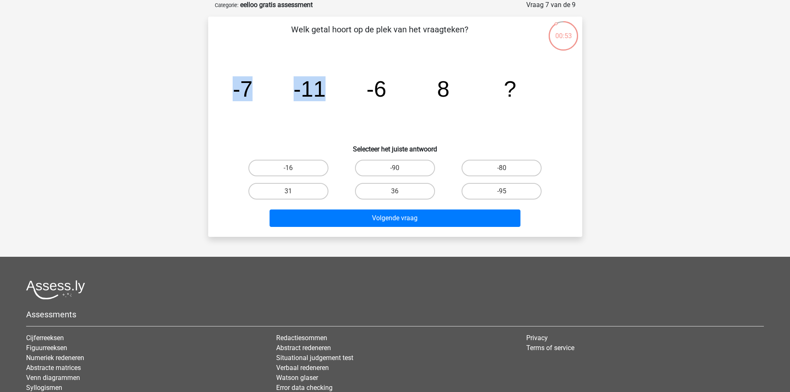
drag, startPoint x: 233, startPoint y: 90, endPoint x: 330, endPoint y: 95, distance: 97.2
click at [330, 95] on icon "image/svg+xml -7 -11 -6 8 ?" at bounding box center [395, 97] width 334 height 84
click at [248, 90] on tspan "-7" at bounding box center [243, 88] width 20 height 25
drag, startPoint x: 235, startPoint y: 89, endPoint x: 322, endPoint y: 88, distance: 86.3
click at [322, 88] on g "-7 -11 -6 8 ?" at bounding box center [375, 88] width 284 height 25
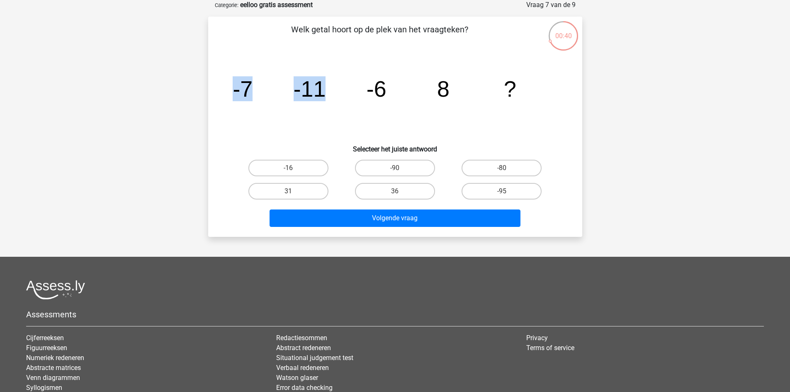
click at [276, 92] on icon "image/svg+xml -7 -11 -6 8 ?" at bounding box center [395, 97] width 334 height 84
drag, startPoint x: 294, startPoint y: 87, endPoint x: 386, endPoint y: 90, distance: 92.2
click at [386, 90] on icon "image/svg+xml -7 -11 -6 8 ?" at bounding box center [395, 97] width 334 height 84
click at [385, 92] on tspan "-6" at bounding box center [376, 88] width 20 height 25
drag, startPoint x: 374, startPoint y: 91, endPoint x: 452, endPoint y: 91, distance: 78.0
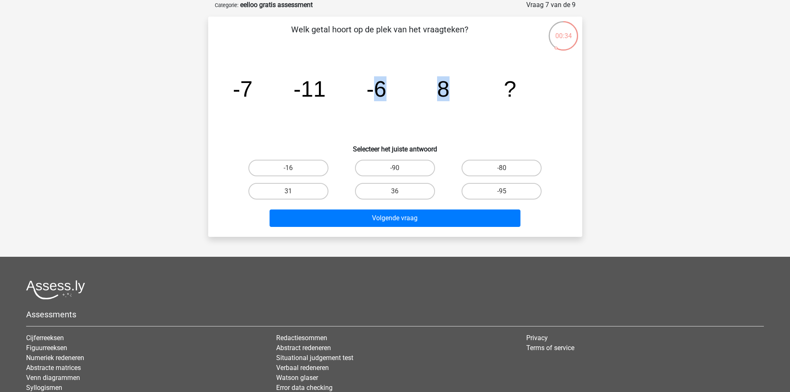
click at [452, 91] on icon "image/svg+xml -7 -11 -6 8 ?" at bounding box center [395, 97] width 334 height 84
click at [463, 122] on icon "image/svg+xml -7 -11 -6 8 ?" at bounding box center [395, 97] width 334 height 84
click at [318, 190] on label "31" at bounding box center [289, 191] width 80 height 17
click at [294, 191] on input "31" at bounding box center [290, 193] width 5 height 5
radio input "true"
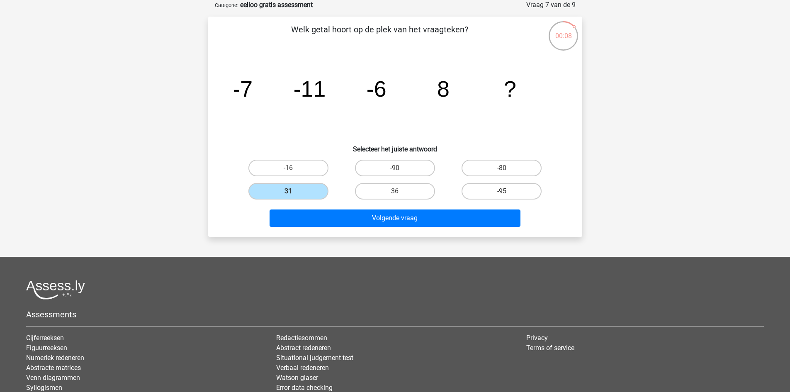
click at [400, 193] on input "36" at bounding box center [397, 193] width 5 height 5
radio input "true"
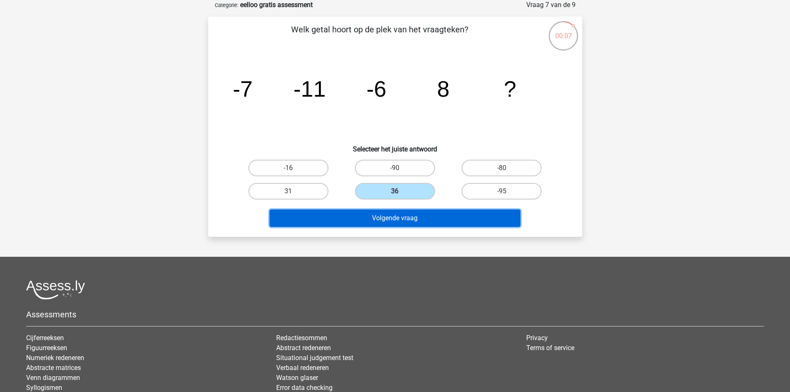
click at [441, 216] on button "Volgende vraag" at bounding box center [395, 218] width 251 height 17
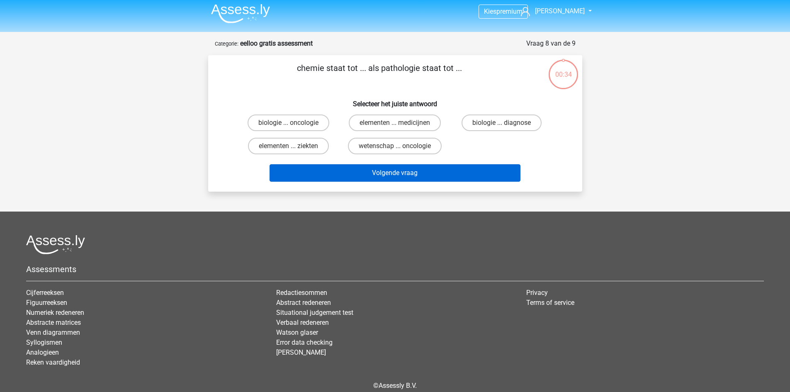
scroll to position [0, 0]
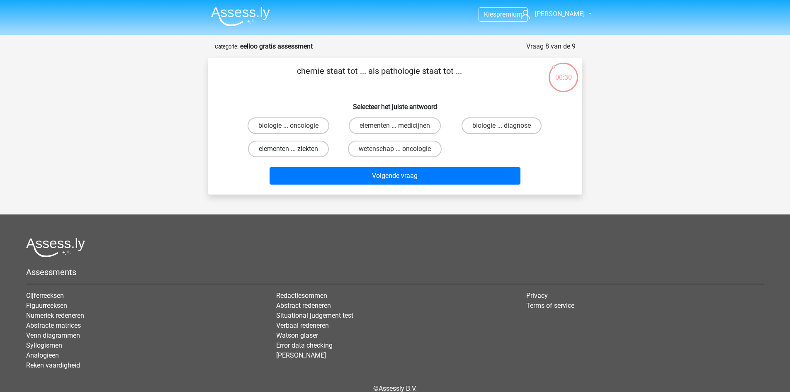
click at [296, 152] on label "elementen ... ziekten" at bounding box center [288, 149] width 81 height 17
click at [294, 152] on input "elementen ... ziekten" at bounding box center [290, 151] width 5 height 5
radio input "true"
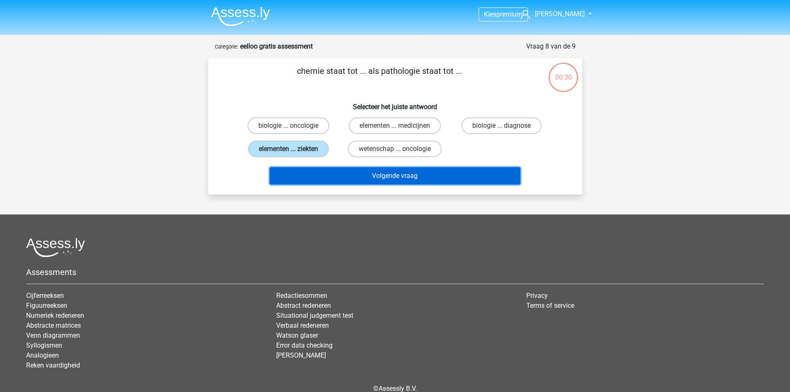
click at [366, 170] on button "Volgende vraag" at bounding box center [395, 175] width 251 height 17
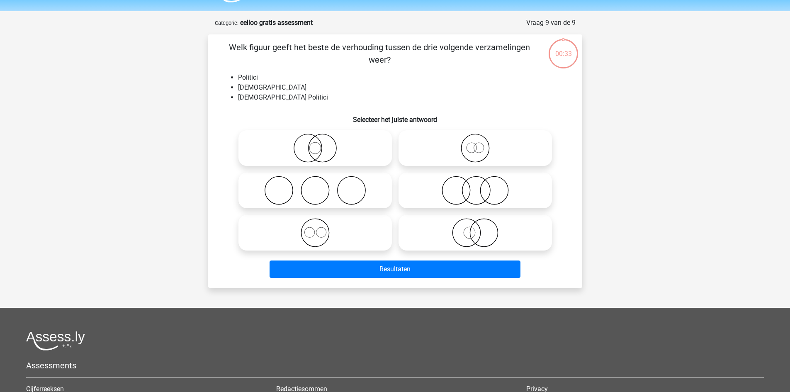
scroll to position [41, 0]
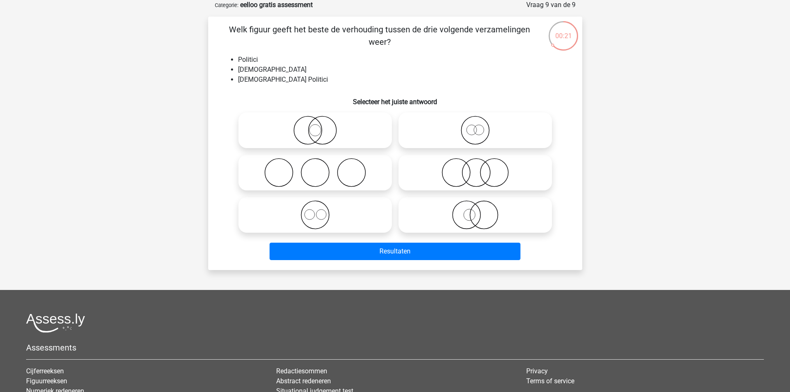
click at [330, 135] on icon at bounding box center [315, 130] width 147 height 29
click at [321, 126] on input "radio" at bounding box center [317, 123] width 5 height 5
radio input "true"
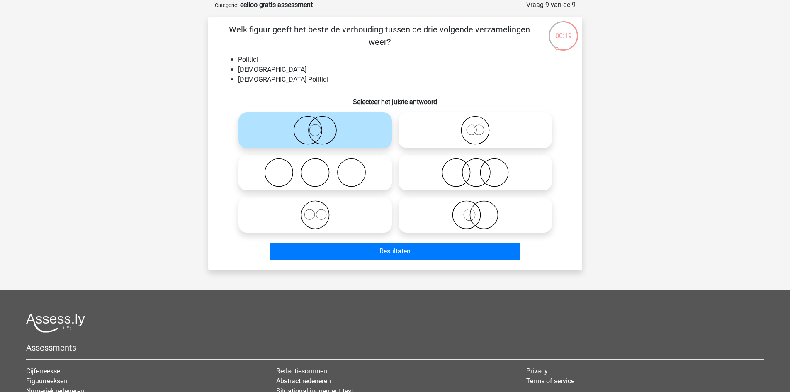
click at [477, 173] on icon at bounding box center [475, 172] width 147 height 29
click at [477, 168] on input "radio" at bounding box center [477, 165] width 5 height 5
radio input "true"
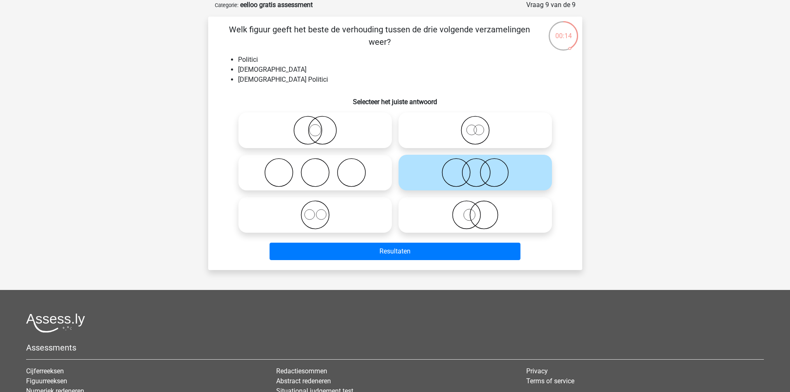
click at [321, 215] on icon at bounding box center [315, 214] width 147 height 29
click at [321, 211] on input "radio" at bounding box center [317, 207] width 5 height 5
radio input "true"
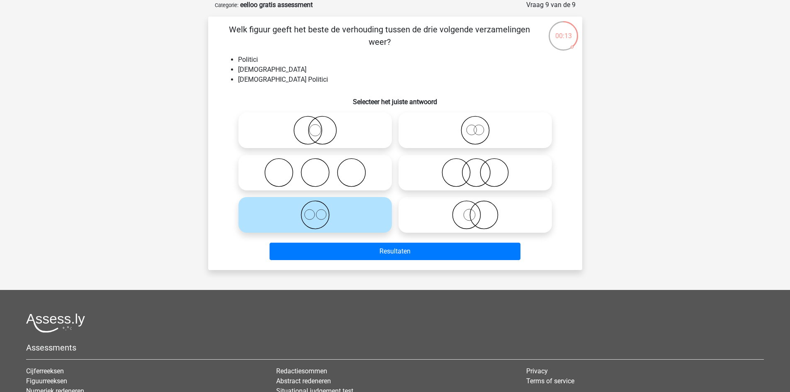
click at [463, 213] on icon at bounding box center [475, 214] width 147 height 29
click at [475, 211] on input "radio" at bounding box center [477, 207] width 5 height 5
radio input "true"
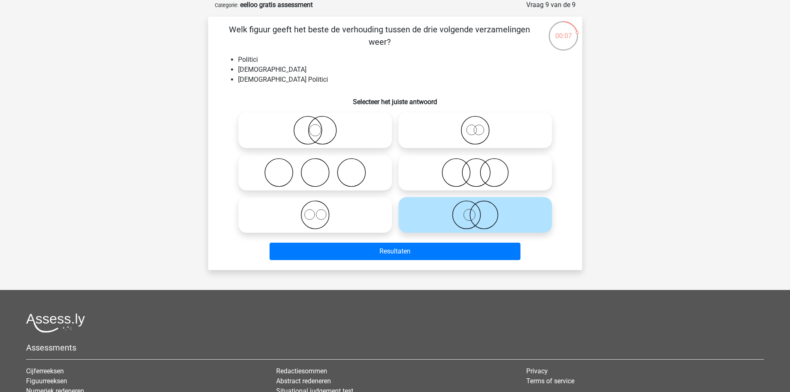
click at [366, 142] on icon at bounding box center [315, 130] width 147 height 29
click at [321, 126] on input "radio" at bounding box center [317, 123] width 5 height 5
radio input "true"
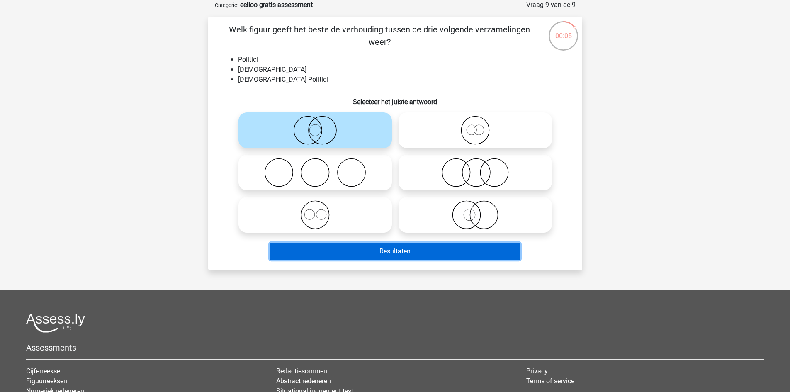
click at [440, 255] on button "Resultaten" at bounding box center [395, 251] width 251 height 17
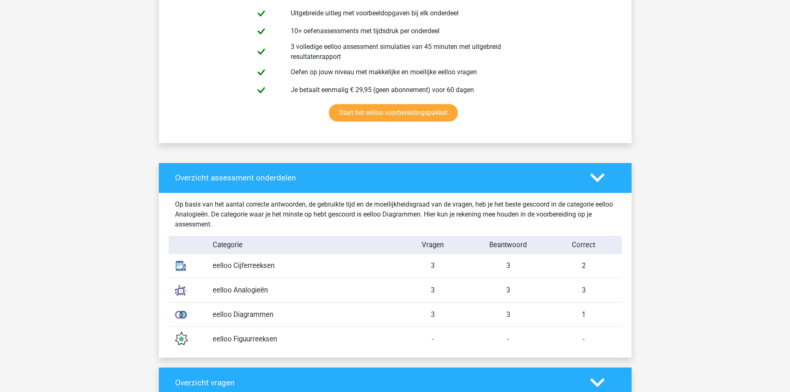
scroll to position [539, 0]
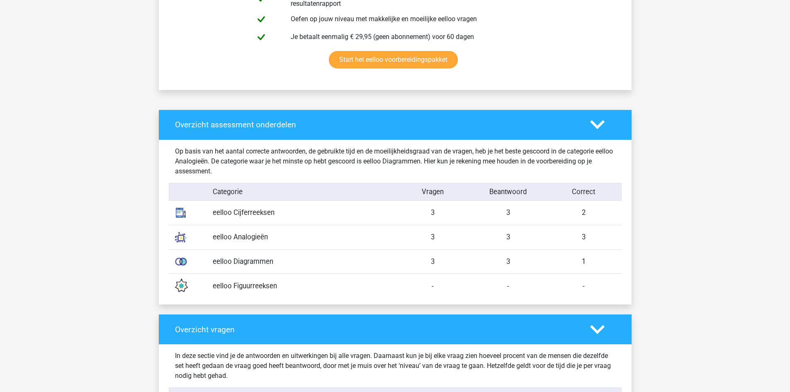
drag, startPoint x: 578, startPoint y: 257, endPoint x: 586, endPoint y: 258, distance: 8.3
click at [586, 258] on div "1" at bounding box center [584, 261] width 76 height 10
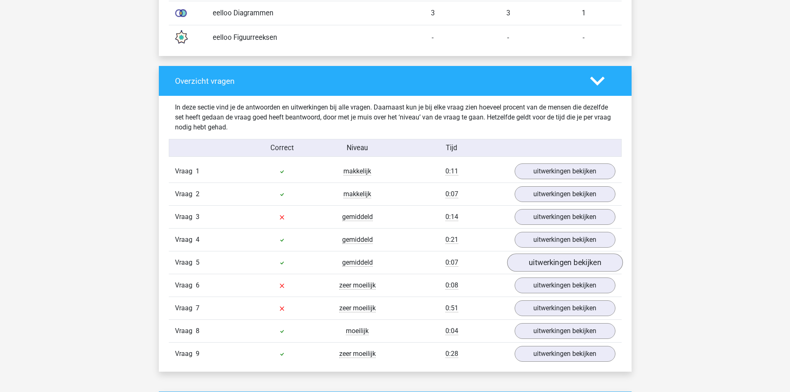
scroll to position [788, 0]
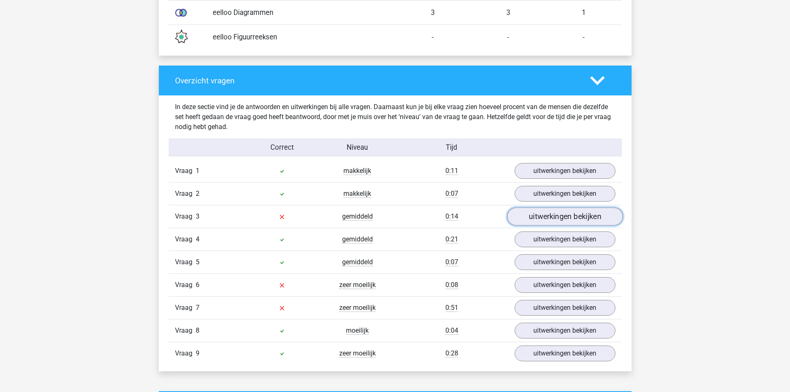
click at [565, 219] on link "uitwerkingen bekijken" at bounding box center [565, 217] width 116 height 18
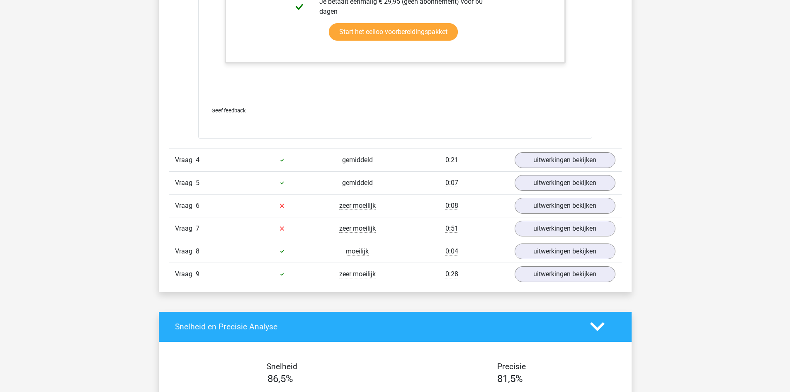
scroll to position [1411, 0]
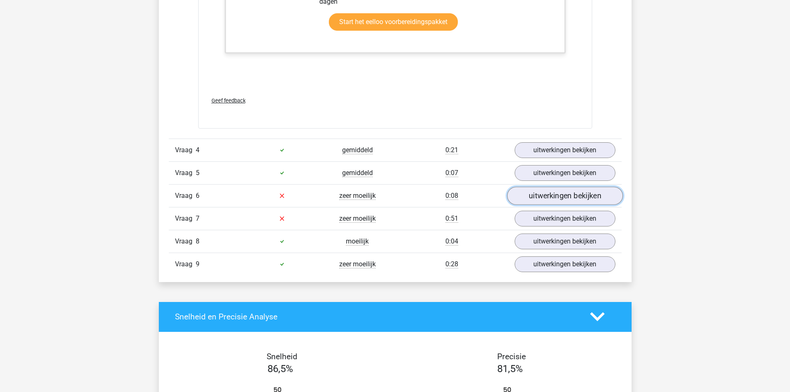
click at [548, 203] on link "uitwerkingen bekijken" at bounding box center [565, 196] width 116 height 18
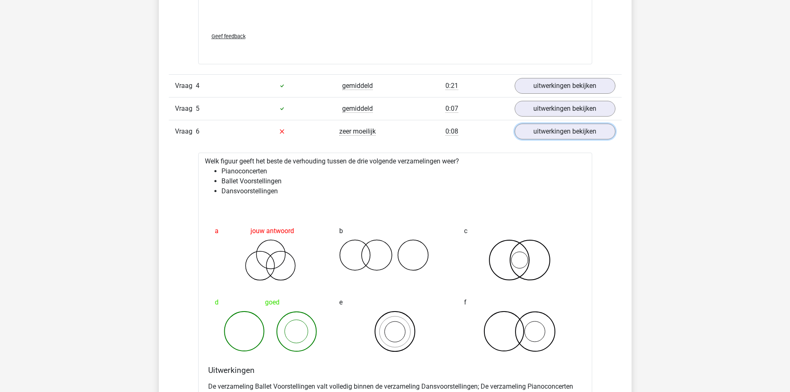
scroll to position [1494, 0]
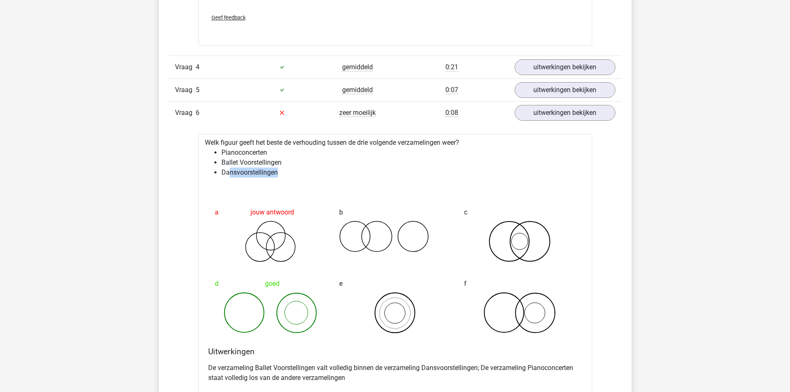
drag, startPoint x: 229, startPoint y: 177, endPoint x: 246, endPoint y: 173, distance: 17.0
click at [263, 181] on div "Welk figuur geeft het beste de verhouding tussen de drie volgende verzamelingen…" at bounding box center [395, 282] width 394 height 297
drag, startPoint x: 244, startPoint y: 161, endPoint x: 240, endPoint y: 158, distance: 5.0
click at [243, 161] on li "Ballet Voorstellingen" at bounding box center [404, 163] width 364 height 10
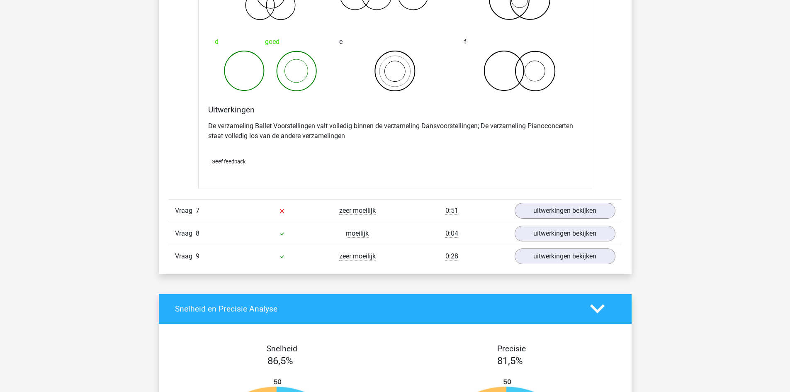
scroll to position [1742, 0]
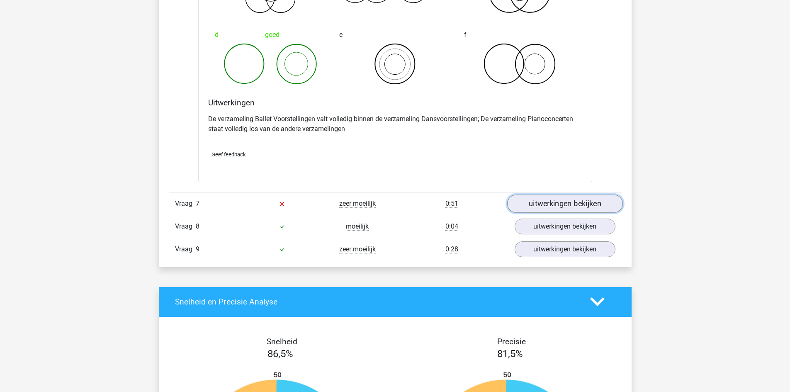
drag, startPoint x: 559, startPoint y: 201, endPoint x: 549, endPoint y: 200, distance: 10.4
click at [559, 201] on link "uitwerkingen bekijken" at bounding box center [565, 204] width 116 height 18
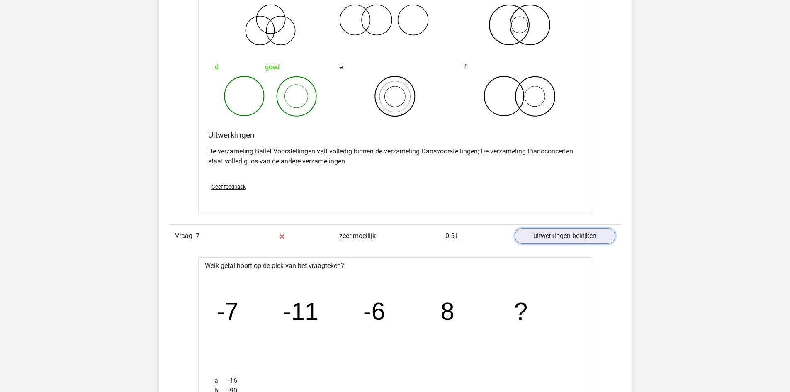
scroll to position [1701, 0]
